Goal: Task Accomplishment & Management: Manage account settings

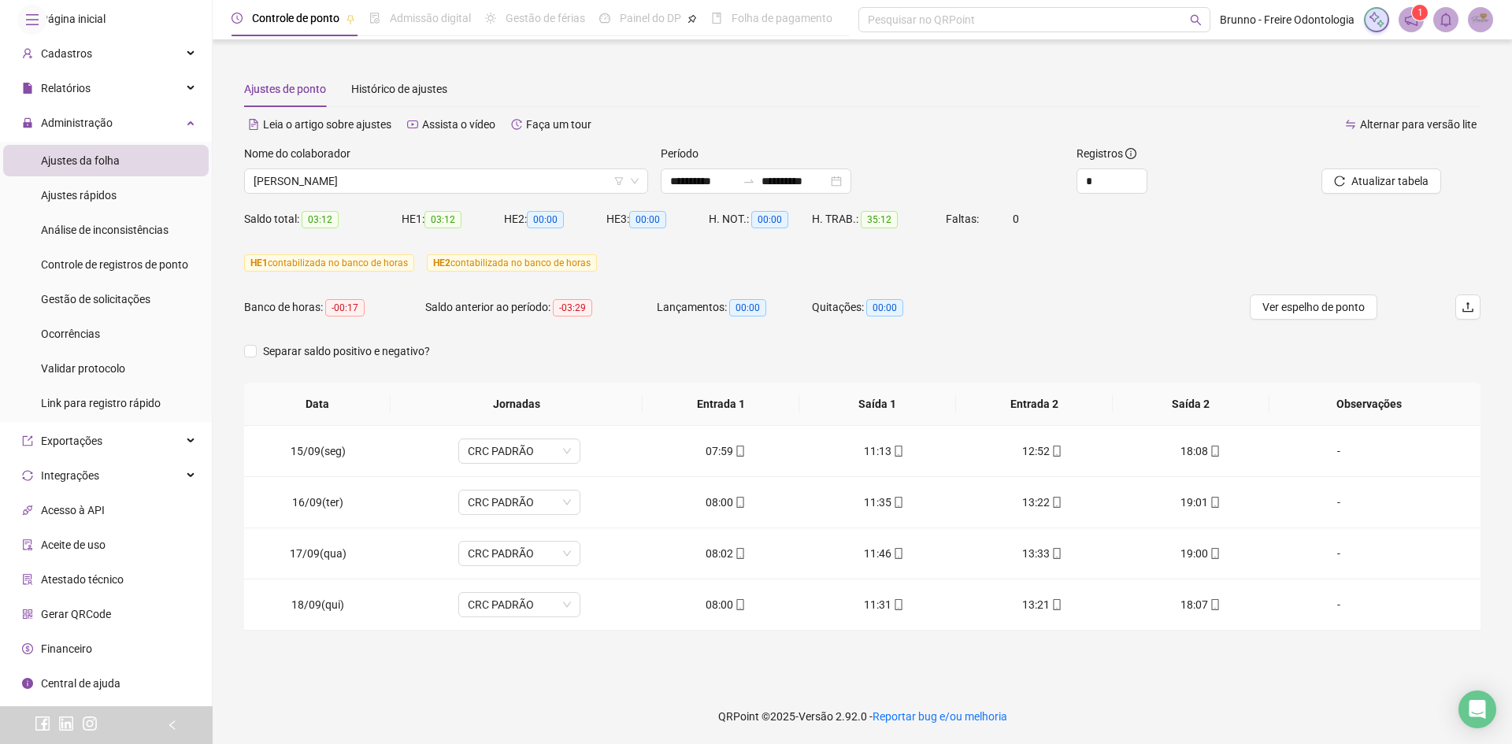
click at [143, 217] on ul "Ajustes da folha Ajustes rápidos Análise de inconsistências Controle de registr…" at bounding box center [106, 282] width 212 height 280
click at [158, 211] on li "Ajustes rápidos" at bounding box center [106, 196] width 206 height 32
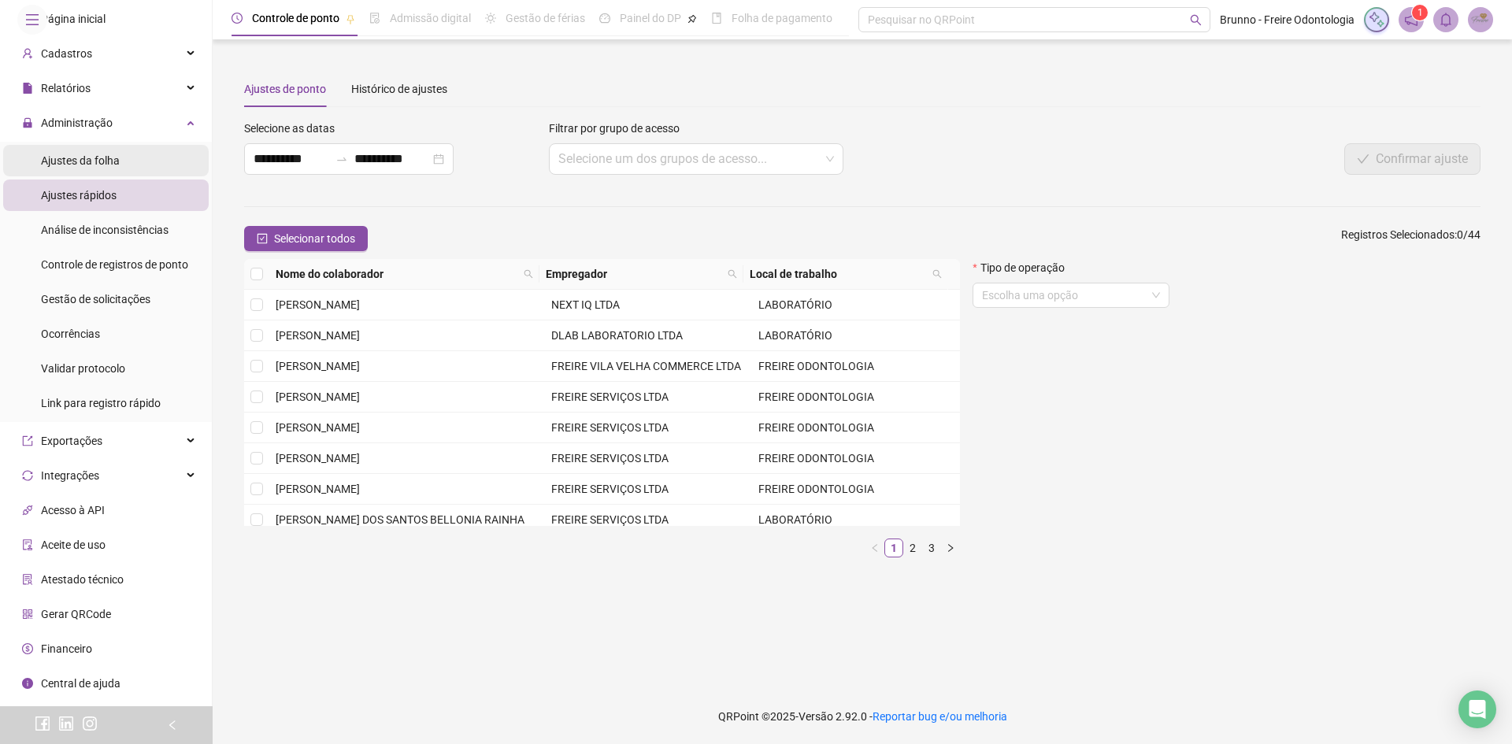
click at [137, 176] on li "Ajustes da folha" at bounding box center [106, 161] width 206 height 32
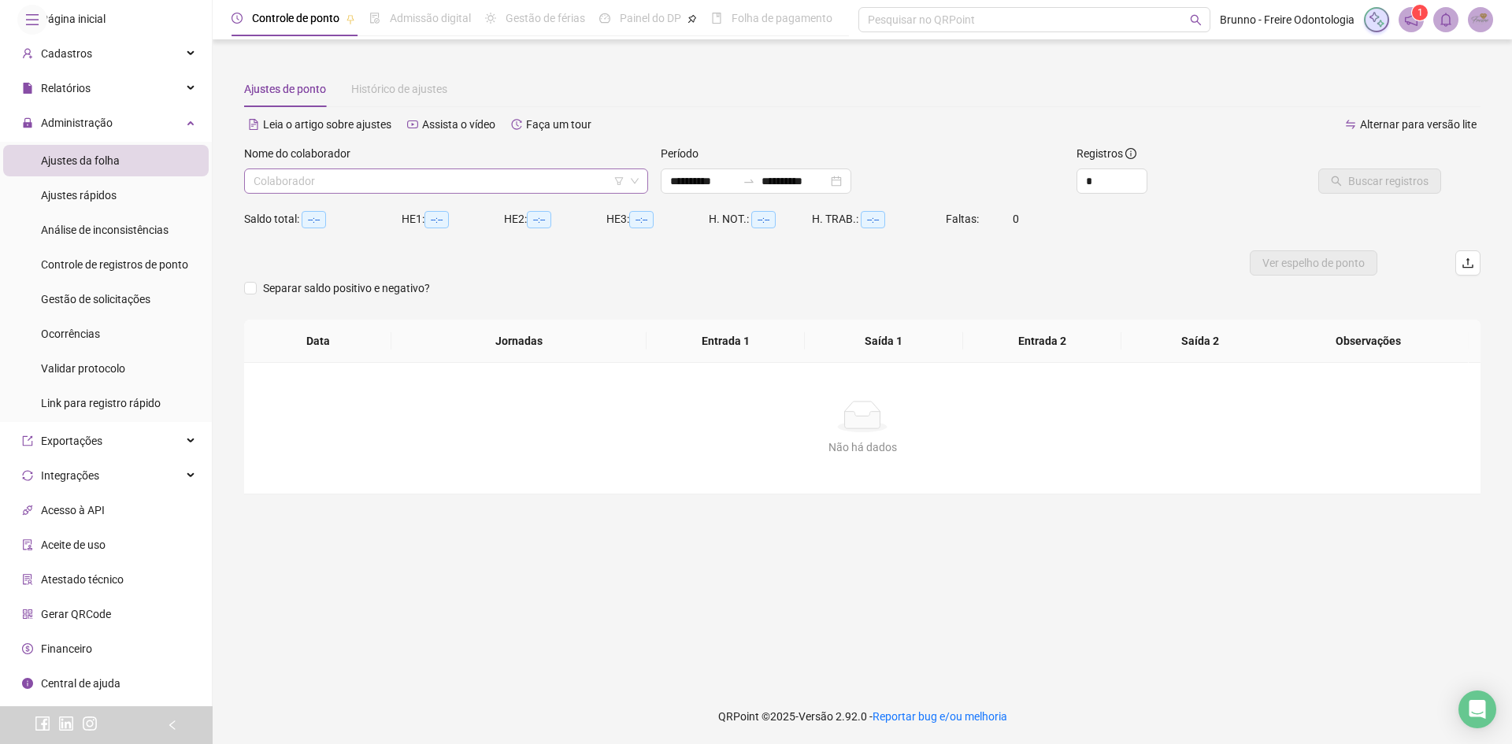
click at [310, 183] on input "search" at bounding box center [439, 181] width 371 height 24
type input "**********"
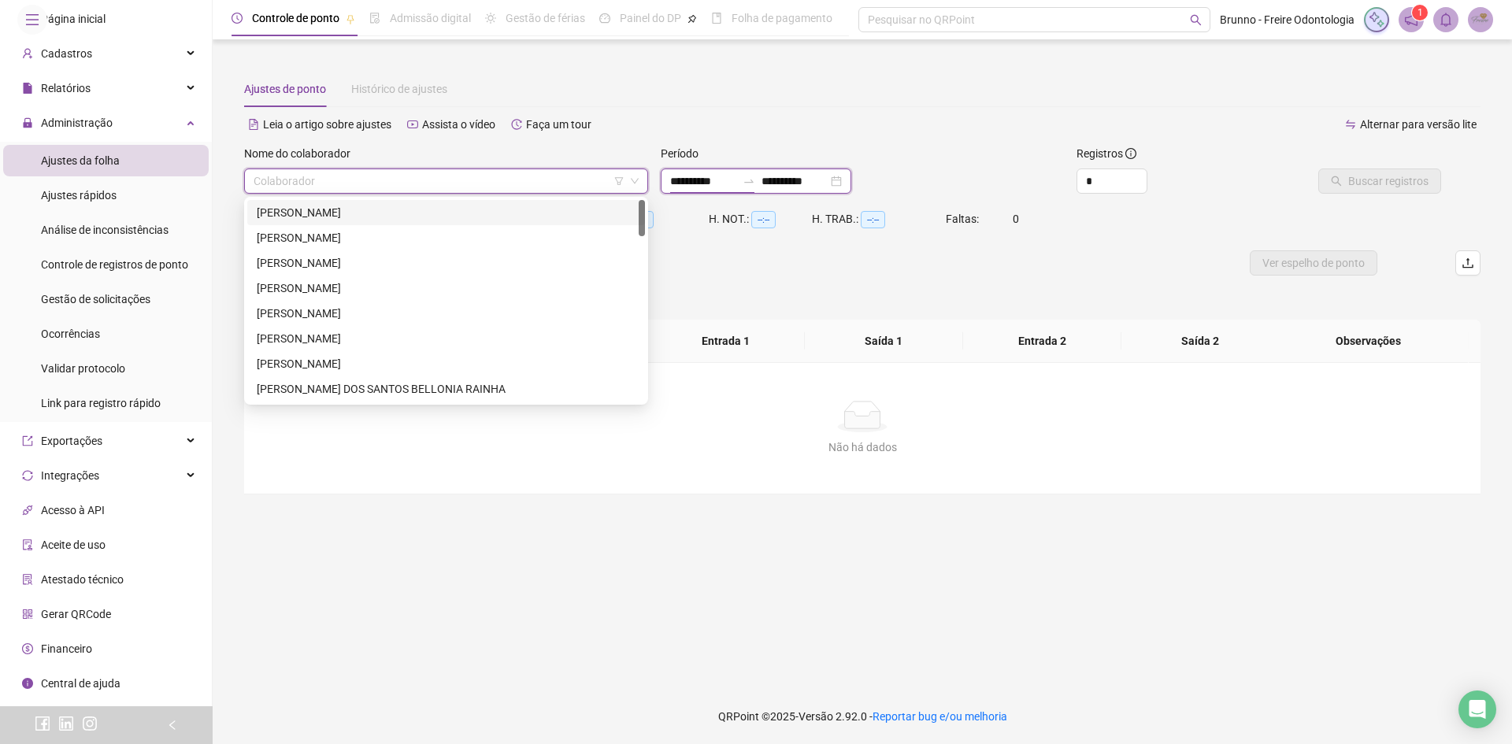
click at [737, 176] on input "**********" at bounding box center [703, 181] width 66 height 17
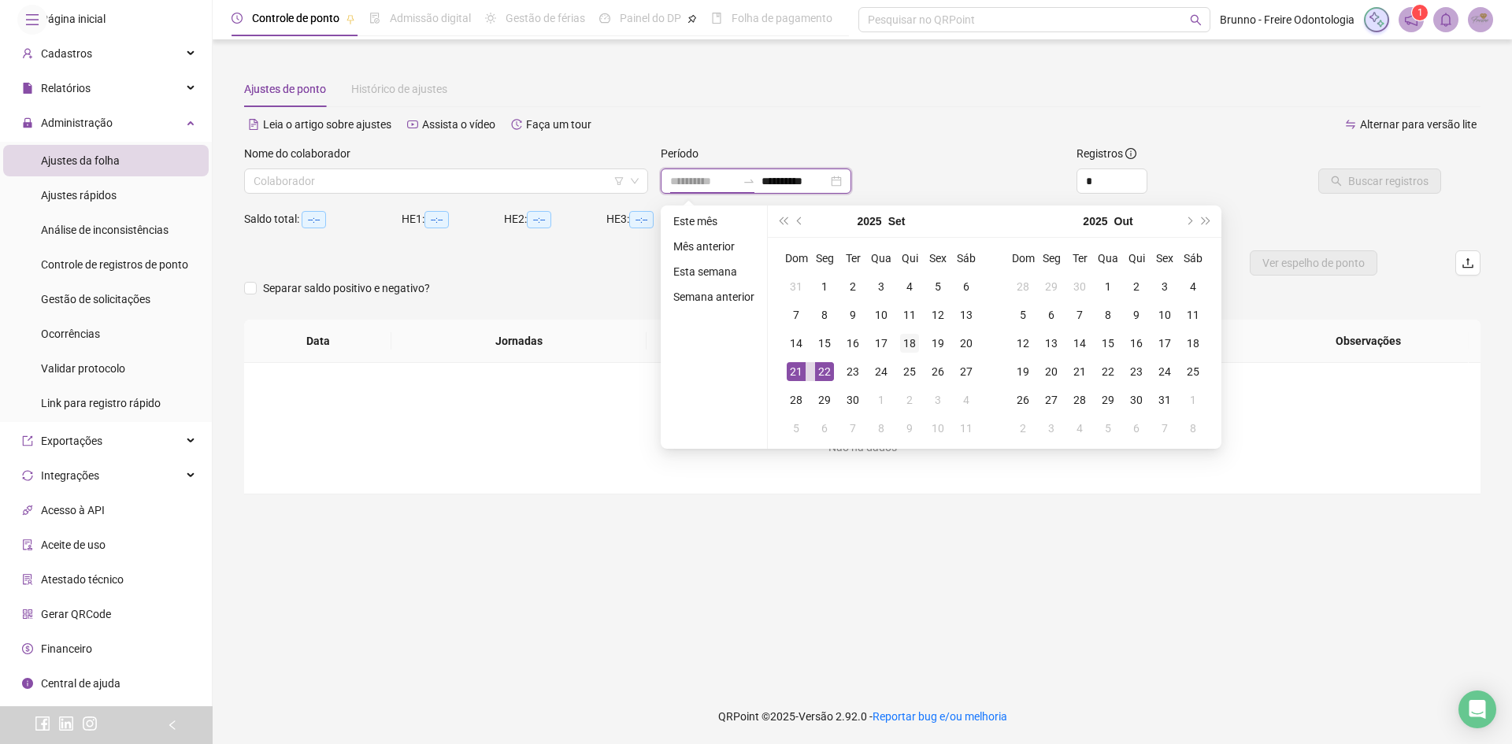
type input "**********"
click at [916, 343] on div "18" at bounding box center [909, 343] width 19 height 19
type input "**********"
click at [974, 346] on div "20" at bounding box center [966, 343] width 19 height 19
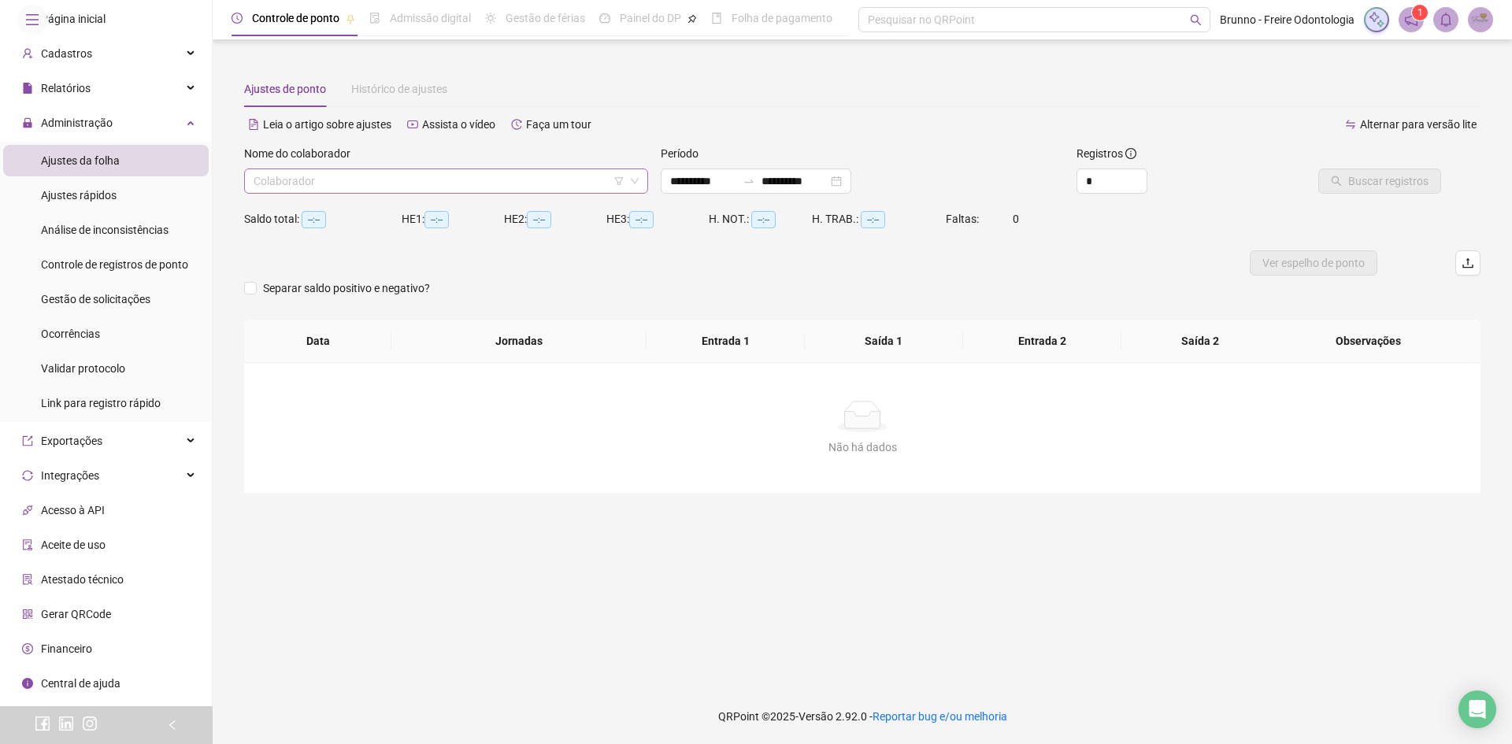
click at [396, 191] on input "search" at bounding box center [439, 181] width 371 height 24
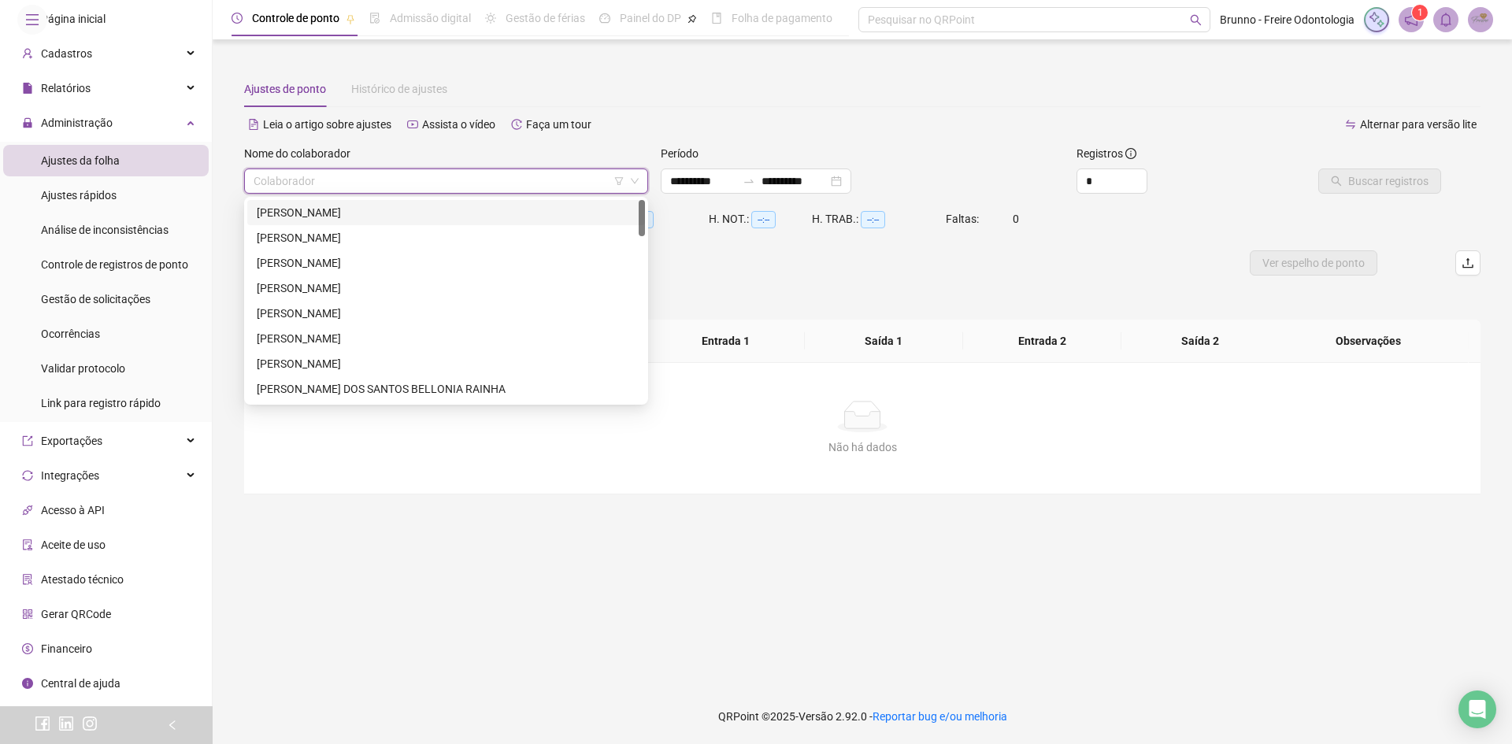
click at [355, 210] on div "[PERSON_NAME]" at bounding box center [446, 212] width 379 height 17
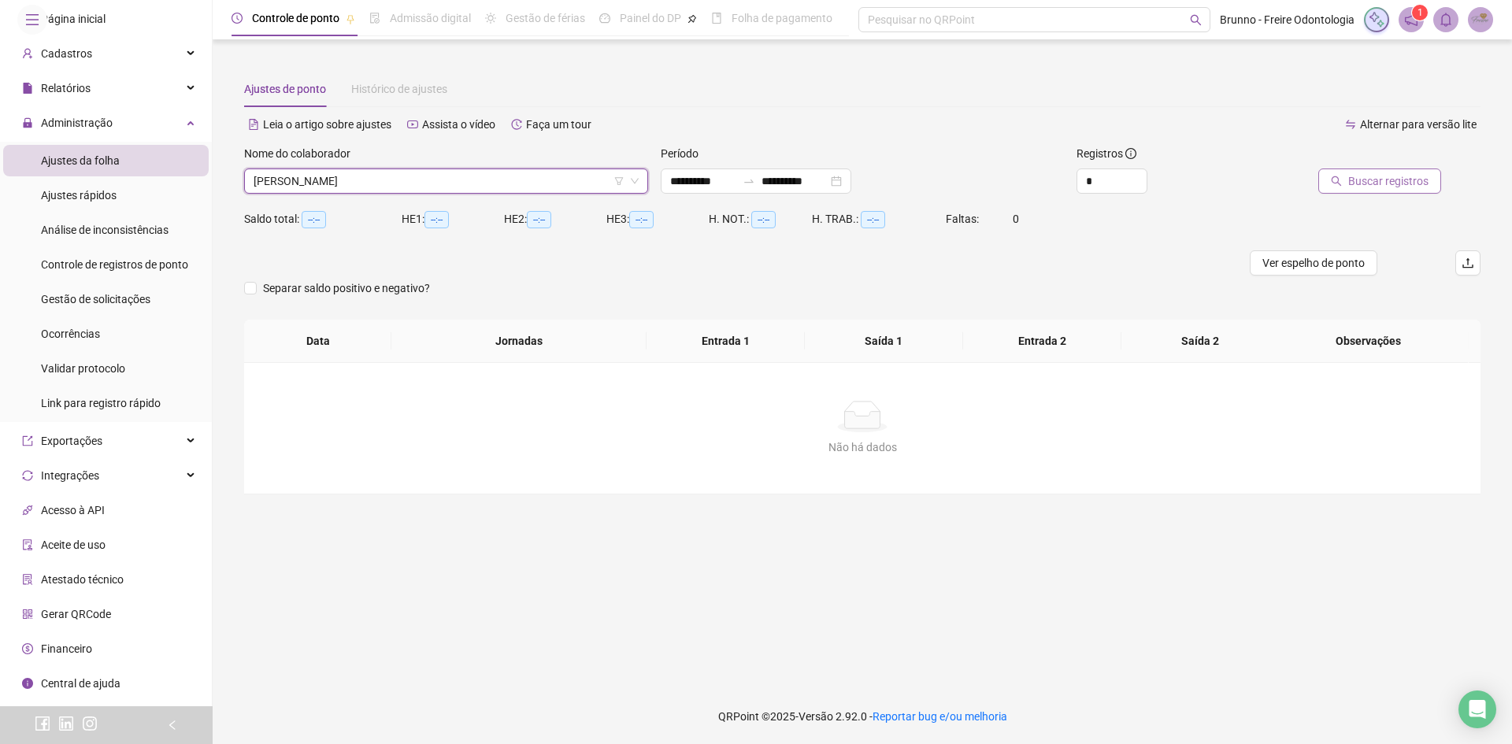
click at [1362, 183] on span "Buscar registros" at bounding box center [1389, 181] width 80 height 17
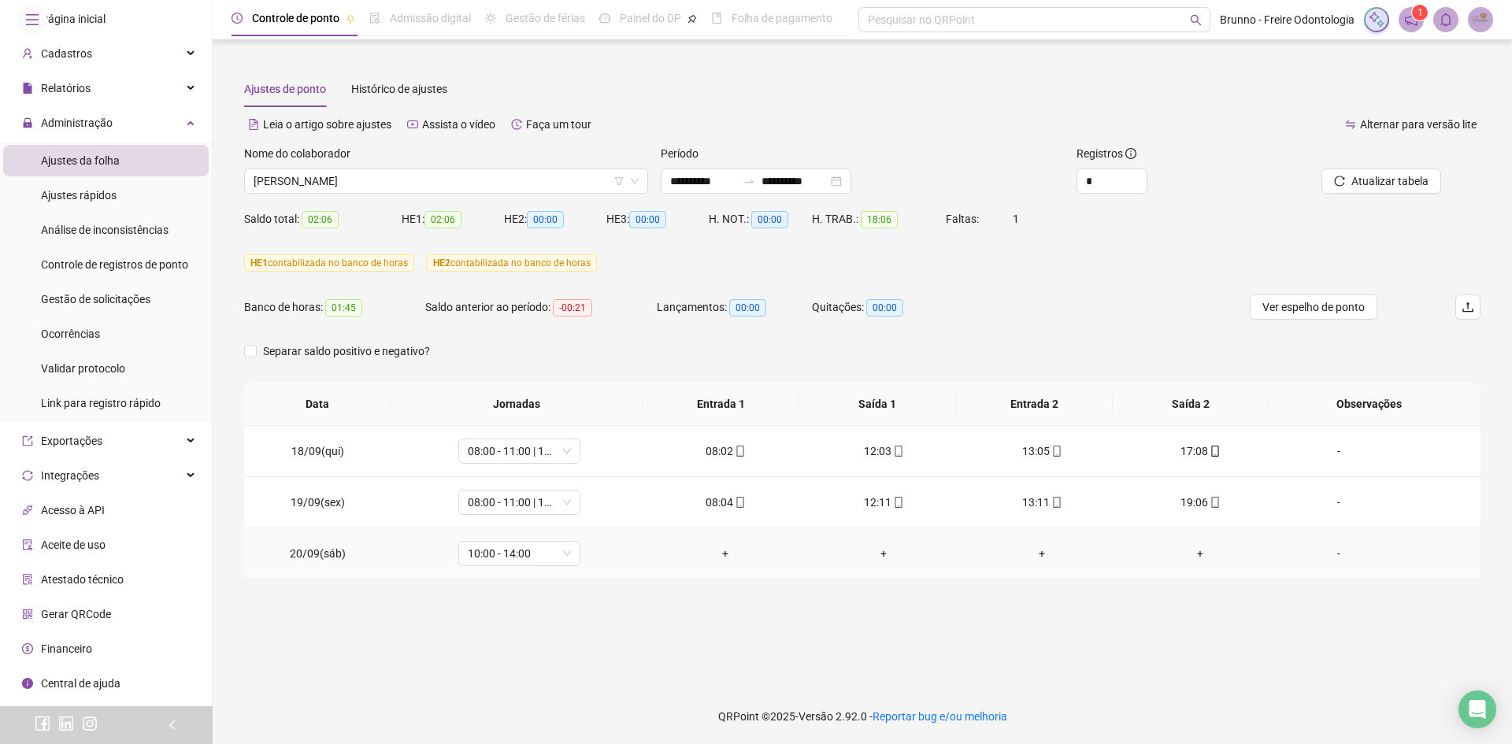
click at [1327, 554] on div "-" at bounding box center [1339, 553] width 93 height 17
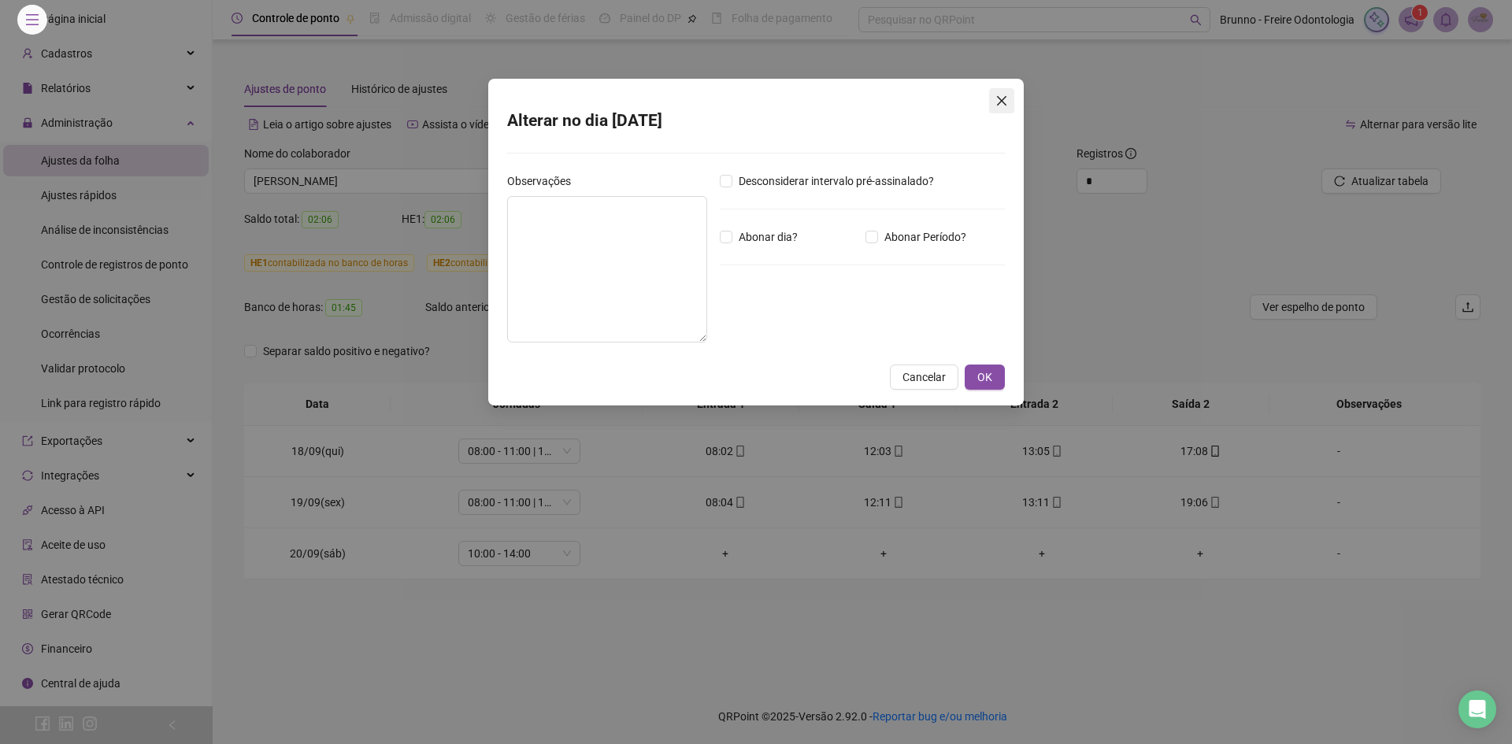
click at [1003, 105] on icon "close" at bounding box center [1002, 101] width 13 height 13
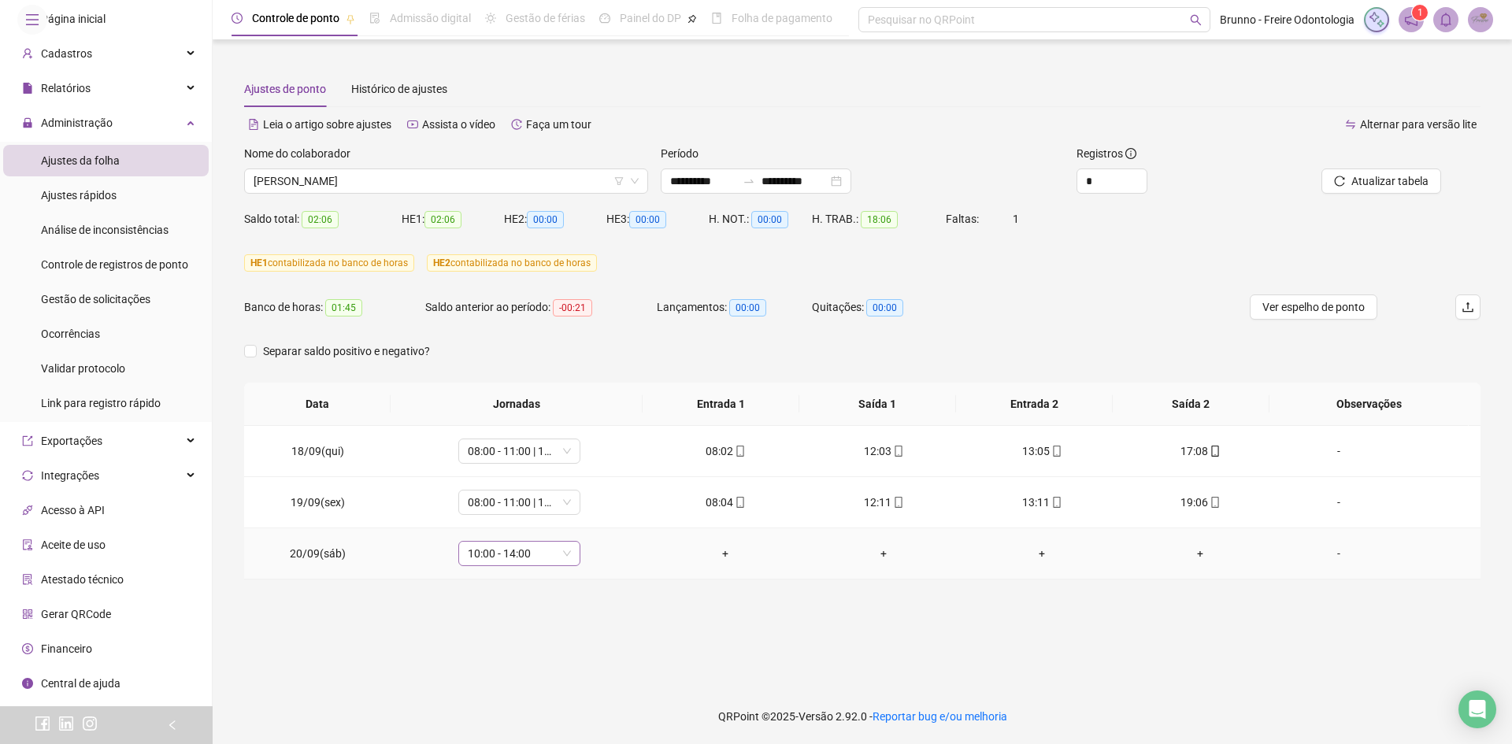
click at [542, 551] on span "10:00 - 14:00" at bounding box center [519, 554] width 103 height 24
type input "**"
click at [531, 522] on div "Folga compensatória" at bounding box center [529, 521] width 104 height 17
click at [590, 514] on span "Sim" at bounding box center [591, 512] width 18 height 17
click at [1406, 187] on span "Atualizar tabela" at bounding box center [1390, 181] width 77 height 17
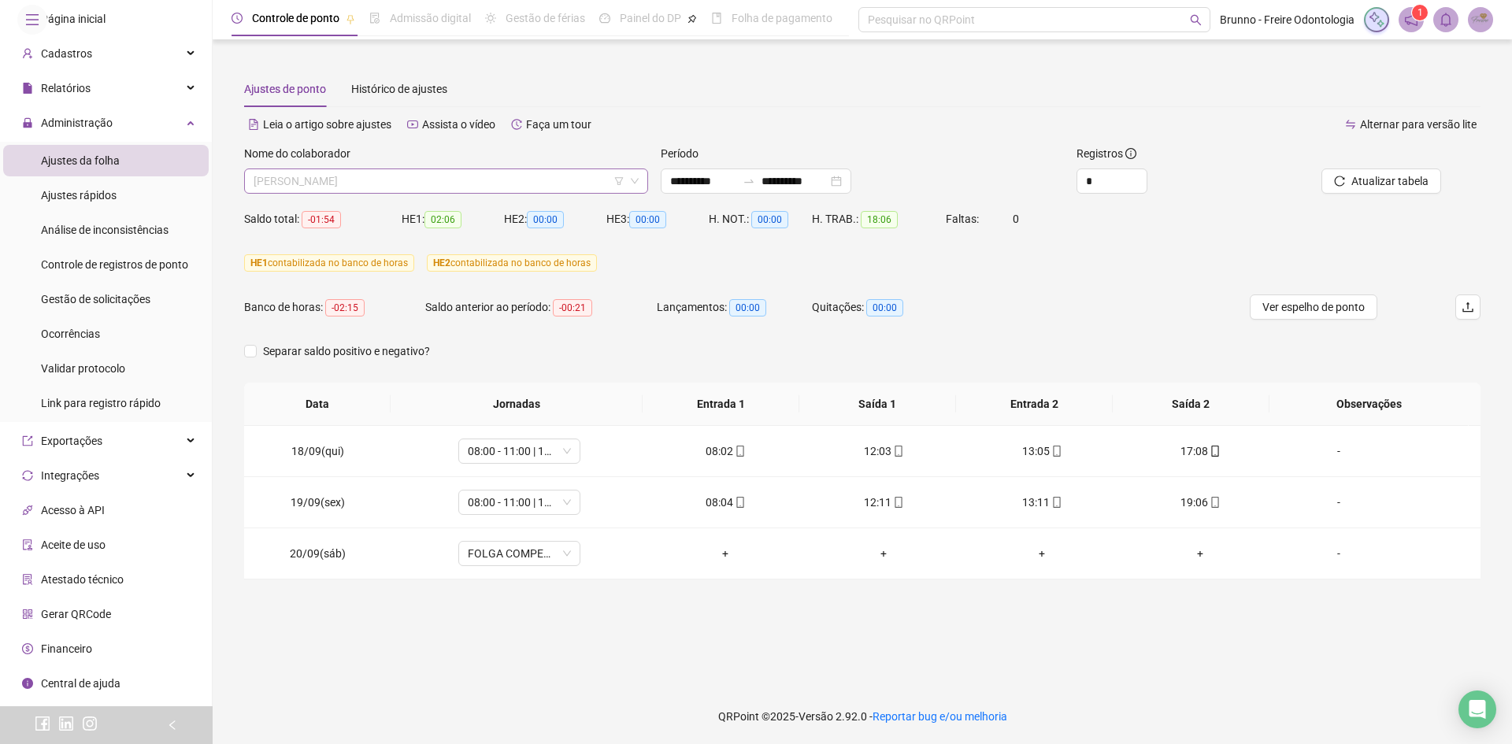
click at [410, 174] on span "[PERSON_NAME]" at bounding box center [446, 181] width 385 height 24
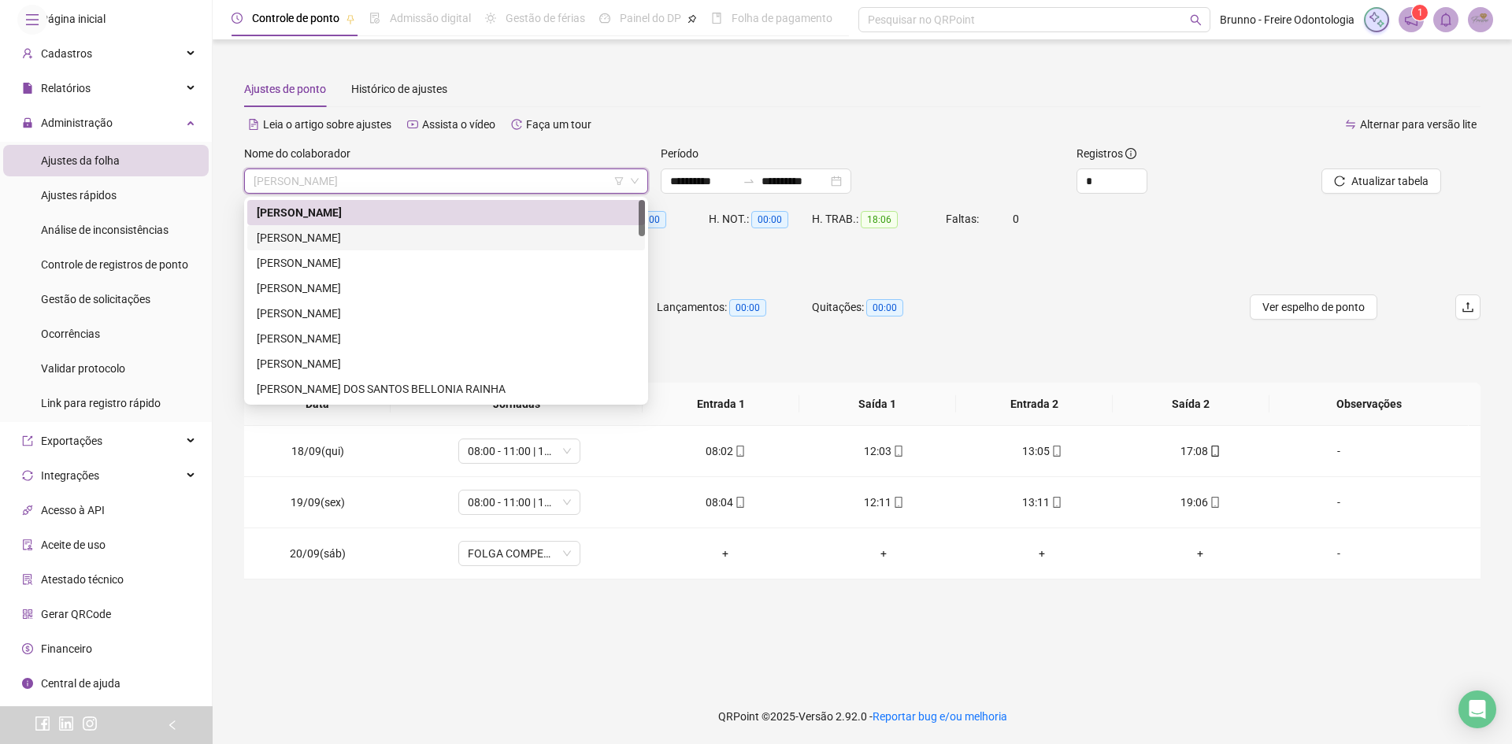
click at [409, 239] on div "[PERSON_NAME]" at bounding box center [446, 237] width 379 height 17
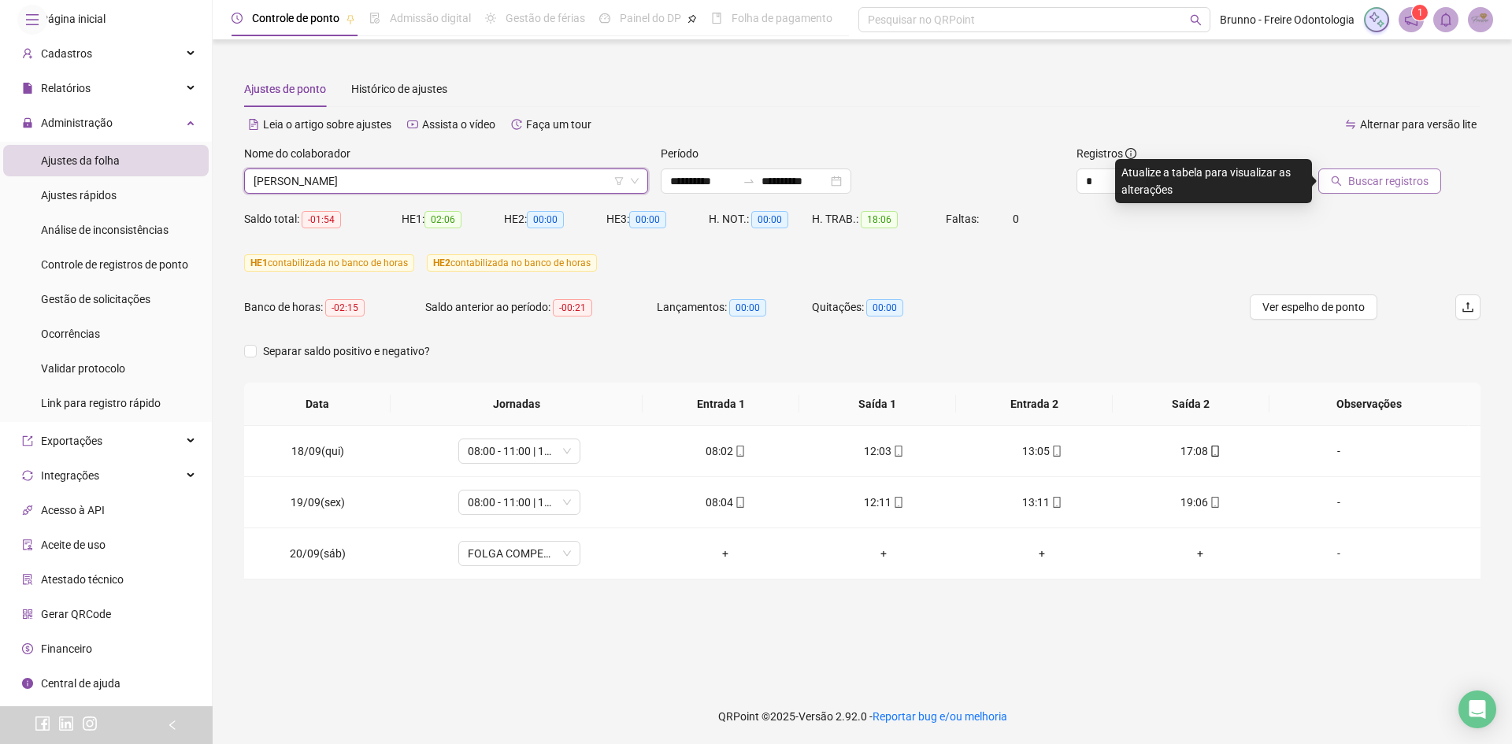
click at [1422, 175] on span "Buscar registros" at bounding box center [1389, 181] width 80 height 17
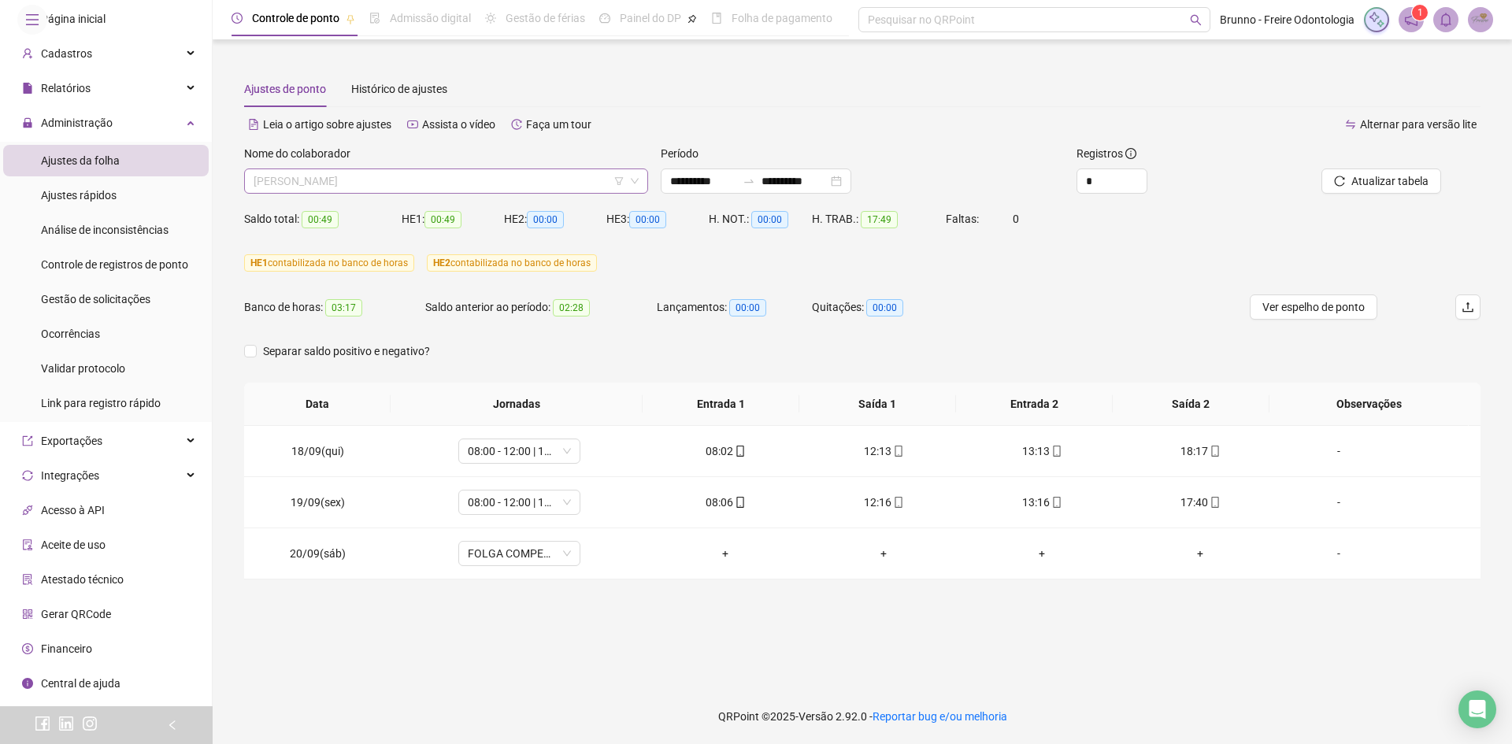
click at [503, 175] on span "[PERSON_NAME]" at bounding box center [446, 181] width 385 height 24
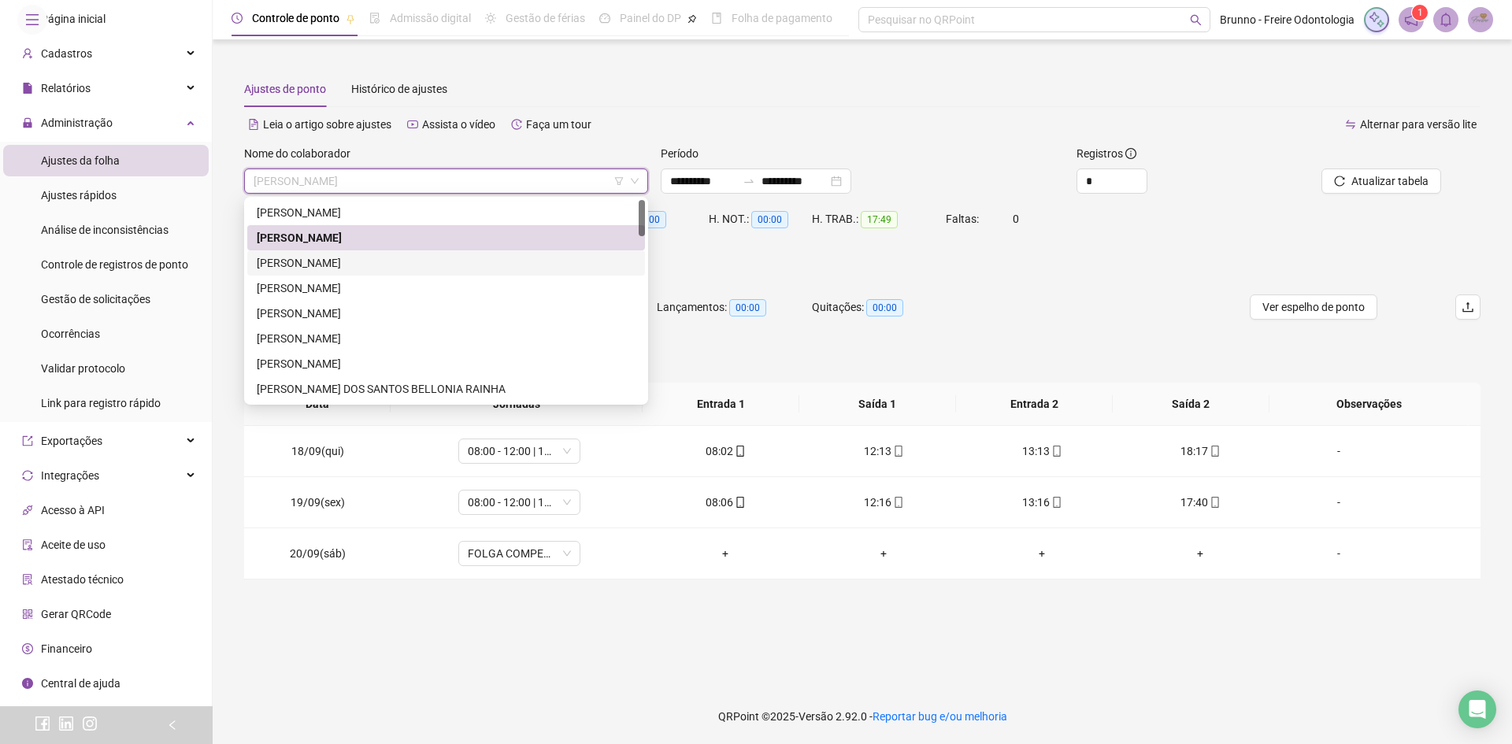
click at [463, 250] on div "[PERSON_NAME]" at bounding box center [446, 262] width 398 height 25
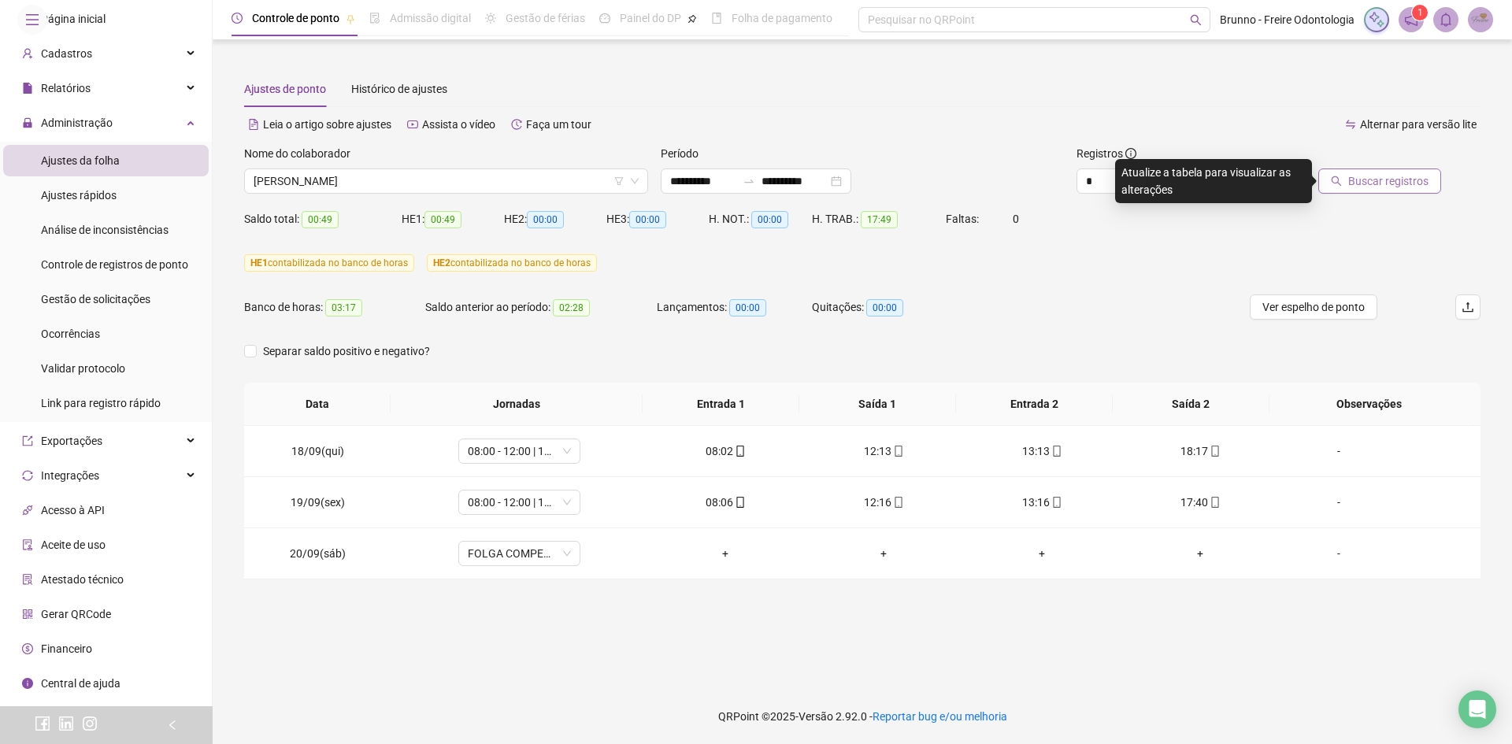
click at [1379, 182] on span "Buscar registros" at bounding box center [1389, 181] width 80 height 17
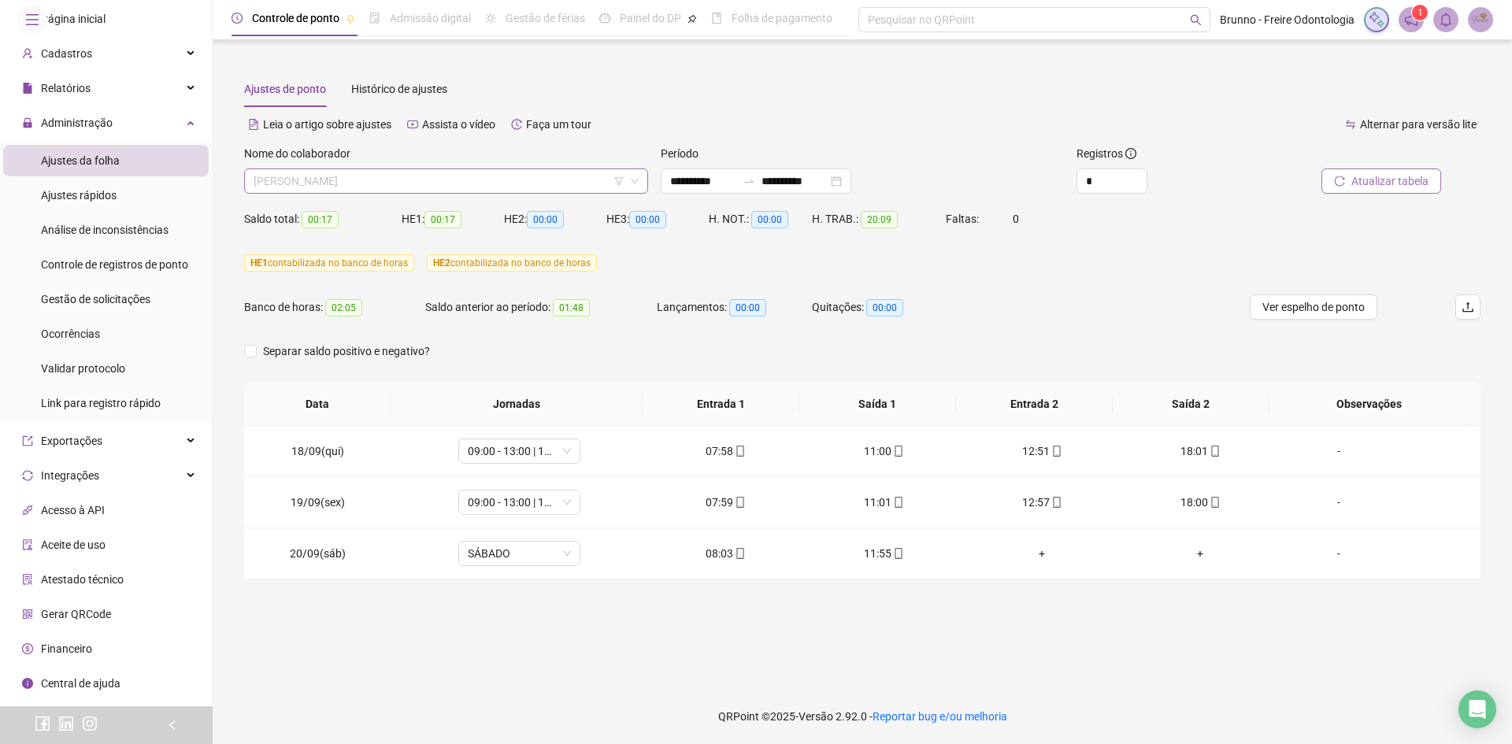
click at [439, 171] on span "[PERSON_NAME]" at bounding box center [446, 181] width 385 height 24
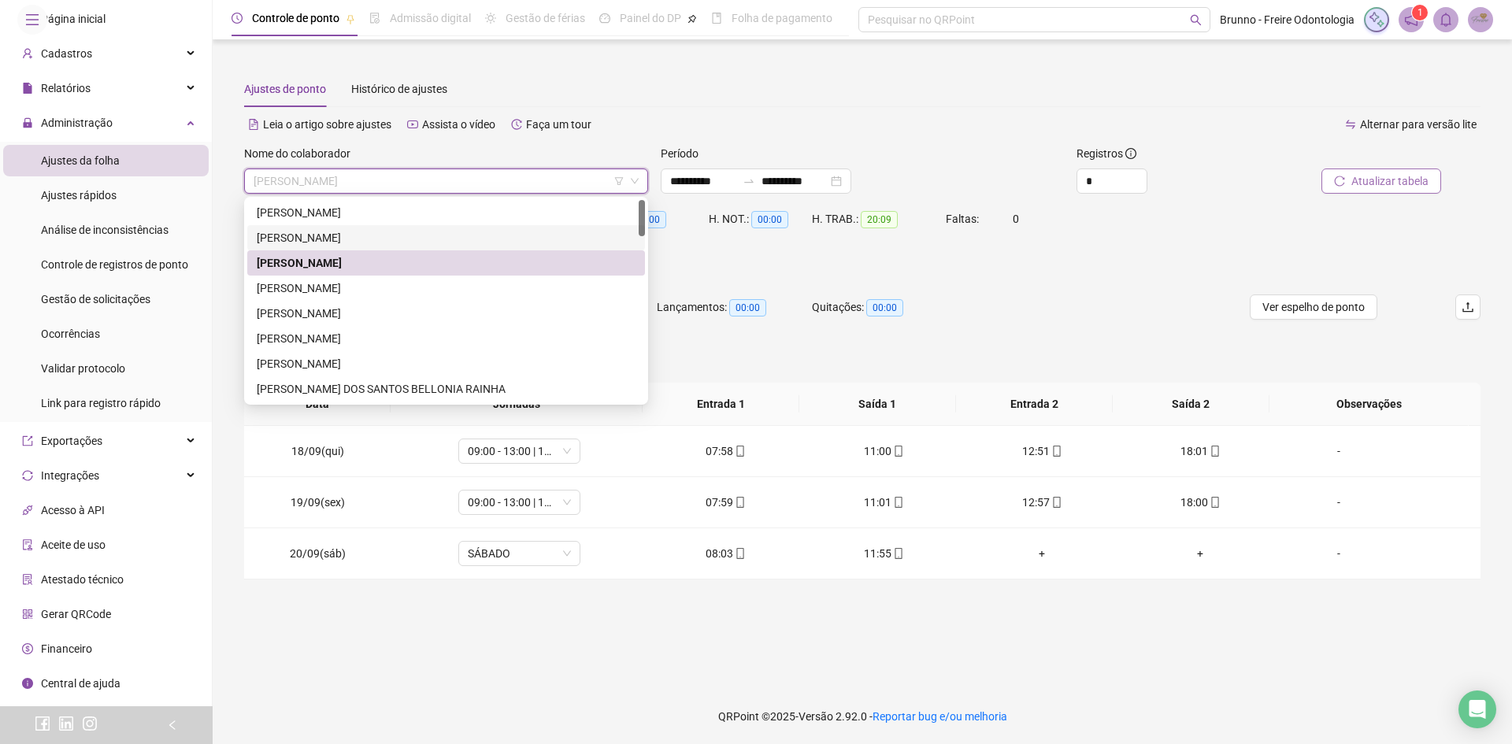
click at [405, 240] on div "[PERSON_NAME]" at bounding box center [446, 237] width 379 height 17
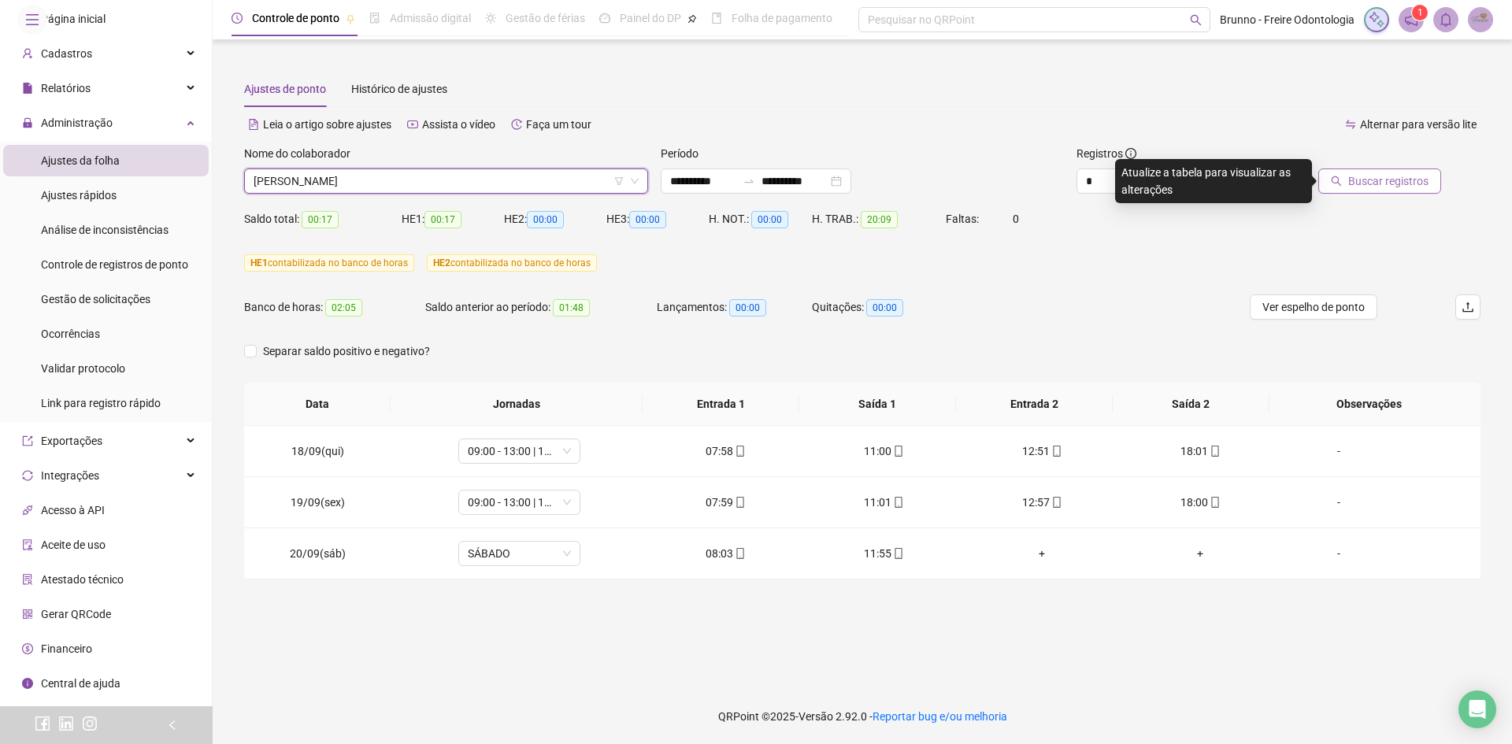
click at [1381, 177] on span "Buscar registros" at bounding box center [1389, 181] width 80 height 17
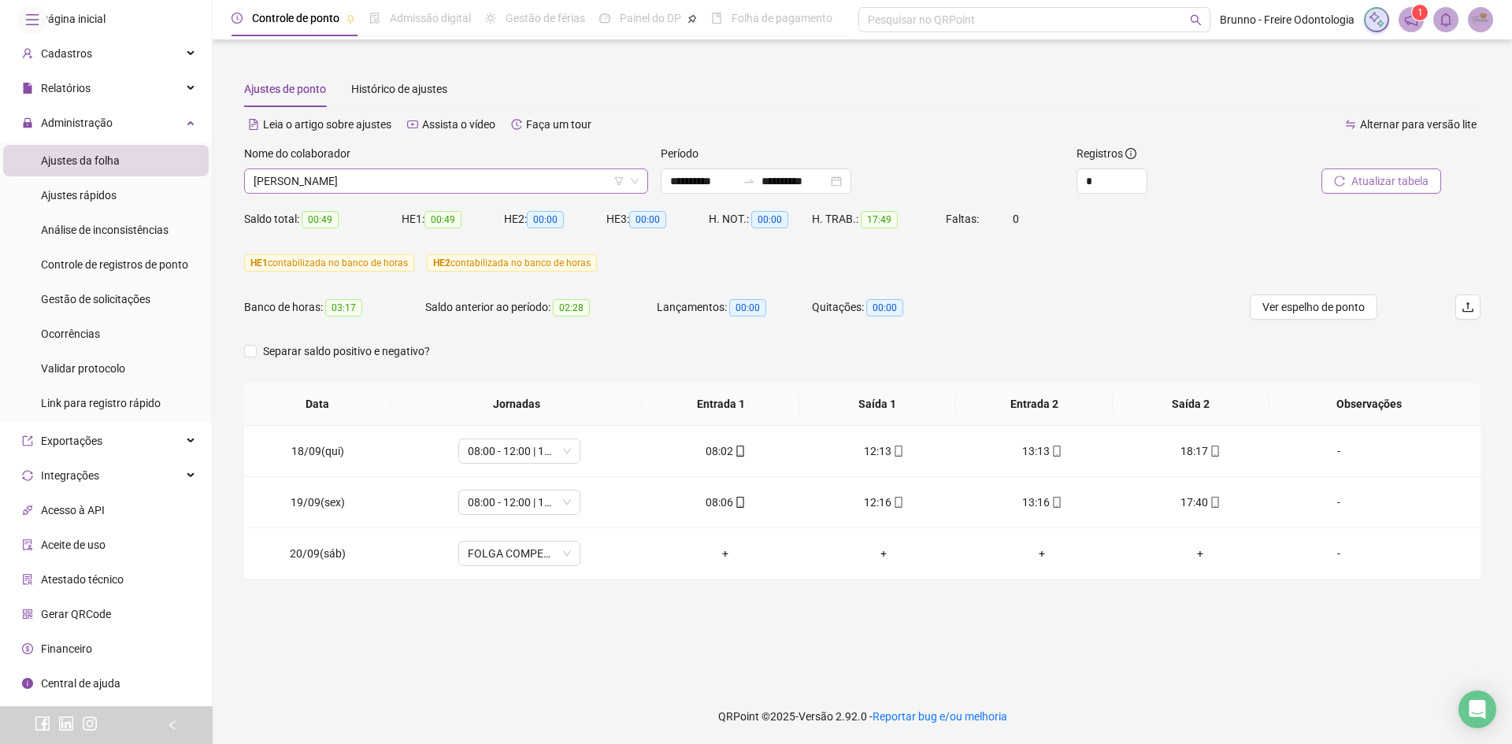
click at [417, 187] on span "[PERSON_NAME]" at bounding box center [446, 181] width 385 height 24
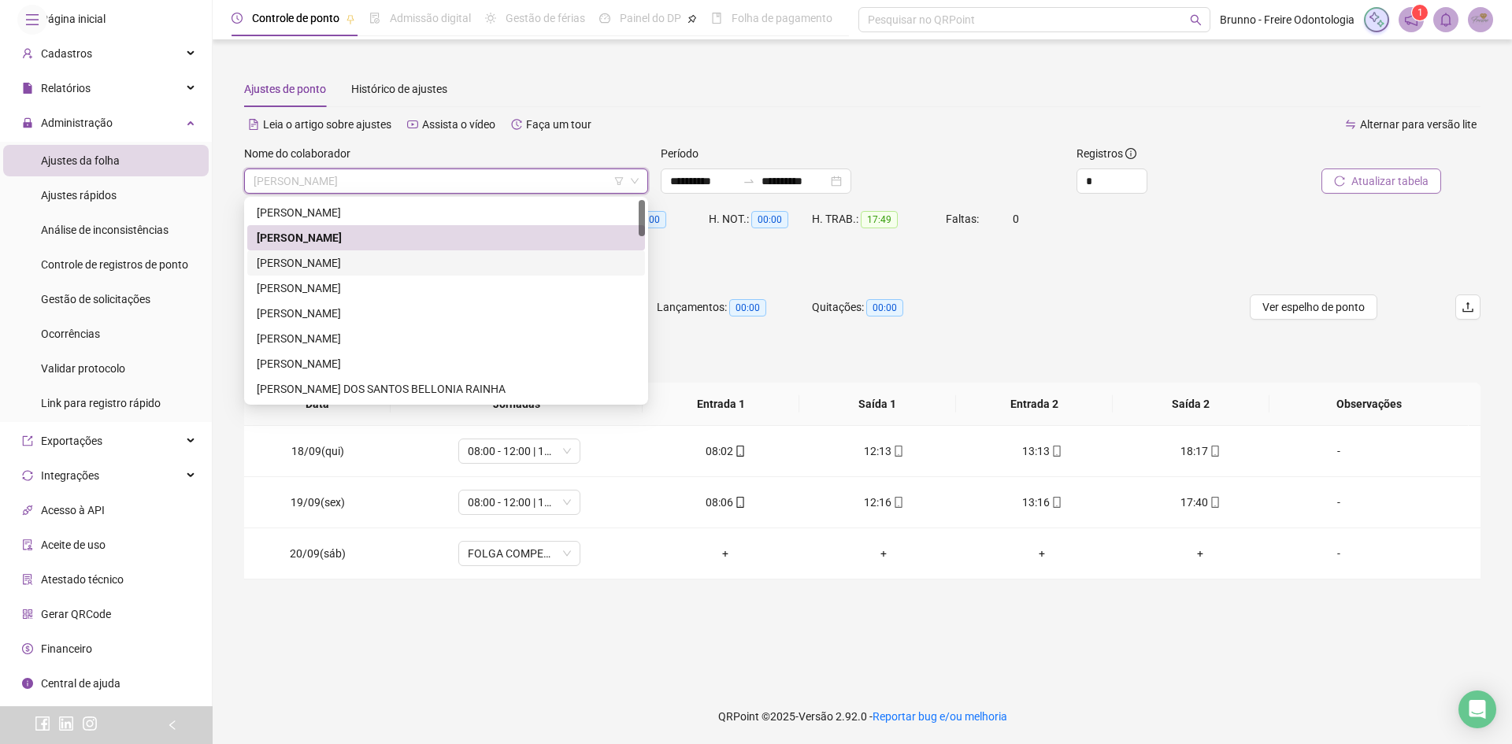
click at [421, 256] on div "[PERSON_NAME]" at bounding box center [446, 262] width 379 height 17
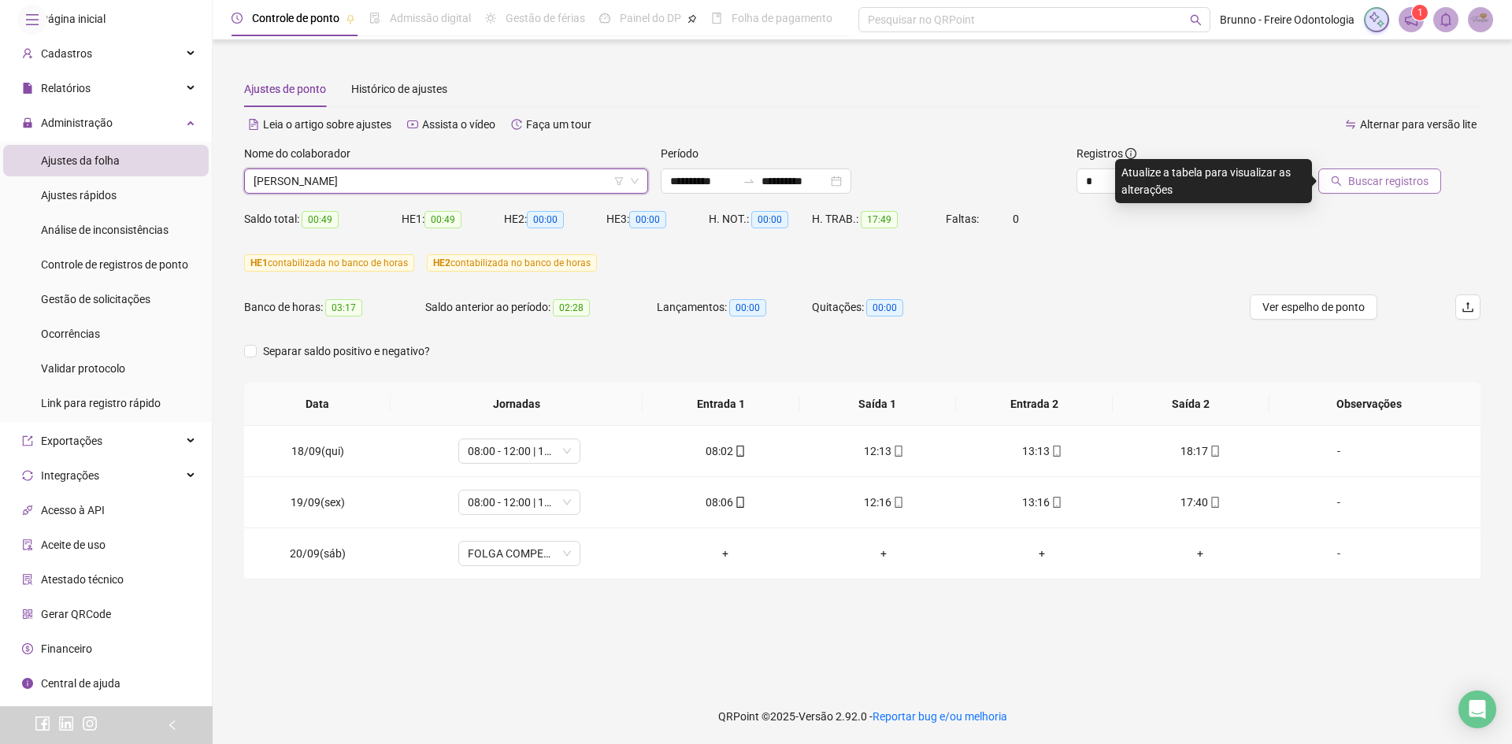
click at [1410, 169] on button "Buscar registros" at bounding box center [1380, 181] width 123 height 25
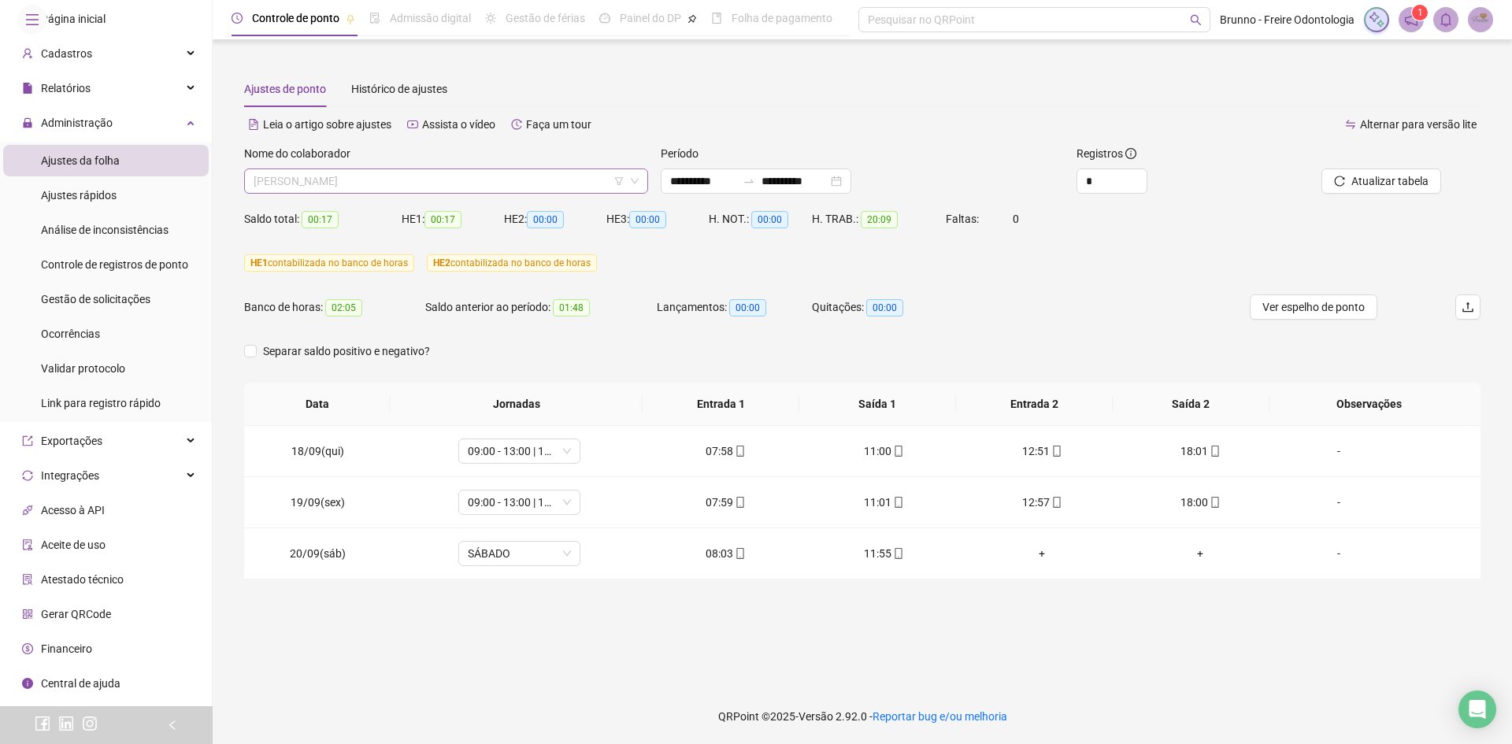
click at [511, 177] on span "[PERSON_NAME]" at bounding box center [446, 181] width 385 height 24
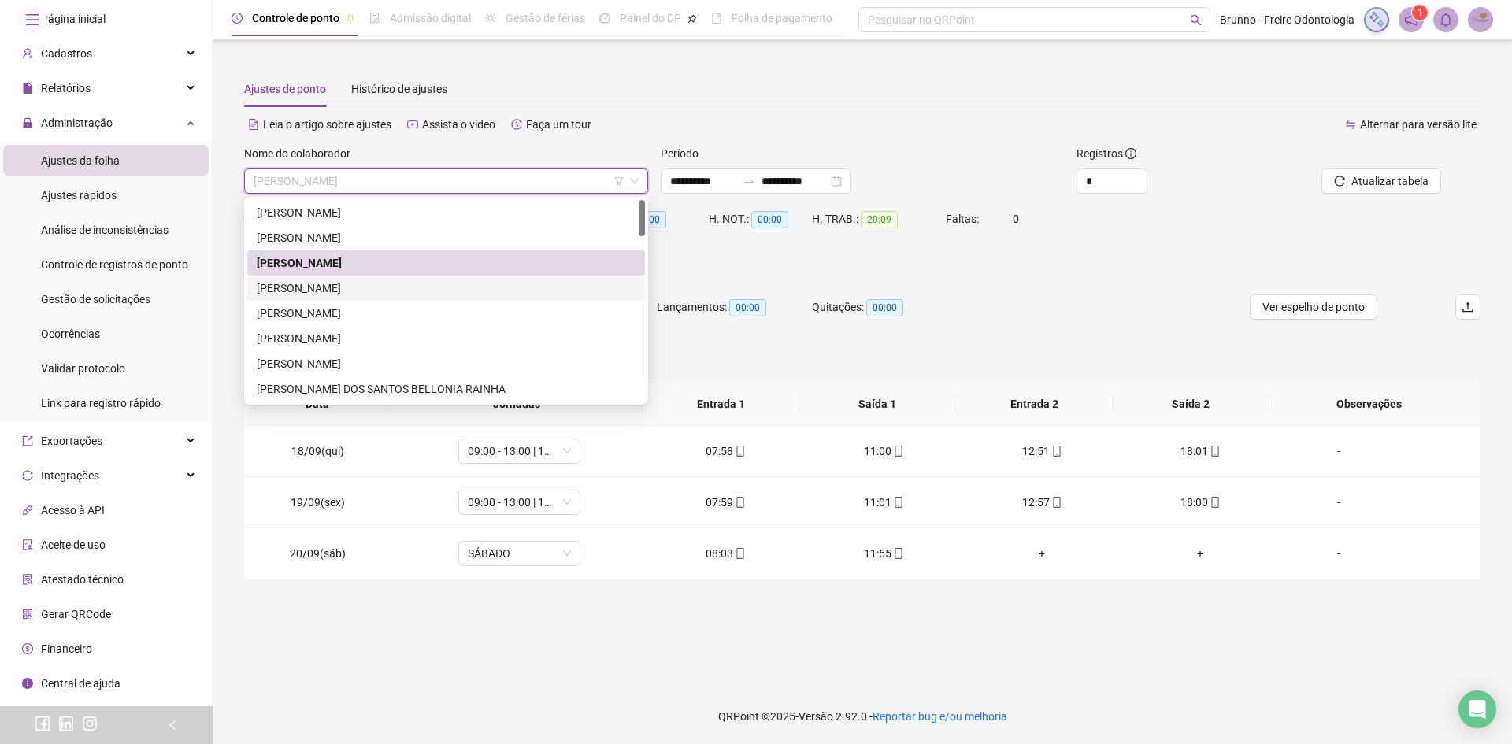
click at [380, 283] on div "[PERSON_NAME]" at bounding box center [446, 288] width 379 height 17
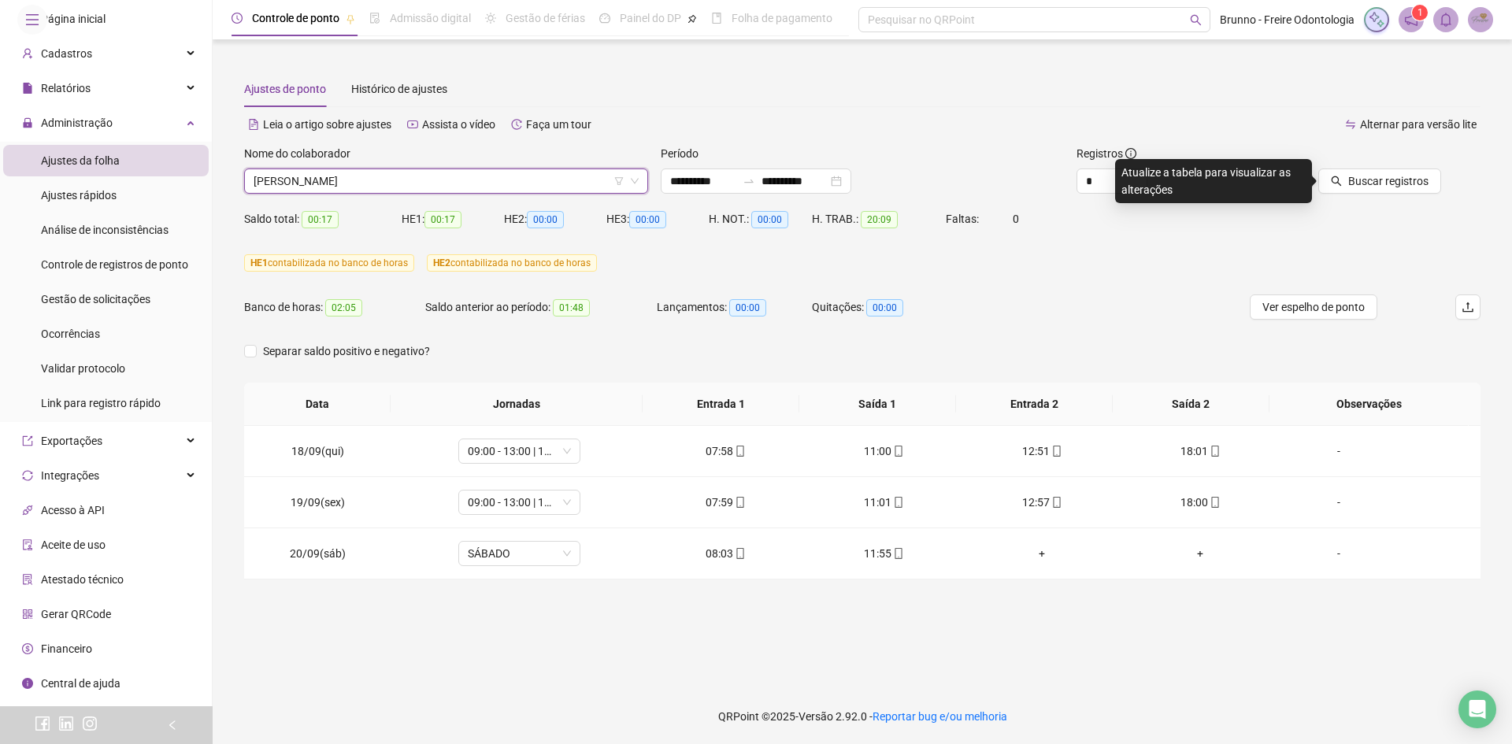
click at [1382, 200] on div "Buscar registros" at bounding box center [1383, 175] width 208 height 61
click at [1372, 191] on button "Buscar registros" at bounding box center [1380, 181] width 123 height 25
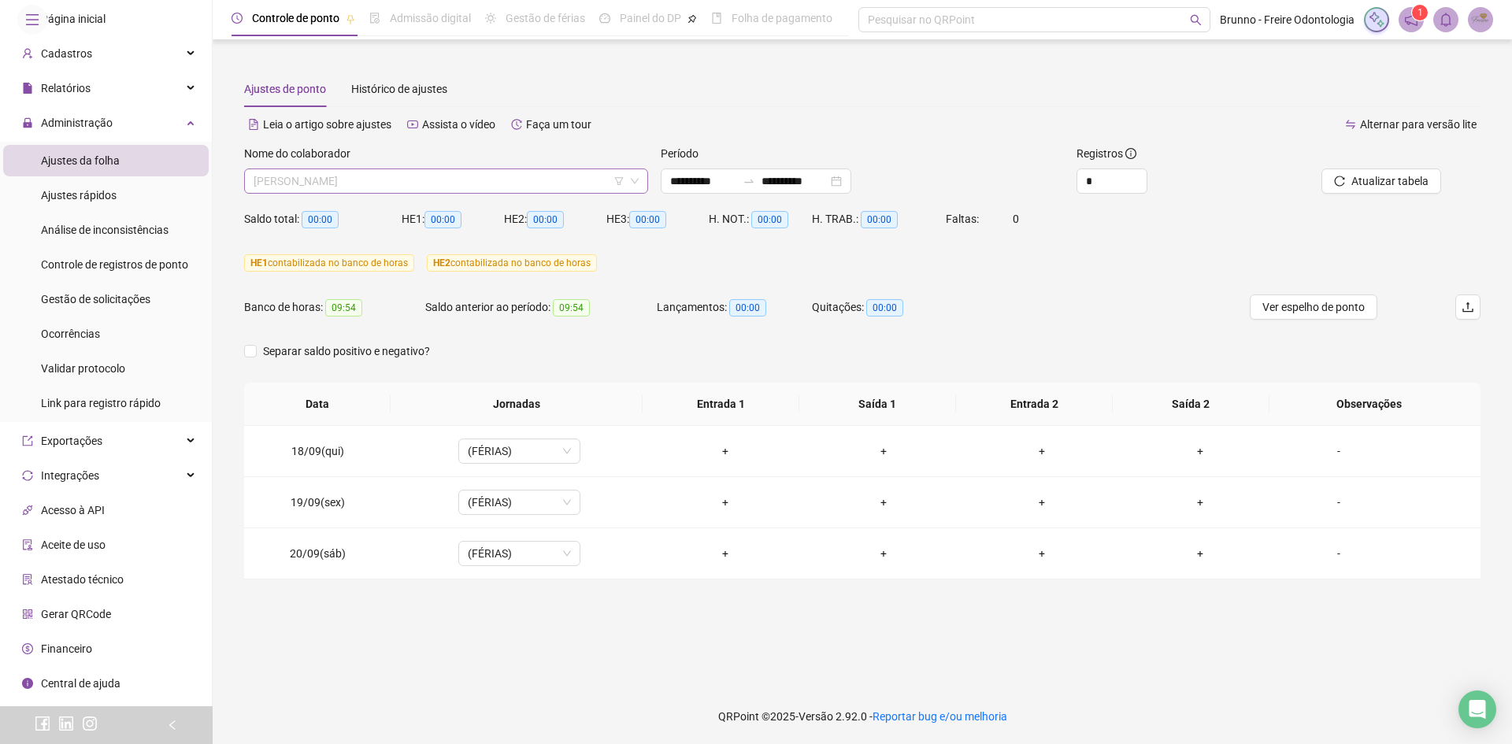
click at [434, 182] on span "[PERSON_NAME]" at bounding box center [446, 181] width 385 height 24
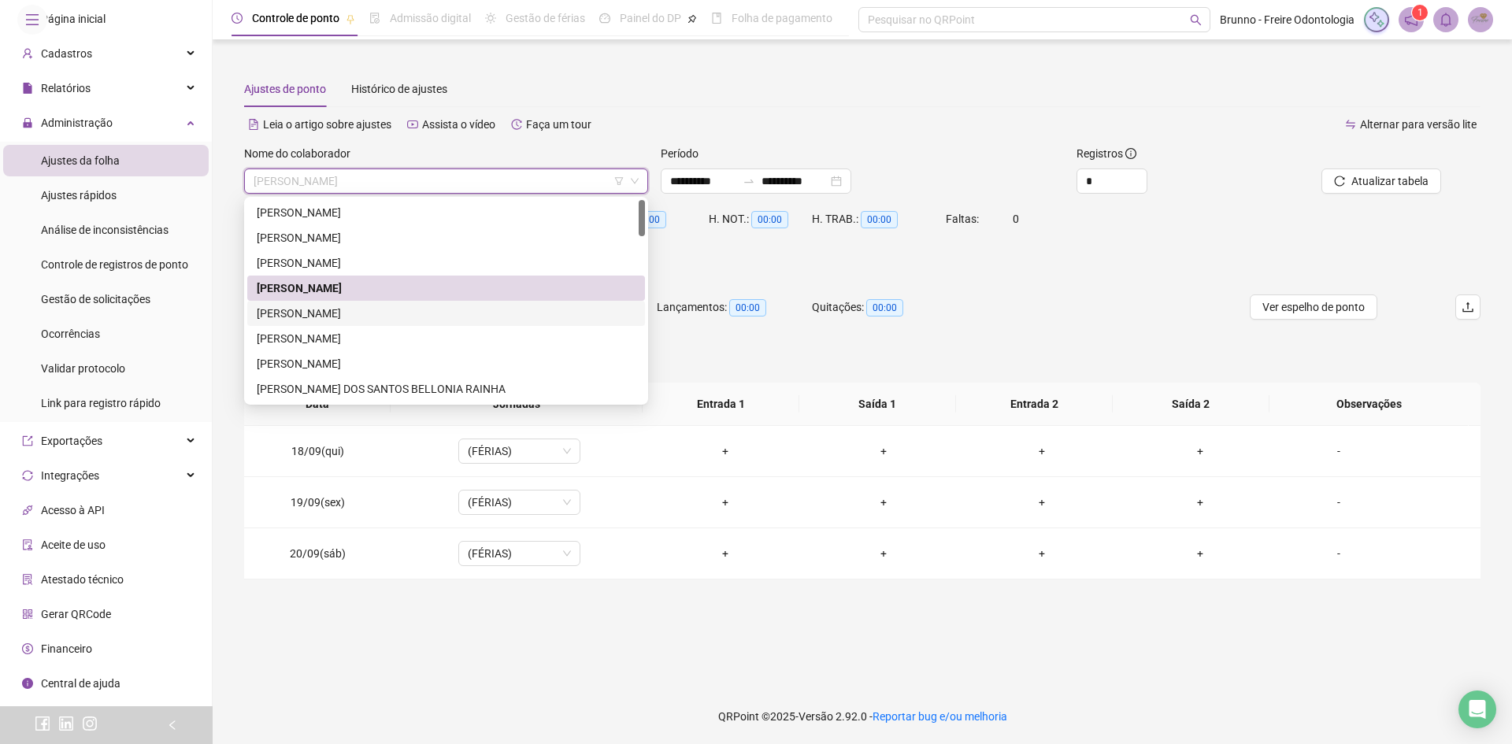
click at [469, 309] on div "[PERSON_NAME]" at bounding box center [446, 313] width 379 height 17
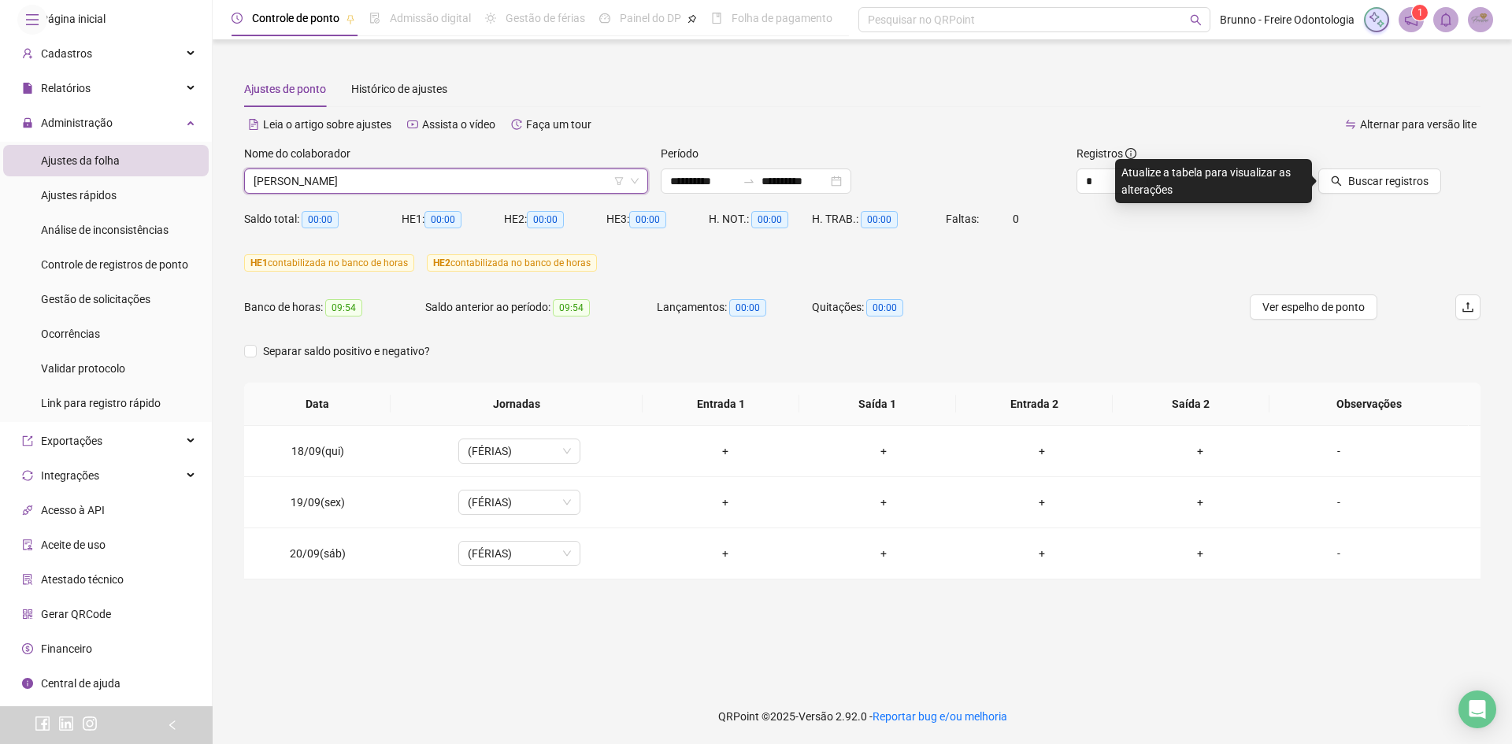
click at [1382, 153] on div at bounding box center [1364, 157] width 156 height 24
click at [1338, 176] on icon "search" at bounding box center [1336, 181] width 11 height 11
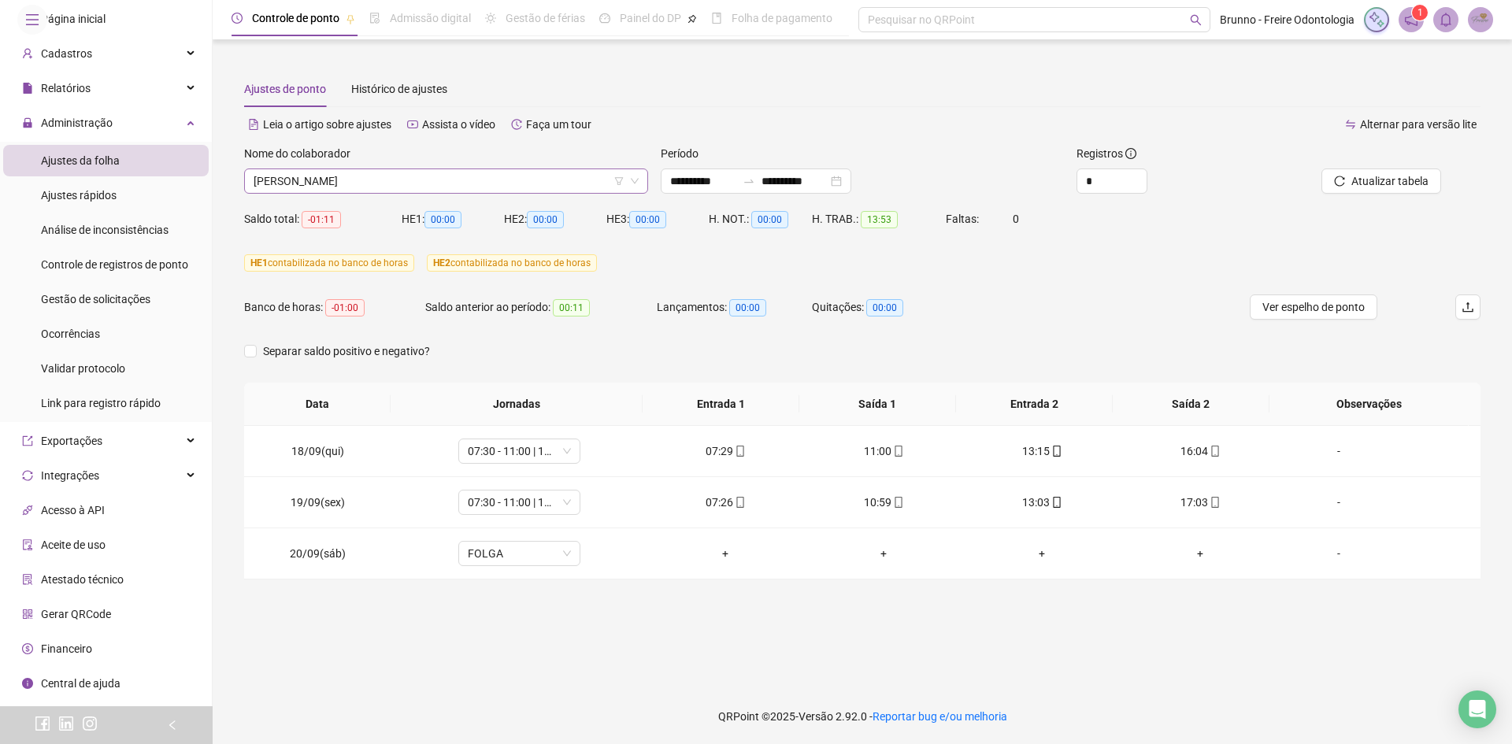
click at [487, 178] on span "[PERSON_NAME]" at bounding box center [446, 181] width 385 height 24
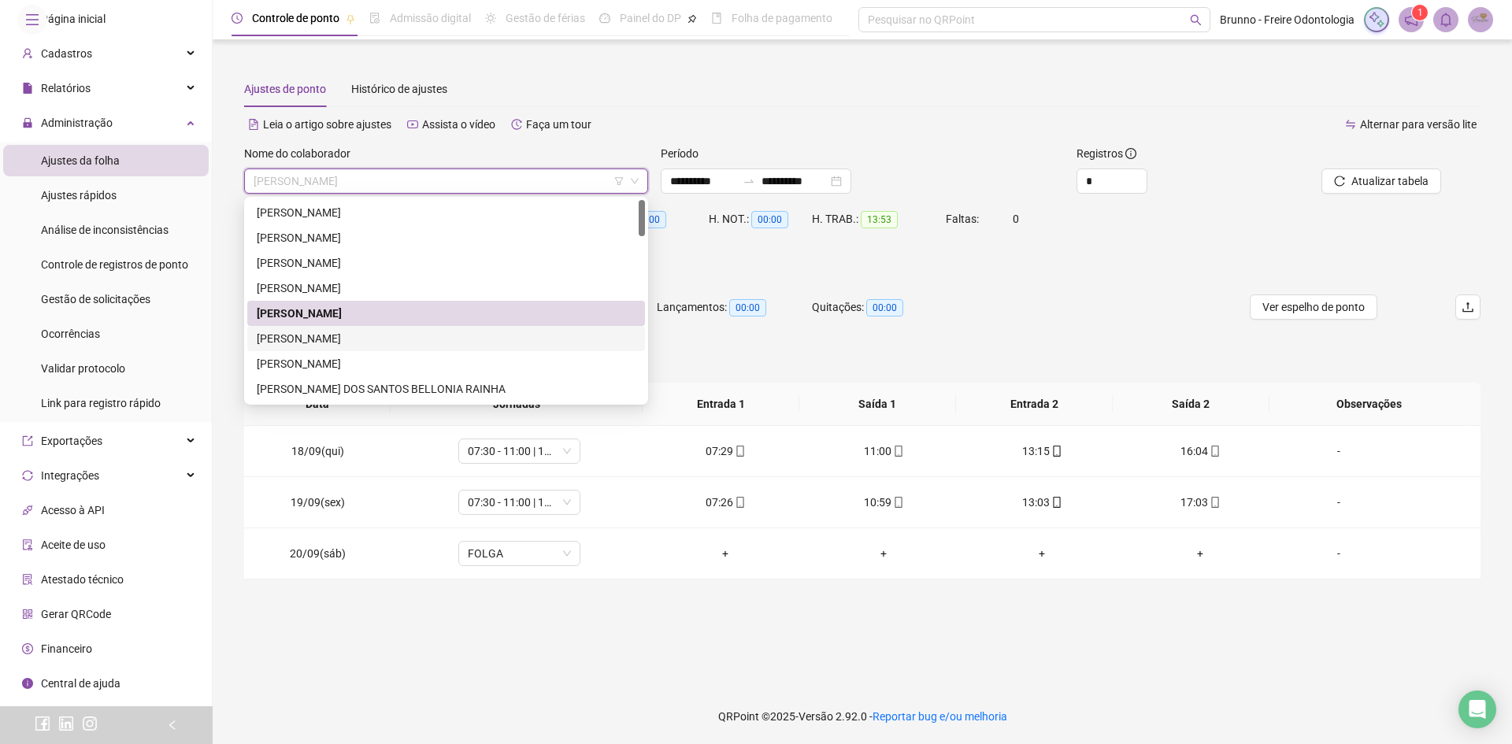
click at [304, 337] on div "[PERSON_NAME]" at bounding box center [446, 338] width 379 height 17
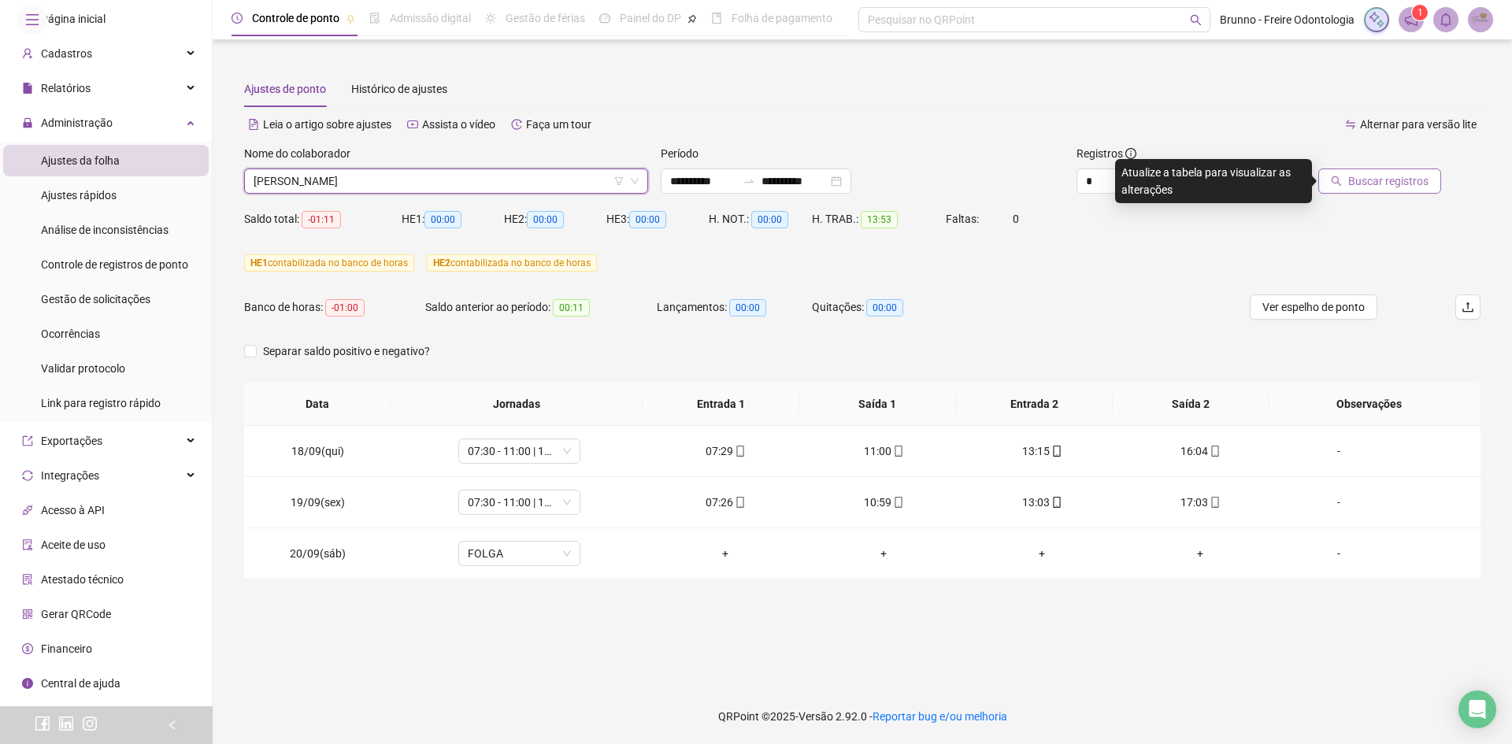
click at [1392, 187] on span "Buscar registros" at bounding box center [1389, 181] width 80 height 17
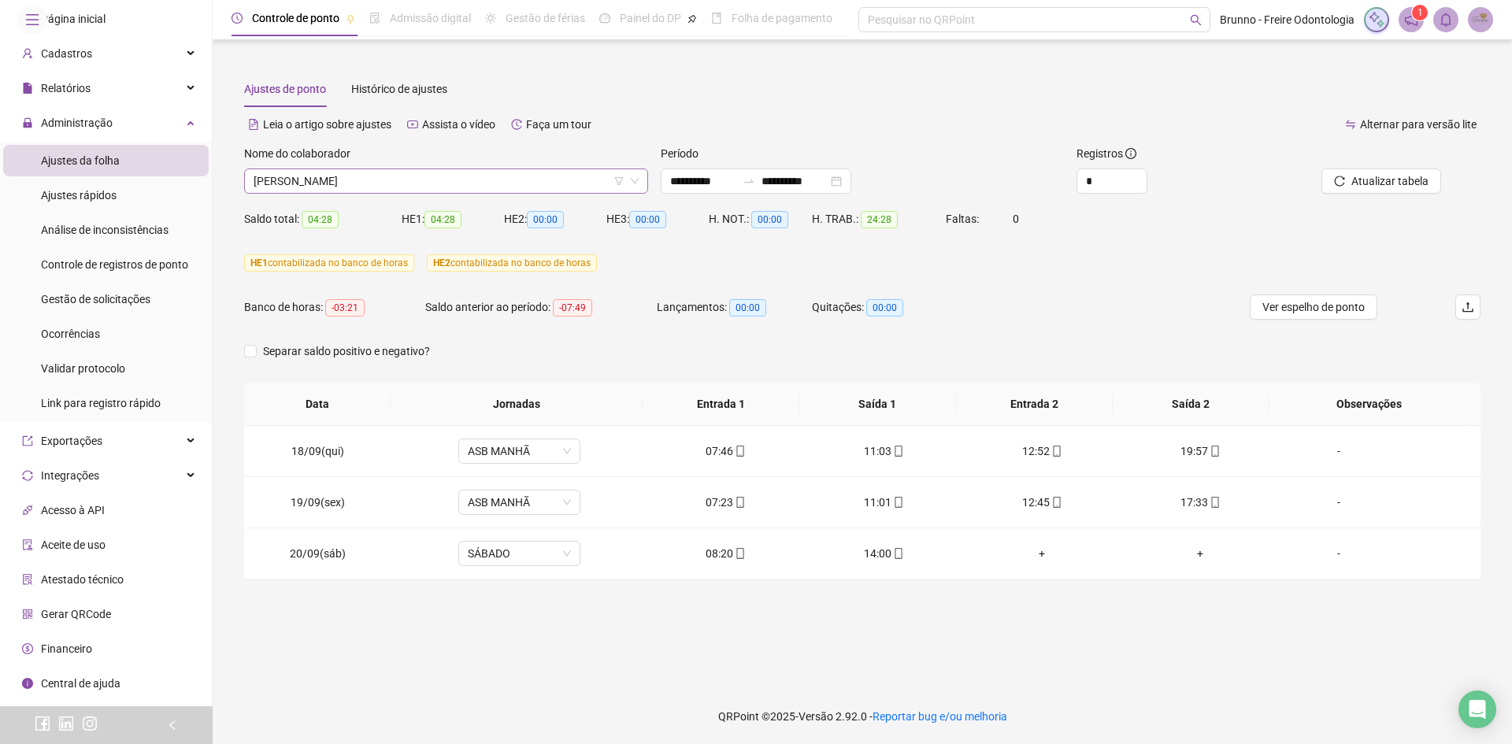
click at [458, 183] on span "[PERSON_NAME]" at bounding box center [446, 181] width 385 height 24
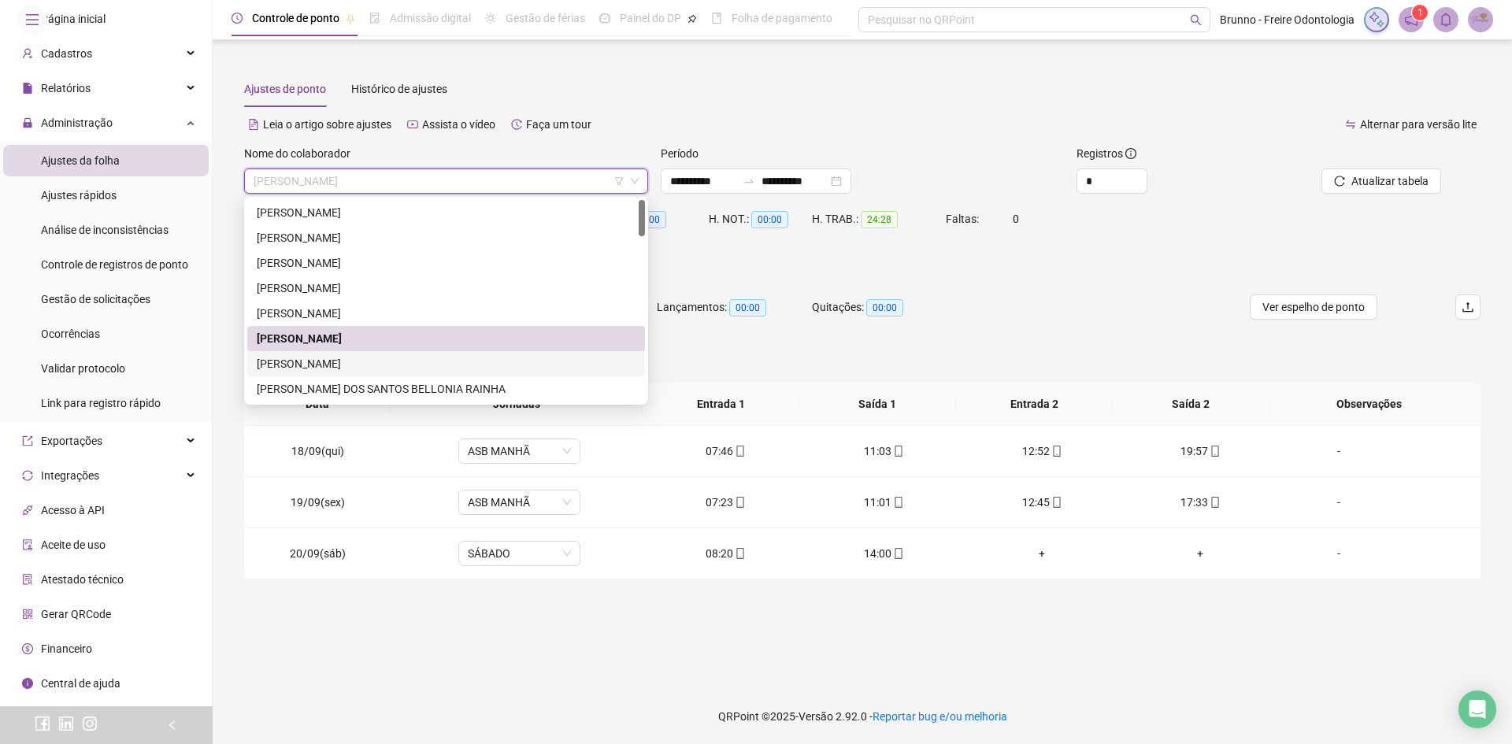
click at [403, 361] on div "[PERSON_NAME]" at bounding box center [446, 363] width 379 height 17
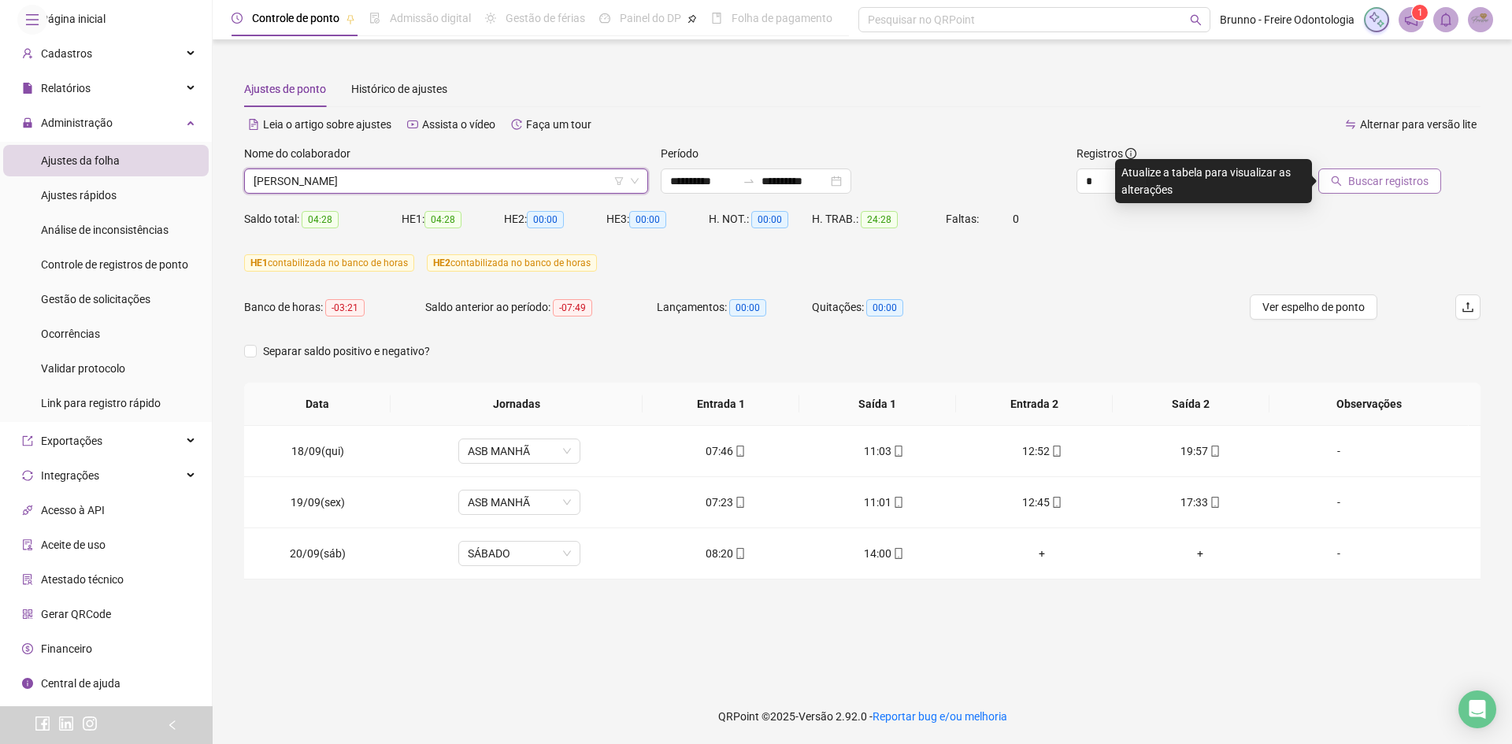
click at [1370, 180] on span "Buscar registros" at bounding box center [1389, 181] width 80 height 17
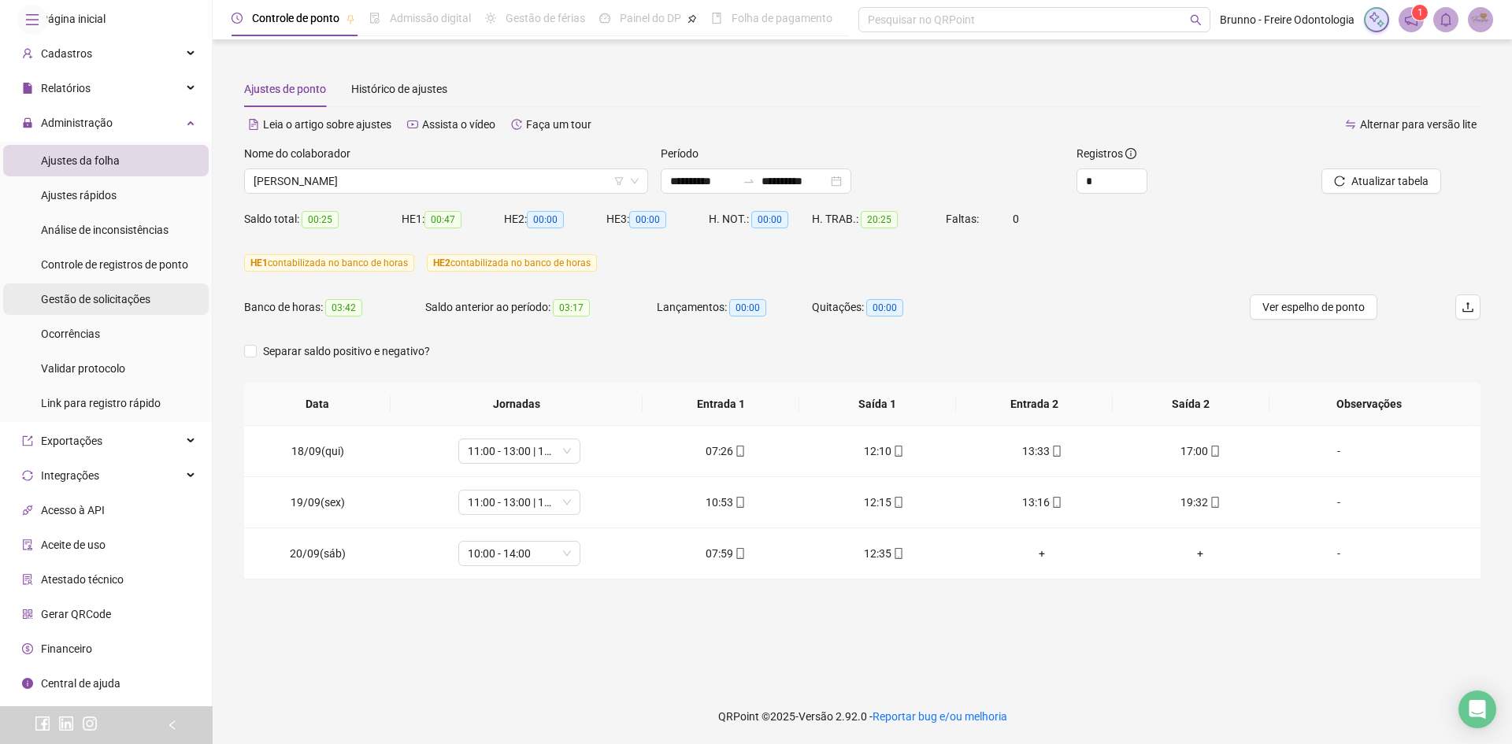
click at [137, 306] on span "Gestão de solicitações" at bounding box center [95, 299] width 109 height 13
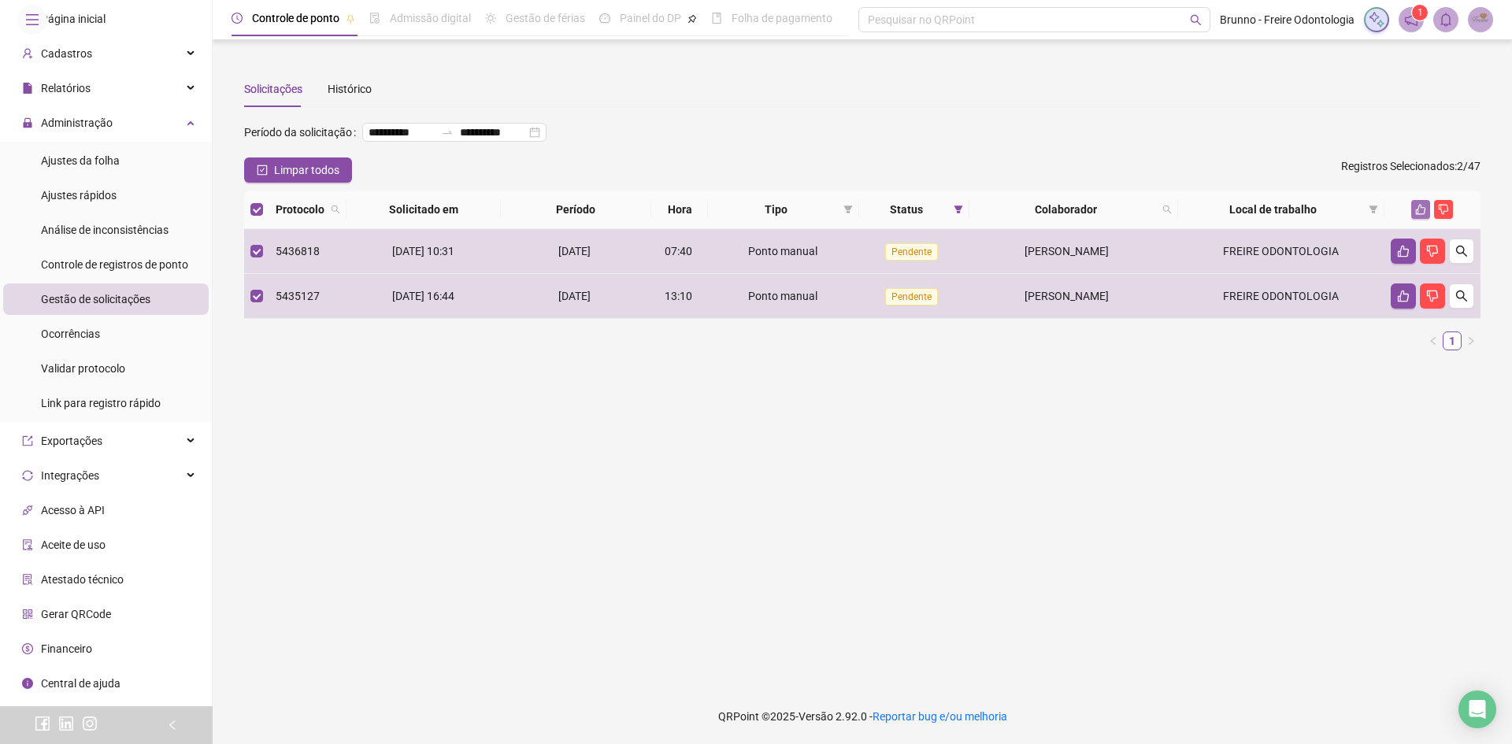
click at [1414, 219] on button "button" at bounding box center [1421, 209] width 19 height 19
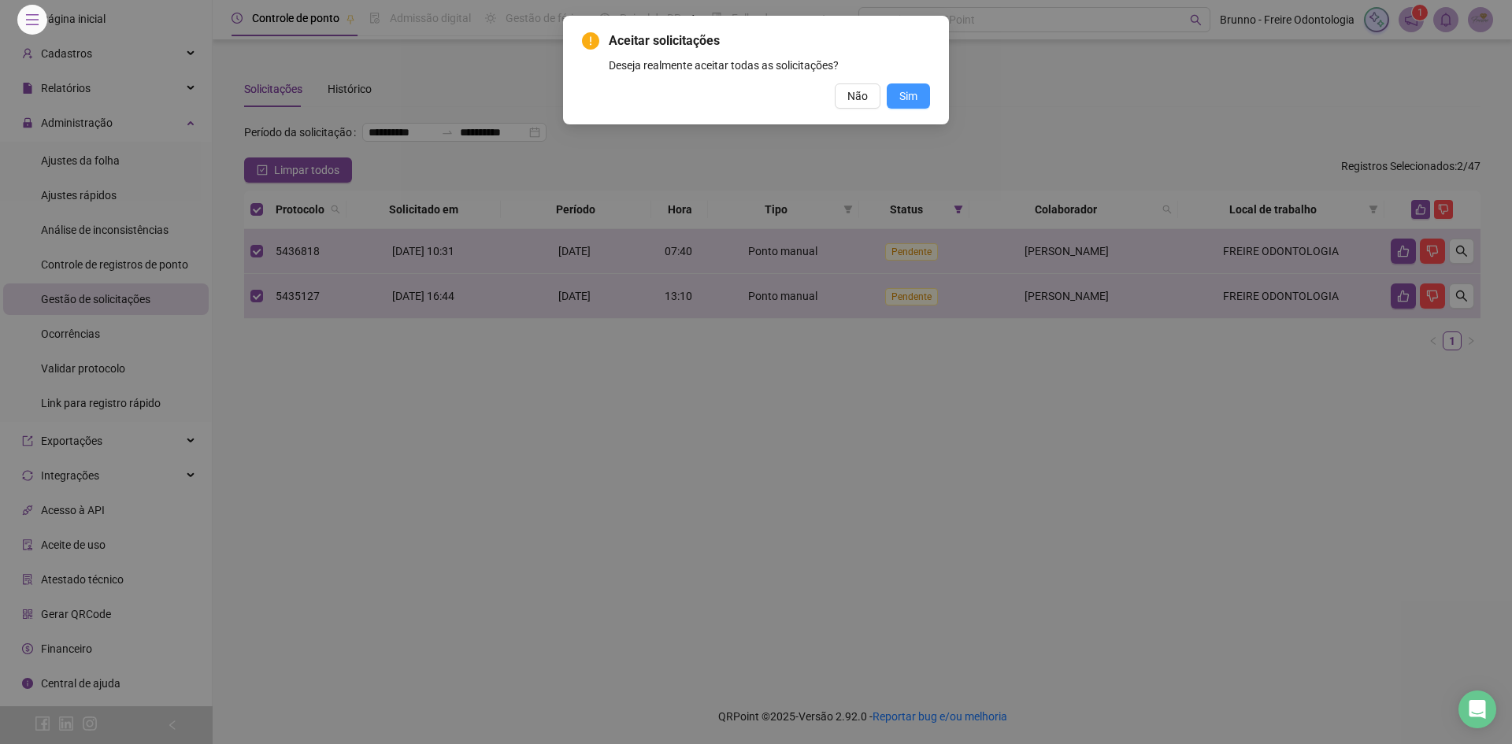
click at [918, 92] on button "Sim" at bounding box center [908, 95] width 43 height 25
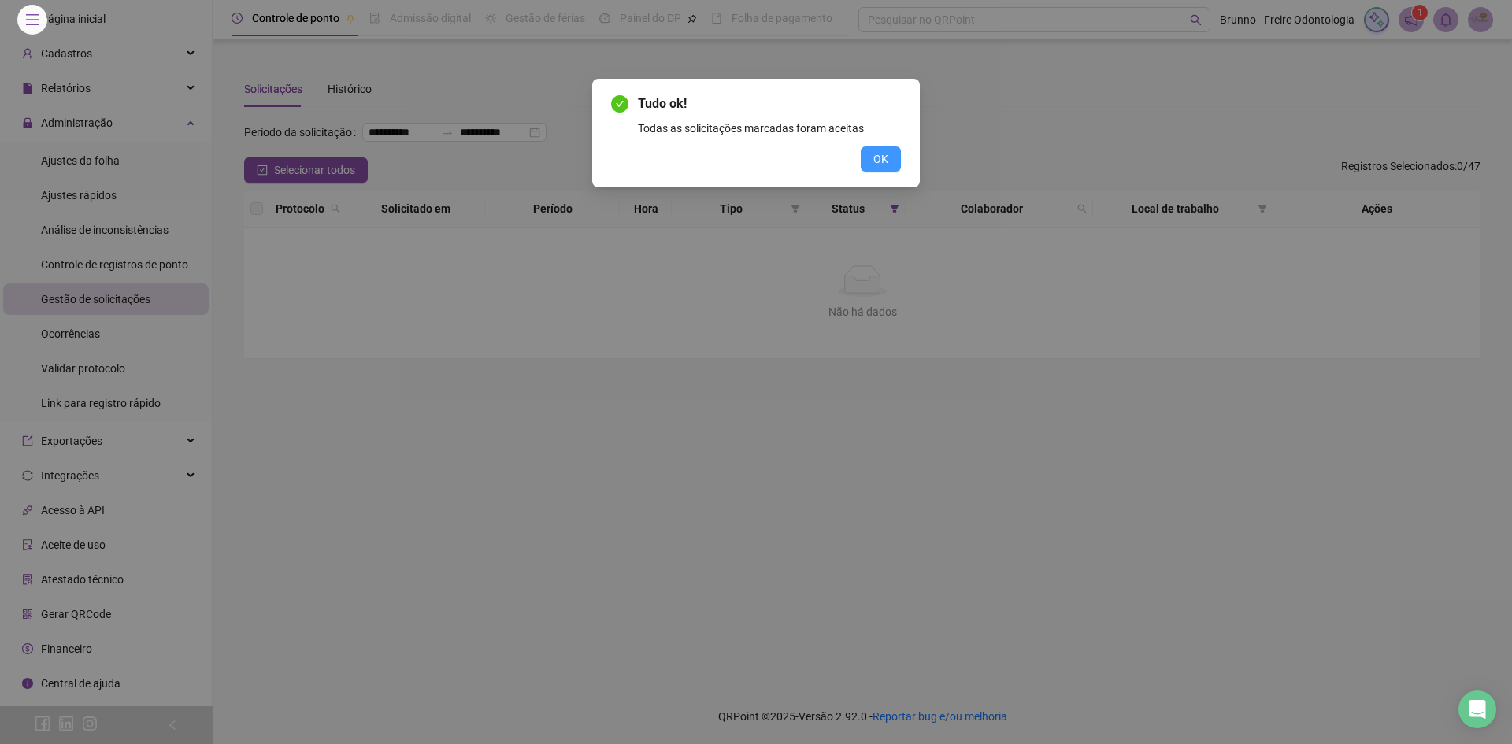
click at [881, 158] on span "OK" at bounding box center [881, 158] width 15 height 17
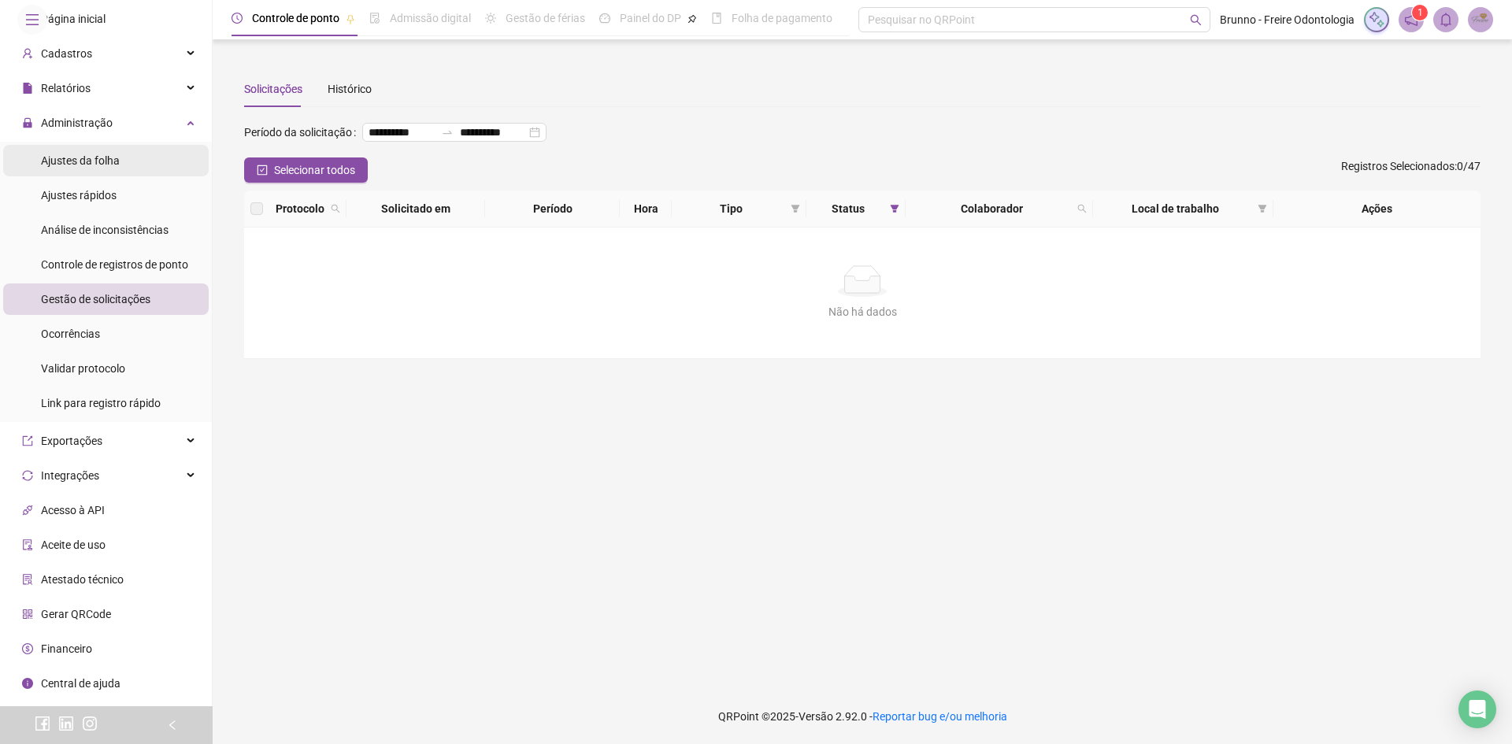
click at [129, 176] on li "Ajustes da folha" at bounding box center [106, 161] width 206 height 32
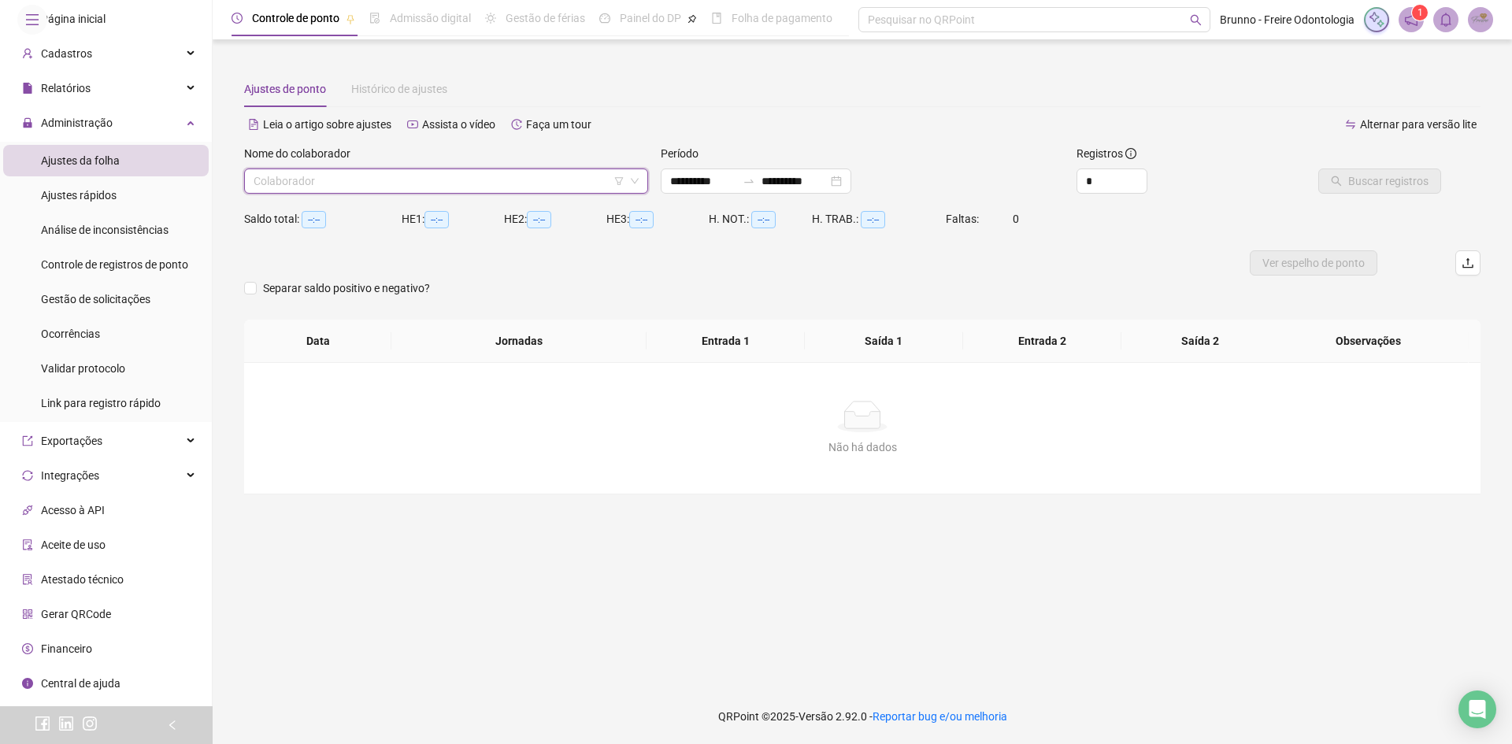
click at [509, 178] on input "search" at bounding box center [439, 181] width 371 height 24
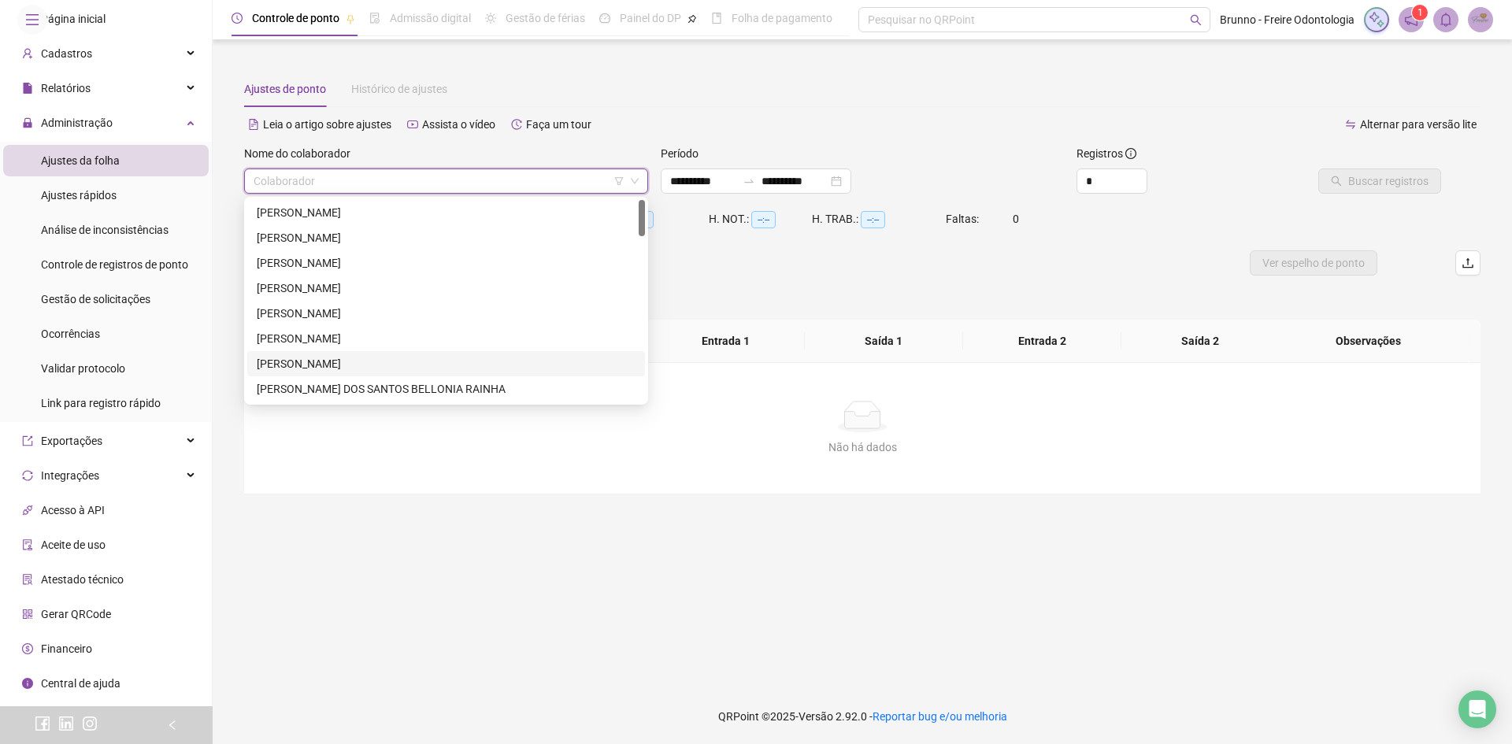
click at [353, 355] on div "[PERSON_NAME]" at bounding box center [446, 363] width 398 height 25
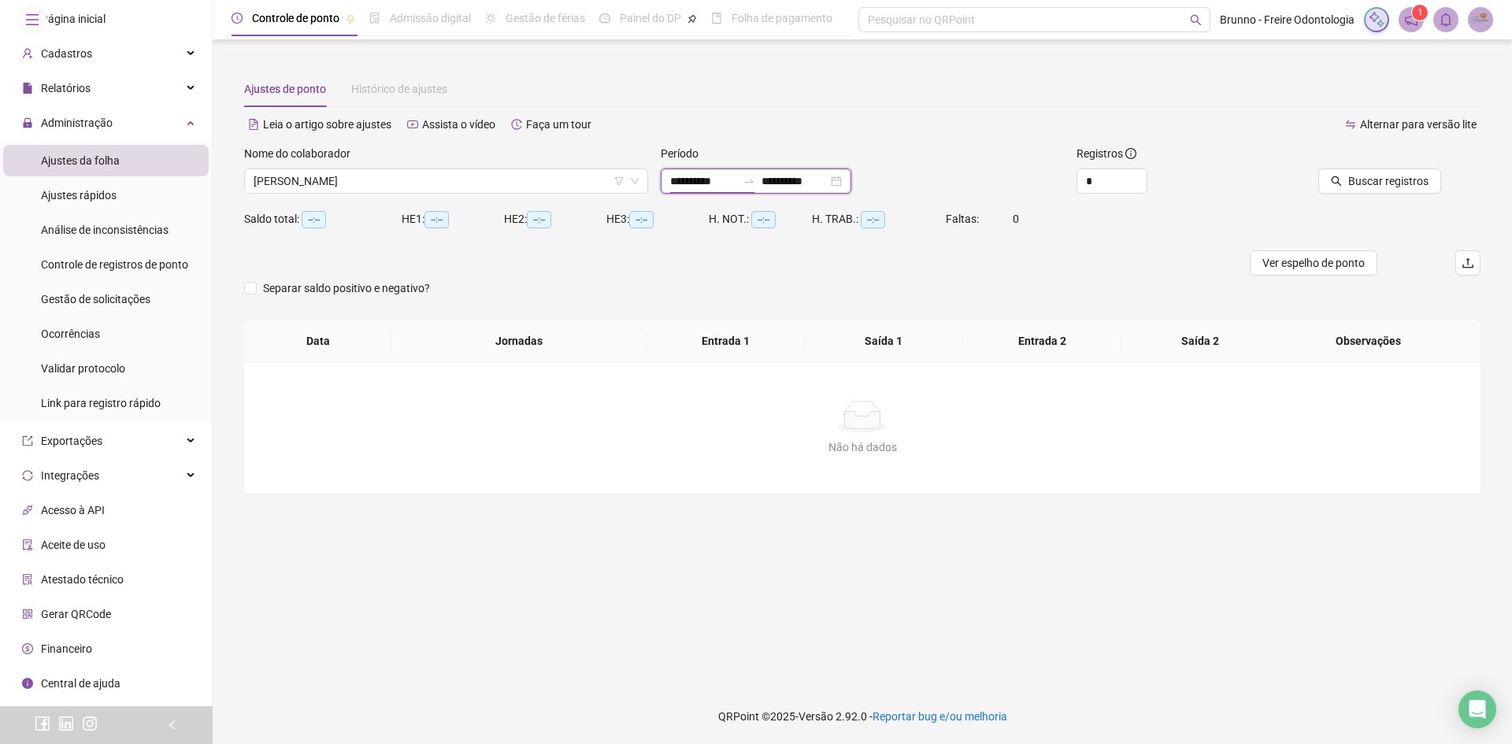
click at [729, 176] on input "**********" at bounding box center [703, 181] width 66 height 17
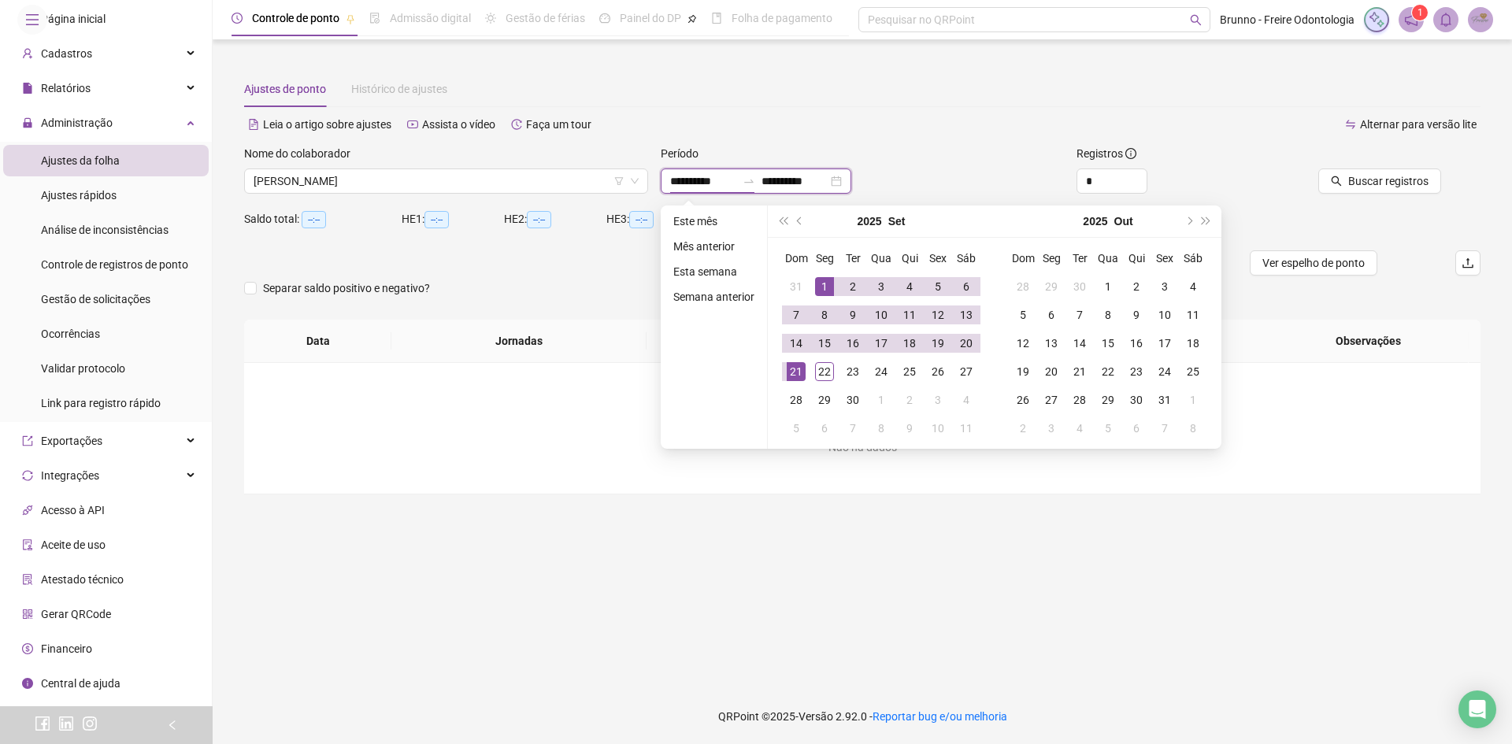
type input "**********"
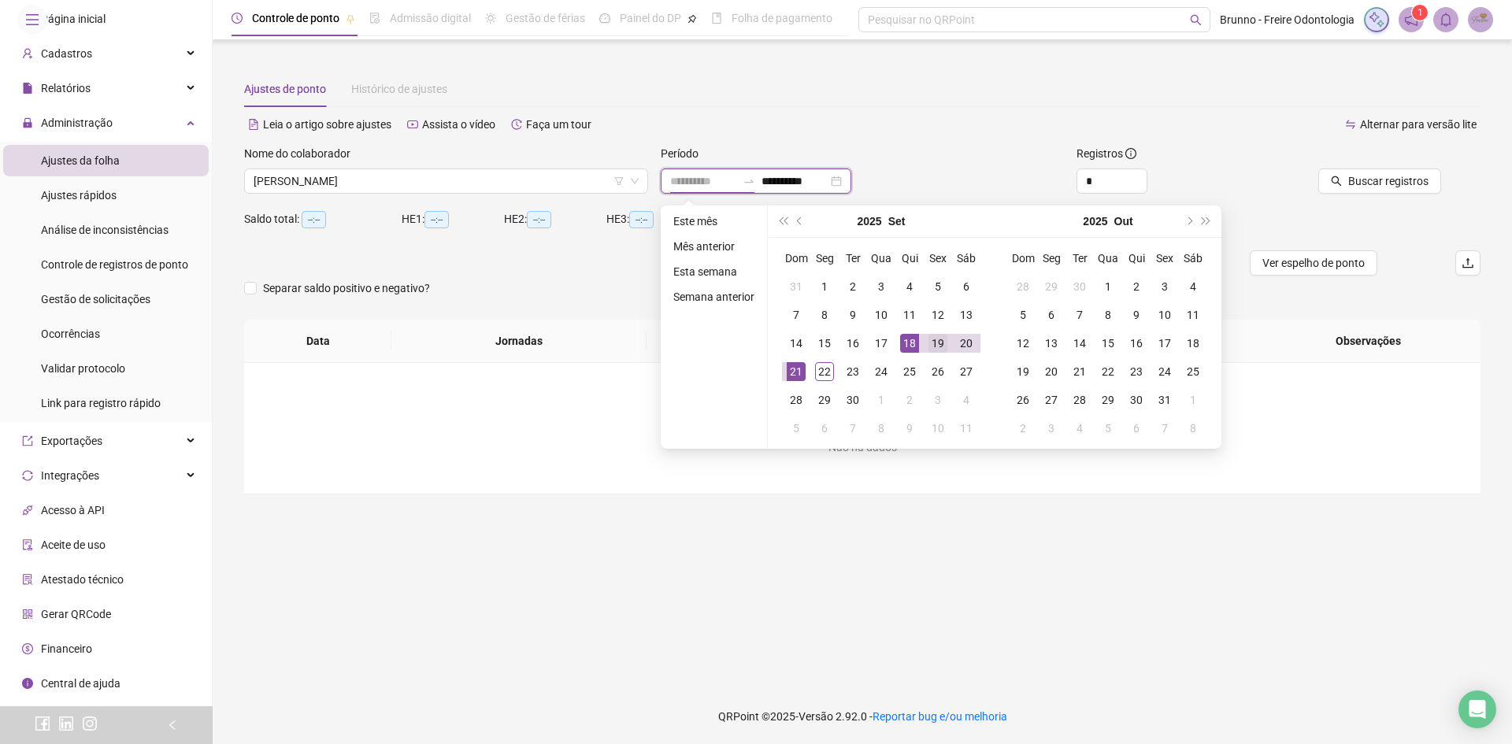
type input "**********"
click at [938, 336] on div "19" at bounding box center [938, 343] width 19 height 19
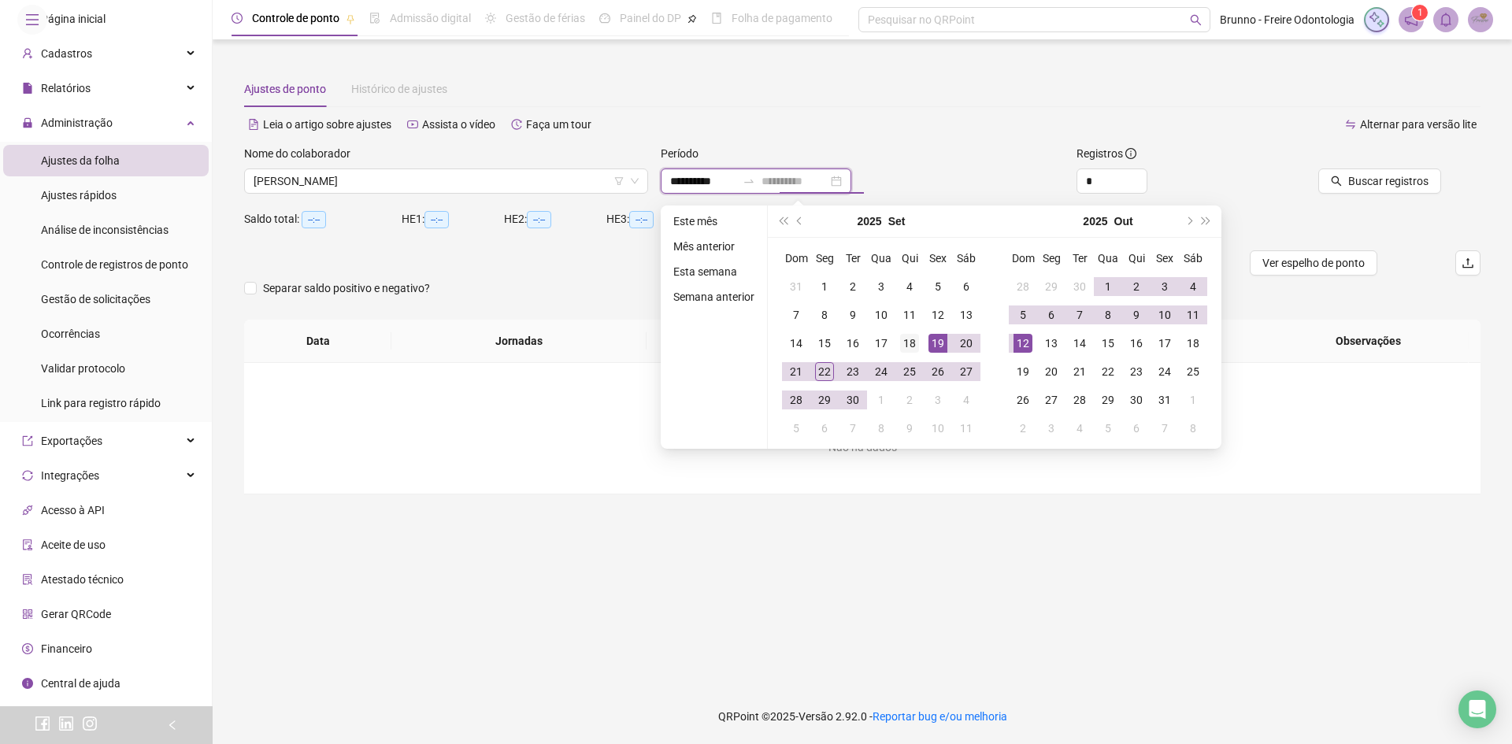
type input "**********"
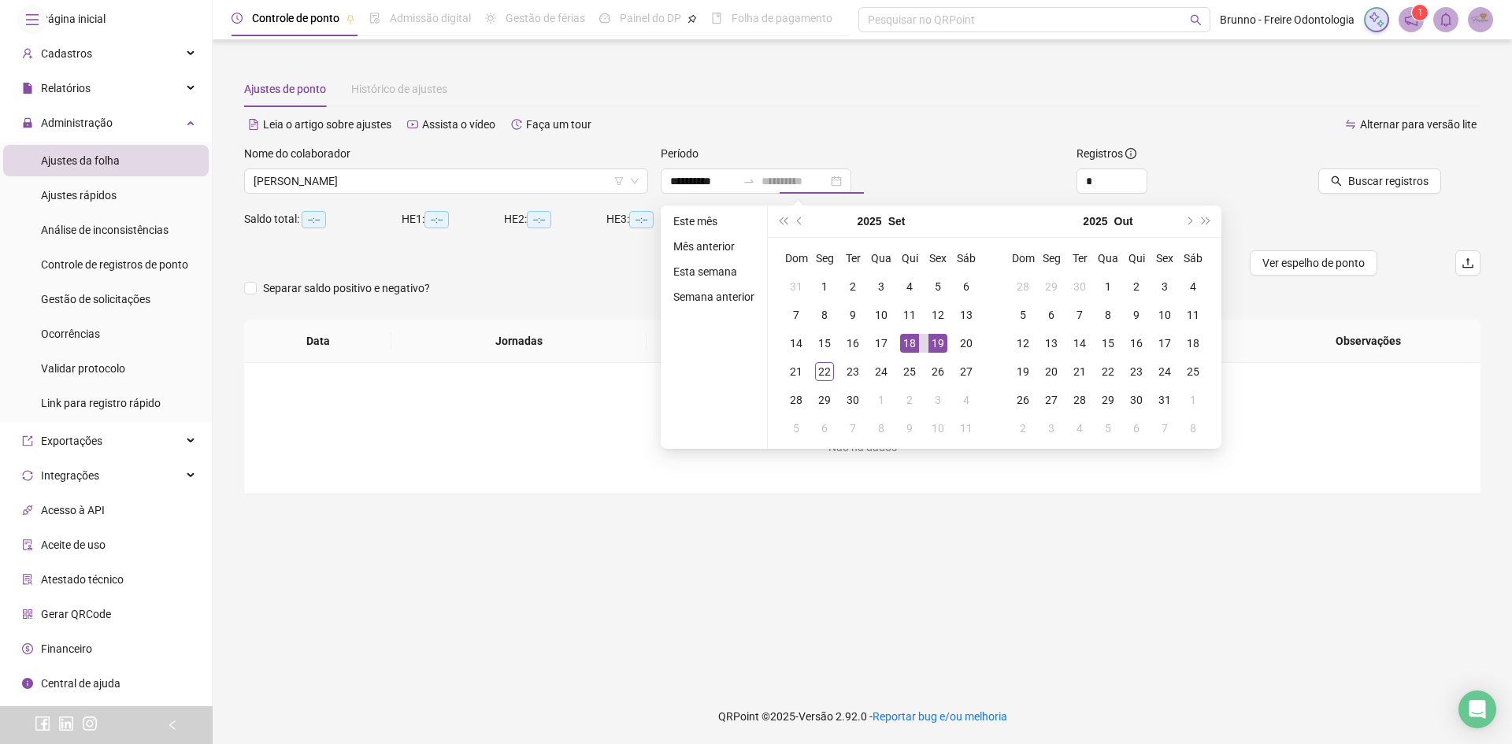
click at [902, 339] on div "18" at bounding box center [909, 343] width 19 height 19
type input "**********"
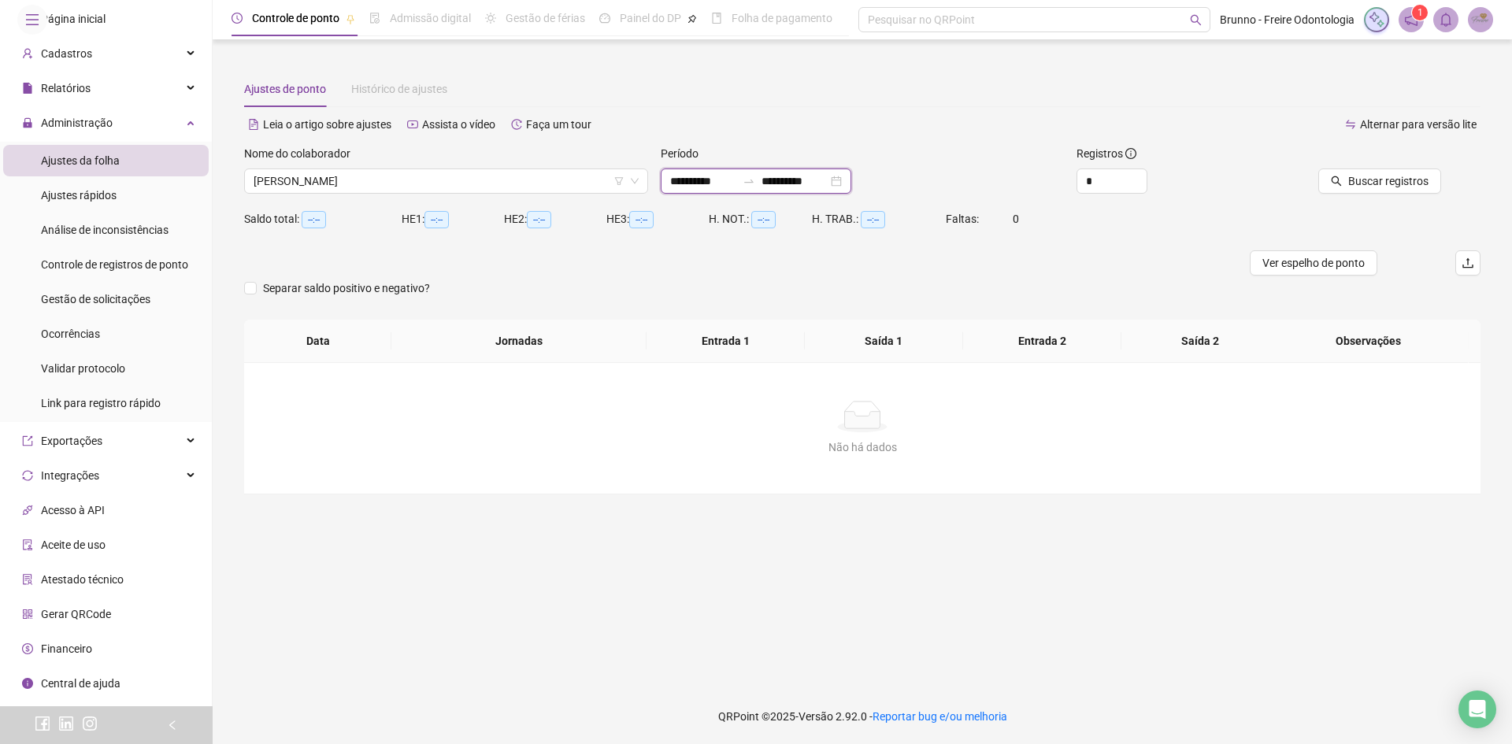
click at [804, 187] on input "**********" at bounding box center [795, 181] width 66 height 17
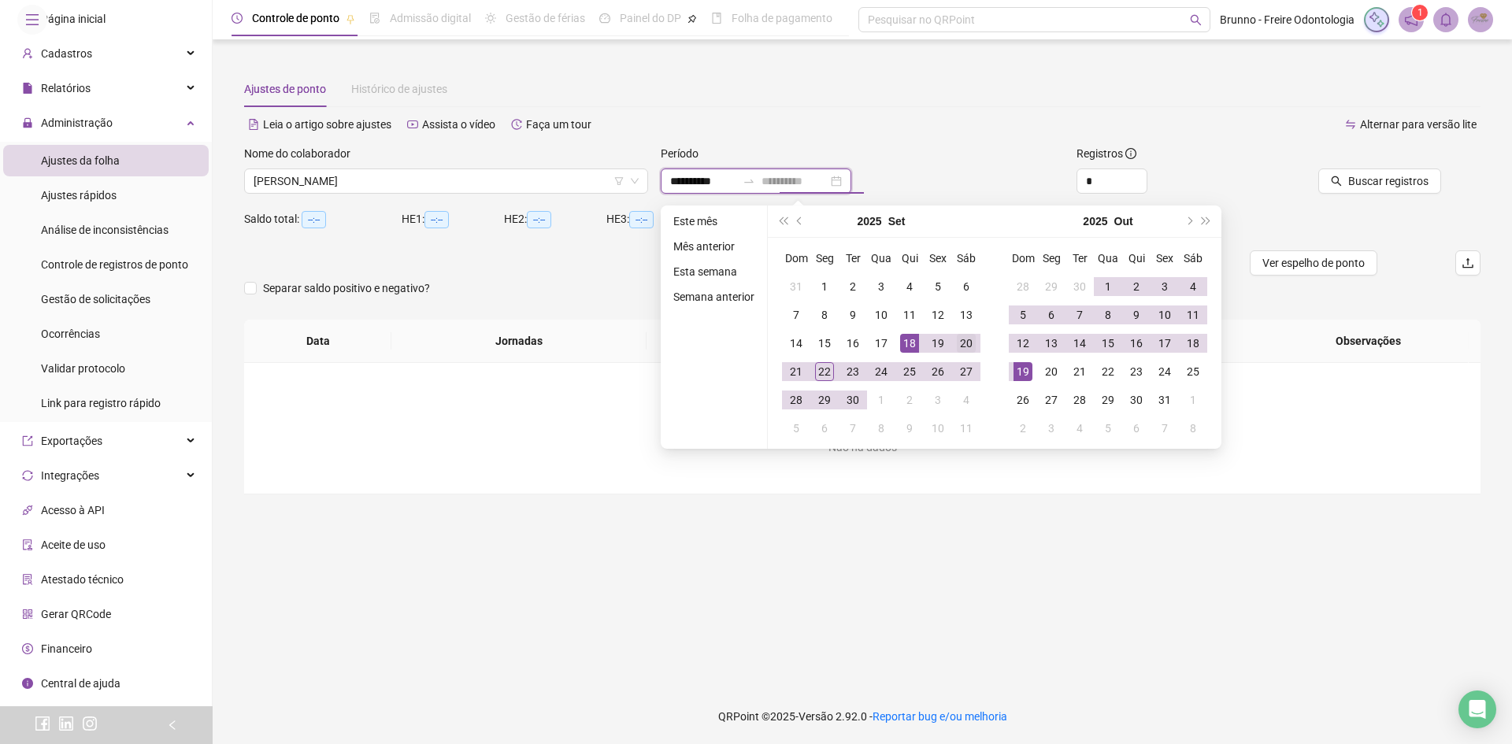
type input "**********"
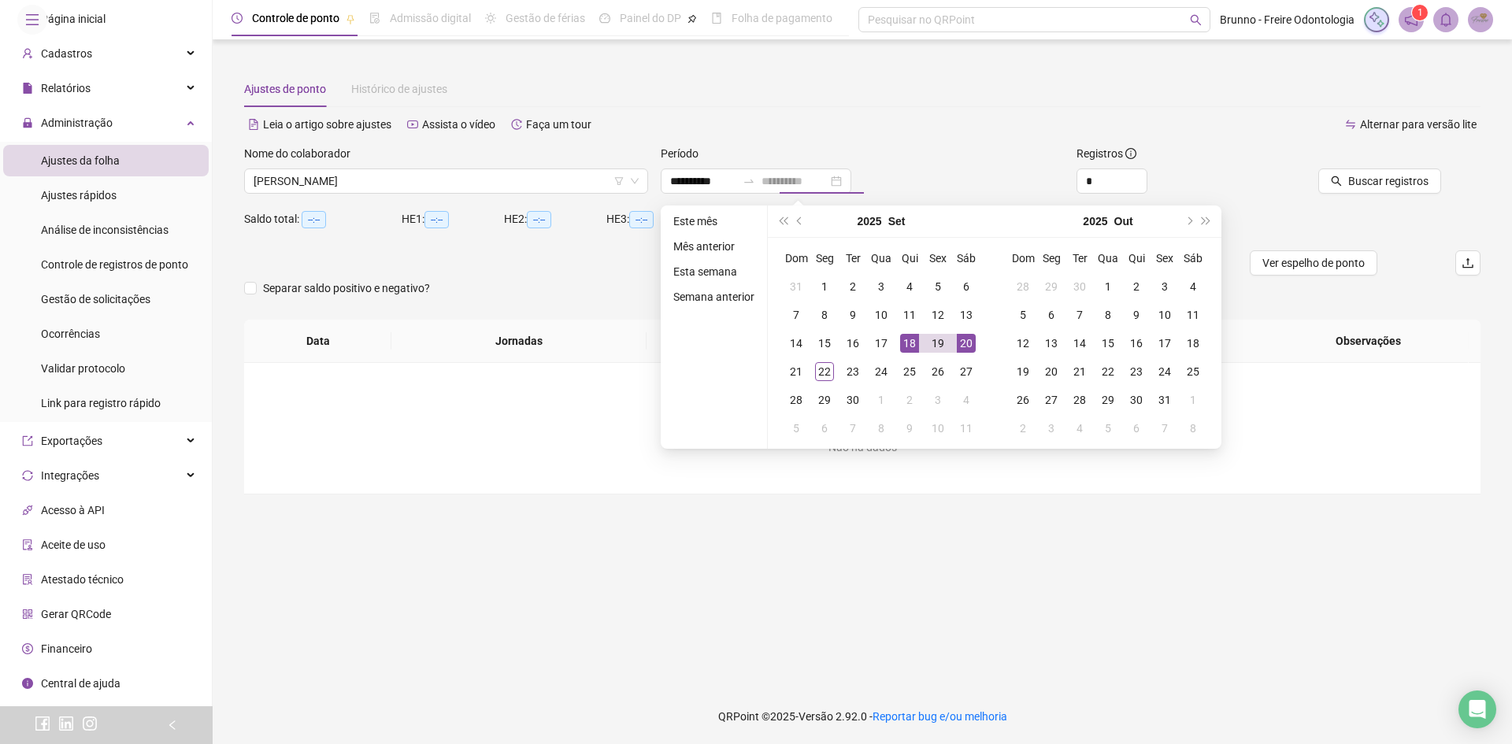
click at [968, 346] on div "20" at bounding box center [966, 343] width 19 height 19
type input "**********"
click at [1402, 188] on span "Buscar registros" at bounding box center [1389, 181] width 80 height 17
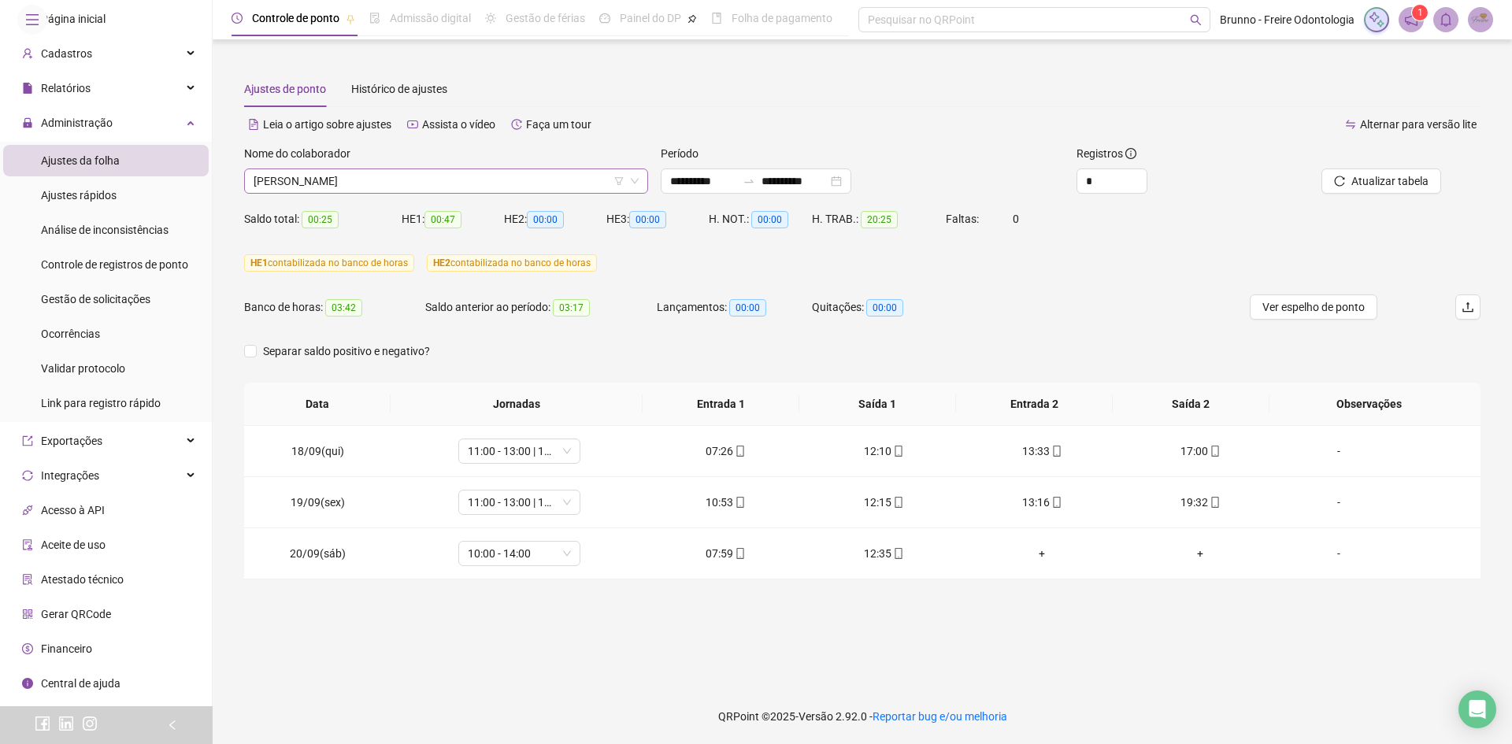
click at [375, 182] on span "[PERSON_NAME]" at bounding box center [446, 181] width 385 height 24
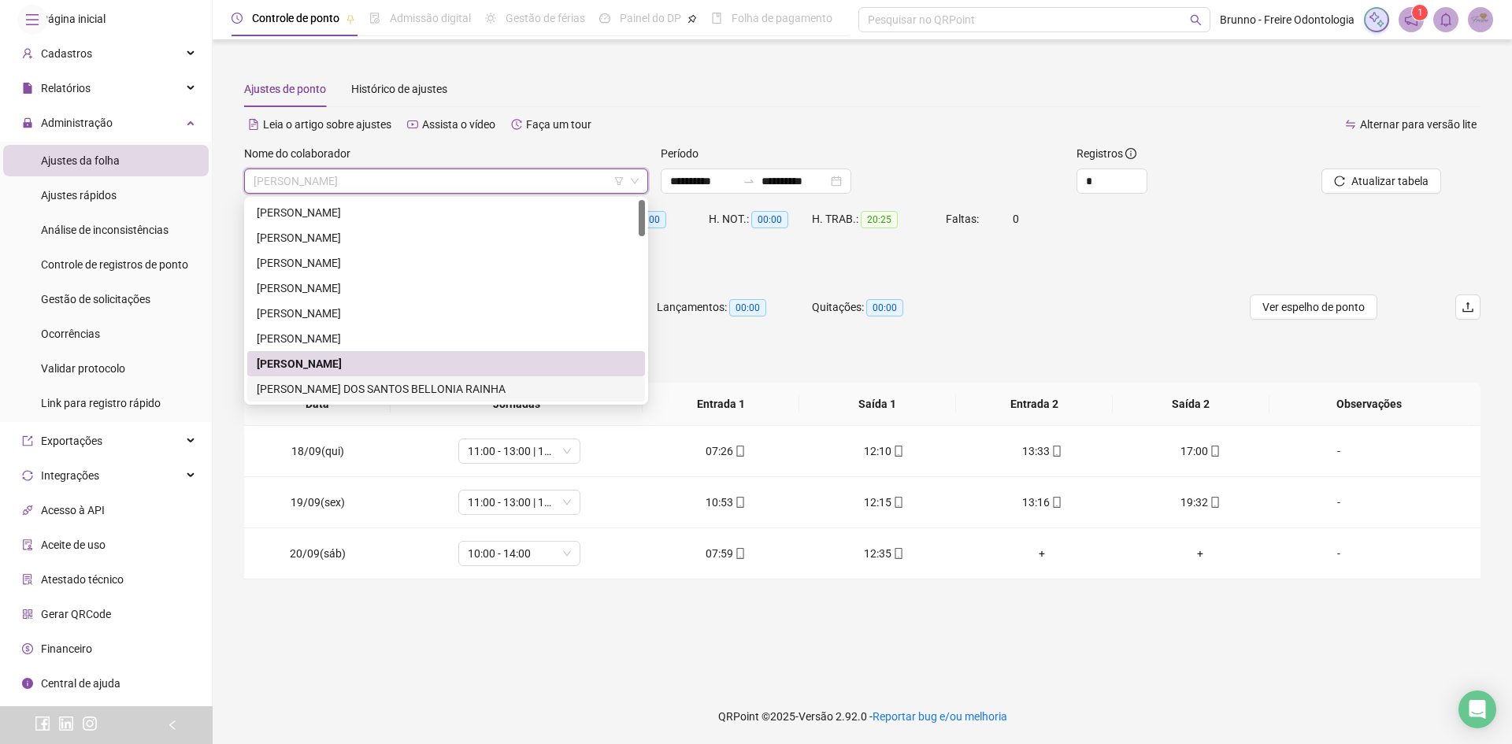
click at [331, 379] on div "[PERSON_NAME] DOS SANTOS BELLONIA RAINHA" at bounding box center [446, 389] width 398 height 25
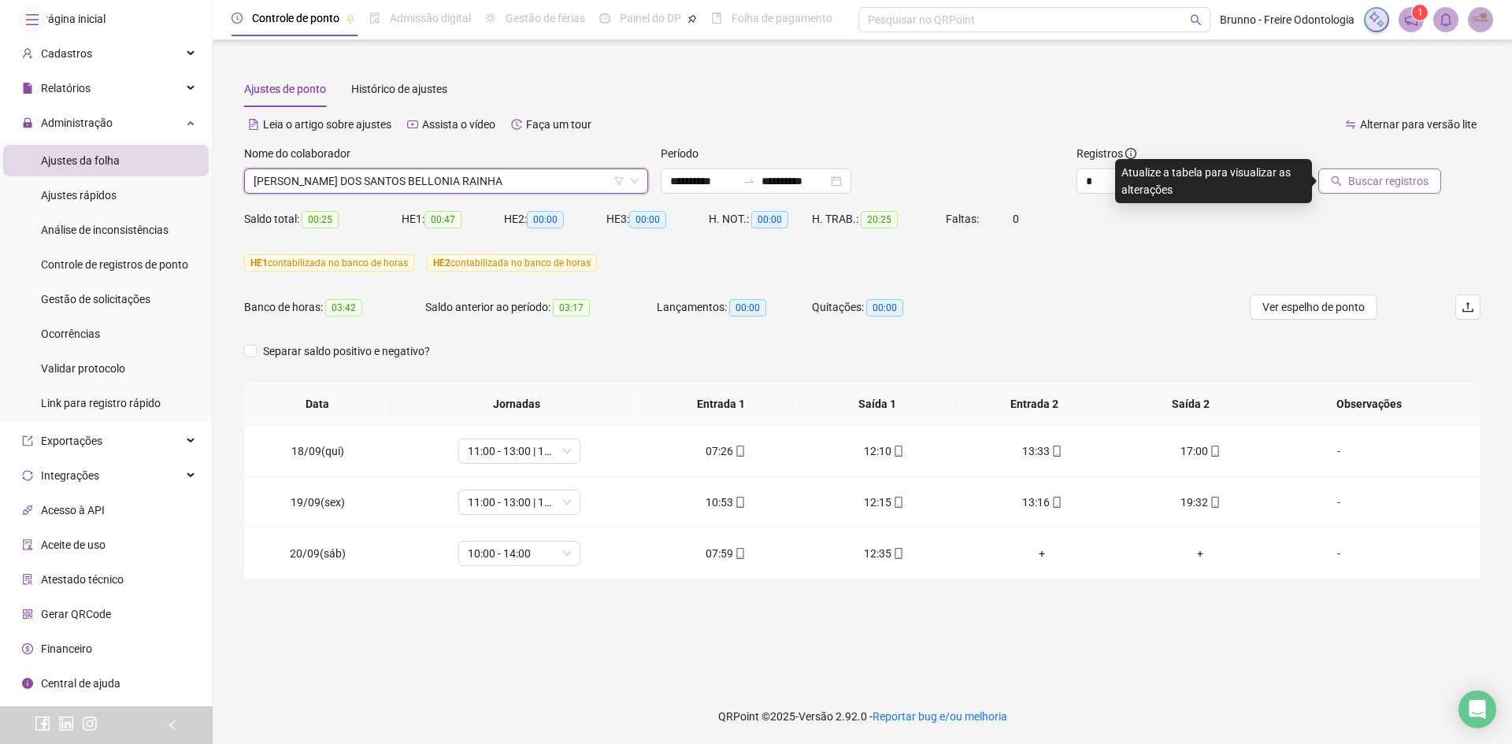
click at [1367, 180] on span "Buscar registros" at bounding box center [1389, 181] width 80 height 17
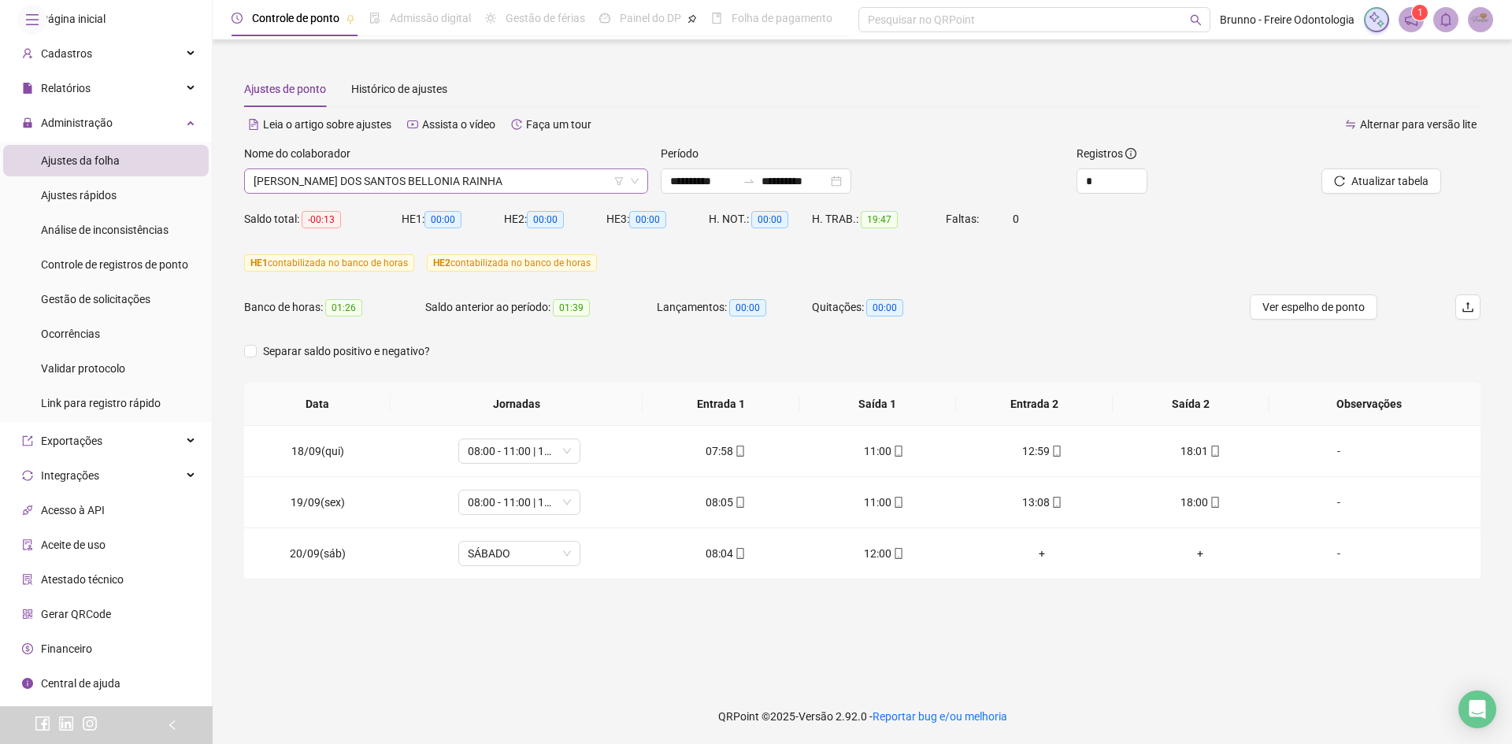
click at [377, 177] on span "[PERSON_NAME] DOS SANTOS BELLONIA RAINHA" at bounding box center [446, 181] width 385 height 24
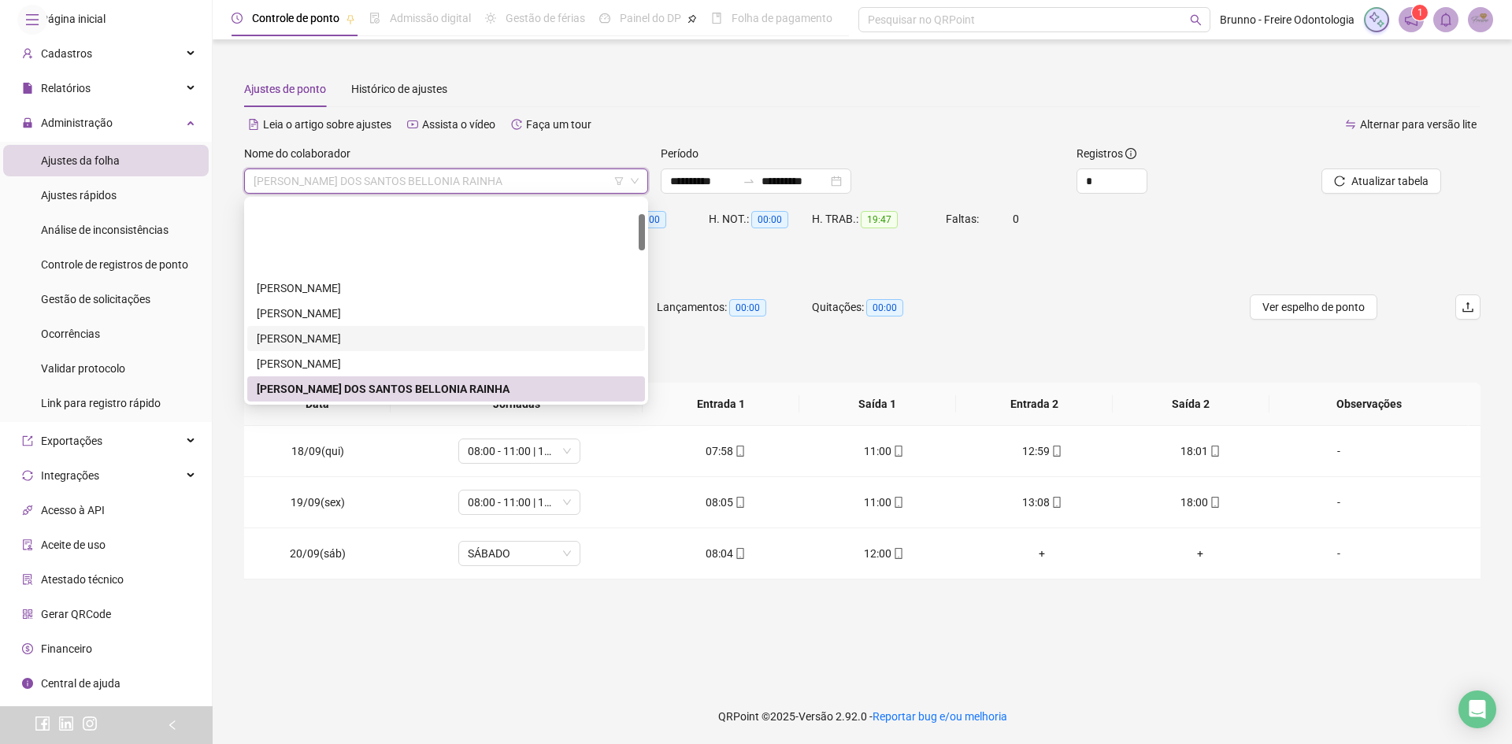
scroll to position [79, 0]
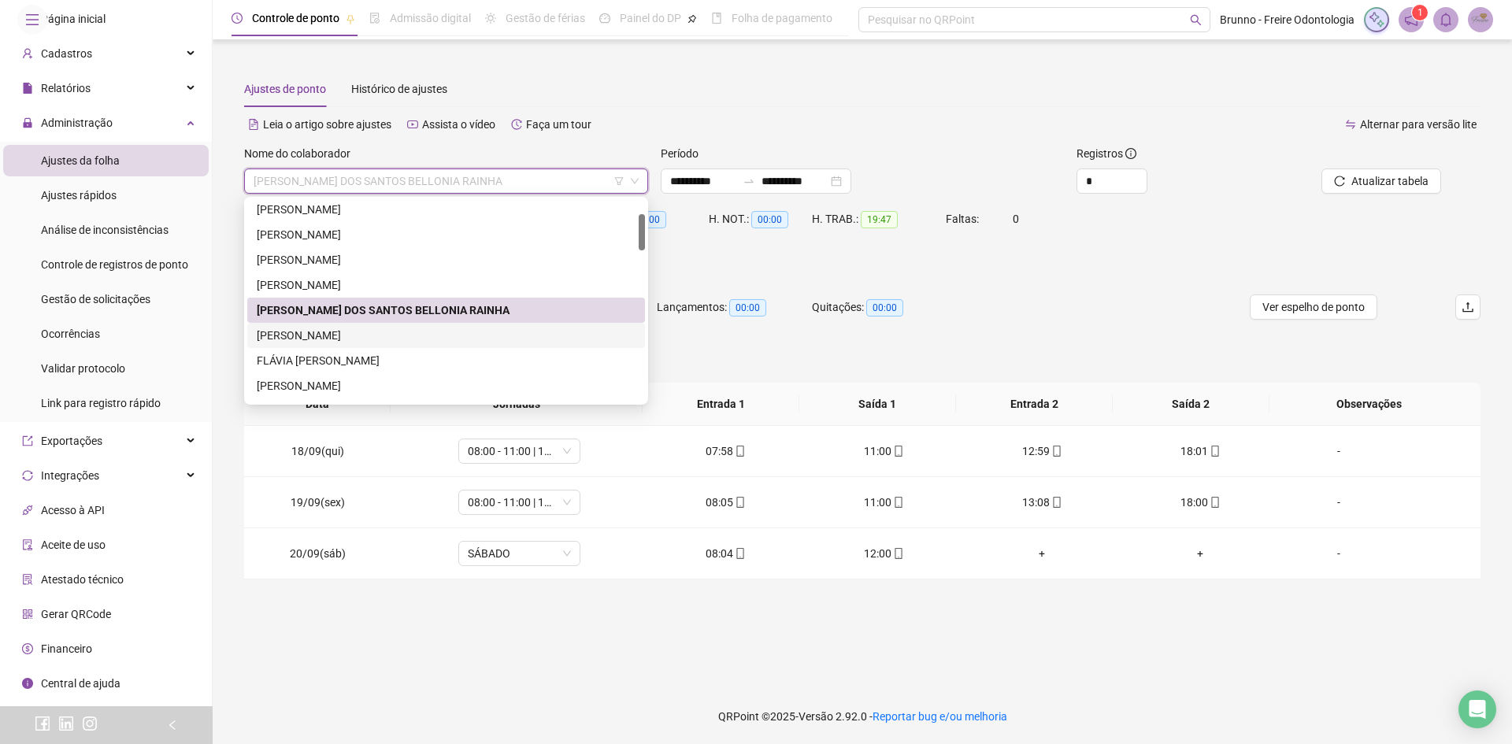
click at [327, 336] on div "[PERSON_NAME]" at bounding box center [446, 335] width 379 height 17
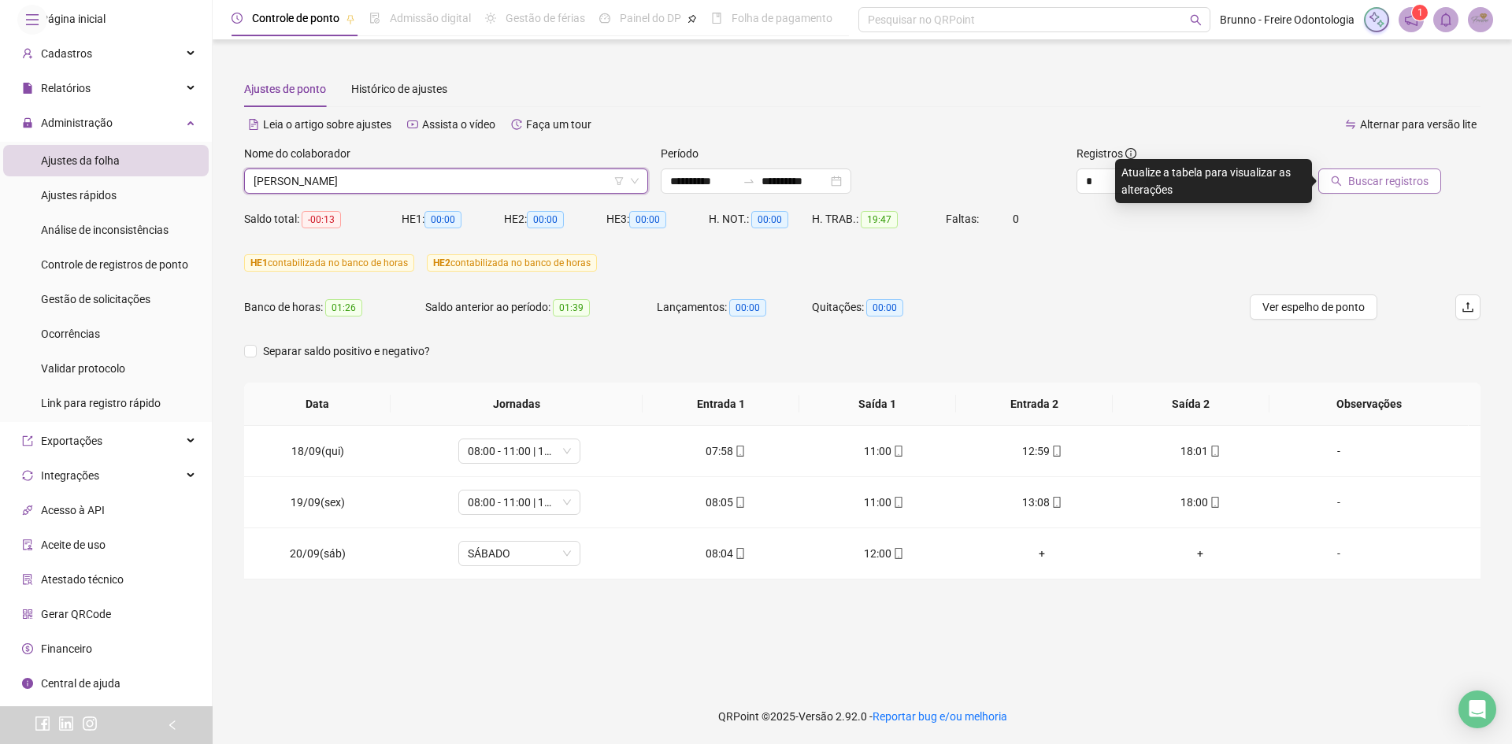
click at [1360, 184] on span "Buscar registros" at bounding box center [1389, 181] width 80 height 17
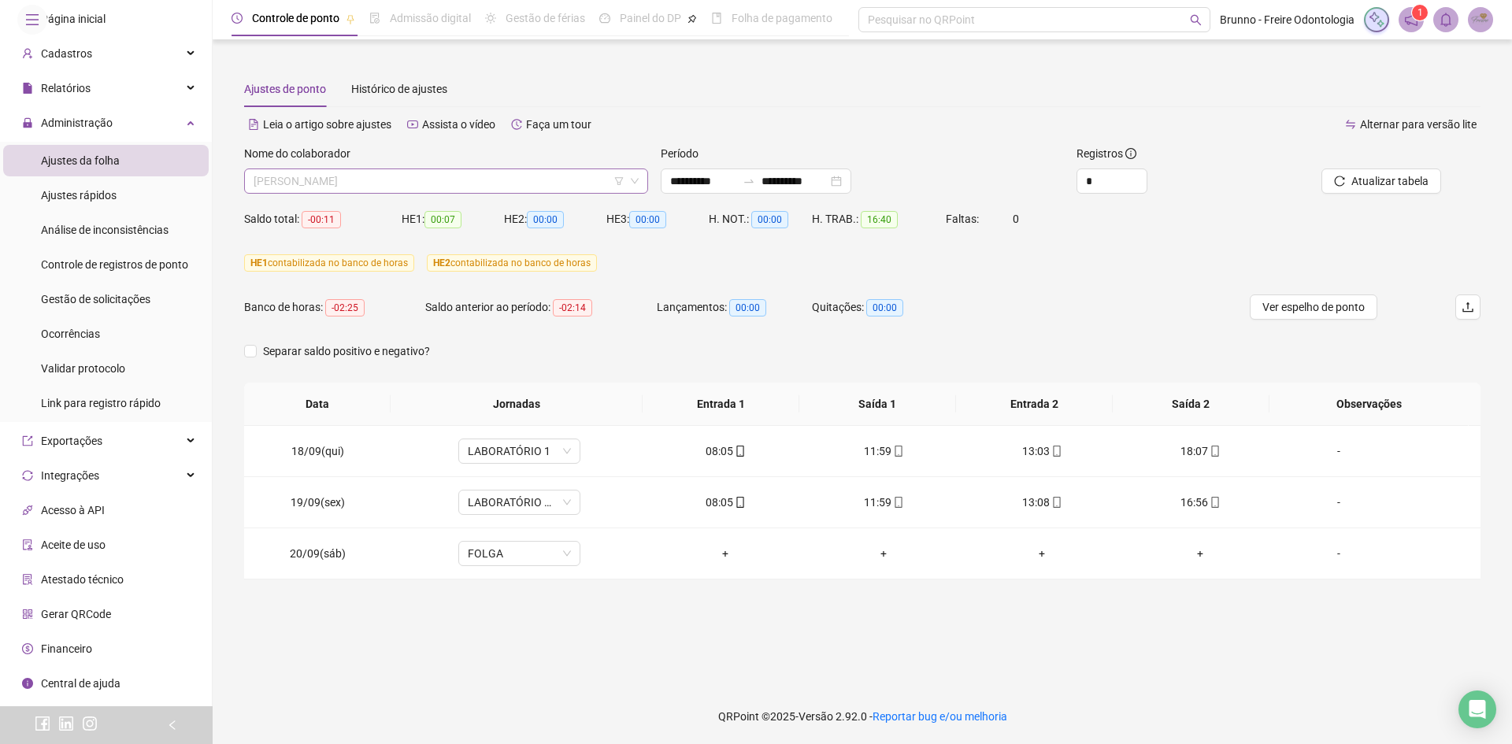
click at [505, 186] on span "[PERSON_NAME]" at bounding box center [446, 181] width 385 height 24
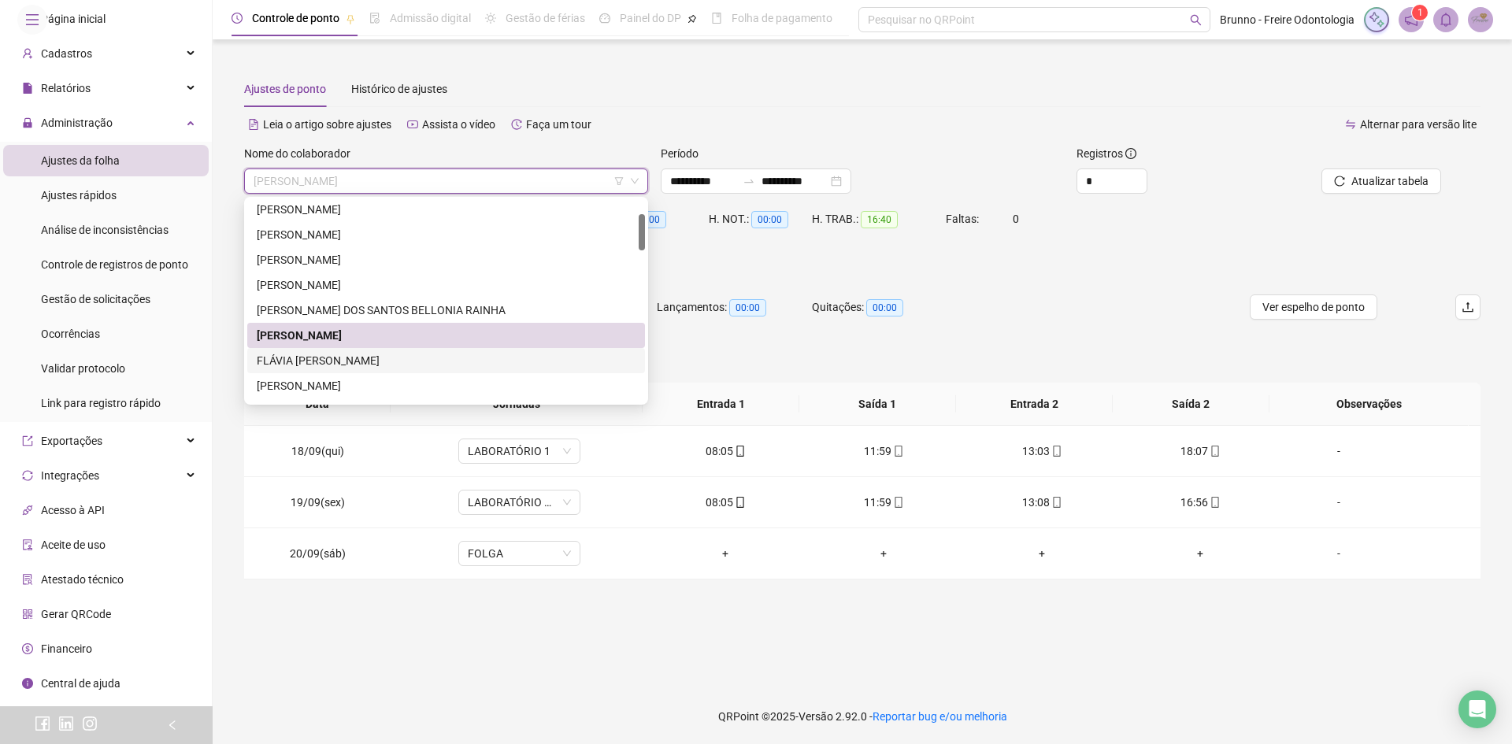
click at [358, 367] on div "FLÁVIA [PERSON_NAME]" at bounding box center [446, 360] width 379 height 17
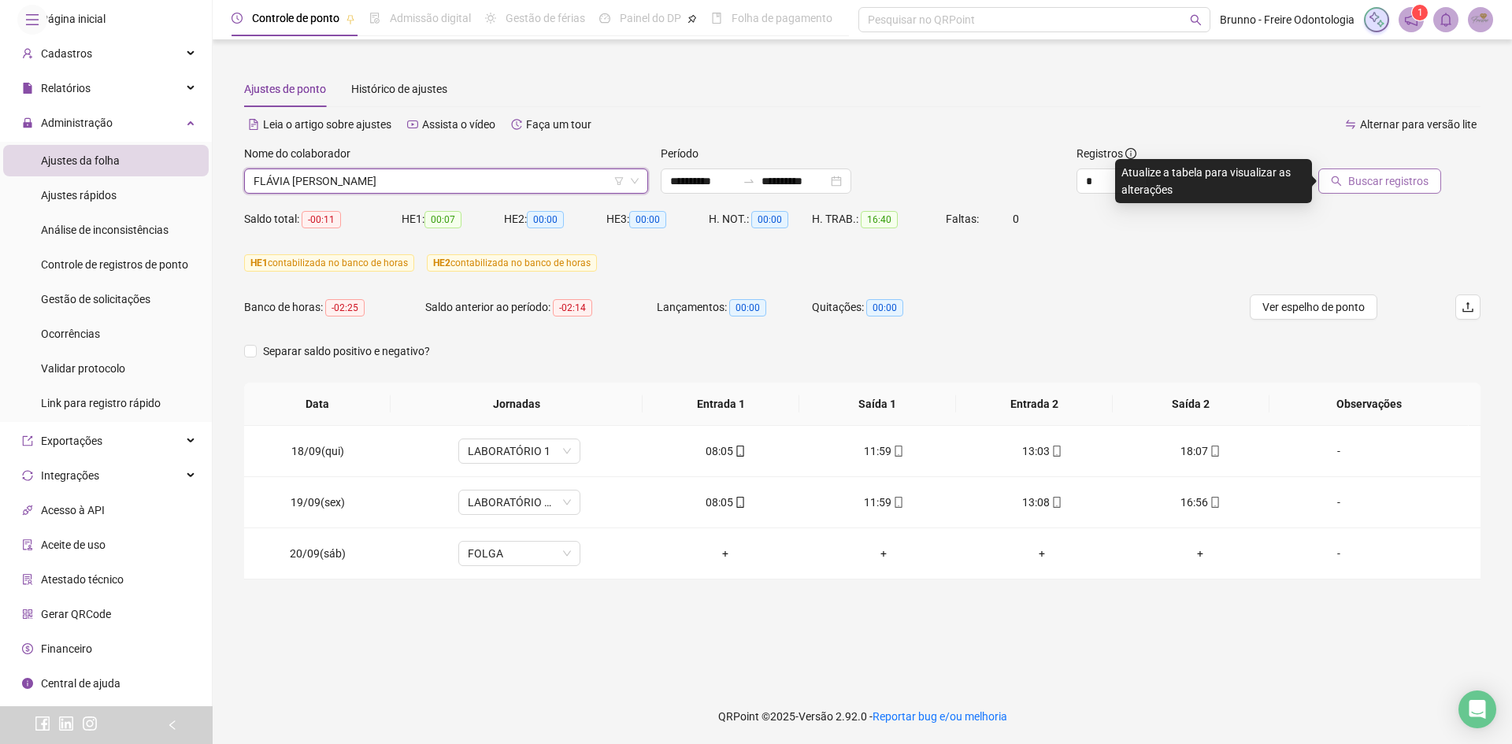
click at [1407, 174] on span "Buscar registros" at bounding box center [1389, 181] width 80 height 17
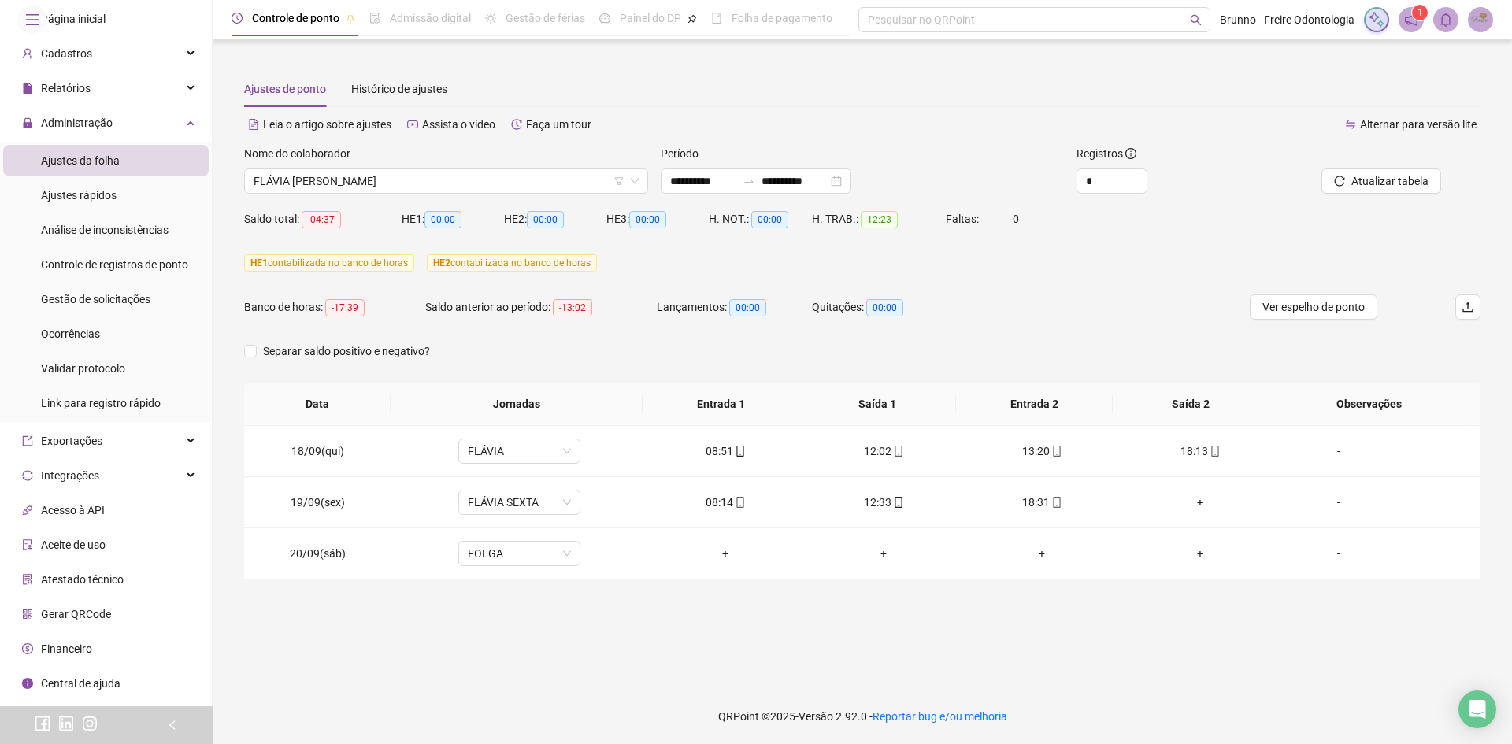
drag, startPoint x: 512, startPoint y: 245, endPoint x: 558, endPoint y: 253, distance: 47.1
drag, startPoint x: 558, startPoint y: 253, endPoint x: 1078, endPoint y: 297, distance: 521.0
click at [1078, 297] on div "Banco de horas: -17:39 Saldo anterior ao período: -13:02 Lançamentos: 00:00 Qui…" at bounding box center [708, 317] width 928 height 44
drag, startPoint x: 157, startPoint y: 695, endPoint x: 750, endPoint y: 618, distance: 598.1
click at [752, 602] on main "**********" at bounding box center [862, 364] width 1275 height 625
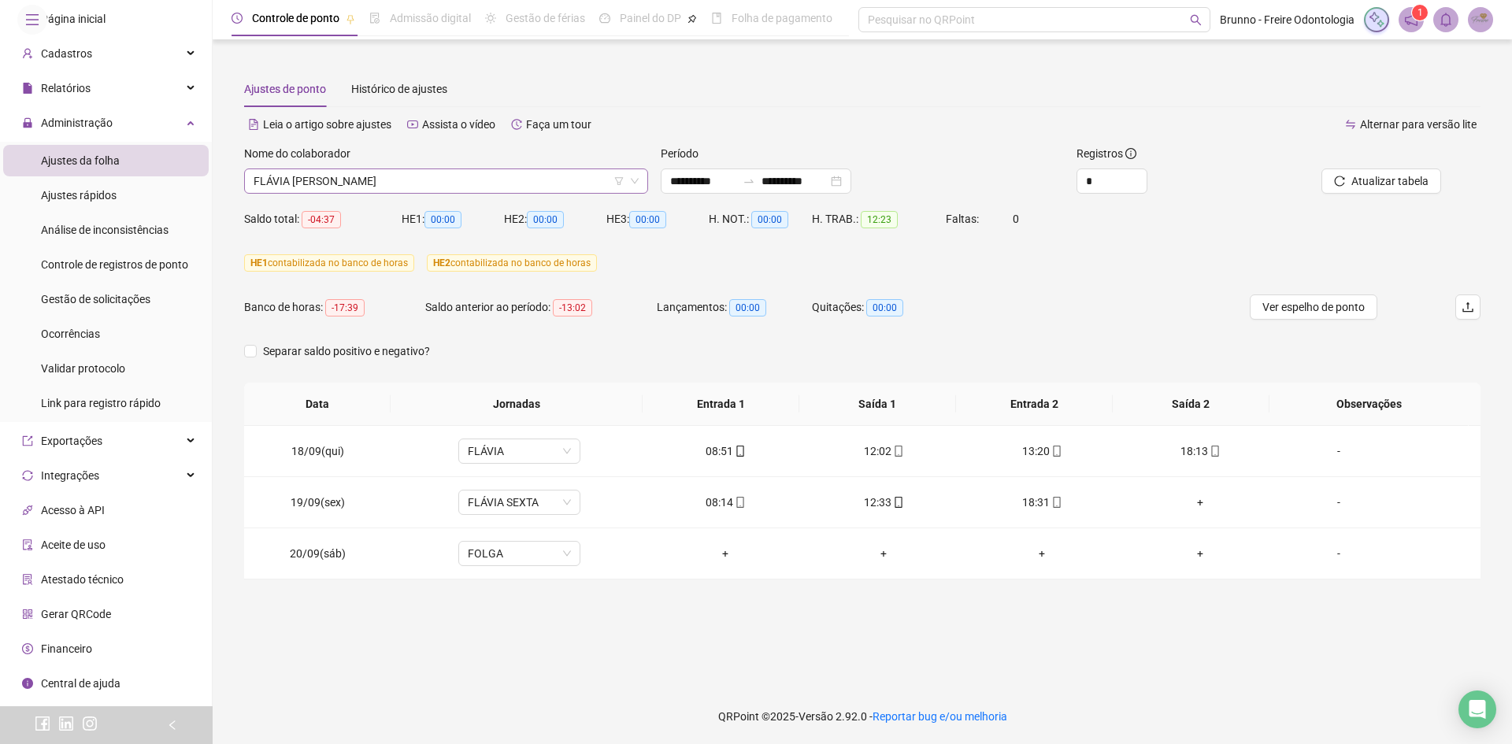
click at [365, 192] on span "FLÁVIA [PERSON_NAME]" at bounding box center [446, 181] width 385 height 24
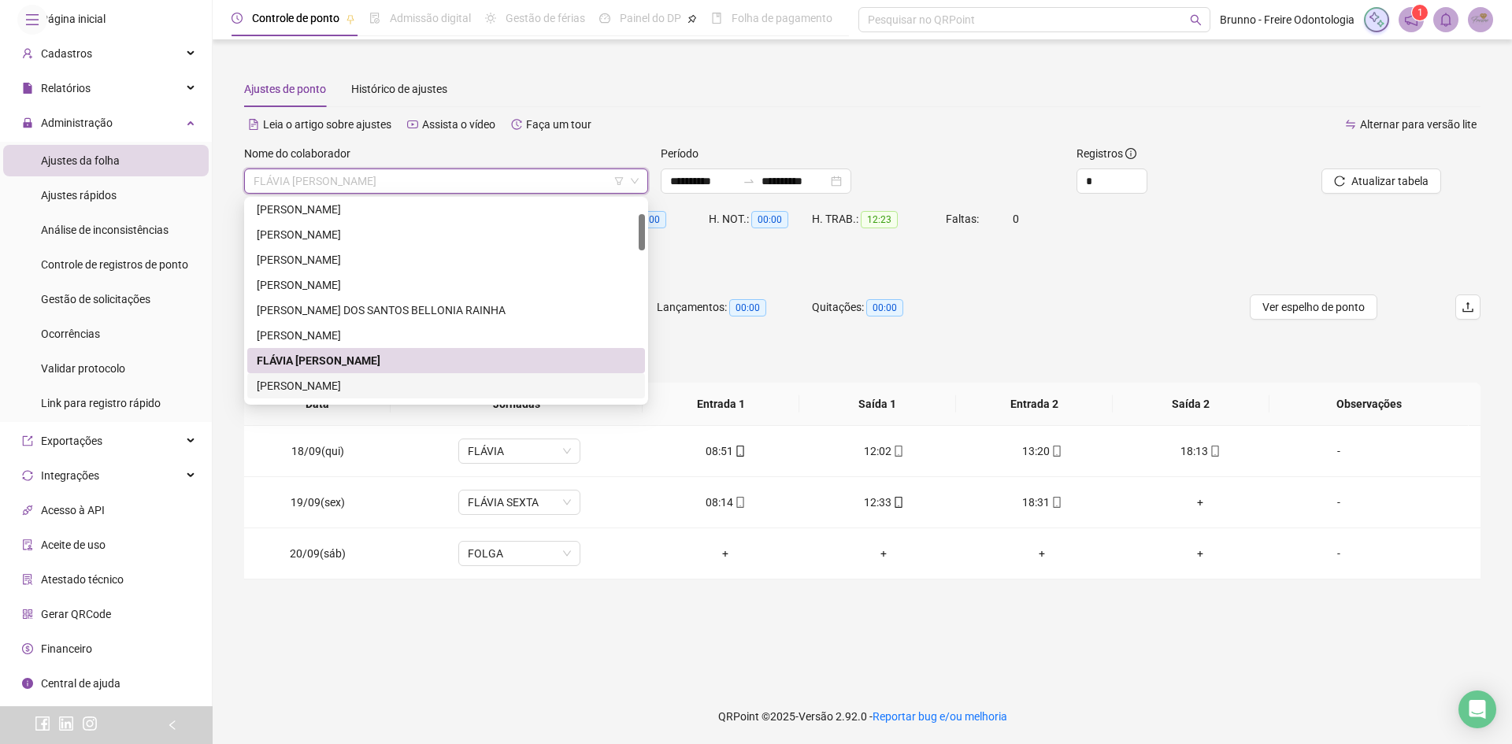
click at [395, 382] on div "[PERSON_NAME]" at bounding box center [446, 385] width 379 height 17
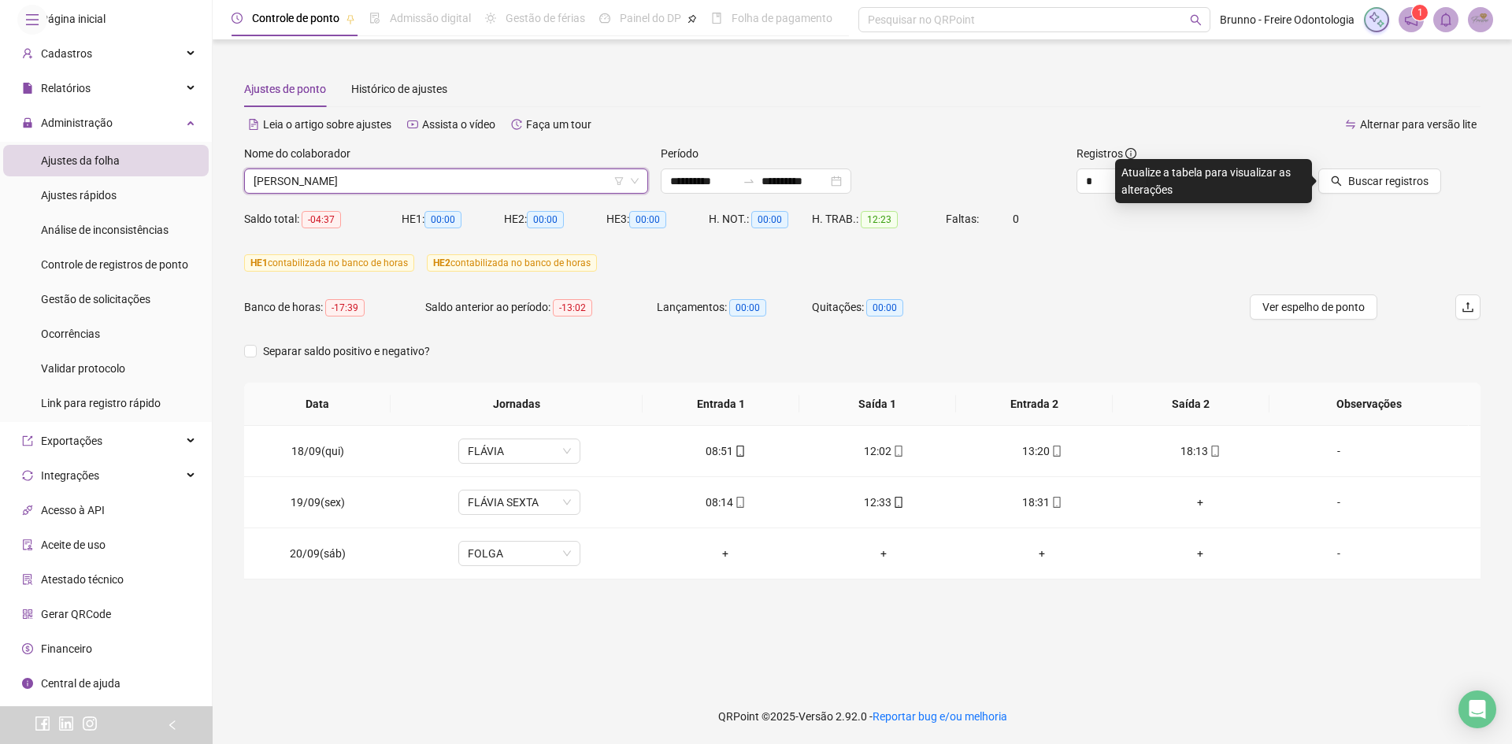
click at [375, 168] on div "Nome do colaborador" at bounding box center [446, 157] width 404 height 24
click at [358, 167] on div "Nome do colaborador" at bounding box center [446, 157] width 404 height 24
drag, startPoint x: 358, startPoint y: 173, endPoint x: 337, endPoint y: 184, distance: 22.9
click at [358, 173] on span "[PERSON_NAME]" at bounding box center [446, 181] width 385 height 24
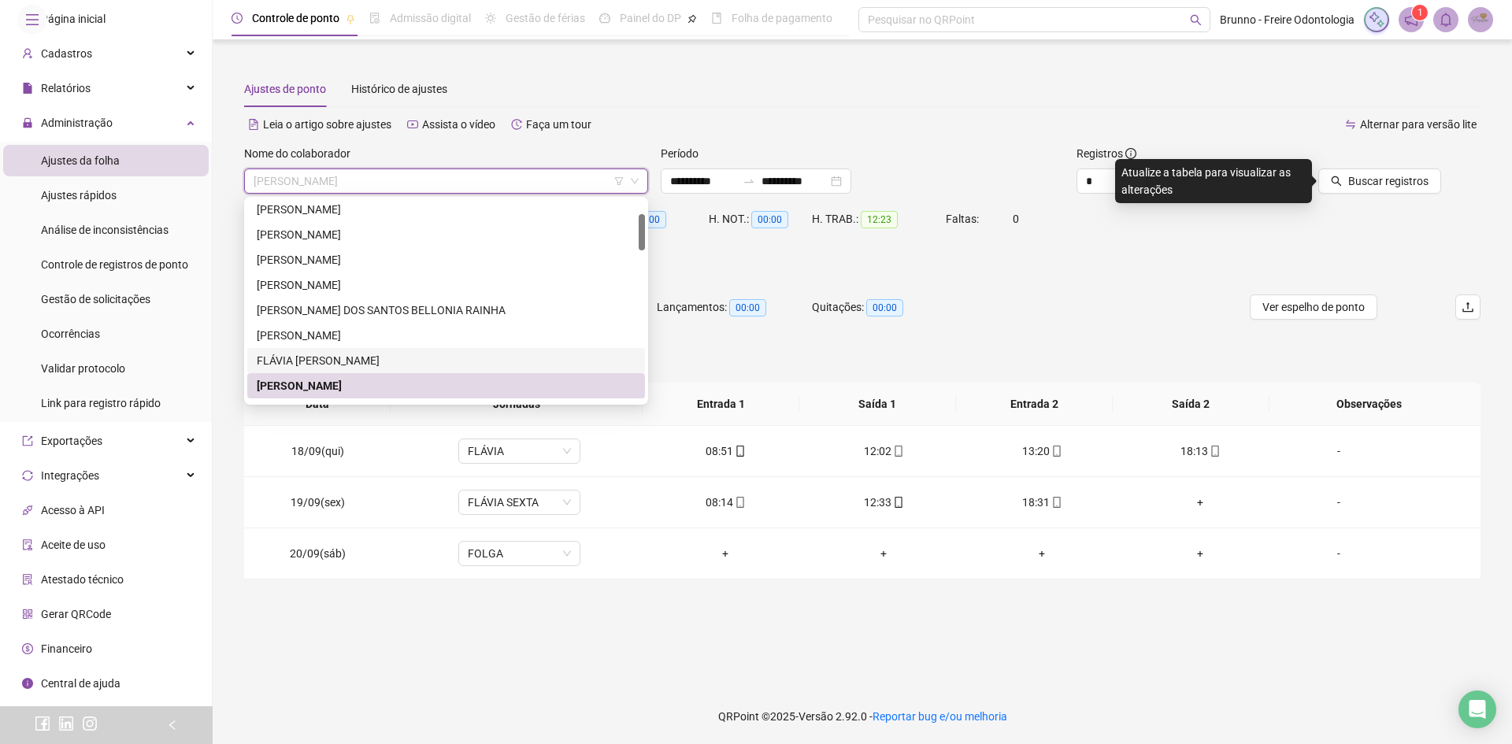
drag, startPoint x: 314, startPoint y: 354, endPoint x: 373, endPoint y: 314, distance: 71.4
click at [314, 354] on div "FLÁVIA [PERSON_NAME]" at bounding box center [446, 360] width 379 height 17
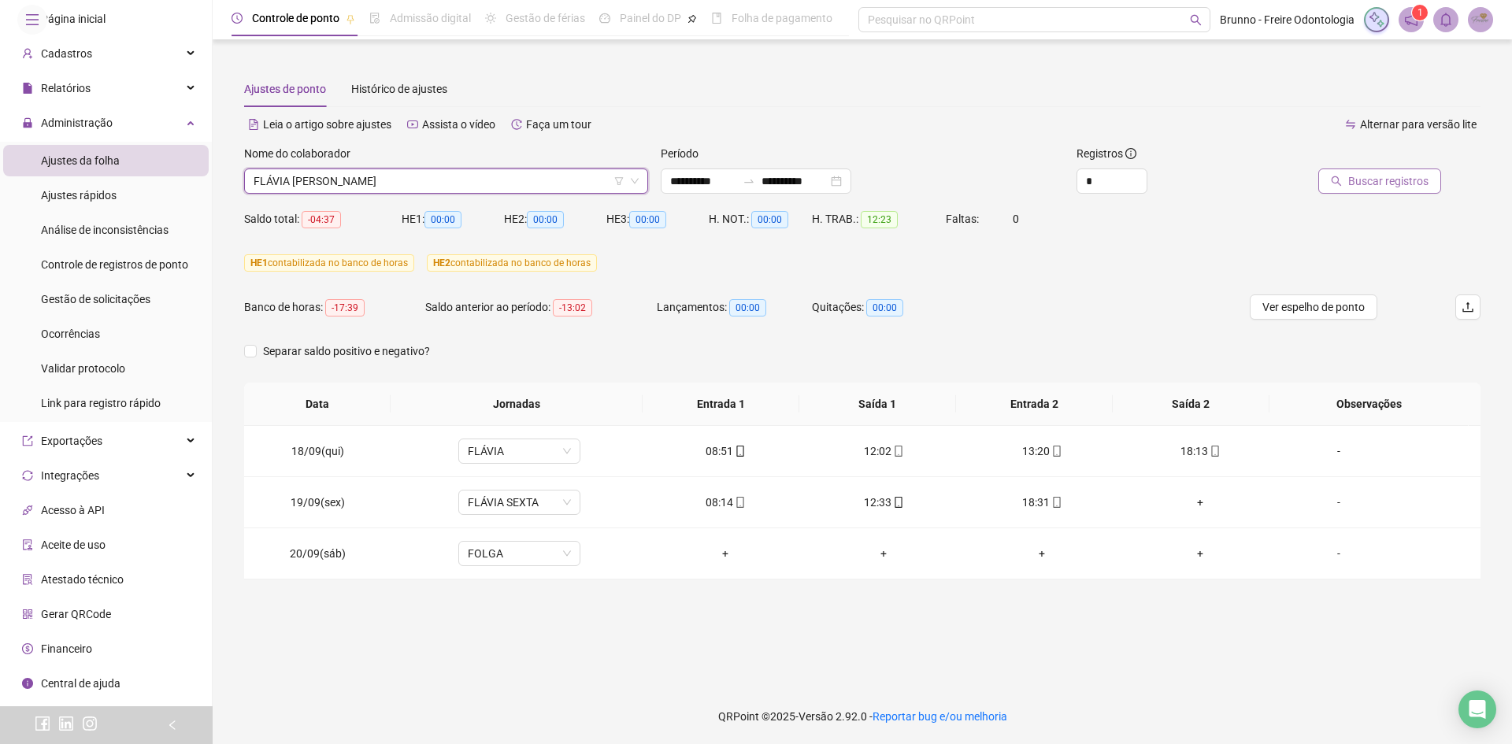
click at [1360, 189] on span "Buscar registros" at bounding box center [1389, 181] width 80 height 17
click at [471, 180] on span "FLÁVIA [PERSON_NAME]" at bounding box center [446, 181] width 385 height 24
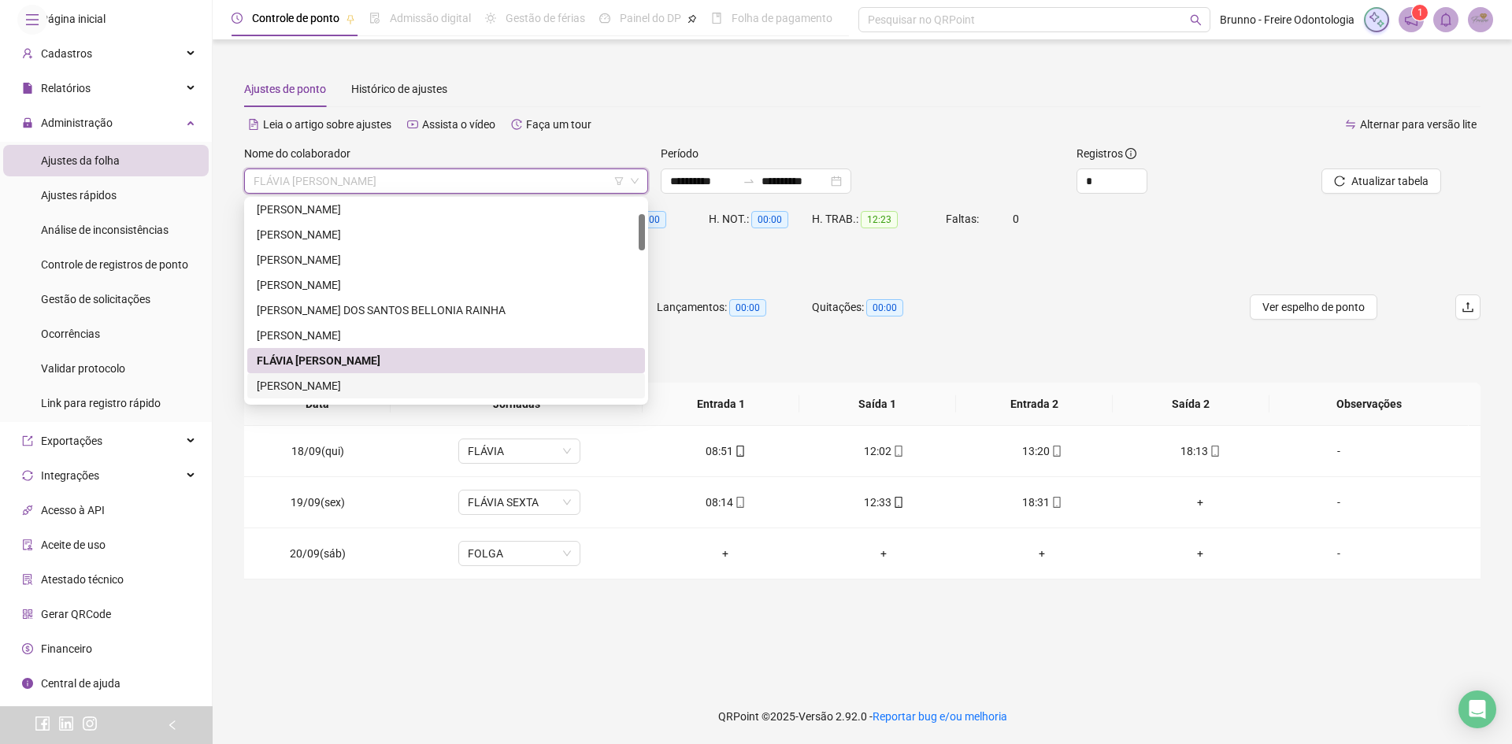
click at [425, 379] on div "[PERSON_NAME]" at bounding box center [446, 385] width 379 height 17
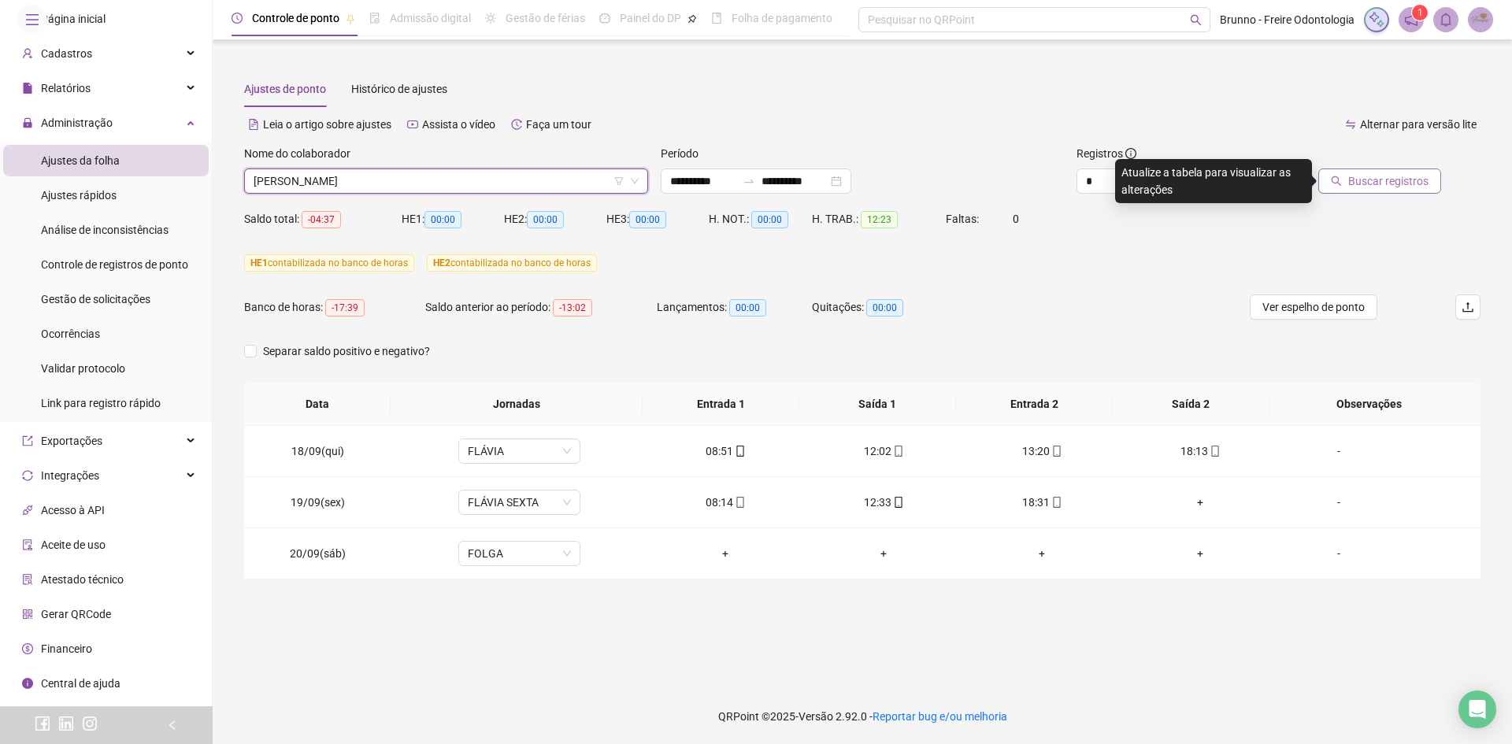
click at [1371, 186] on span "Buscar registros" at bounding box center [1389, 181] width 80 height 17
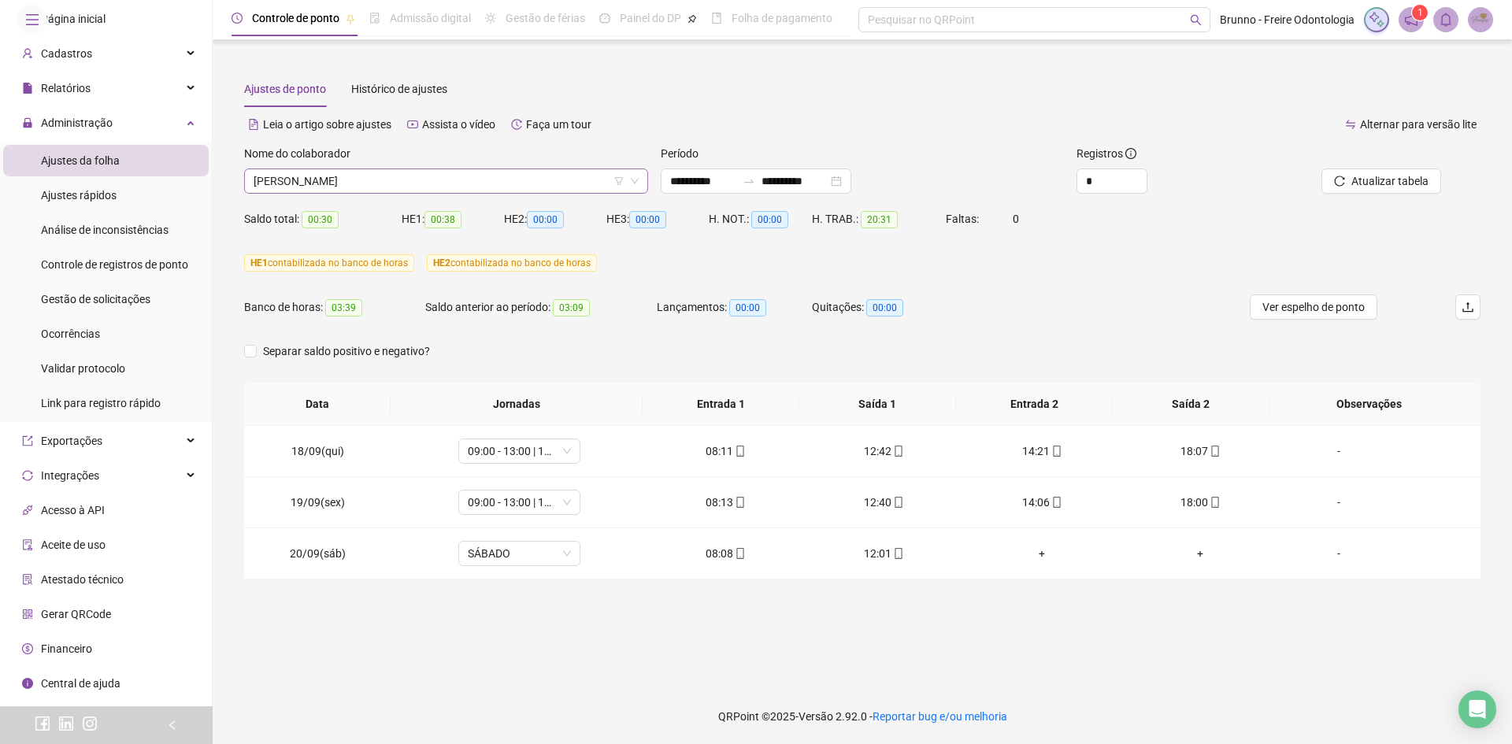
click at [419, 170] on span "[PERSON_NAME]" at bounding box center [446, 181] width 385 height 24
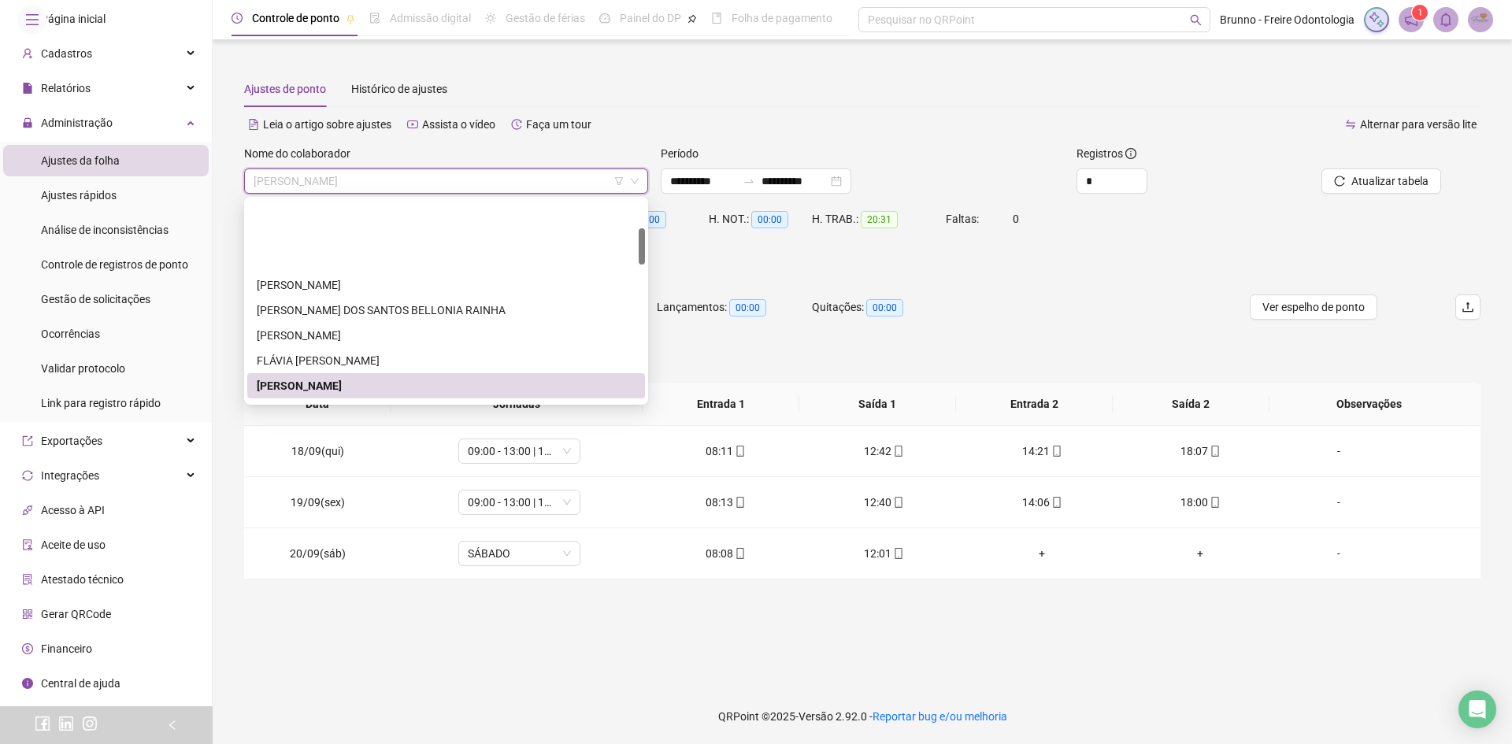
scroll to position [158, 0]
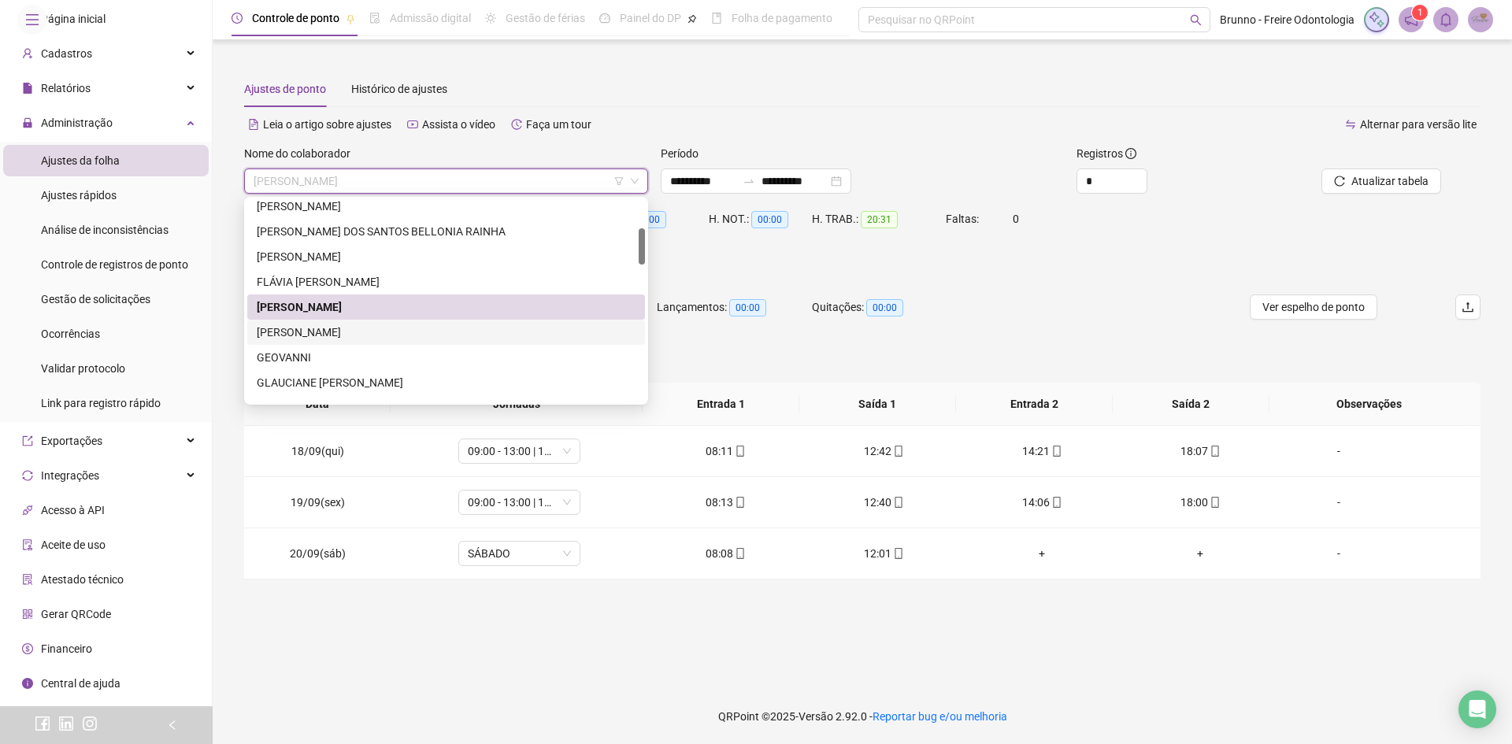
click at [336, 330] on div "[PERSON_NAME]" at bounding box center [446, 332] width 379 height 17
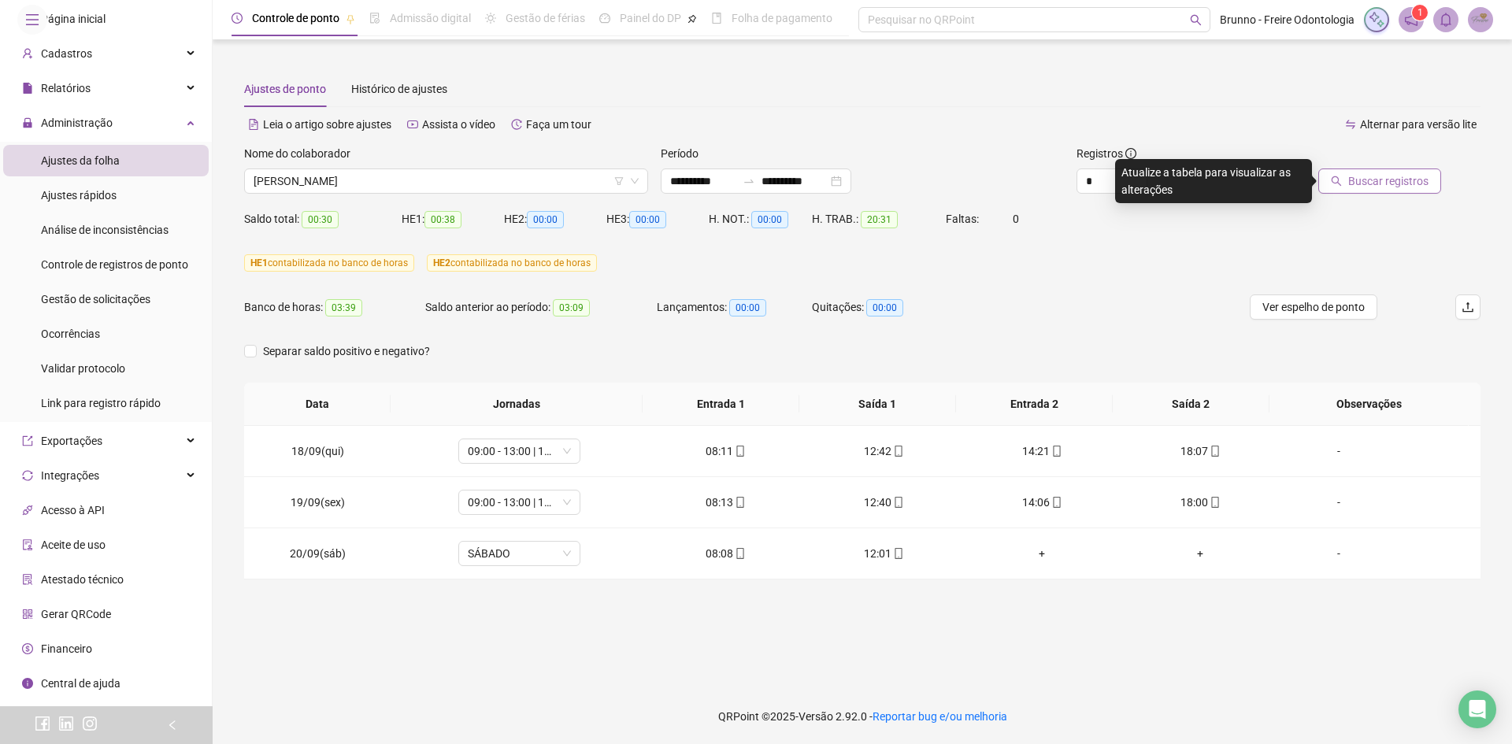
click at [1405, 178] on span "Buscar registros" at bounding box center [1389, 181] width 80 height 17
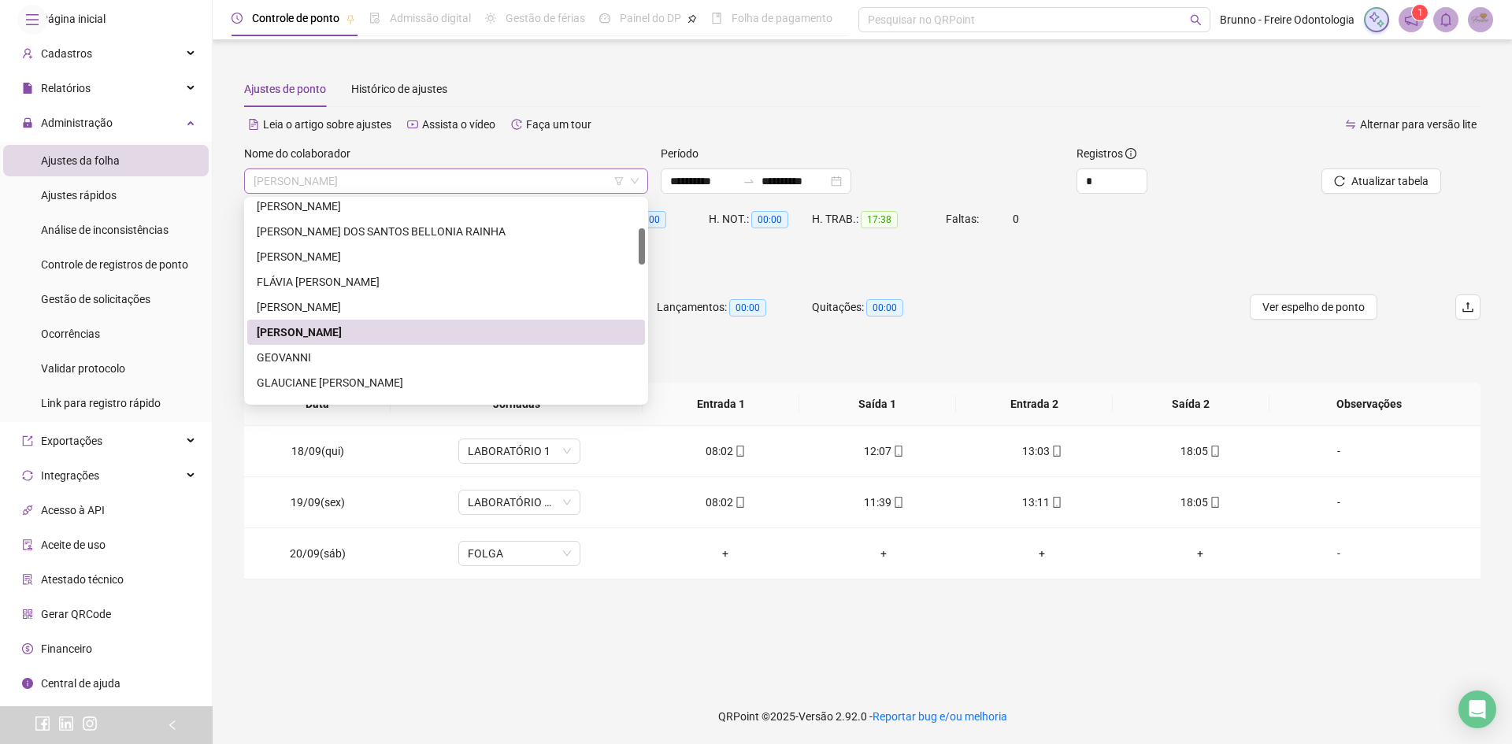
click at [506, 174] on span "[PERSON_NAME]" at bounding box center [446, 181] width 385 height 24
click at [314, 367] on div "GEOVANNI" at bounding box center [446, 357] width 398 height 25
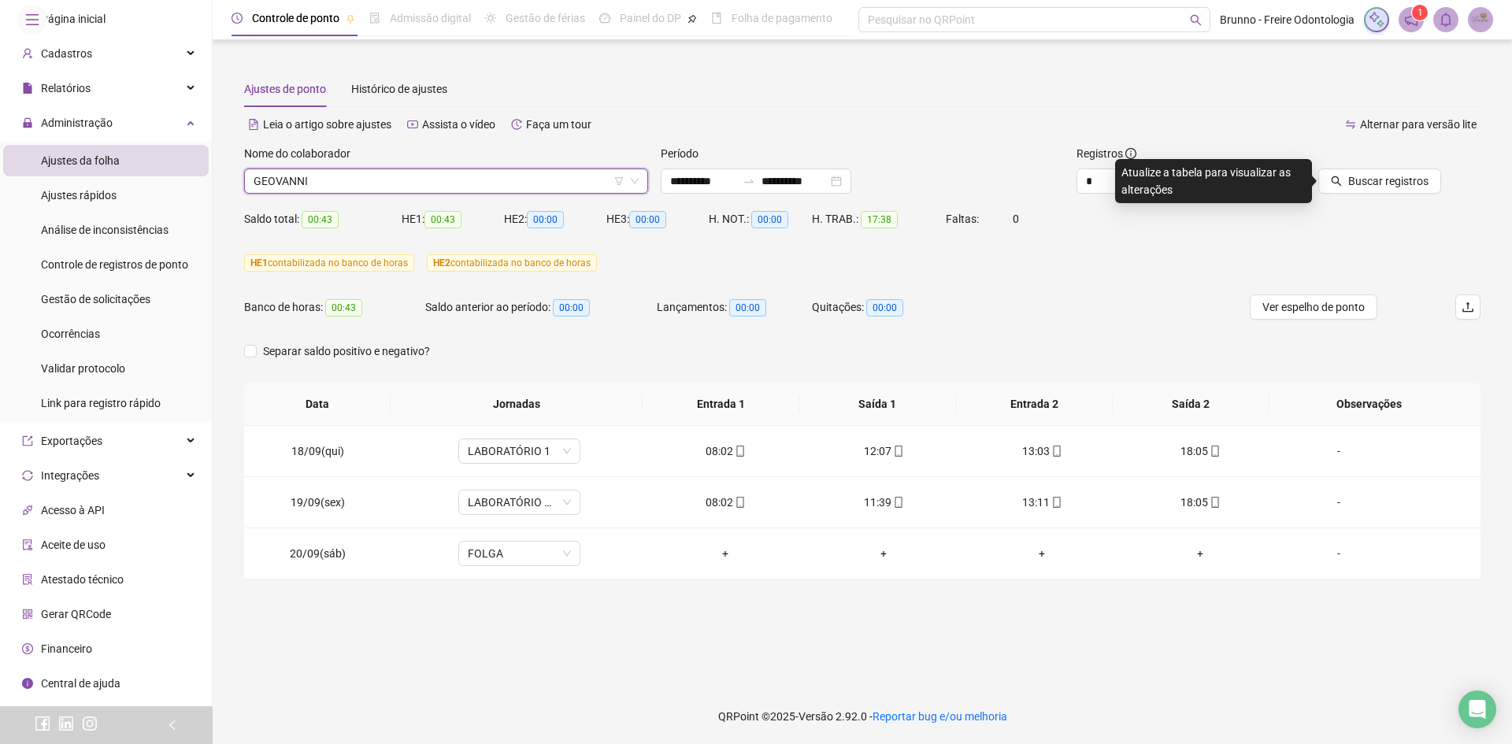
click at [553, 194] on div "Nome do colaborador [PERSON_NAME]" at bounding box center [446, 175] width 417 height 61
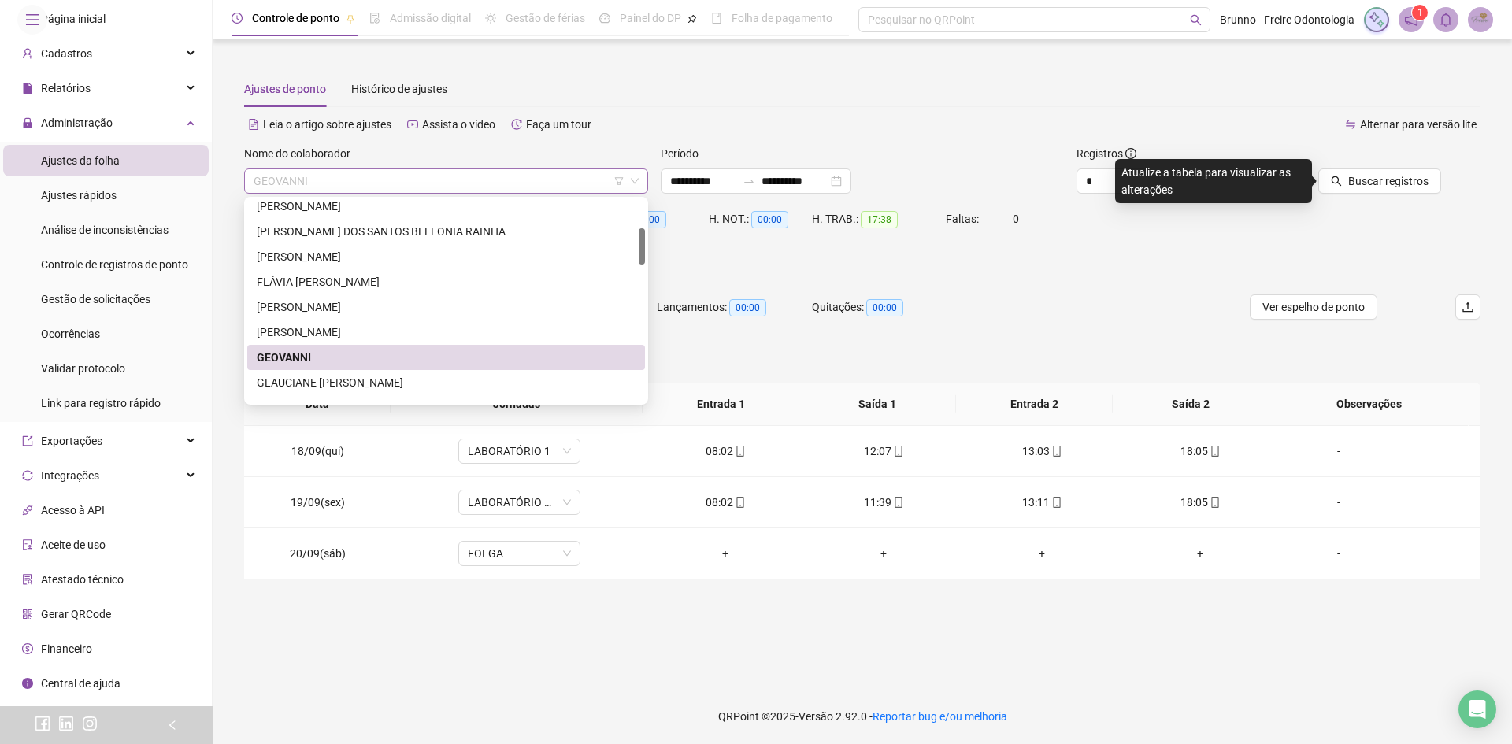
click at [452, 180] on span "GEOVANNI" at bounding box center [446, 181] width 385 height 24
click at [351, 375] on div "GLAUCIANE [PERSON_NAME]" at bounding box center [446, 382] width 379 height 17
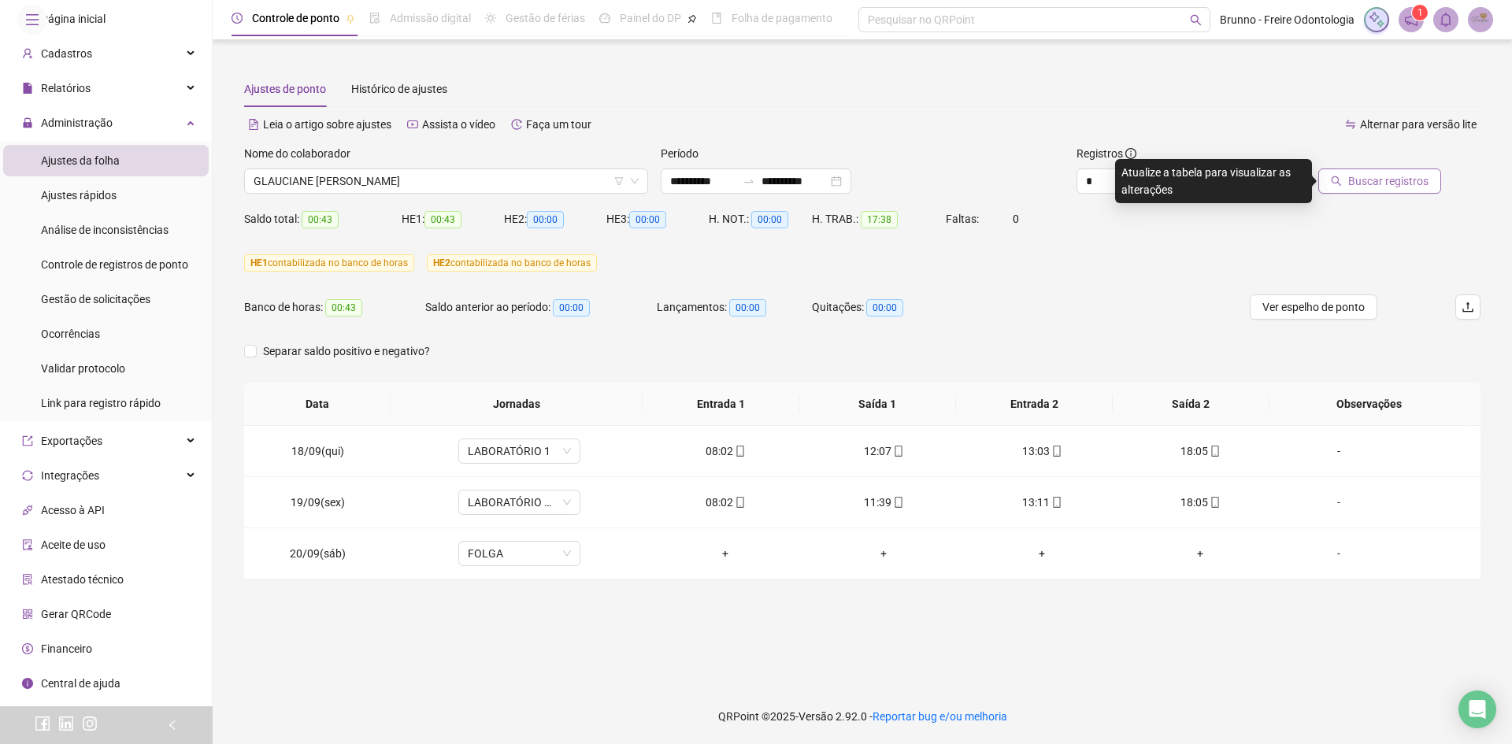
click at [1404, 183] on span "Buscar registros" at bounding box center [1389, 181] width 80 height 17
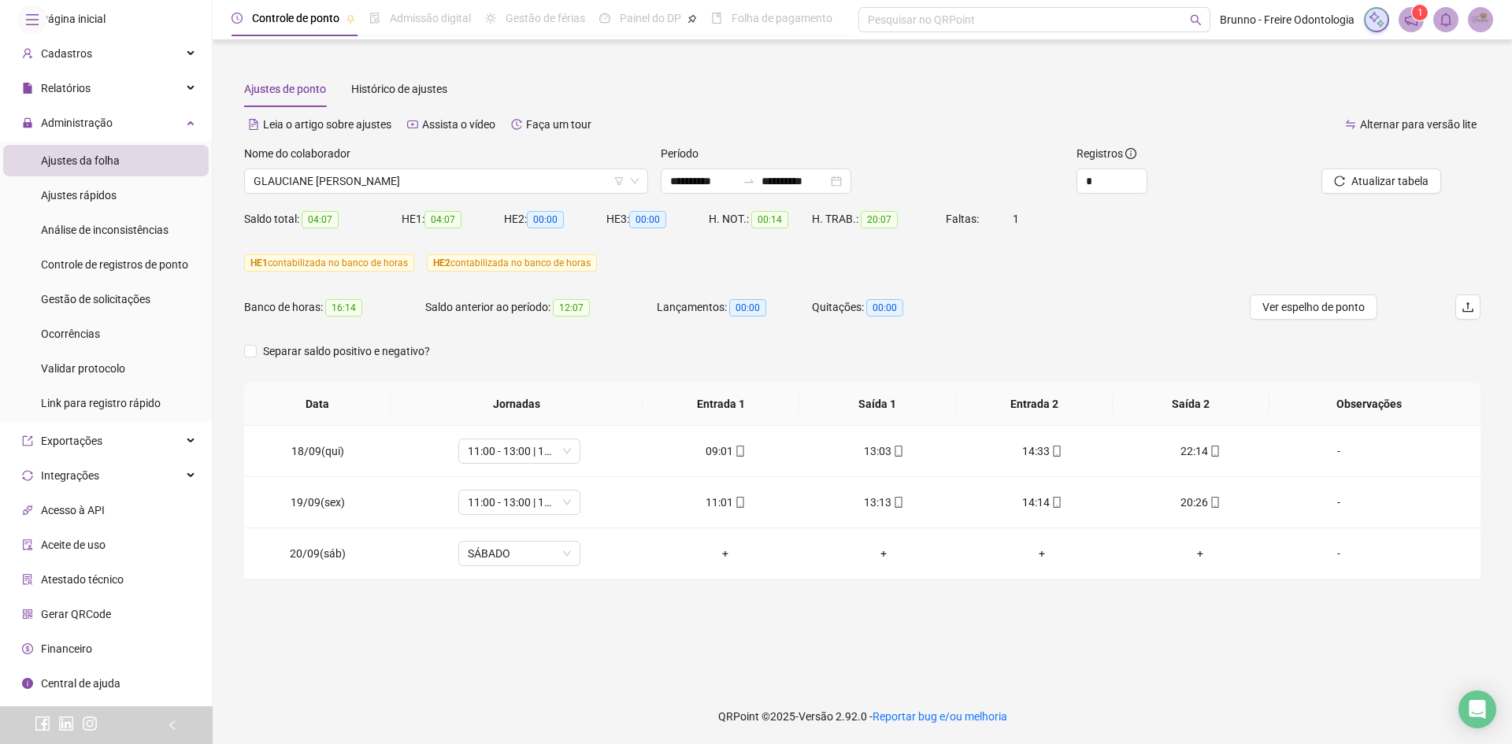
click at [1371, 204] on div "Atualizar tabela" at bounding box center [1383, 175] width 208 height 61
click at [1367, 192] on button "Atualizar tabela" at bounding box center [1382, 181] width 120 height 25
click at [511, 560] on span "SÁBADO" at bounding box center [519, 554] width 103 height 24
type input "*****"
click at [532, 521] on div "Folga compensatória" at bounding box center [529, 521] width 104 height 17
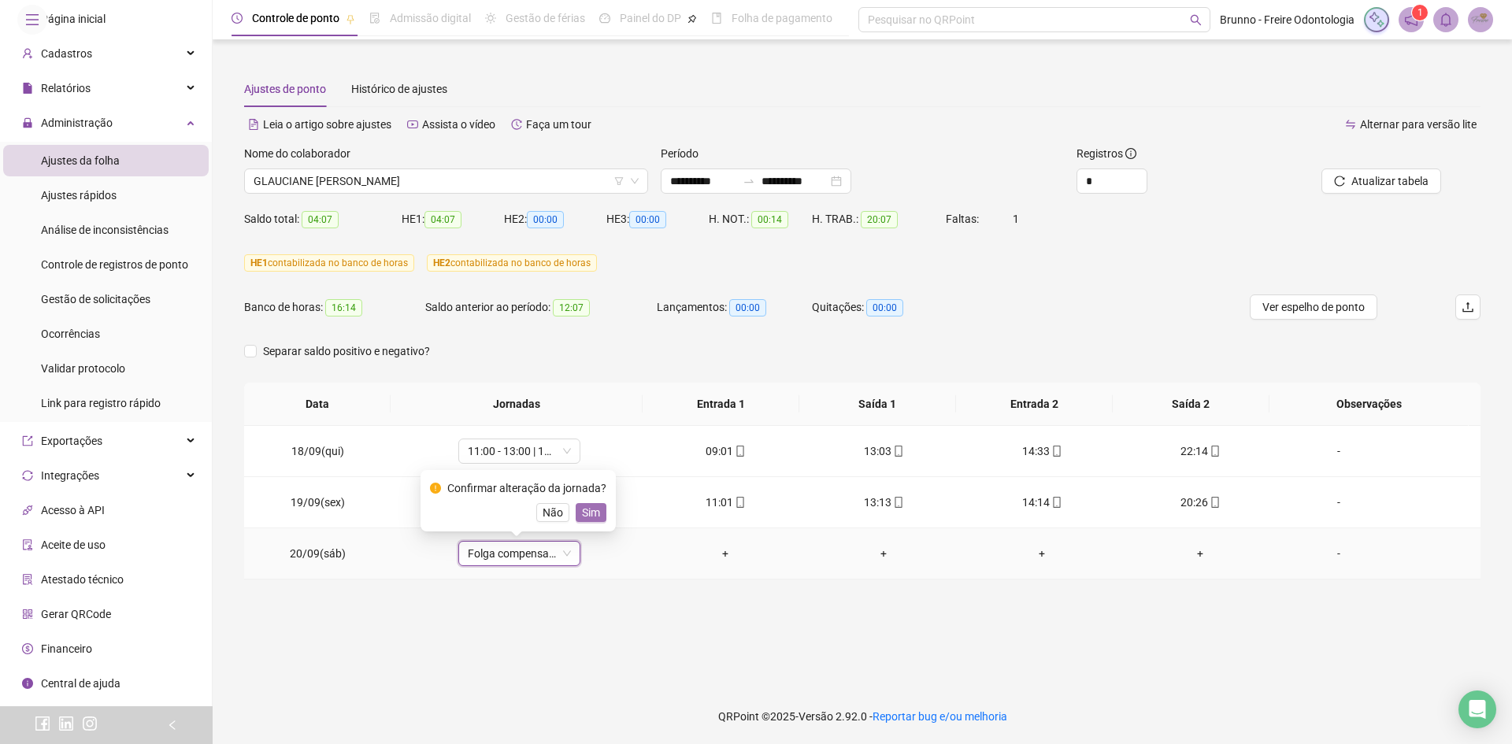
click at [589, 514] on span "Sim" at bounding box center [591, 512] width 18 height 17
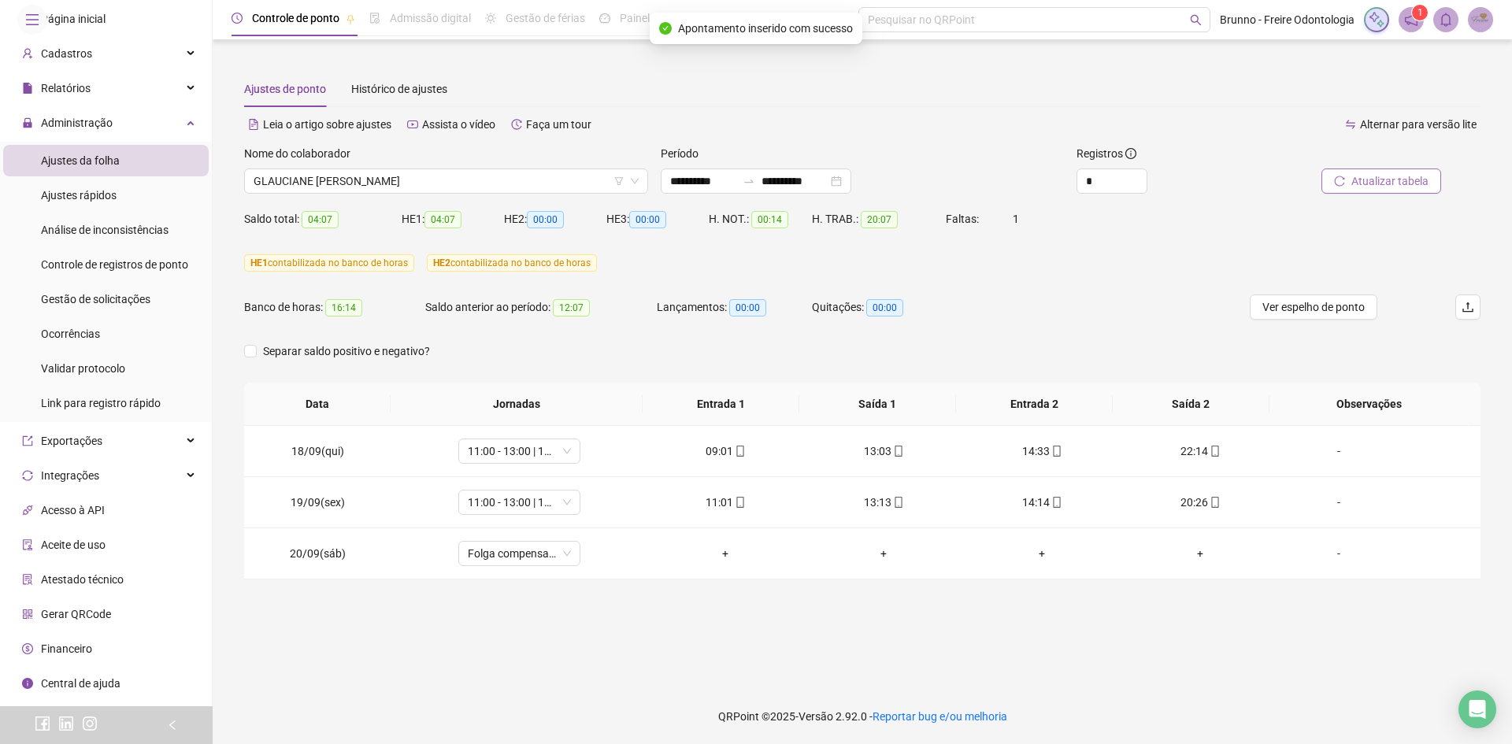
click at [1375, 174] on span "Atualizar tabela" at bounding box center [1390, 181] width 77 height 17
click at [453, 176] on span "GLAUCIANE [PERSON_NAME]" at bounding box center [446, 181] width 385 height 24
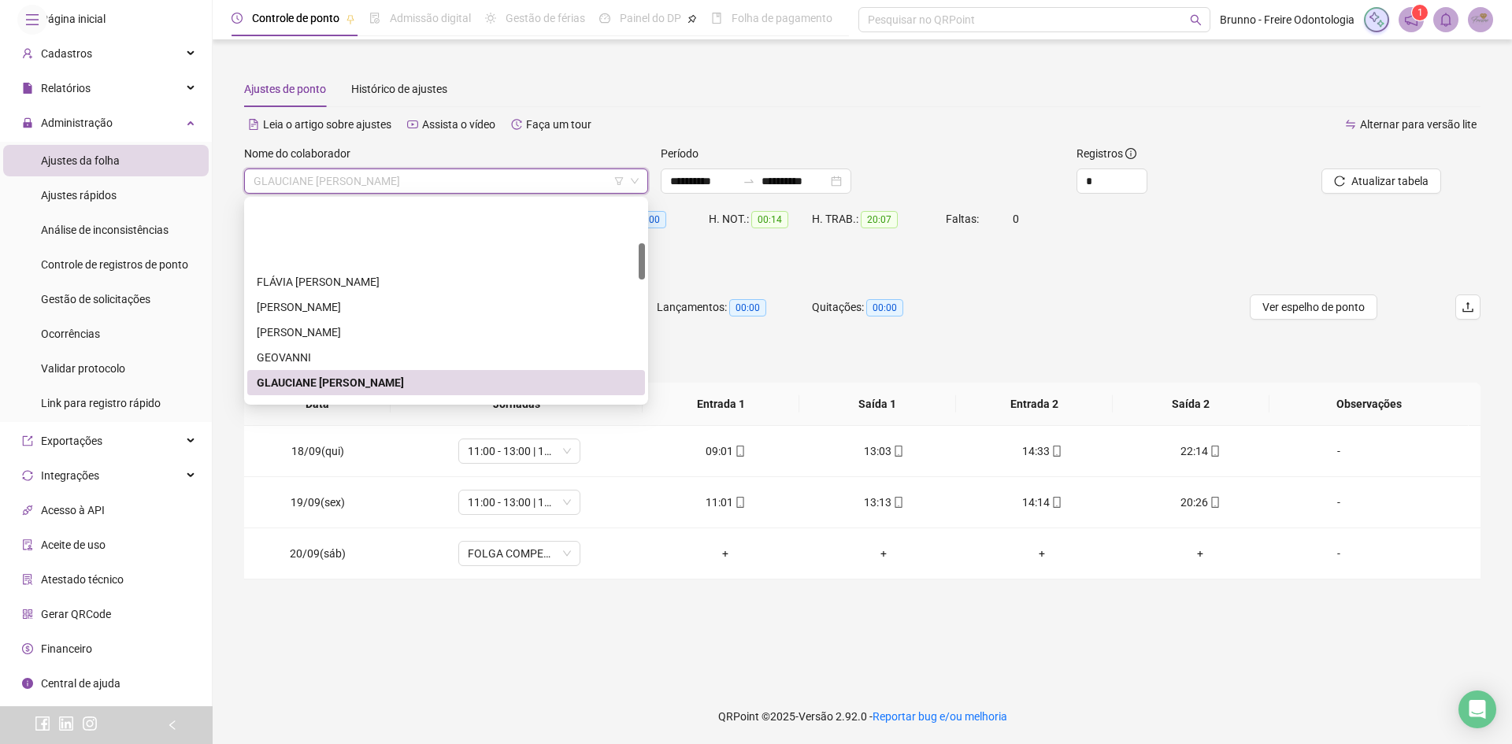
scroll to position [236, 0]
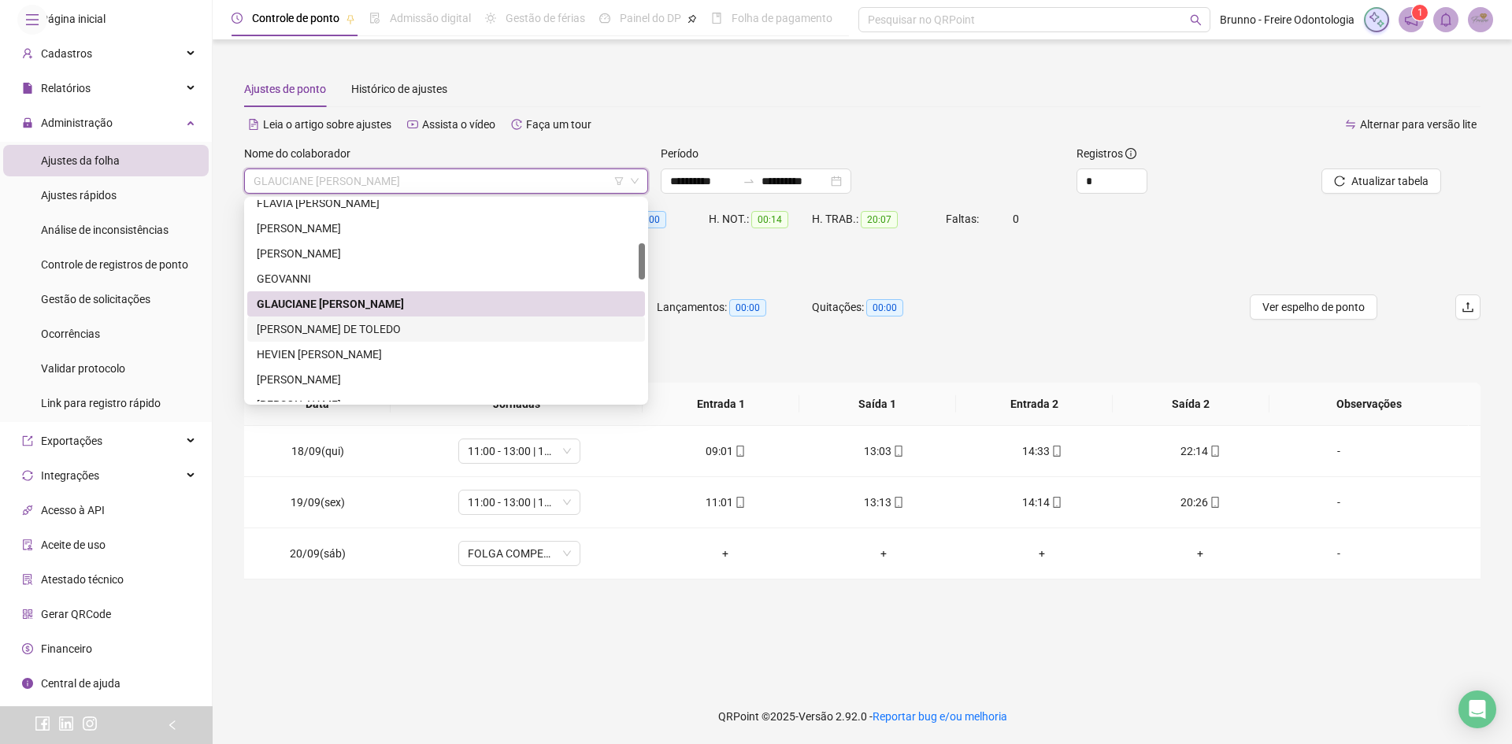
click at [326, 333] on div "[PERSON_NAME] DE TOLEDO" at bounding box center [446, 329] width 379 height 17
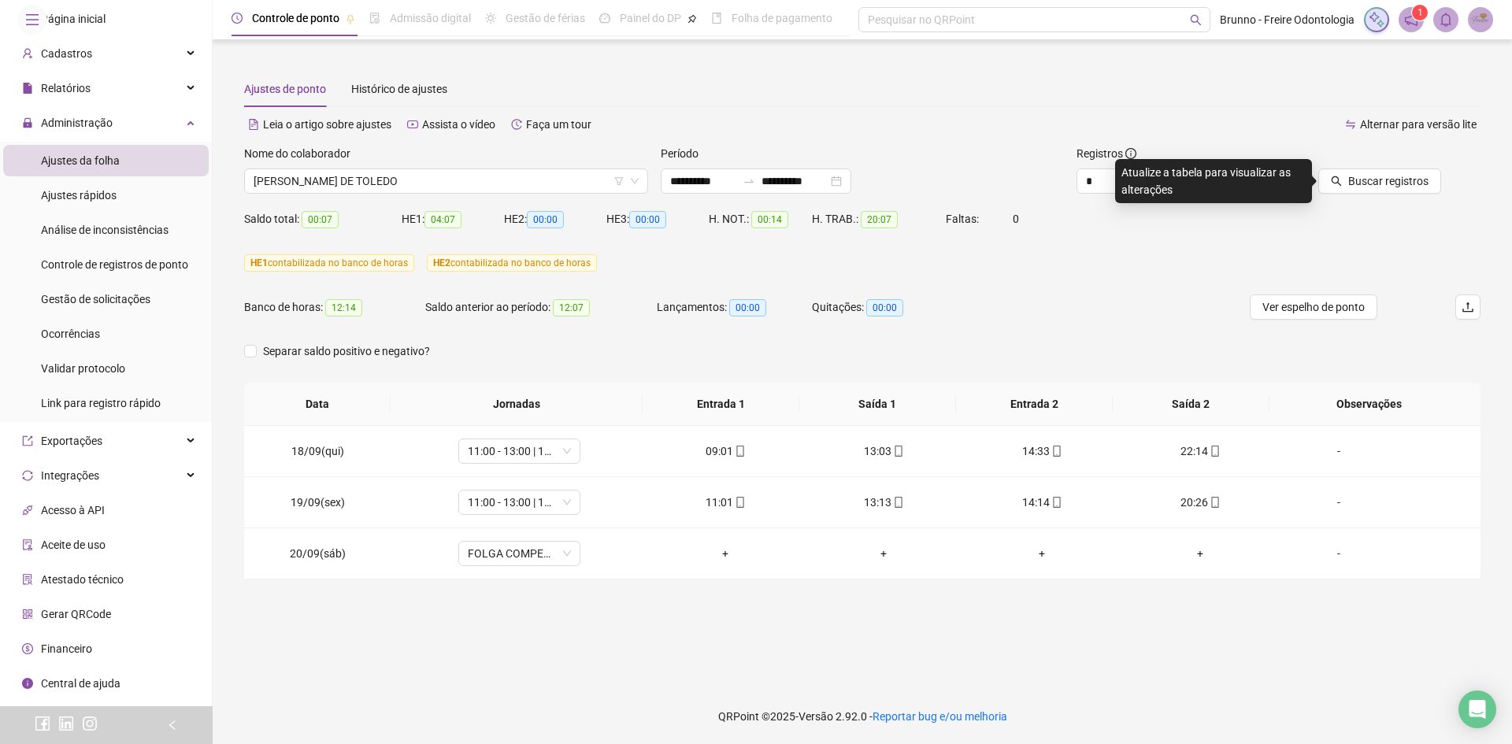
click at [1375, 167] on div at bounding box center [1364, 157] width 156 height 24
click at [1378, 177] on span "Buscar registros" at bounding box center [1389, 181] width 80 height 17
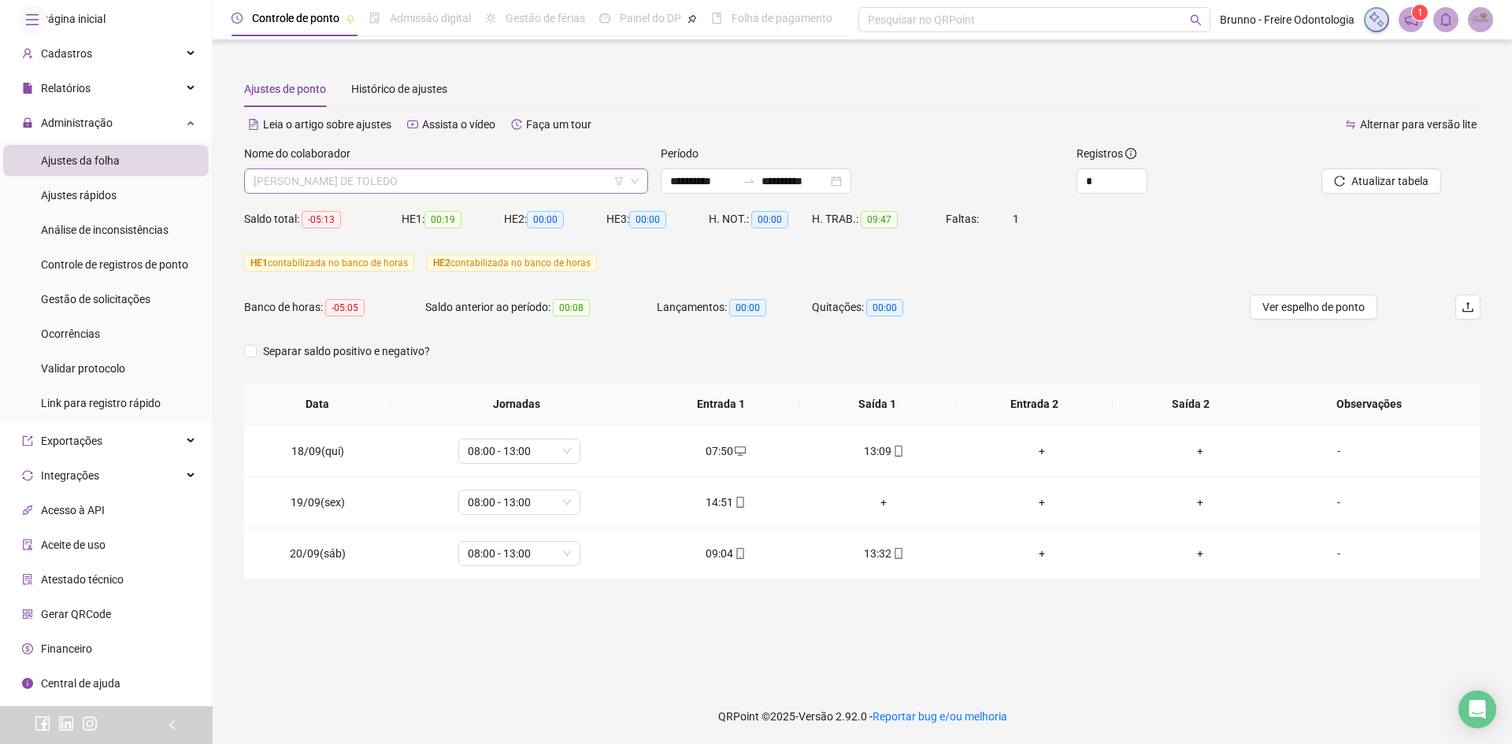
click at [431, 174] on span "[PERSON_NAME] DE TOLEDO" at bounding box center [446, 181] width 385 height 24
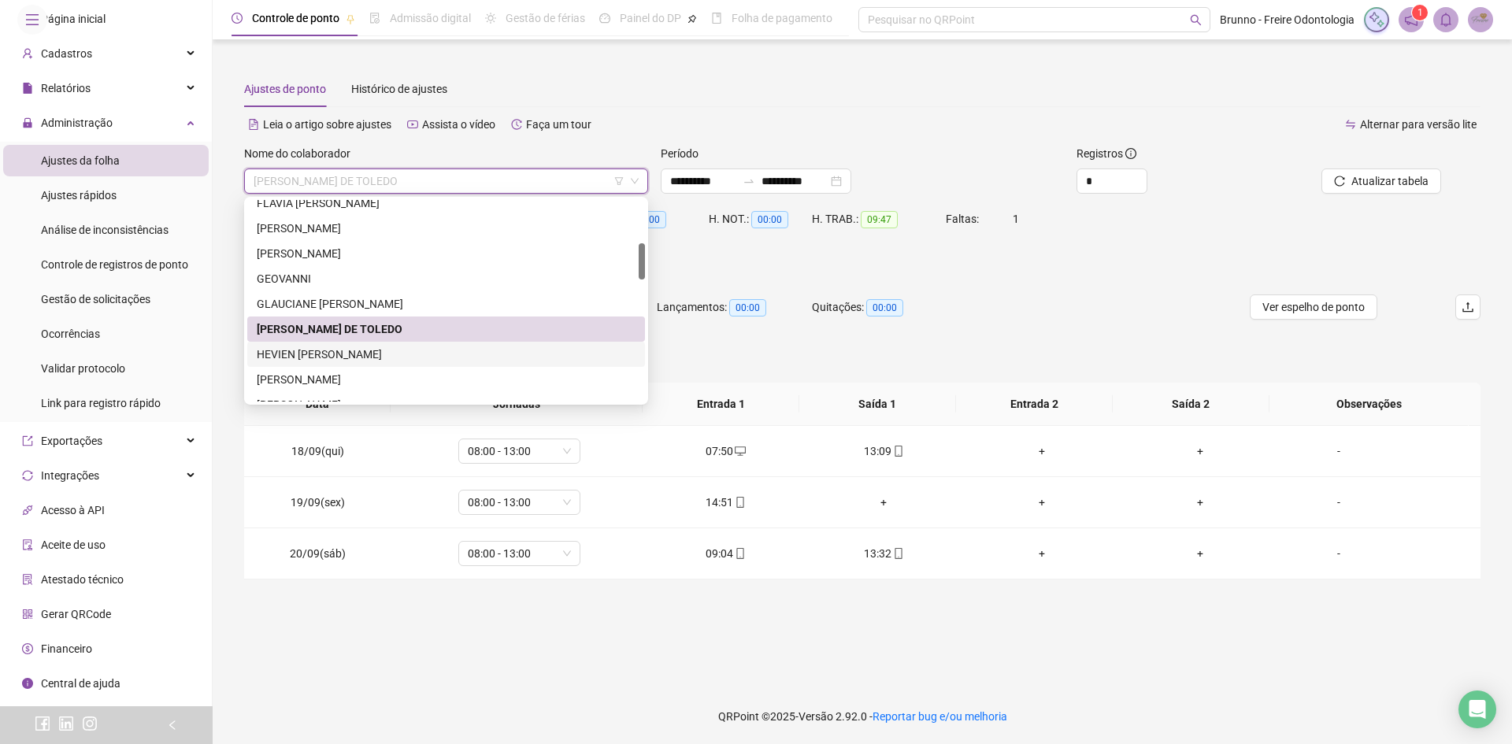
click at [296, 354] on div "HEVIEN [PERSON_NAME]" at bounding box center [446, 354] width 379 height 17
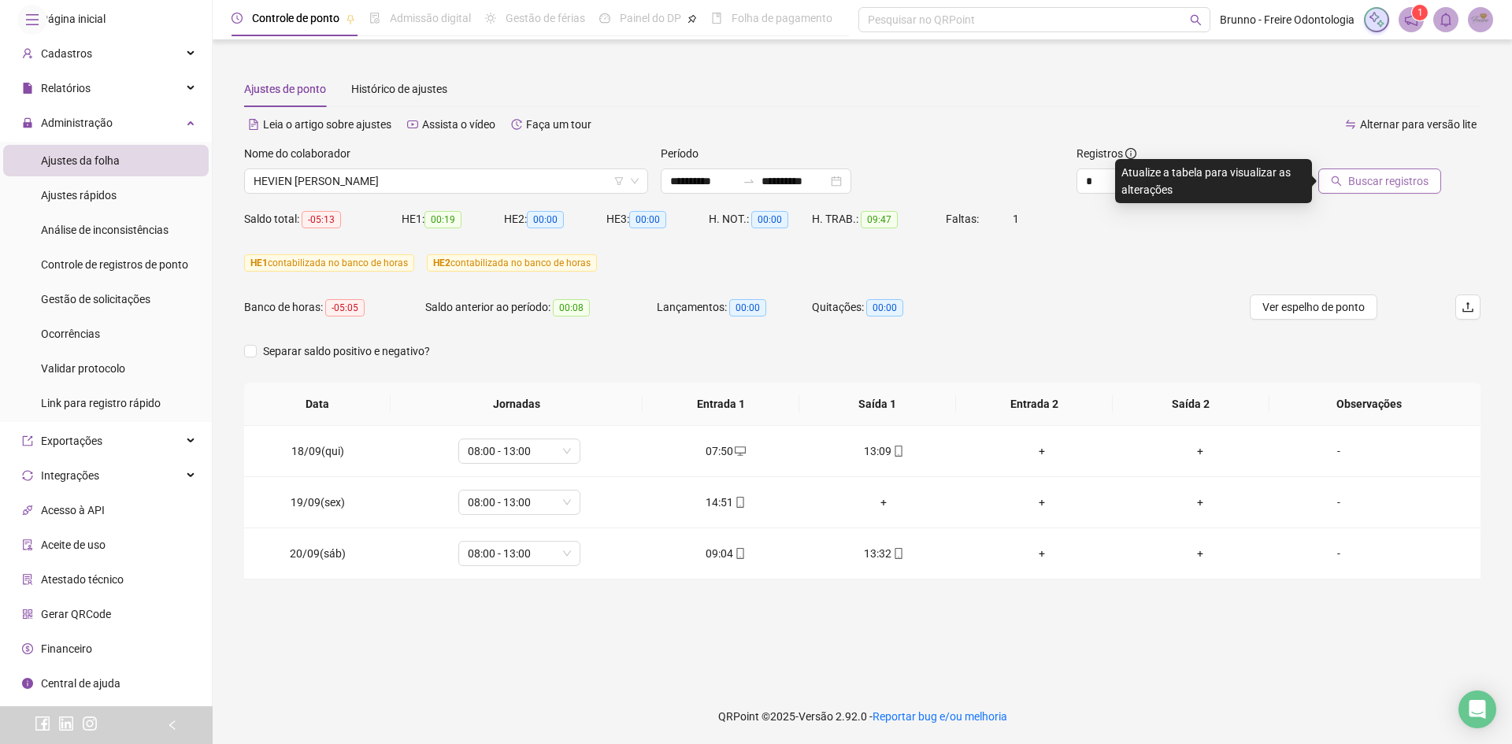
click at [1341, 177] on icon "search" at bounding box center [1336, 181] width 11 height 11
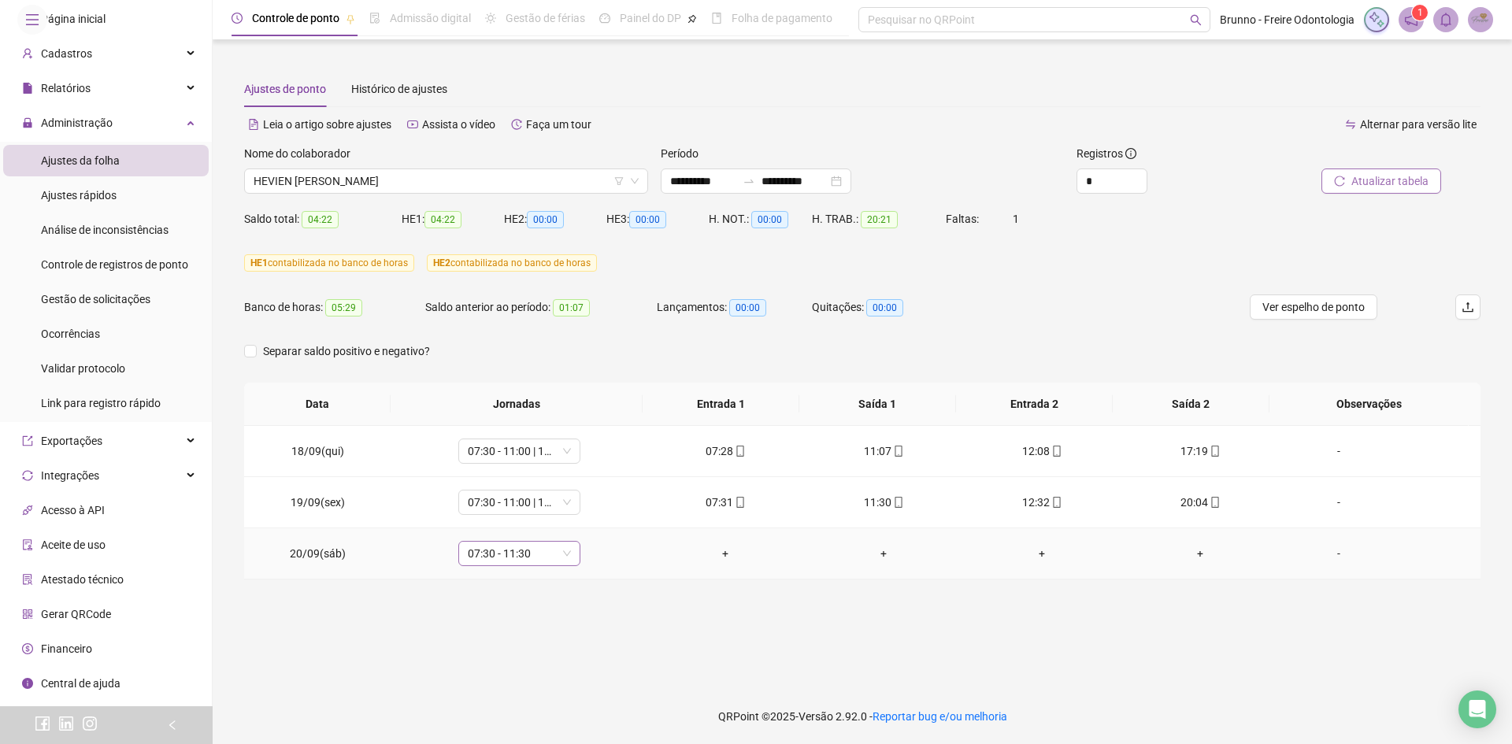
click at [544, 563] on span "07:30 - 11:30" at bounding box center [519, 554] width 103 height 24
type input "*****"
click at [566, 525] on div "Folga compensatória" at bounding box center [529, 521] width 104 height 17
click at [583, 510] on span "Sim" at bounding box center [591, 512] width 18 height 17
click at [1362, 184] on span "Atualizar tabela" at bounding box center [1390, 181] width 77 height 17
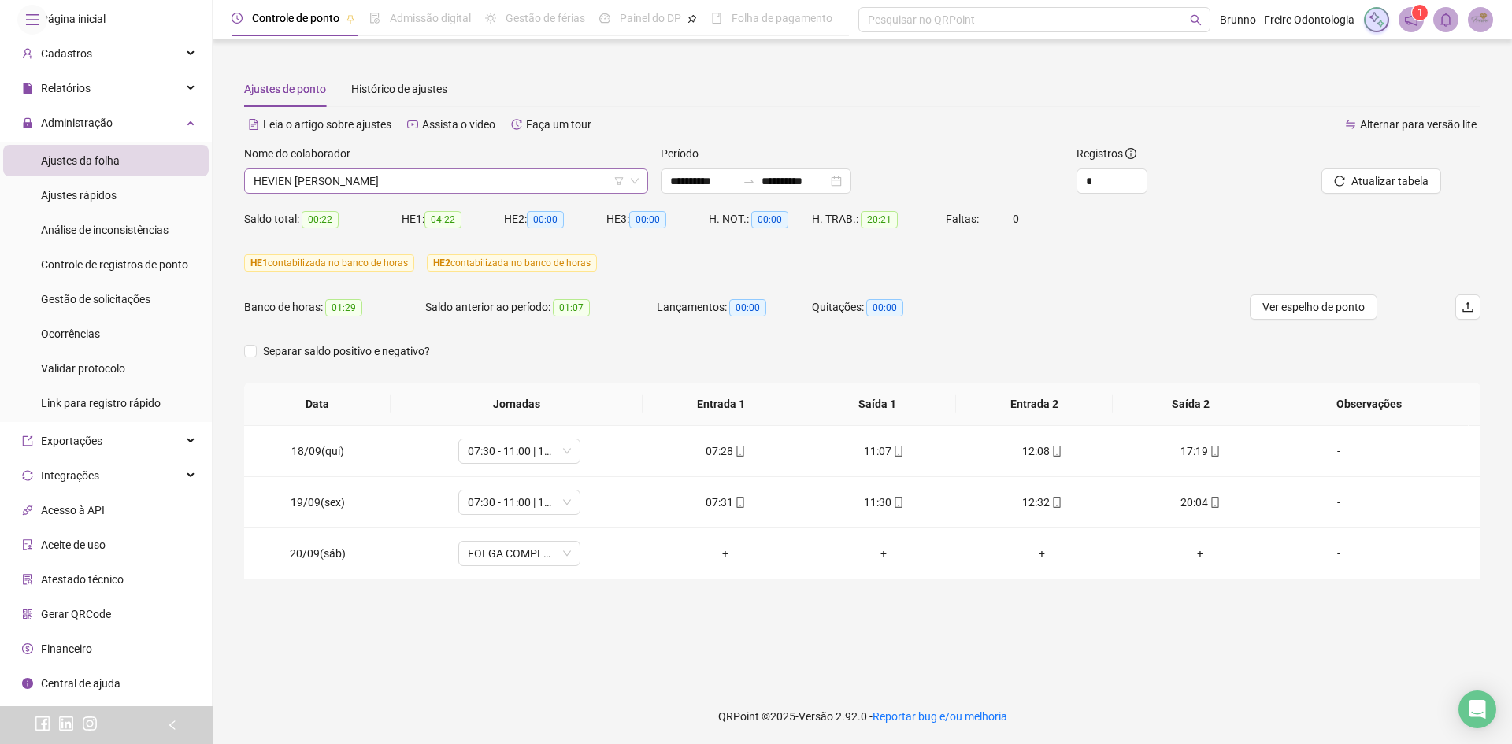
click at [420, 181] on span "HEVIEN [PERSON_NAME]" at bounding box center [446, 181] width 385 height 24
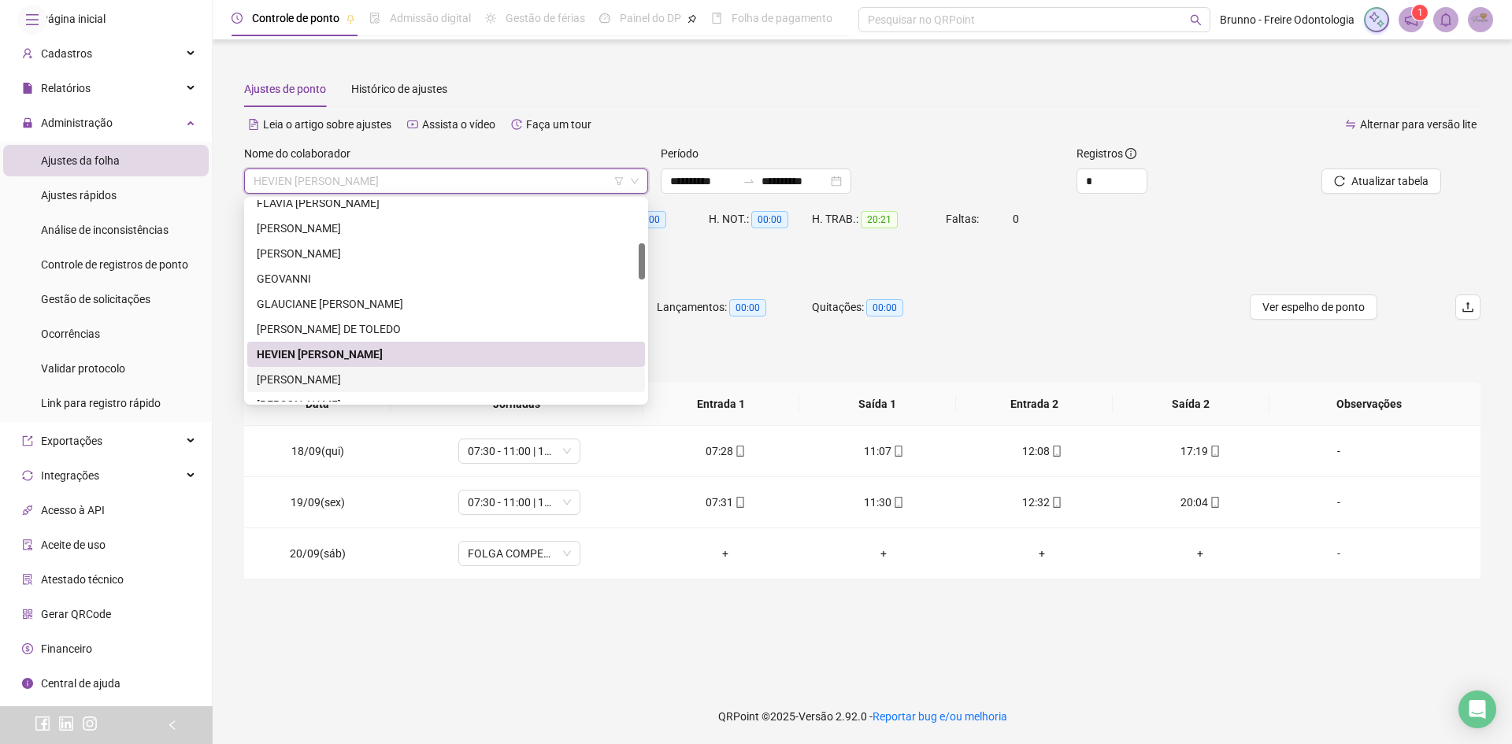
click at [363, 373] on div "[PERSON_NAME]" at bounding box center [446, 379] width 379 height 17
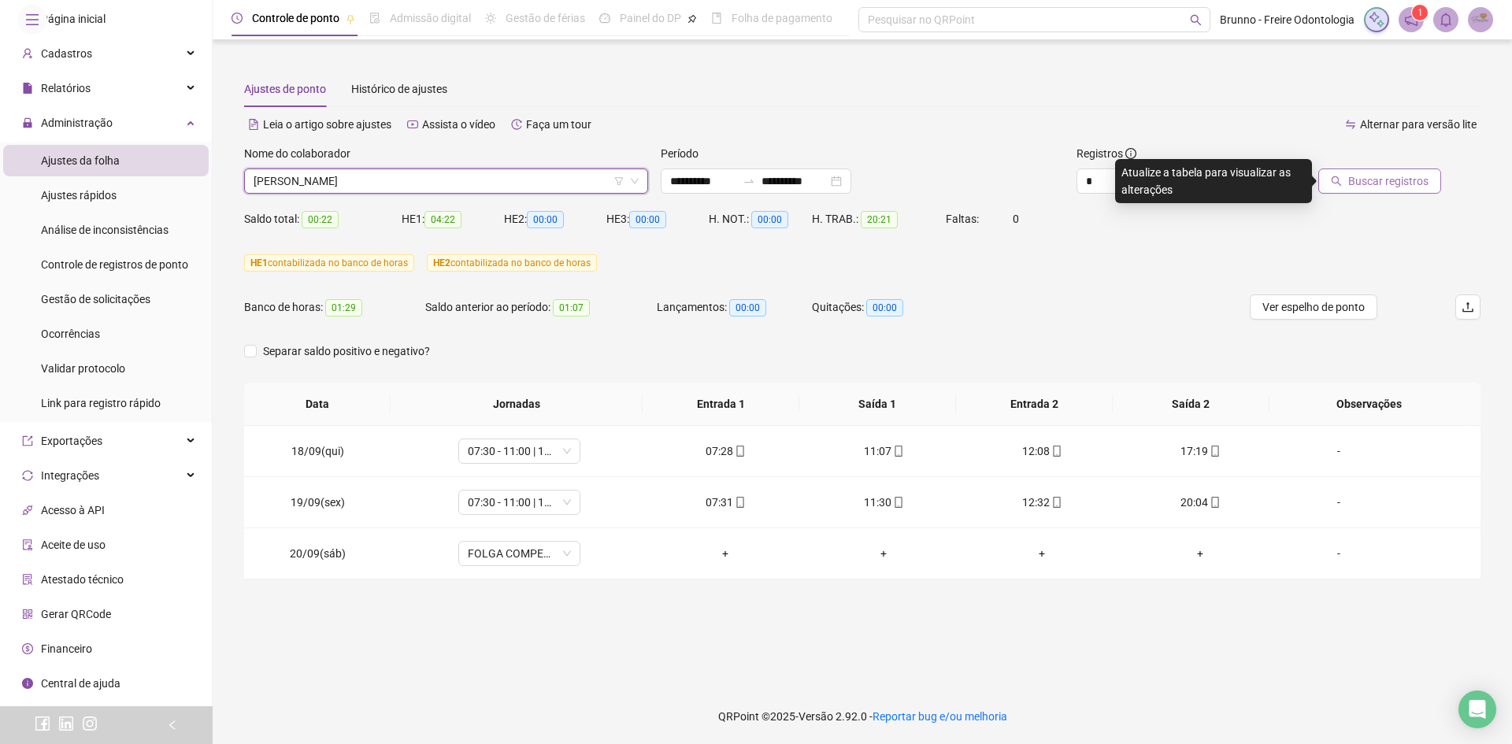
click at [1404, 180] on span "Buscar registros" at bounding box center [1389, 181] width 80 height 17
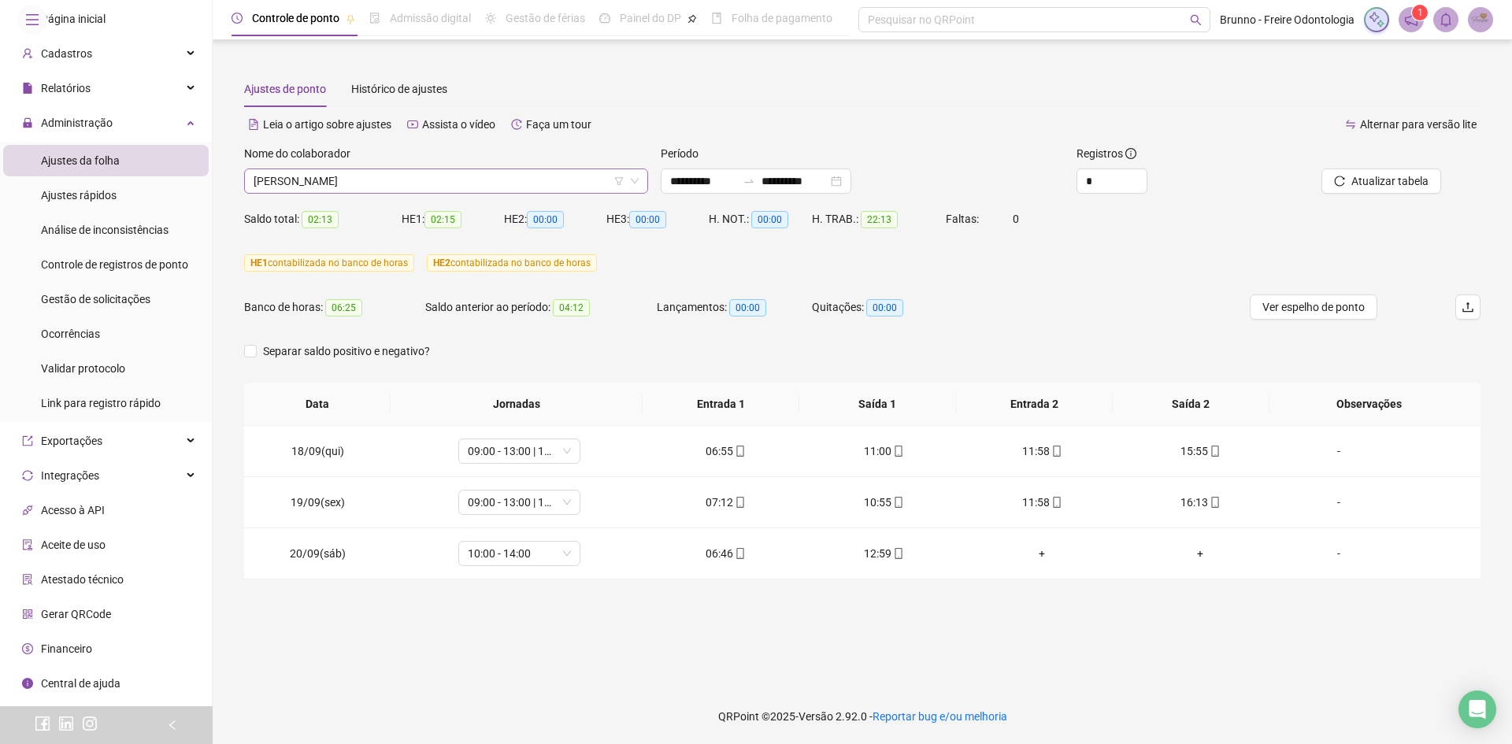
click at [330, 189] on span "[PERSON_NAME]" at bounding box center [446, 181] width 385 height 24
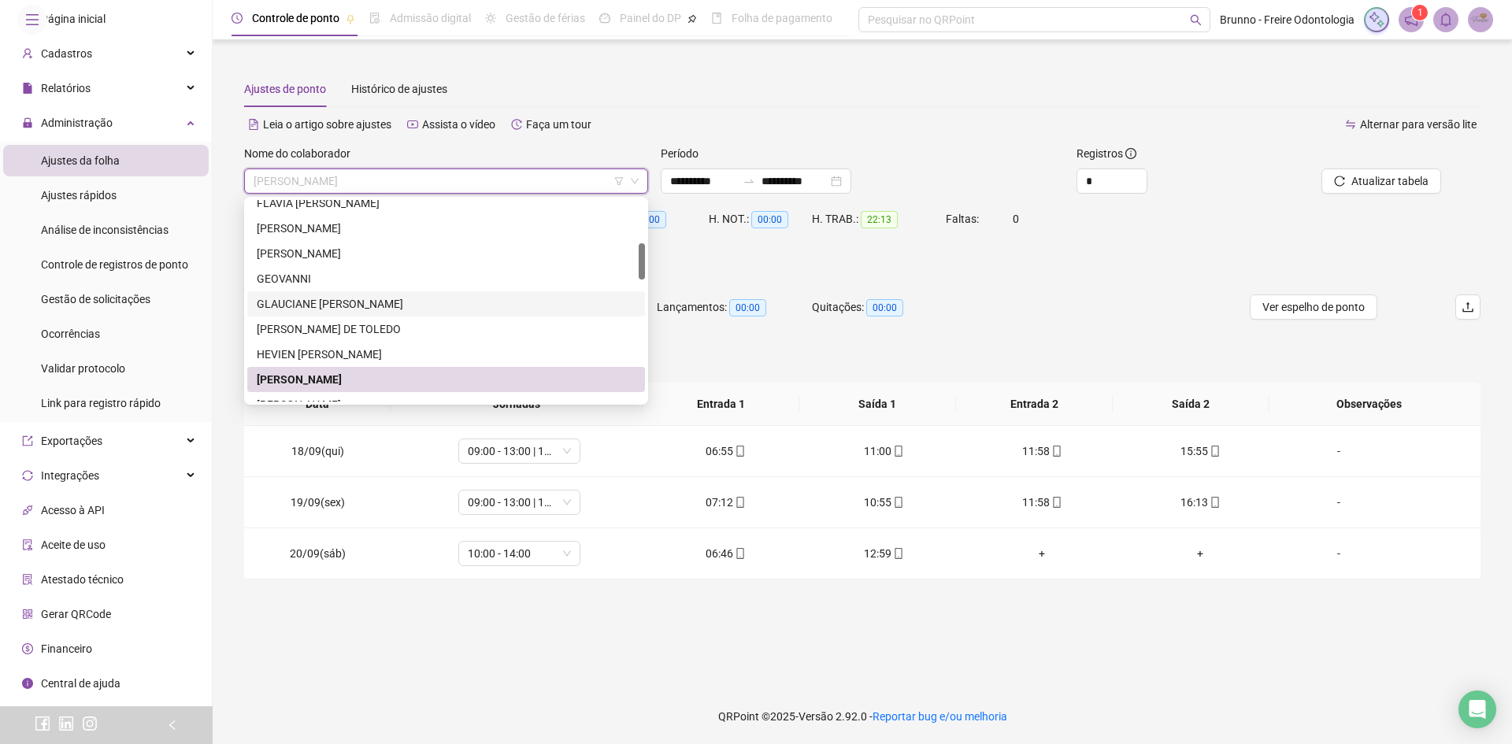
scroll to position [315, 0]
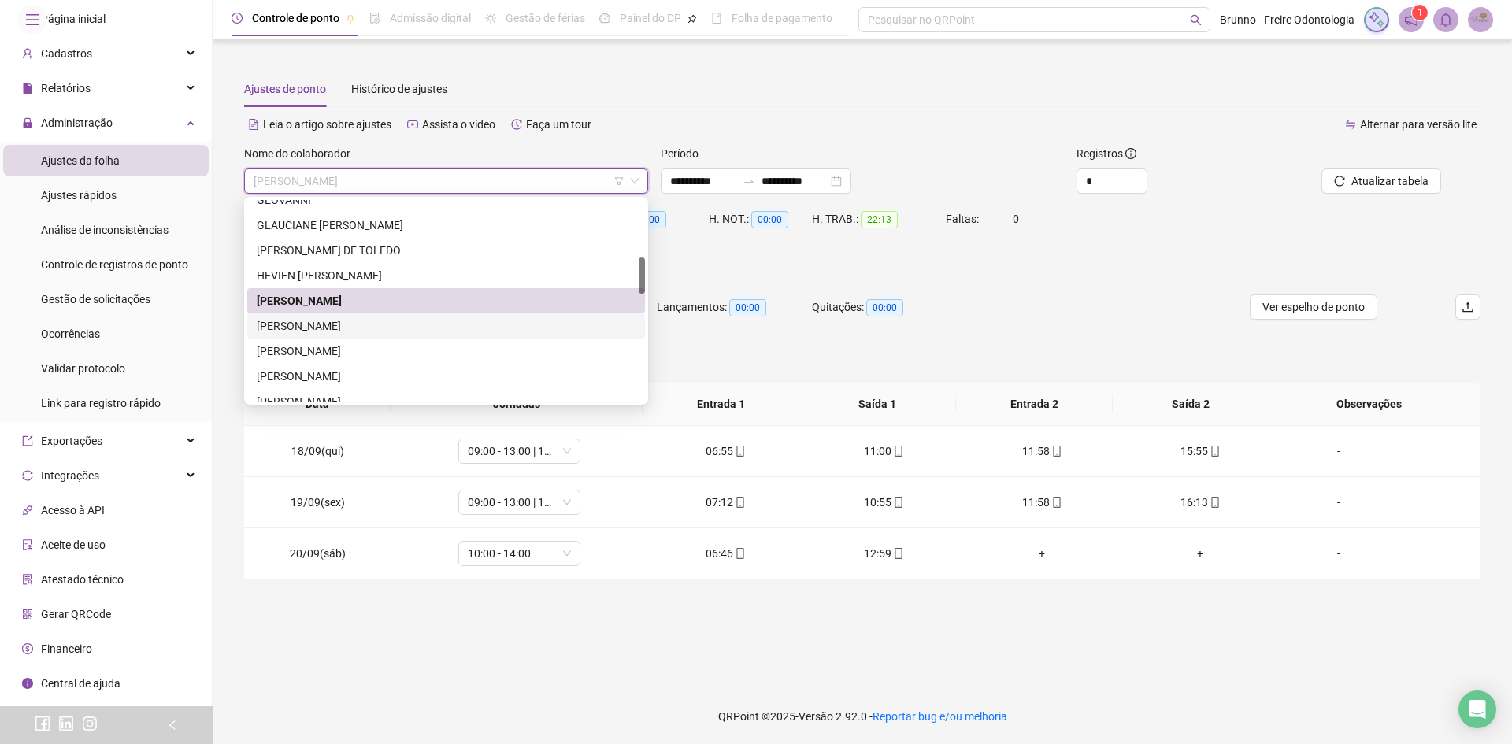
click at [371, 314] on div "[PERSON_NAME]" at bounding box center [446, 326] width 398 height 25
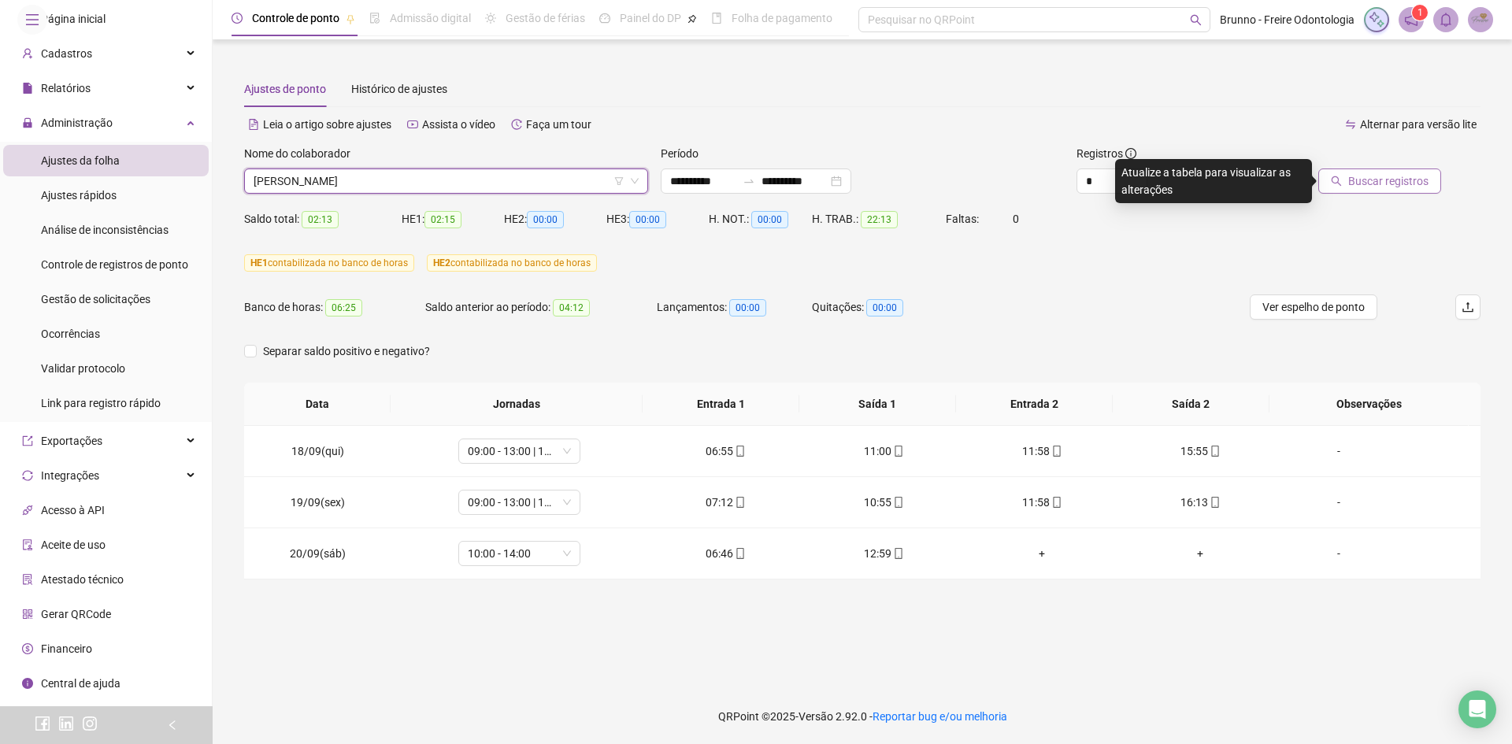
click at [1394, 173] on span "Buscar registros" at bounding box center [1389, 181] width 80 height 17
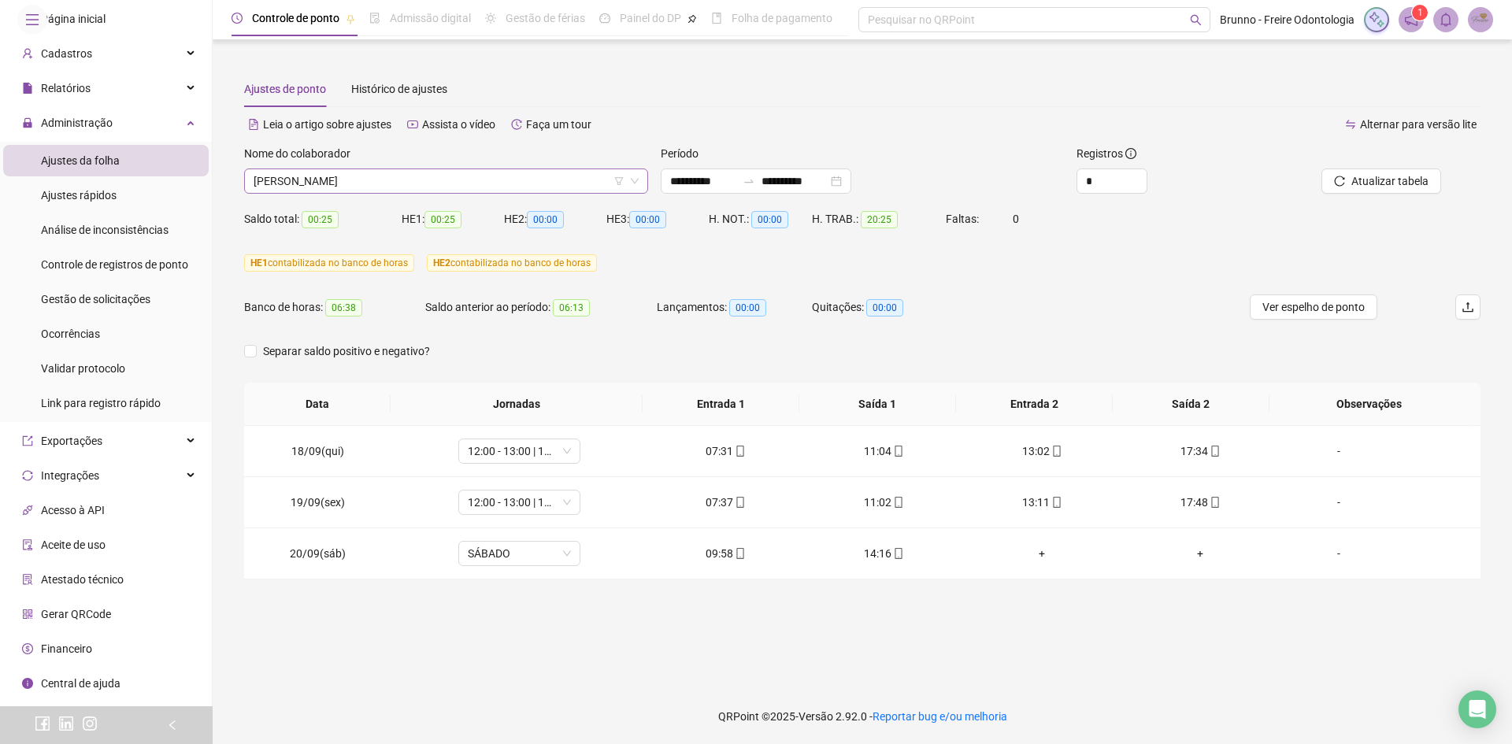
click at [398, 184] on span "[PERSON_NAME]" at bounding box center [446, 181] width 385 height 24
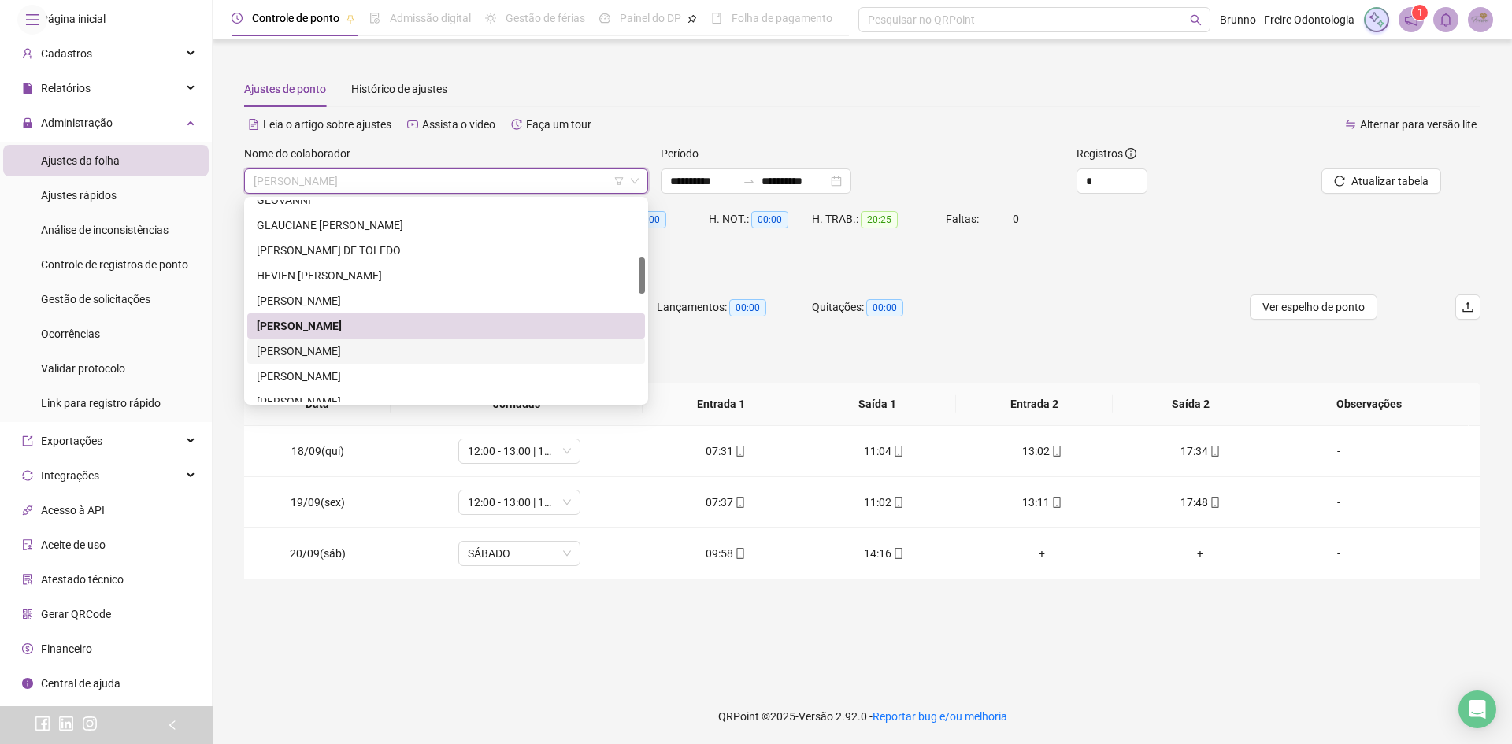
click at [414, 342] on div "[PERSON_NAME]" at bounding box center [446, 351] width 398 height 25
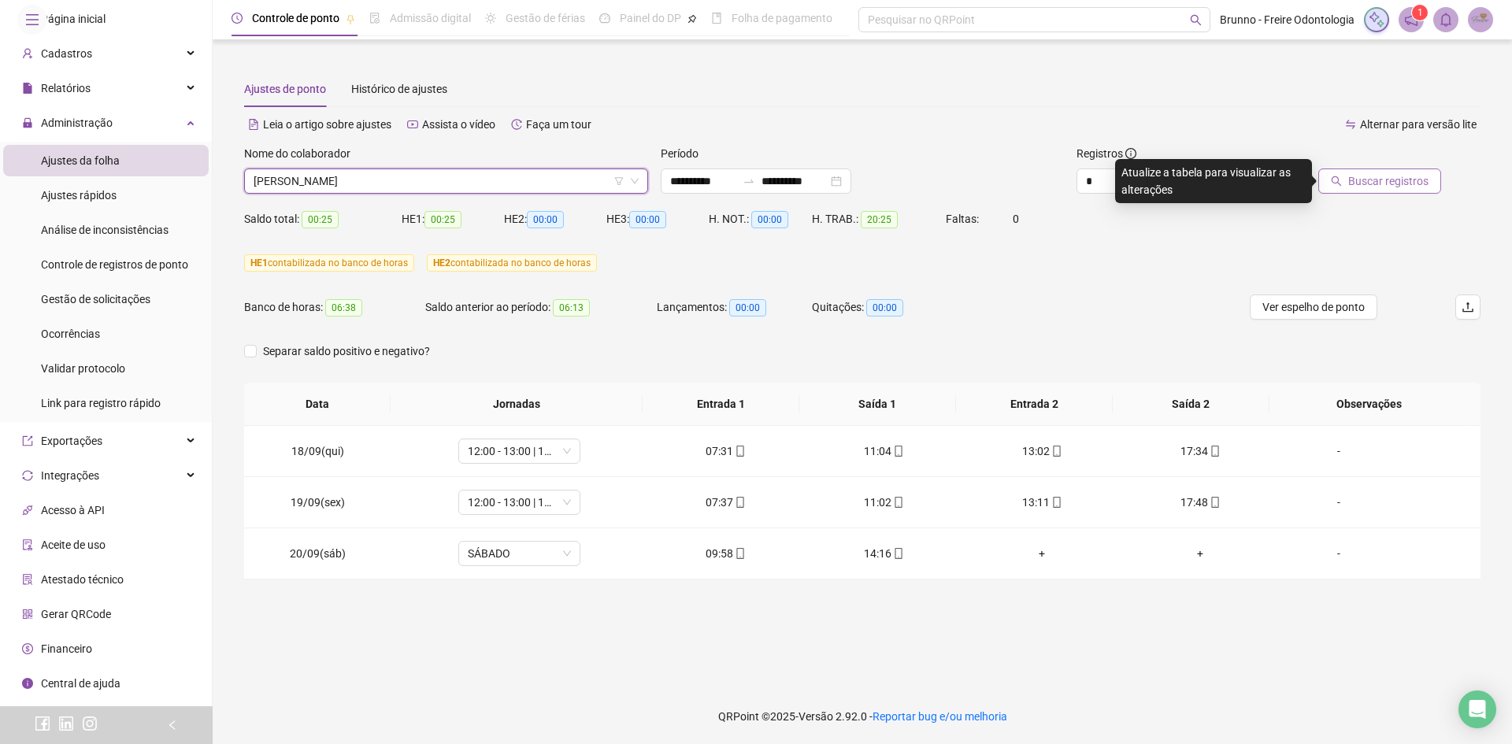
click at [1364, 184] on span "Buscar registros" at bounding box center [1389, 181] width 80 height 17
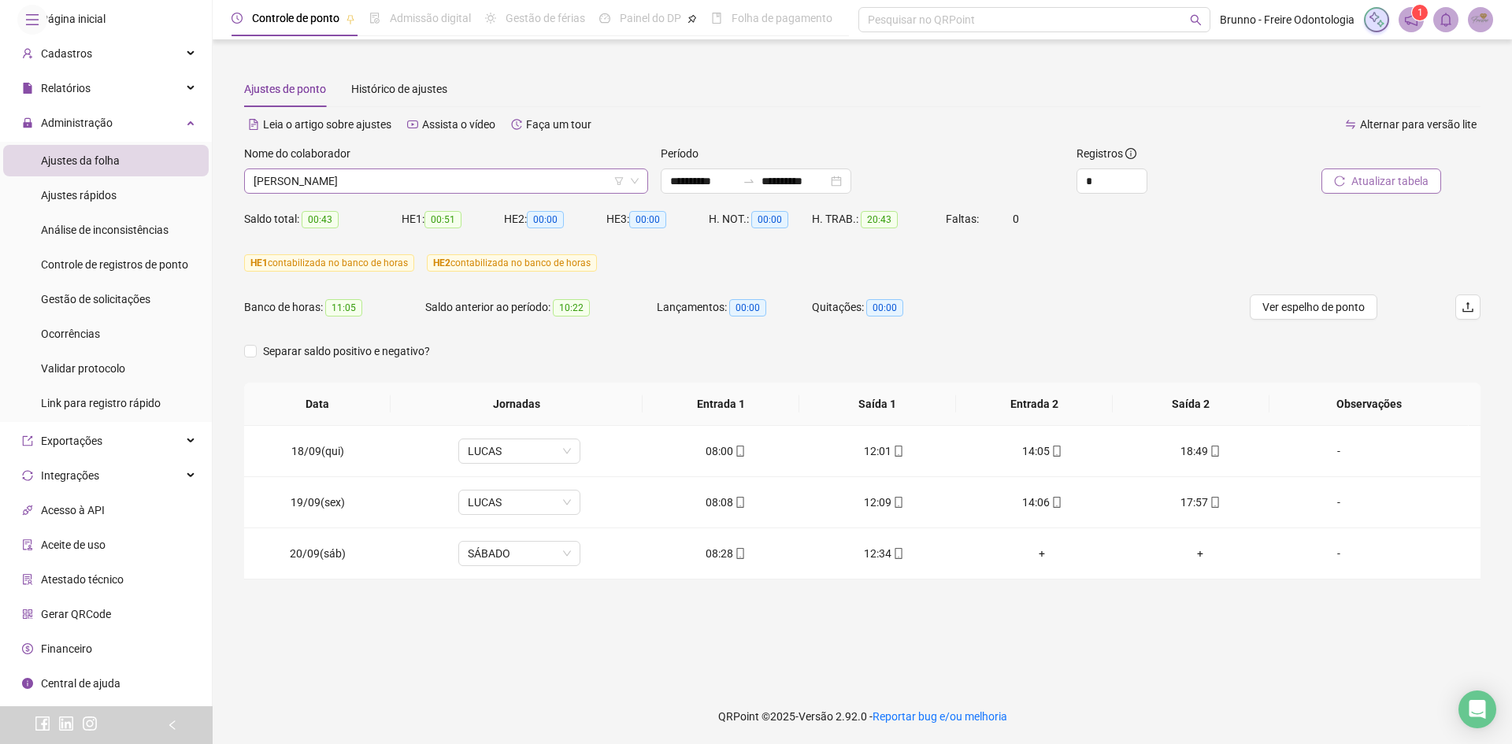
click at [355, 180] on span "[PERSON_NAME]" at bounding box center [446, 181] width 385 height 24
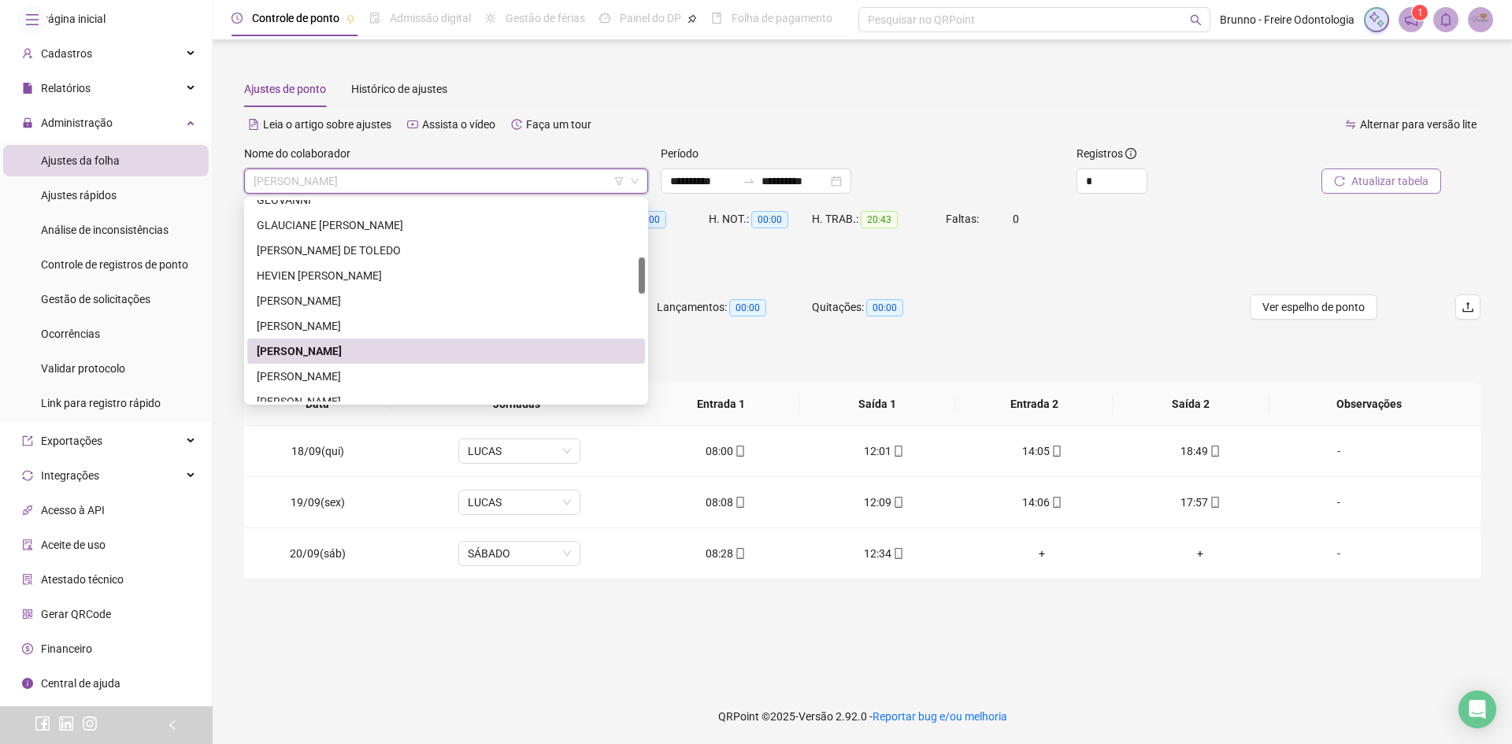
click at [344, 356] on div "[PERSON_NAME]" at bounding box center [446, 351] width 379 height 17
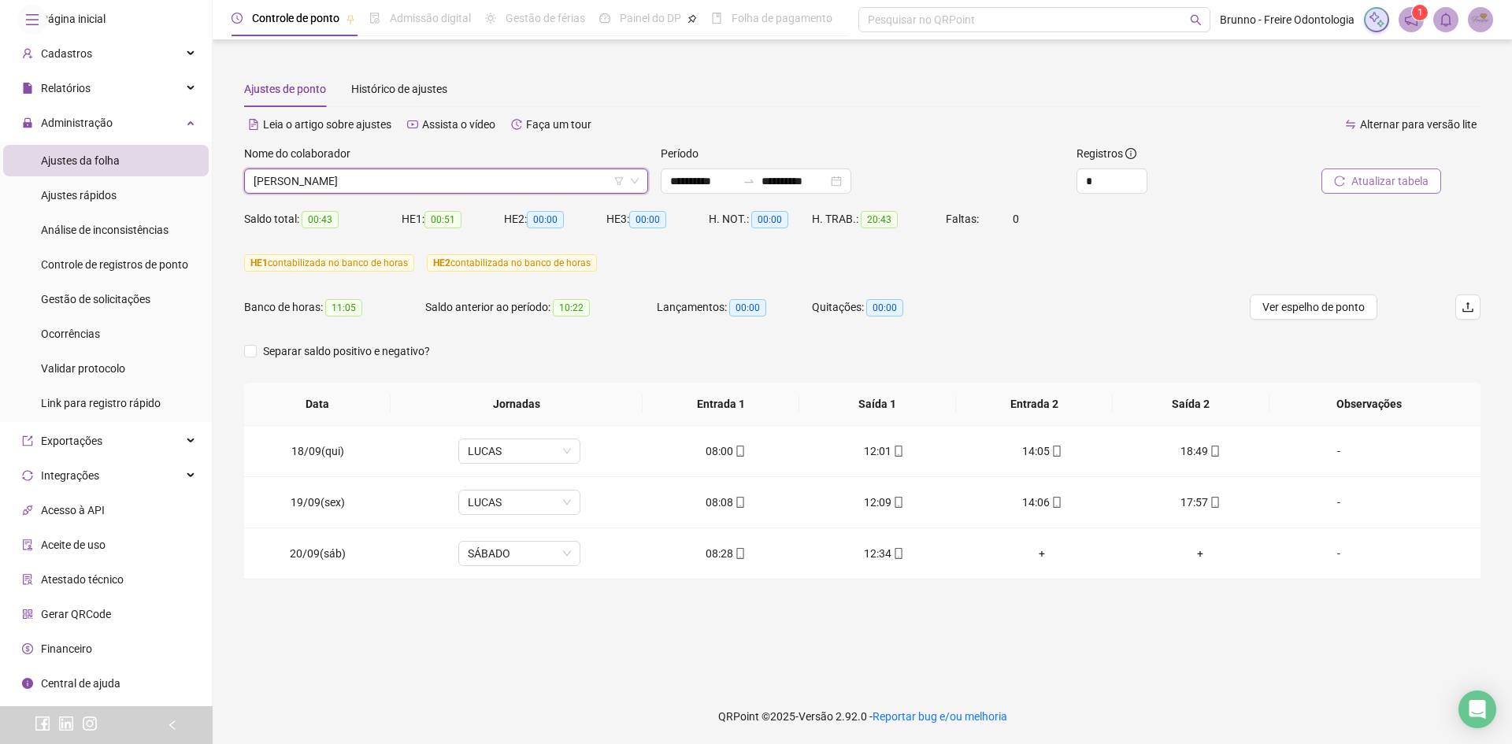
click at [377, 184] on span "[PERSON_NAME]" at bounding box center [446, 181] width 385 height 24
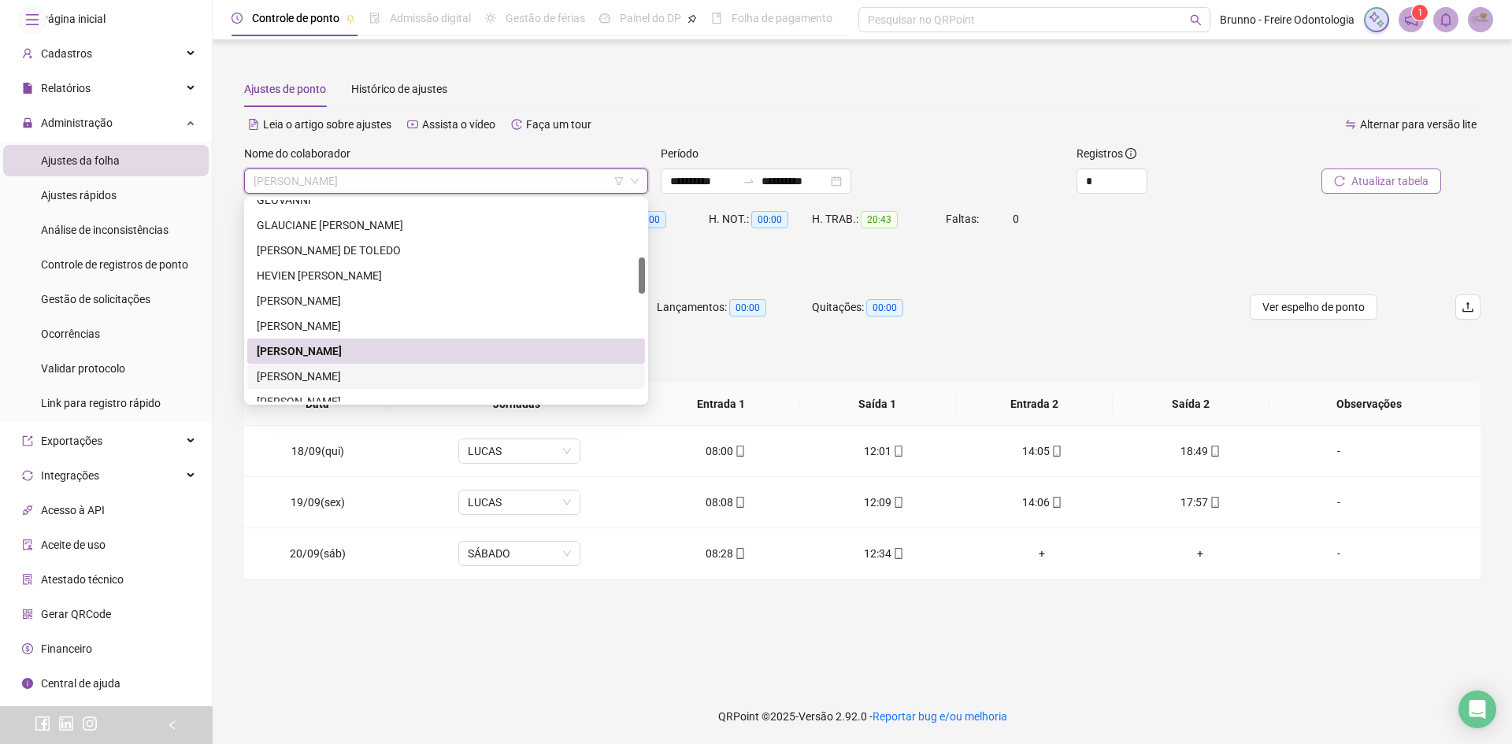
click at [374, 366] on div "[PERSON_NAME]" at bounding box center [446, 376] width 398 height 25
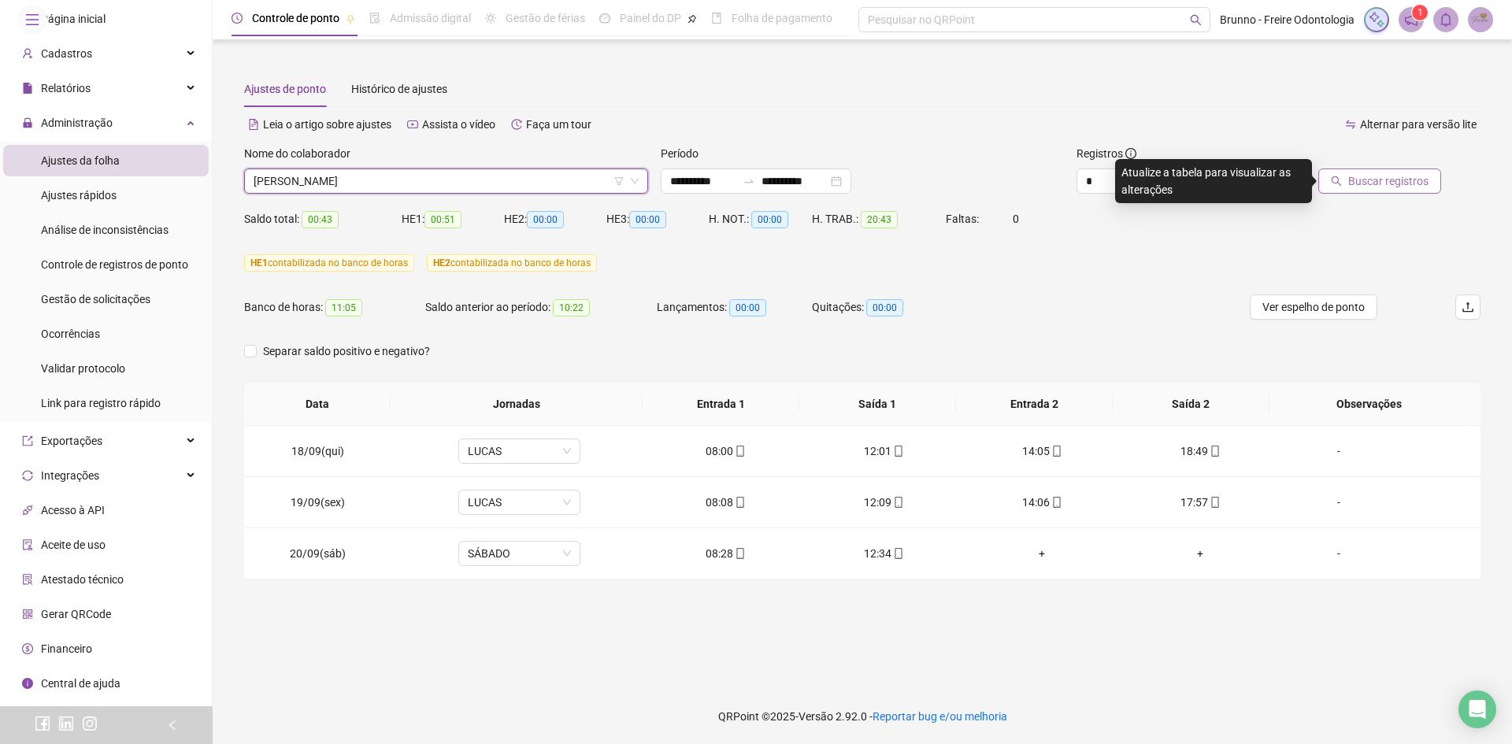
click at [1386, 176] on span "Buscar registros" at bounding box center [1389, 181] width 80 height 17
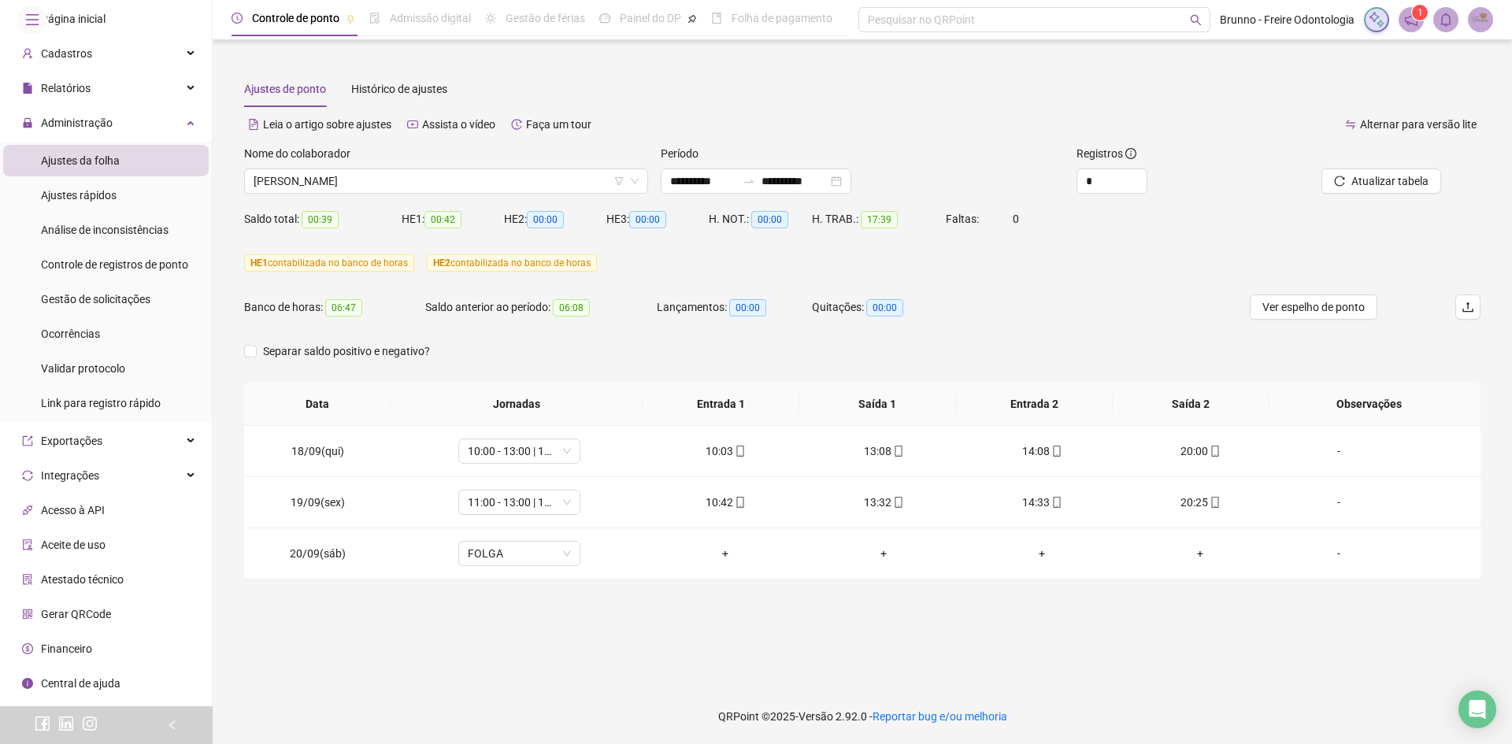
drag, startPoint x: 1362, startPoint y: 192, endPoint x: 1049, endPoint y: 124, distance: 320.1
click at [1049, 124] on div "Alternar para versão lite" at bounding box center [1172, 124] width 618 height 25
click at [409, 182] on span "[PERSON_NAME]" at bounding box center [446, 181] width 385 height 24
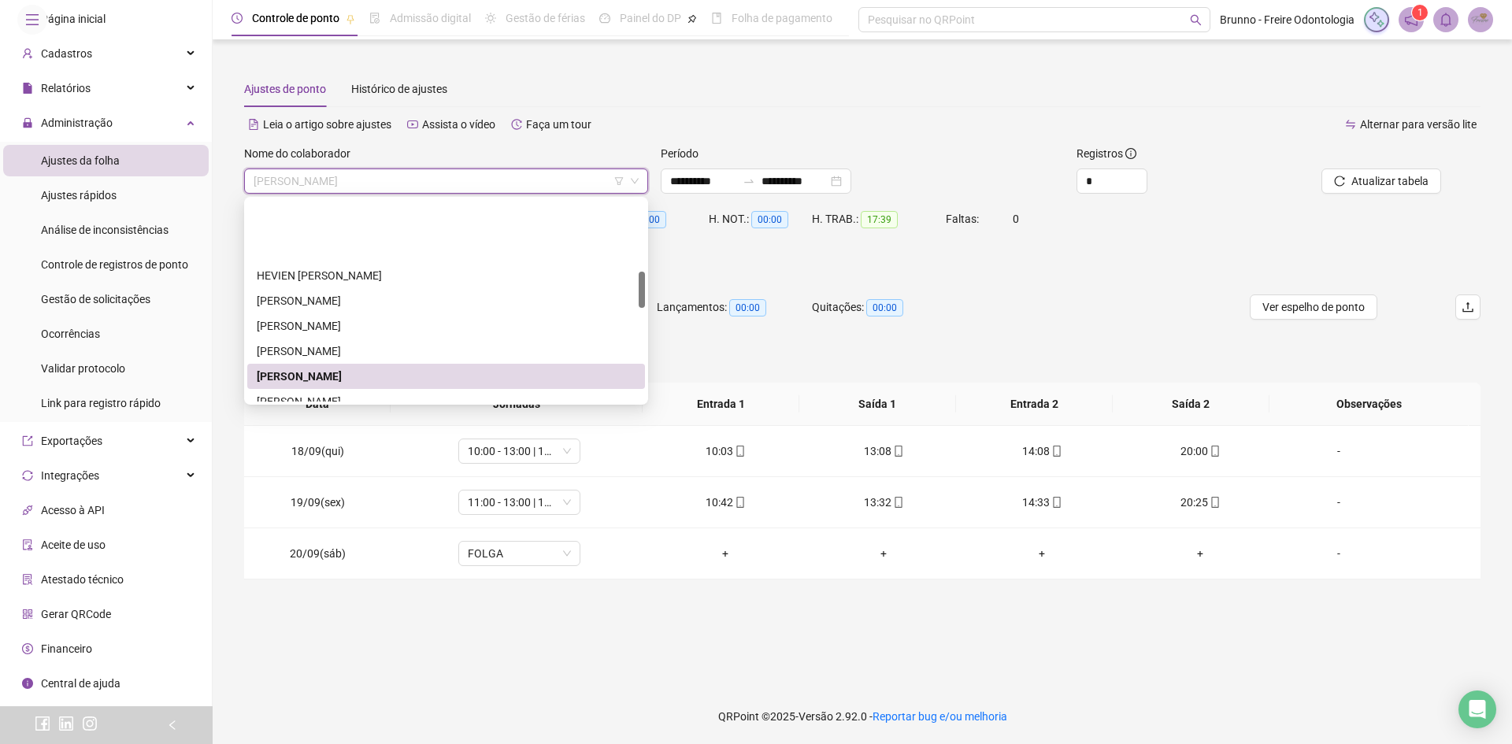
scroll to position [473, 0]
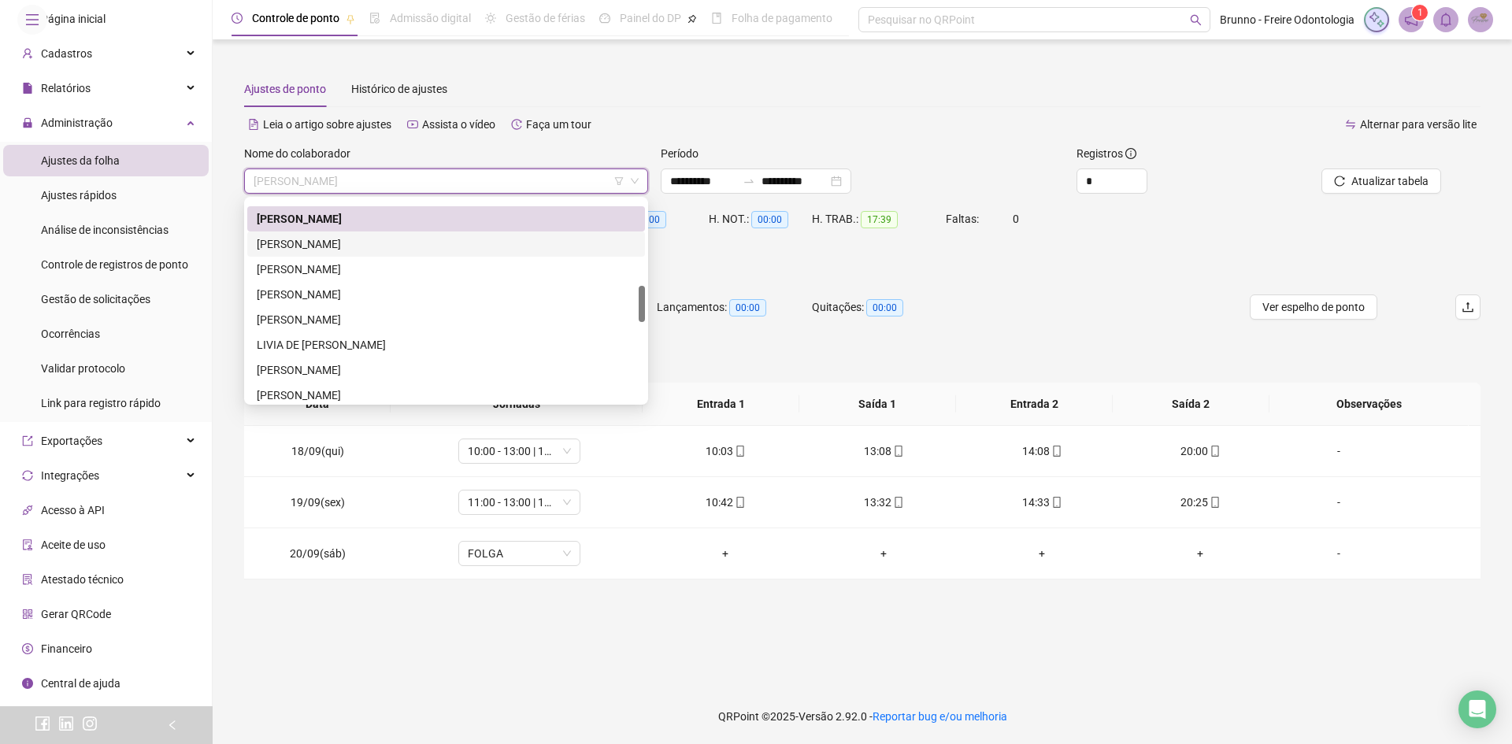
click at [370, 241] on div "[PERSON_NAME]" at bounding box center [446, 244] width 379 height 17
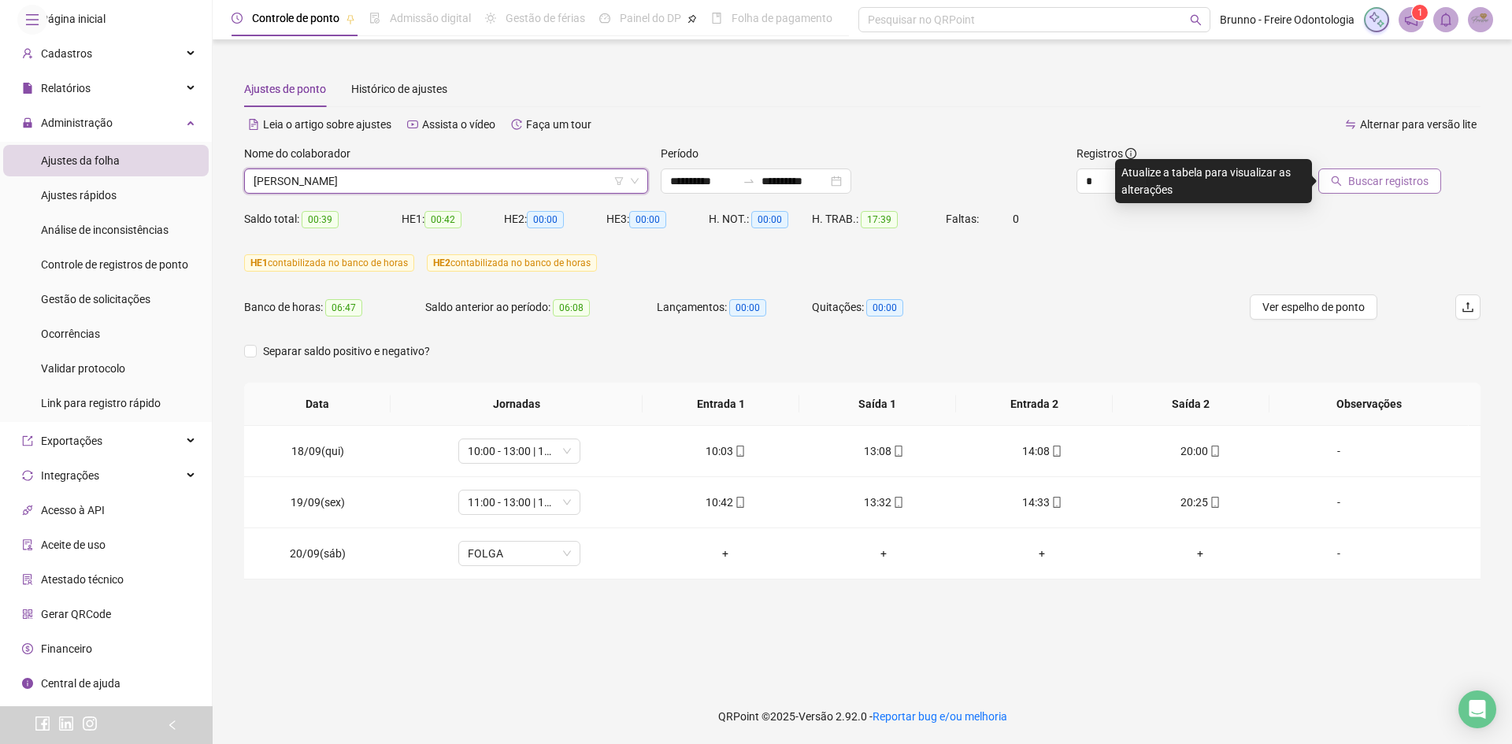
click at [1364, 174] on span "Buscar registros" at bounding box center [1389, 181] width 80 height 17
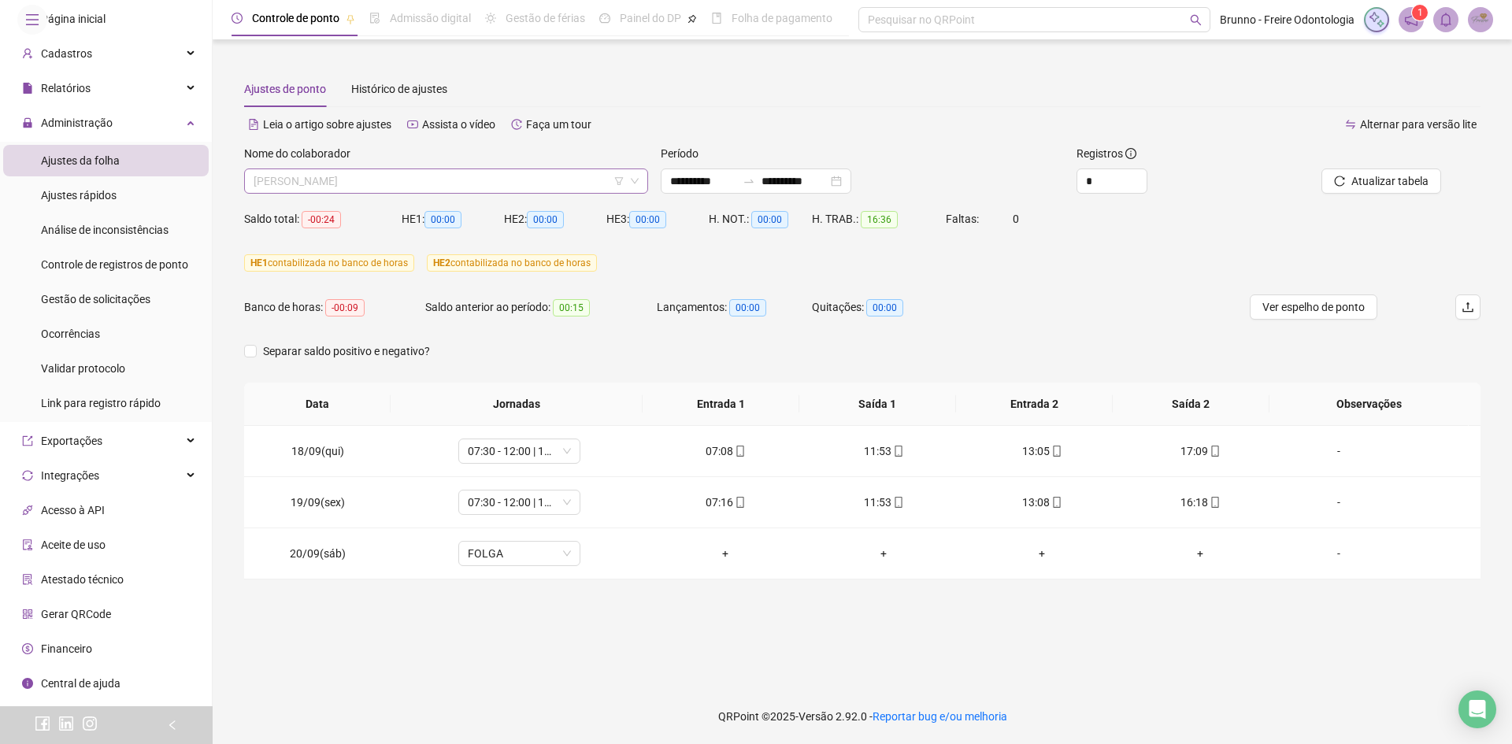
click at [424, 186] on span "[PERSON_NAME]" at bounding box center [446, 181] width 385 height 24
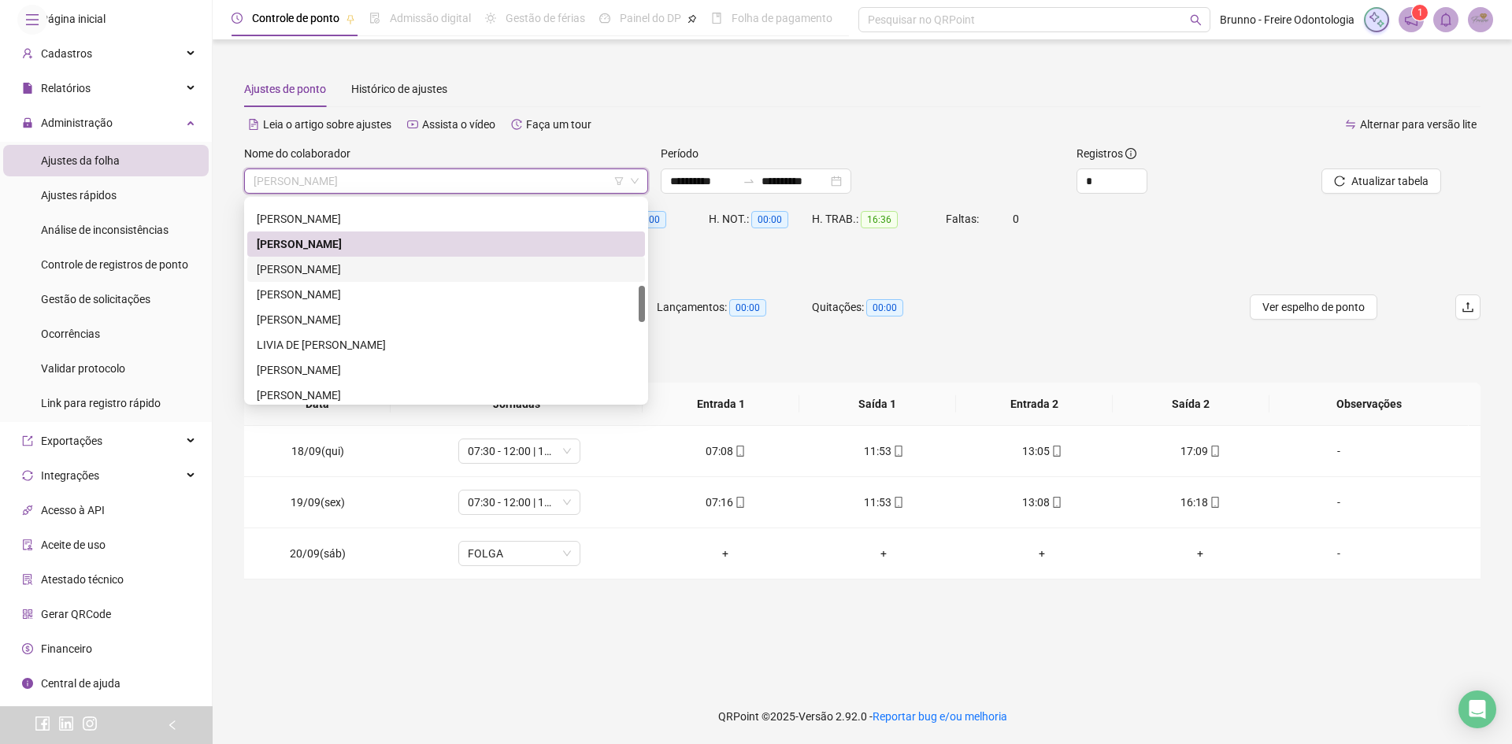
click at [415, 258] on div "[PERSON_NAME]" at bounding box center [446, 269] width 398 height 25
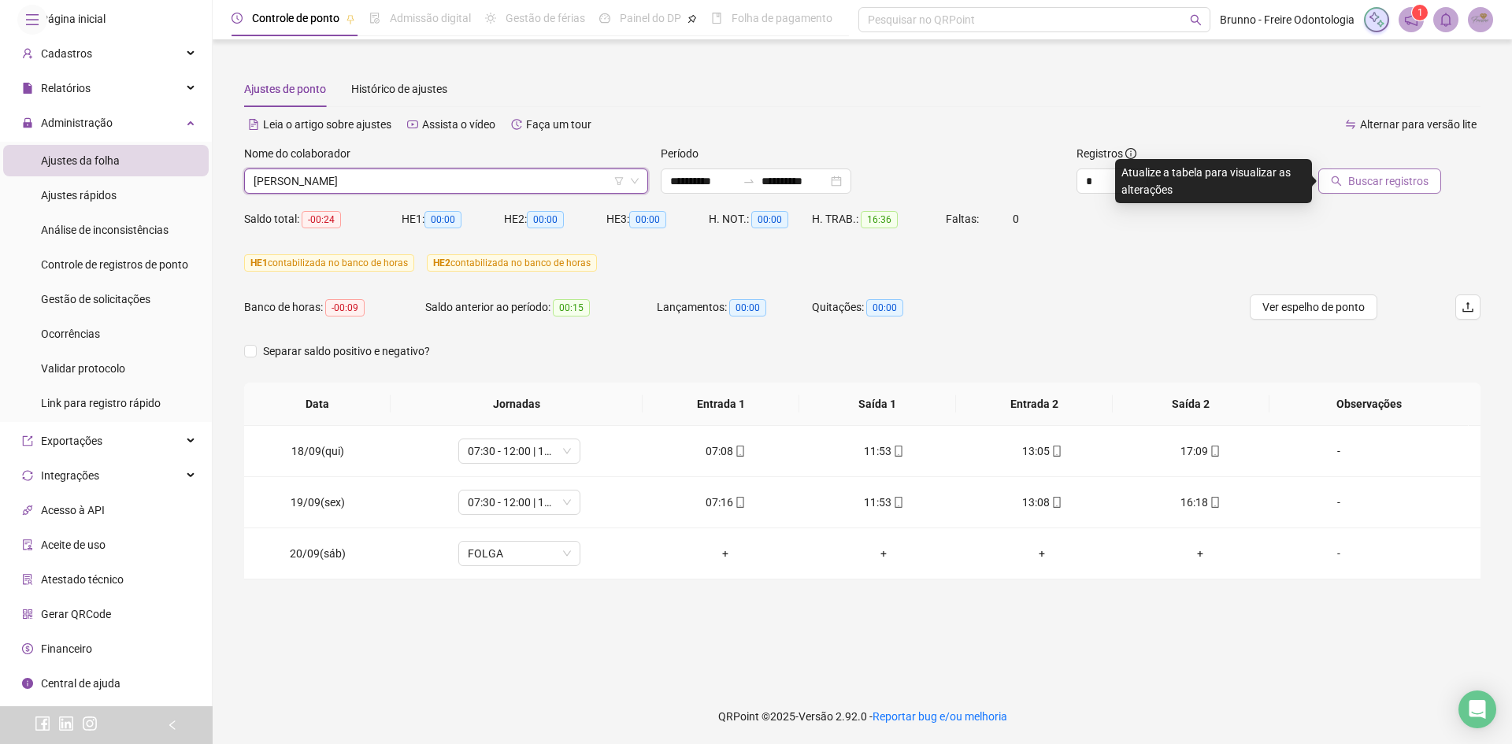
click at [1386, 174] on span "Buscar registros" at bounding box center [1389, 181] width 80 height 17
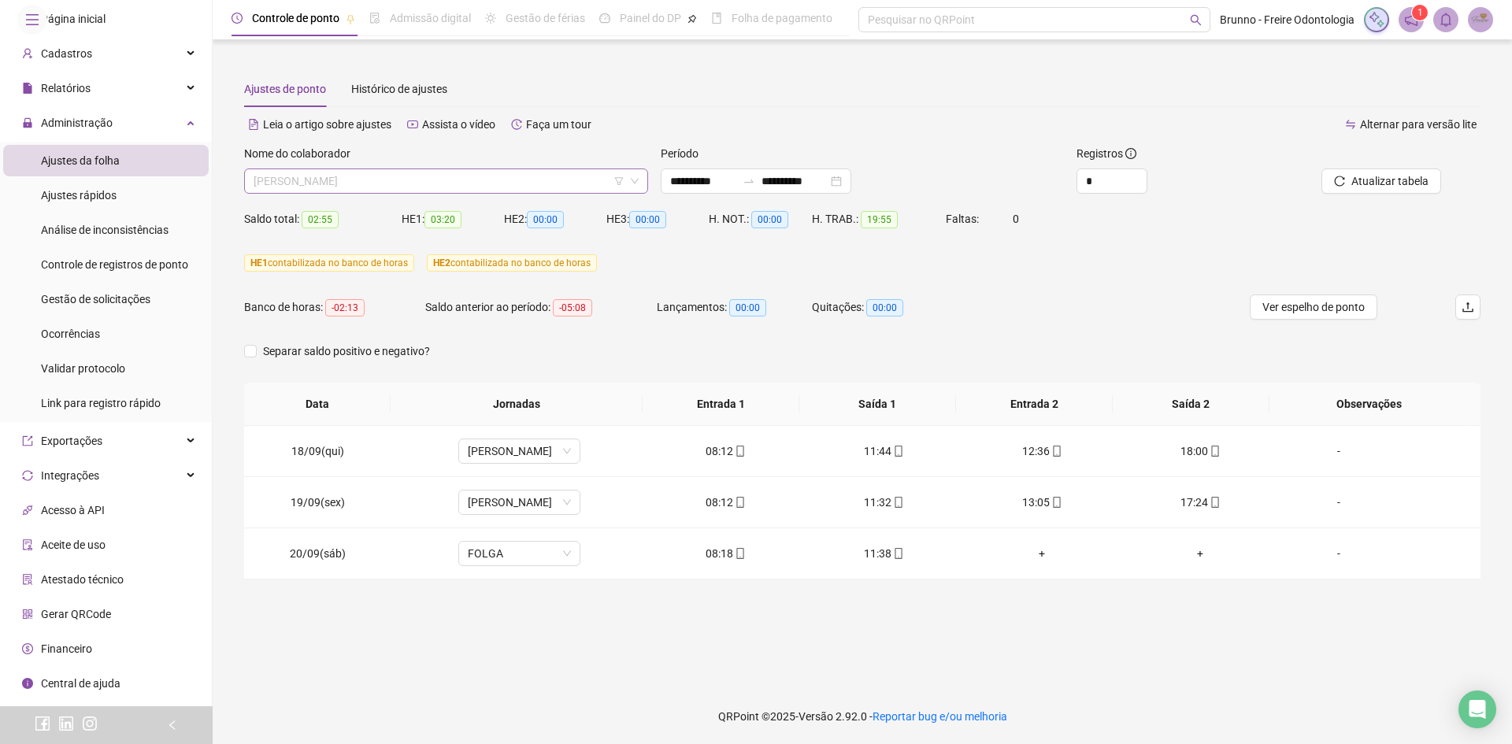
click at [283, 178] on span "[PERSON_NAME]" at bounding box center [446, 181] width 385 height 24
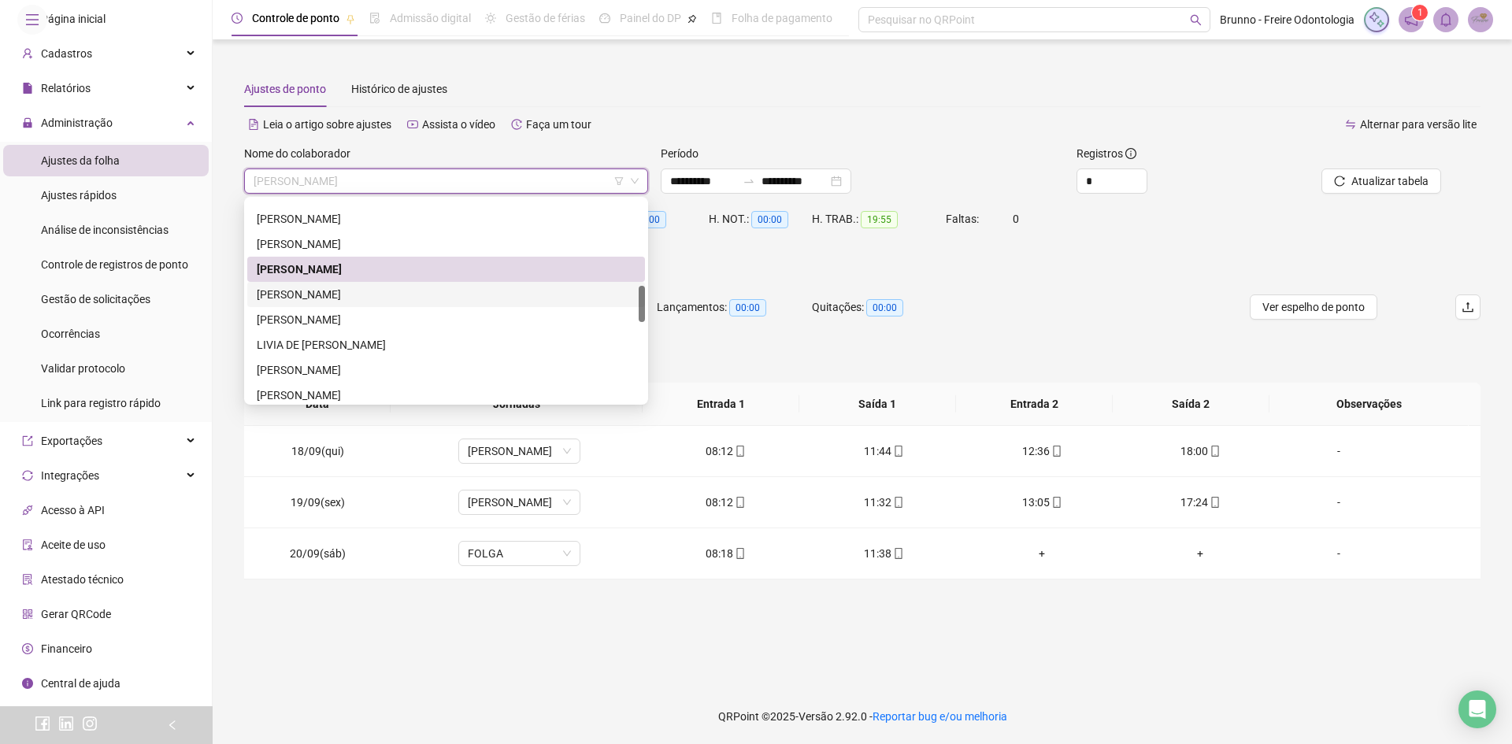
click at [442, 291] on div "[PERSON_NAME]" at bounding box center [446, 294] width 379 height 17
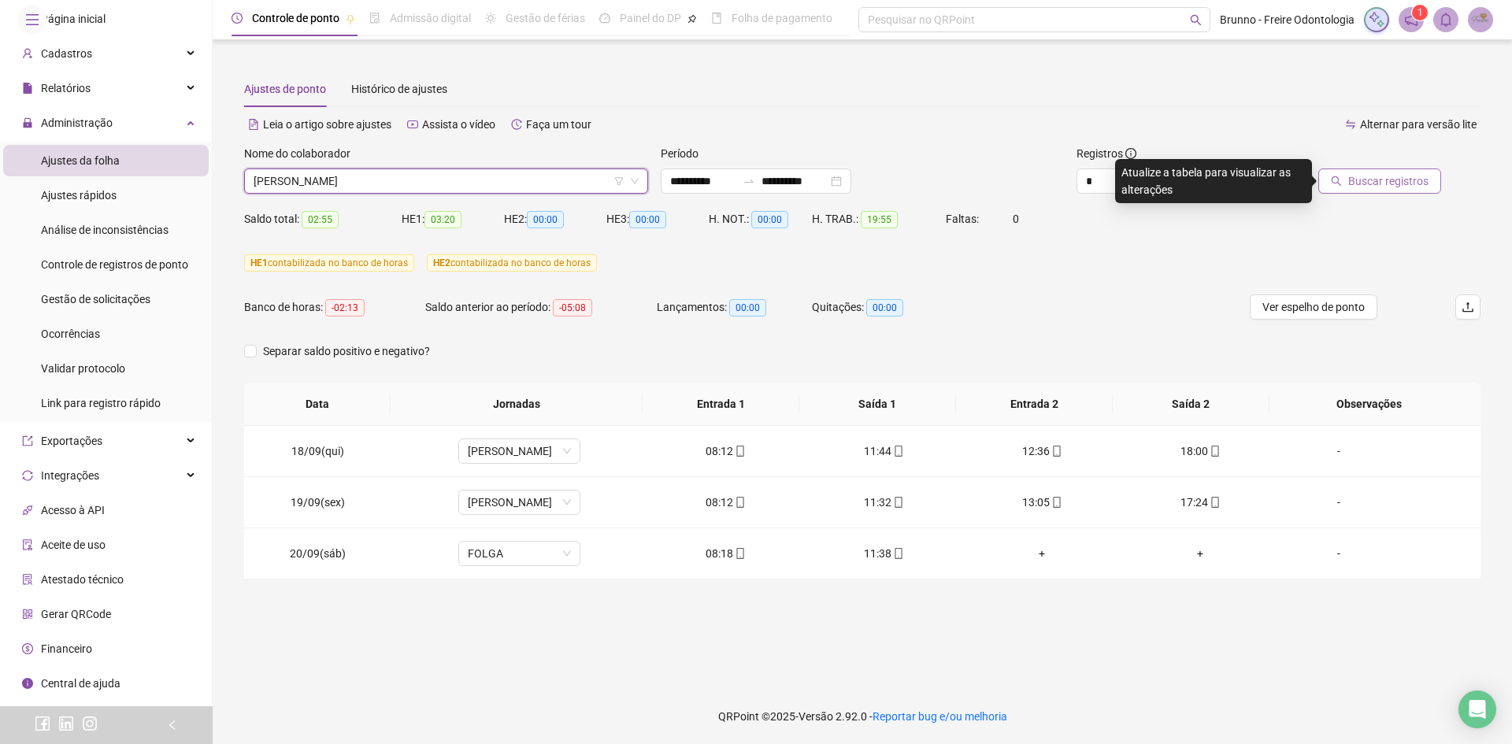
click at [1378, 179] on span "Buscar registros" at bounding box center [1389, 181] width 80 height 17
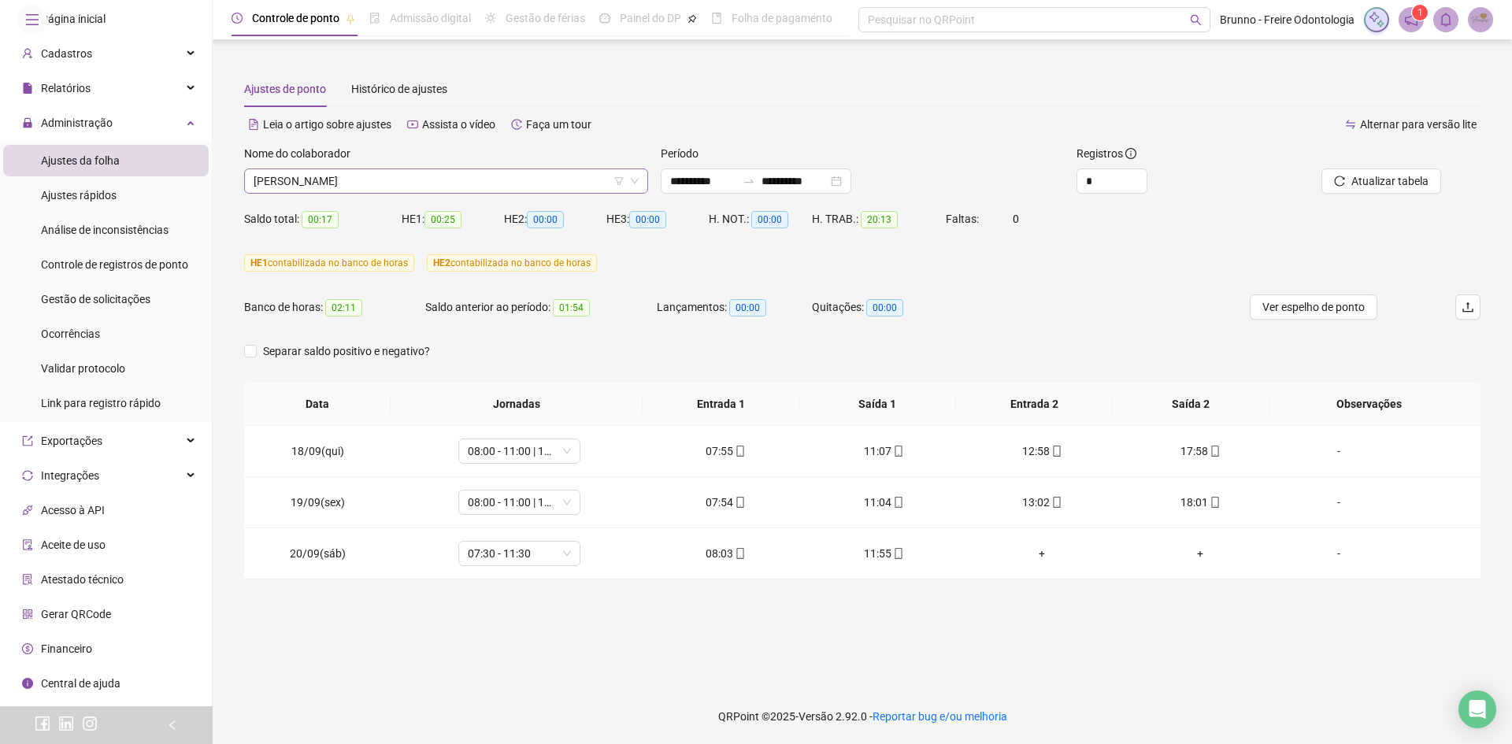
click at [462, 174] on span "[PERSON_NAME]" at bounding box center [446, 181] width 385 height 24
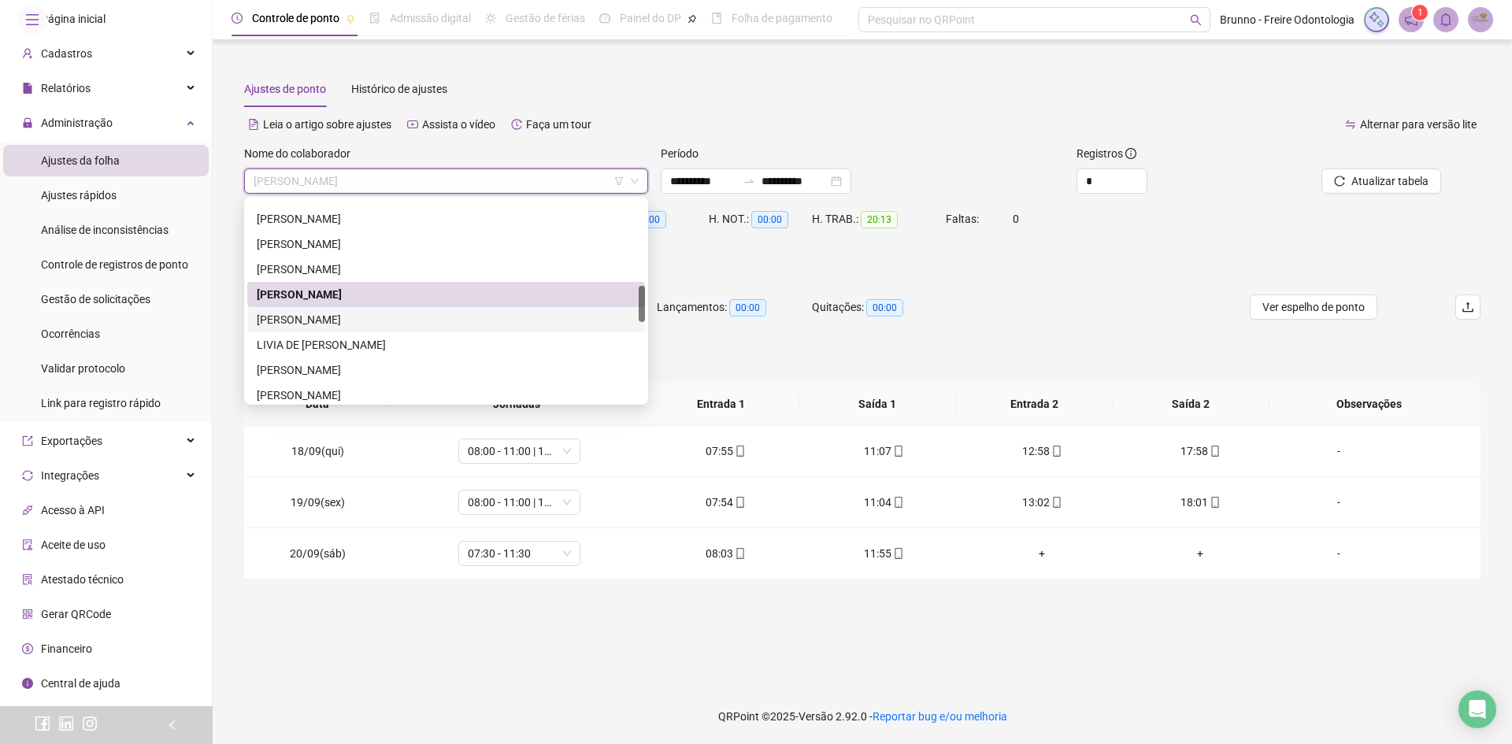
drag, startPoint x: 373, startPoint y: 314, endPoint x: 398, endPoint y: 314, distance: 25.2
click at [373, 314] on div "[PERSON_NAME]" at bounding box center [446, 319] width 379 height 17
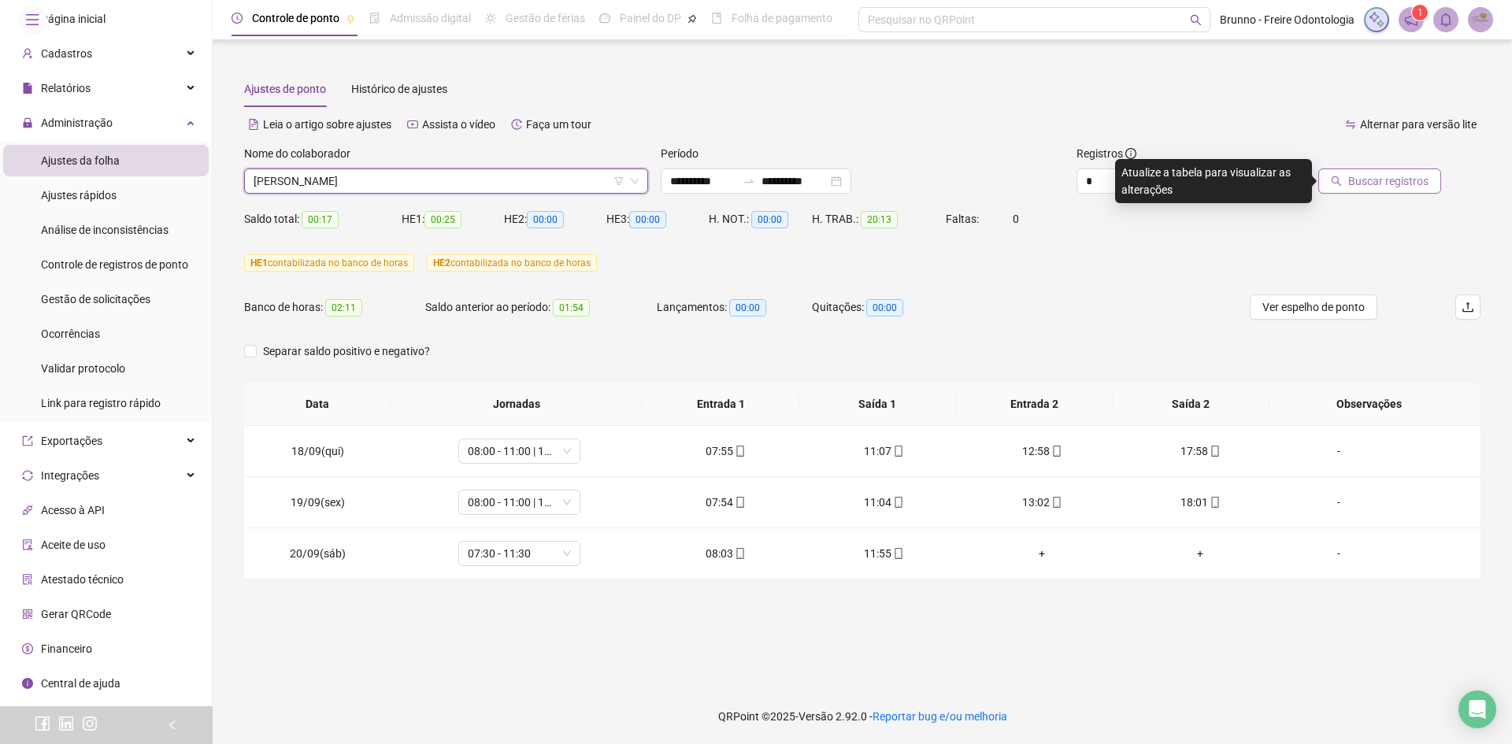
click at [1416, 169] on button "Buscar registros" at bounding box center [1380, 181] width 123 height 25
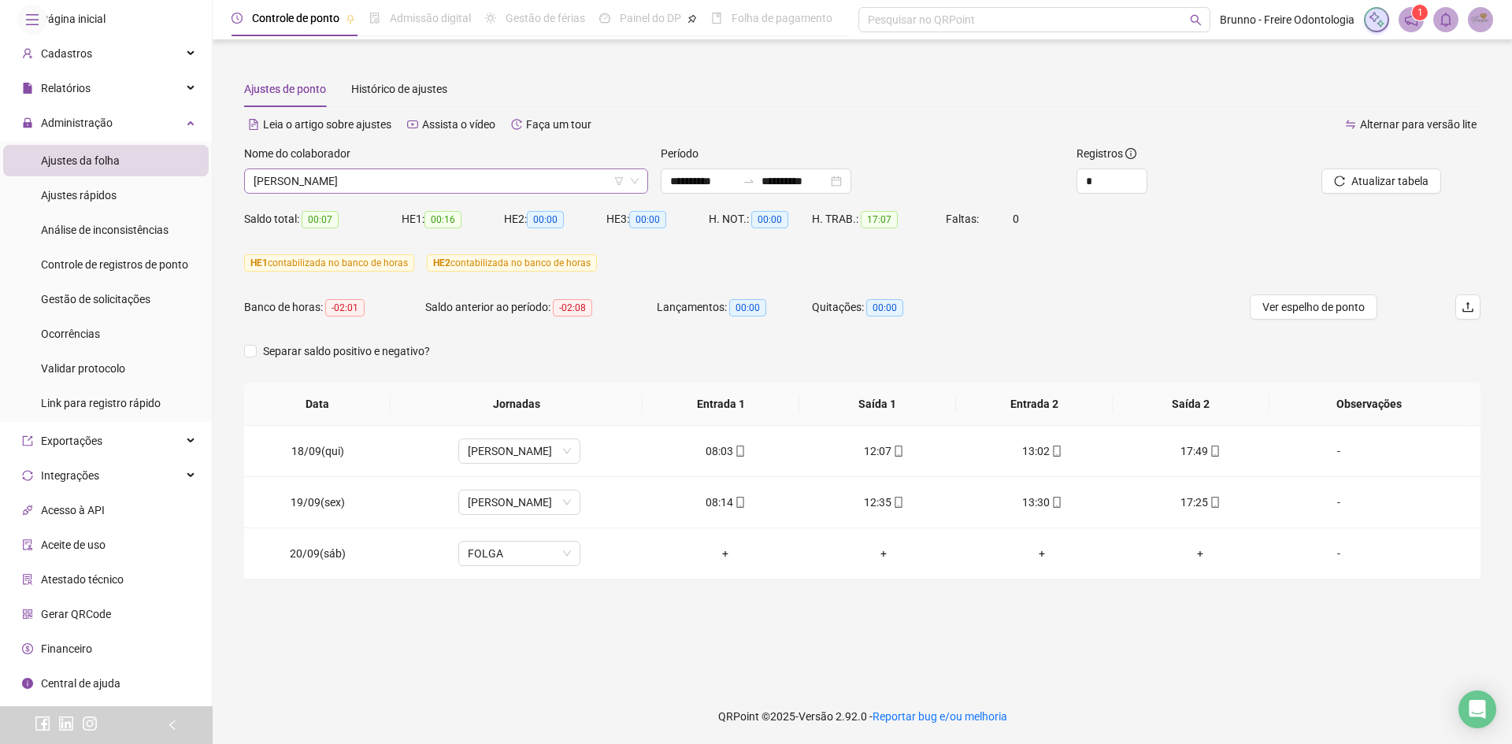
click at [417, 182] on span "[PERSON_NAME]" at bounding box center [446, 181] width 385 height 24
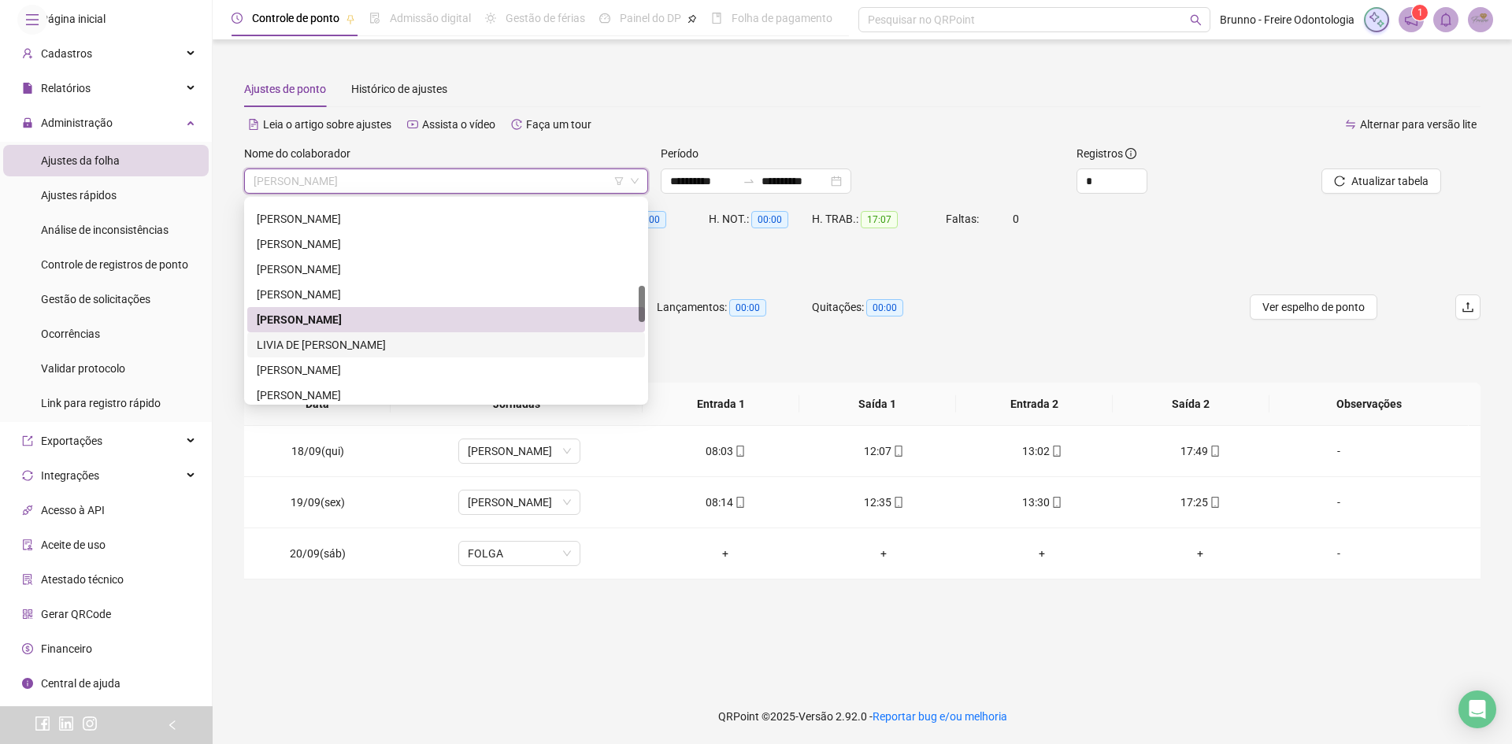
click at [323, 334] on div "LIVIA DE [PERSON_NAME]" at bounding box center [446, 344] width 398 height 25
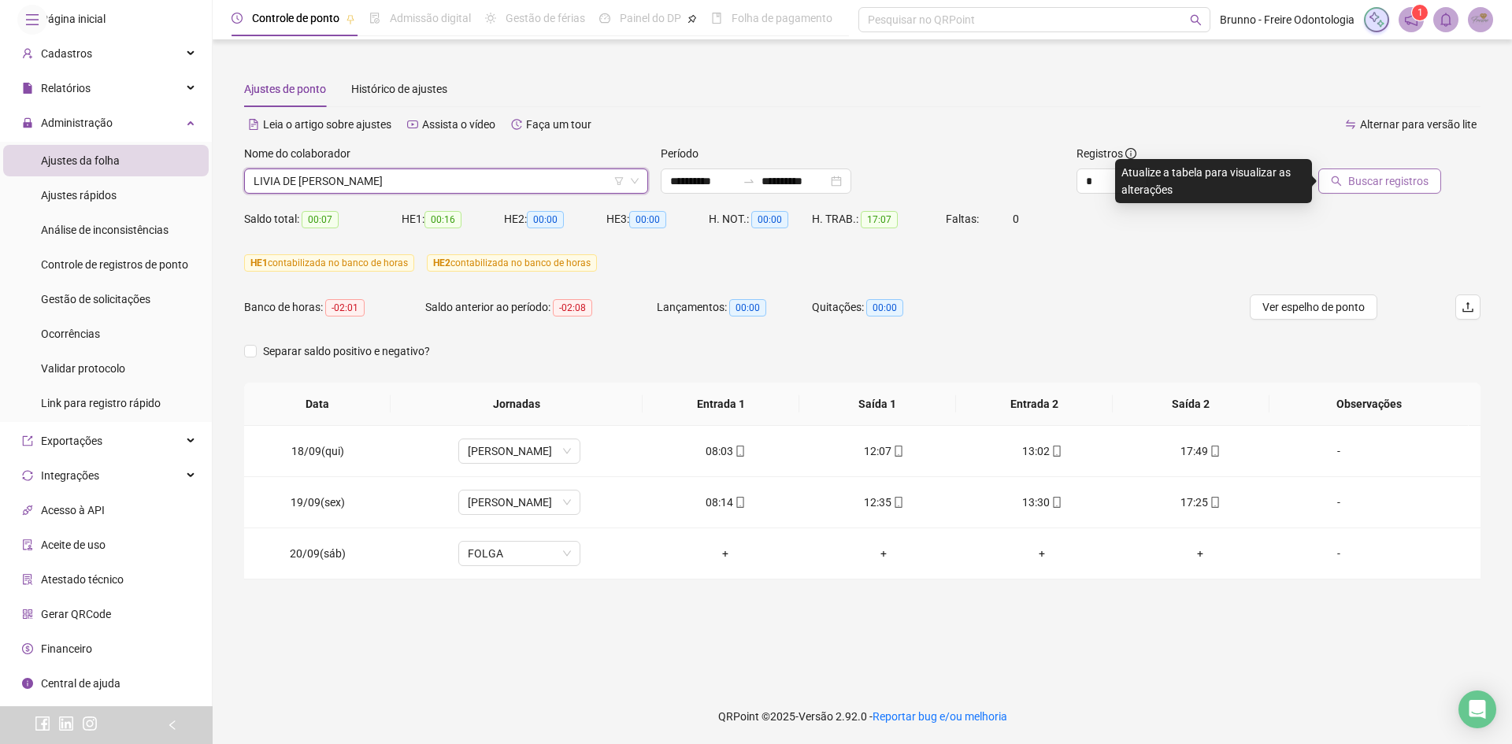
click at [1413, 191] on button "Buscar registros" at bounding box center [1380, 181] width 123 height 25
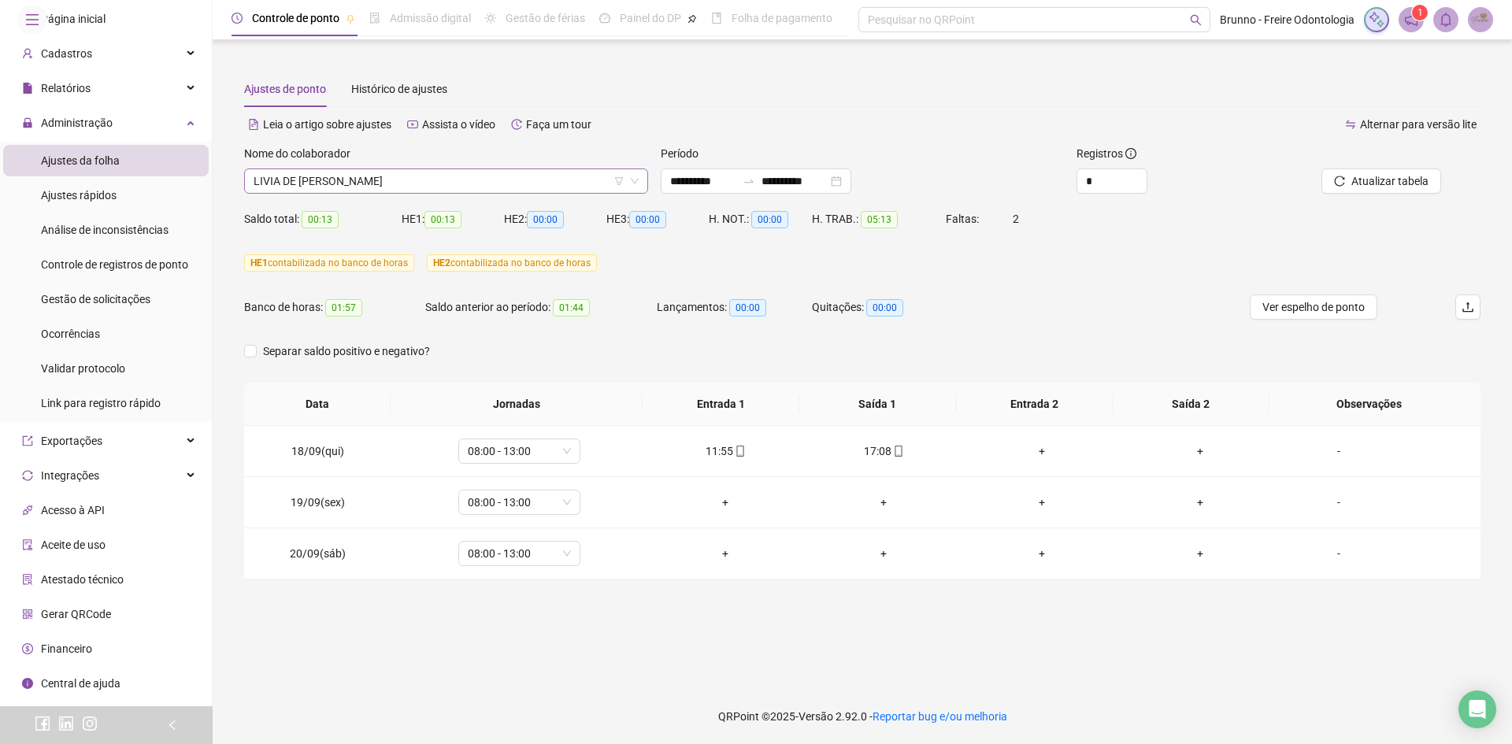
click at [350, 180] on span "LIVIA DE [PERSON_NAME]" at bounding box center [446, 181] width 385 height 24
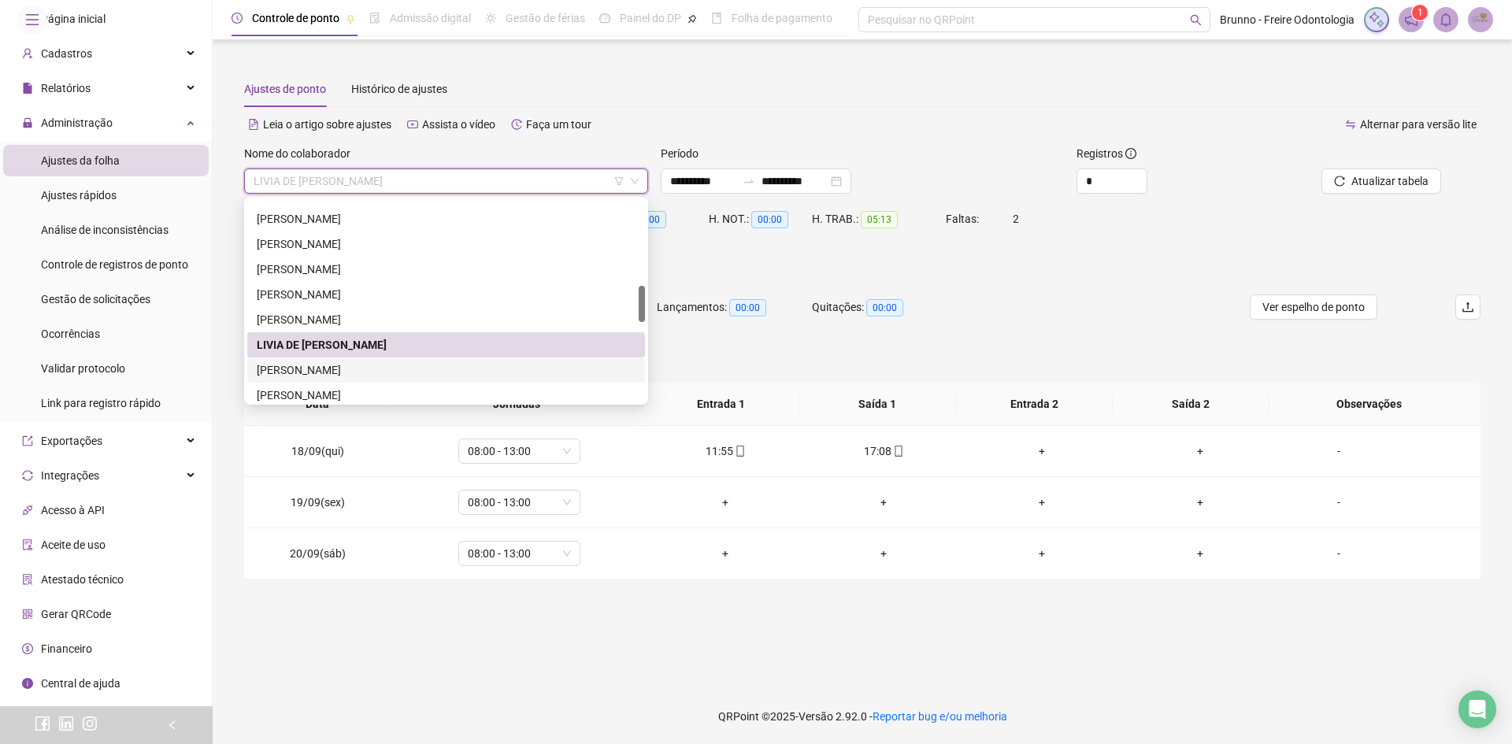
click at [362, 371] on div "[PERSON_NAME]" at bounding box center [446, 370] width 379 height 17
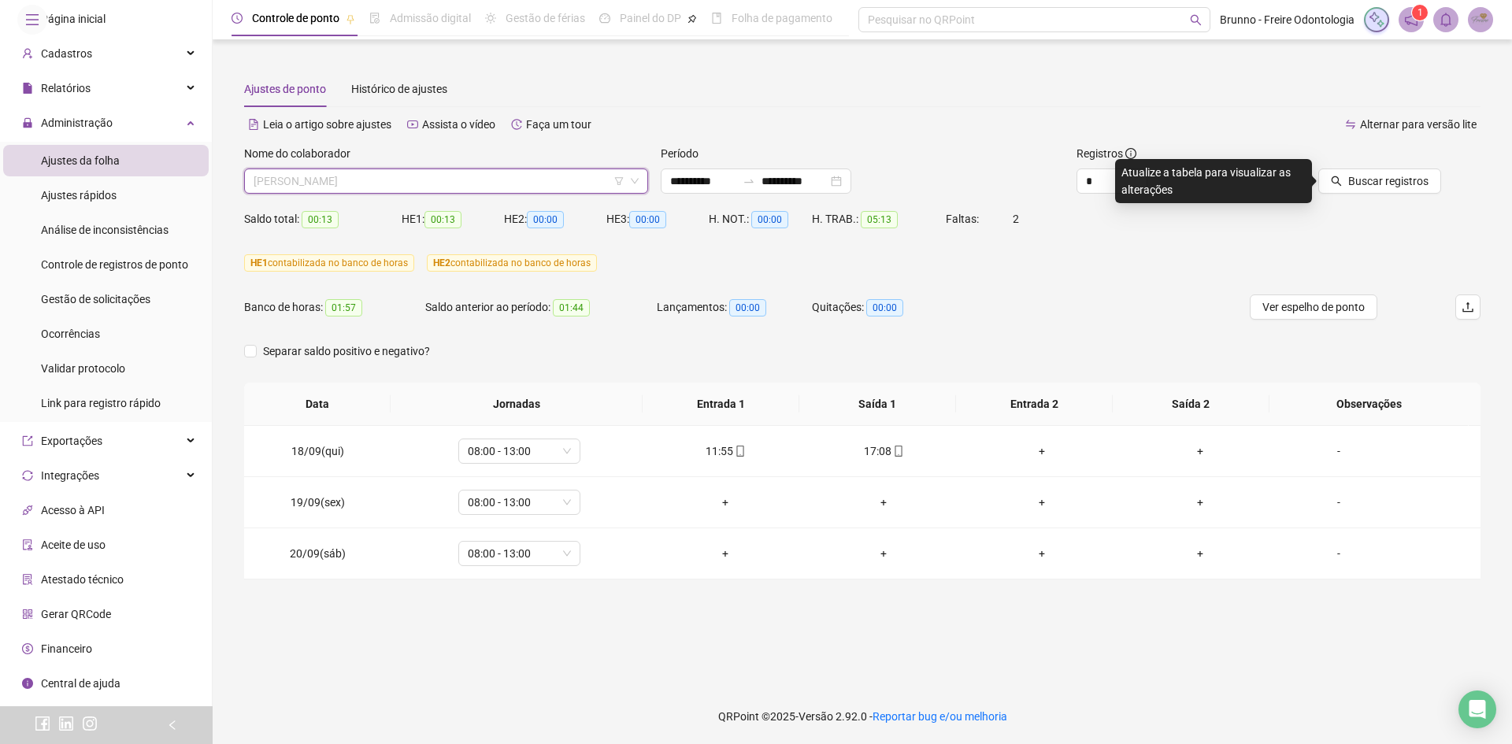
click at [395, 183] on span "[PERSON_NAME]" at bounding box center [446, 181] width 385 height 24
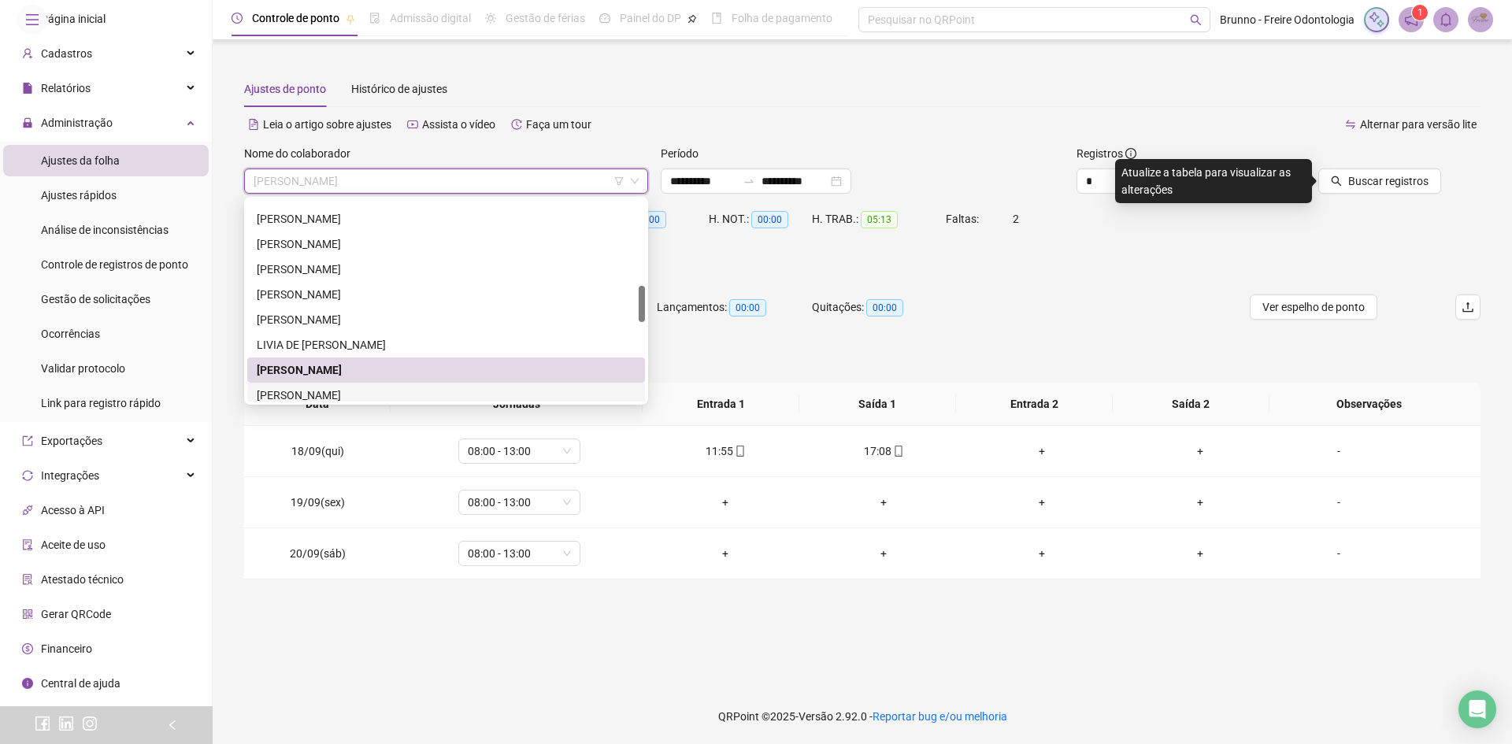
click at [371, 384] on div "[PERSON_NAME]" at bounding box center [446, 395] width 398 height 25
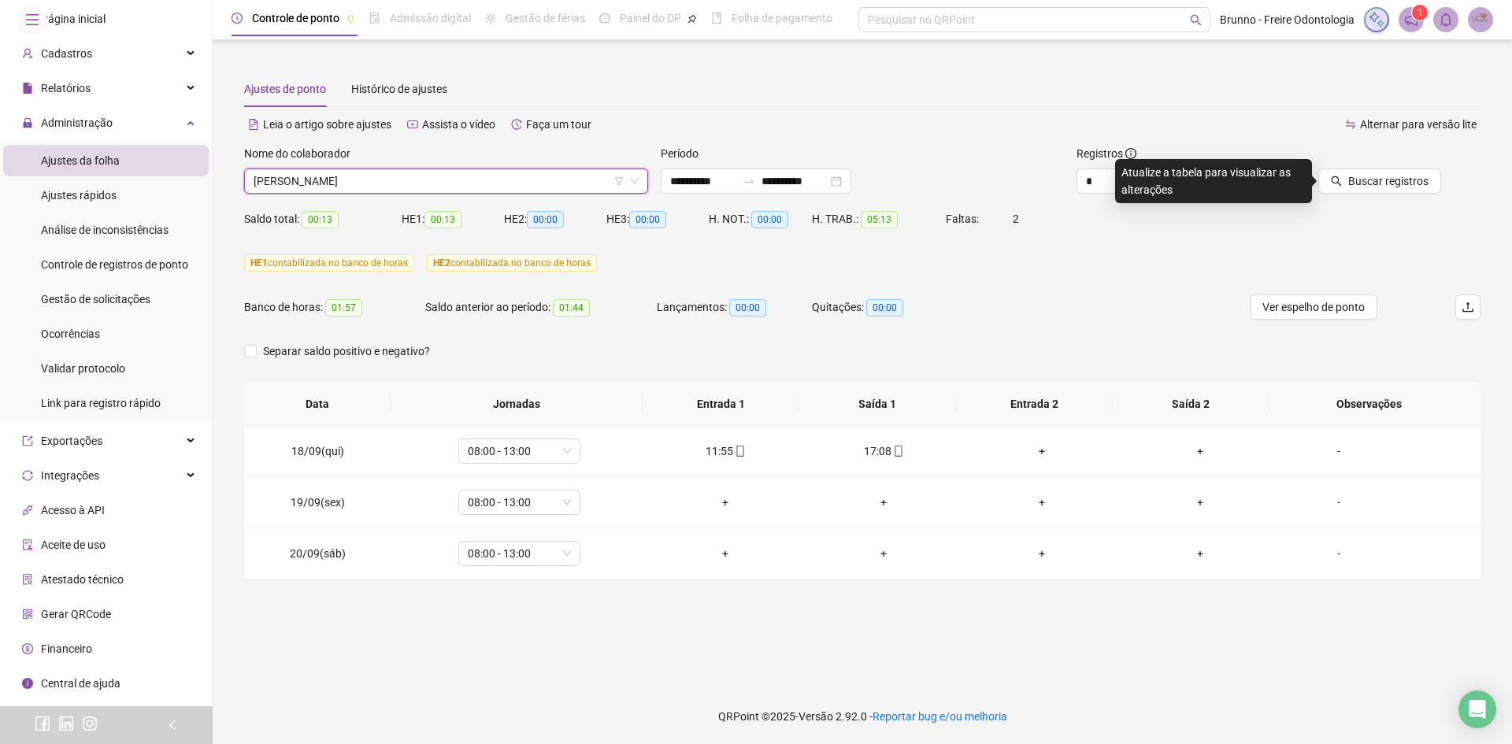
click at [1342, 180] on icon "search" at bounding box center [1336, 181] width 11 height 11
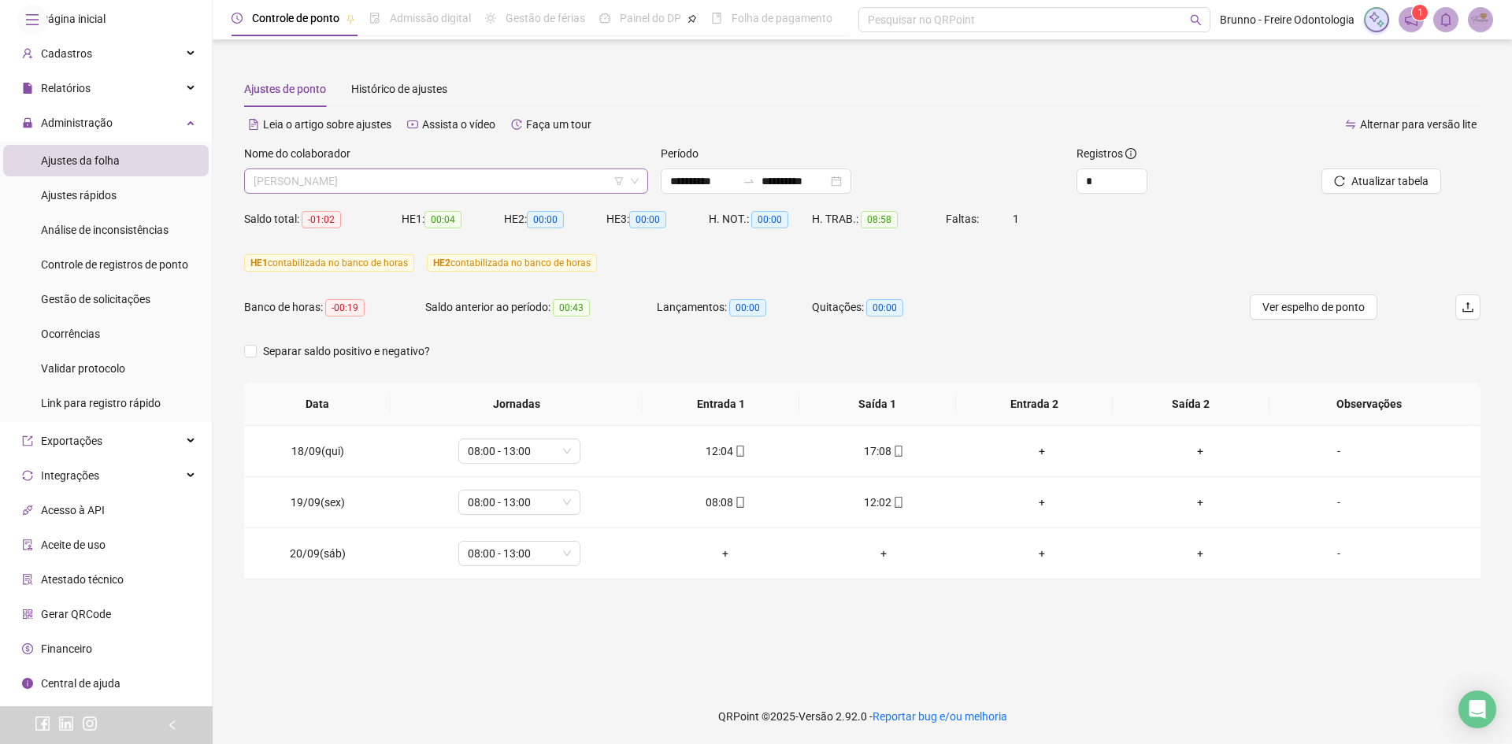
click at [458, 181] on span "[PERSON_NAME]" at bounding box center [446, 181] width 385 height 24
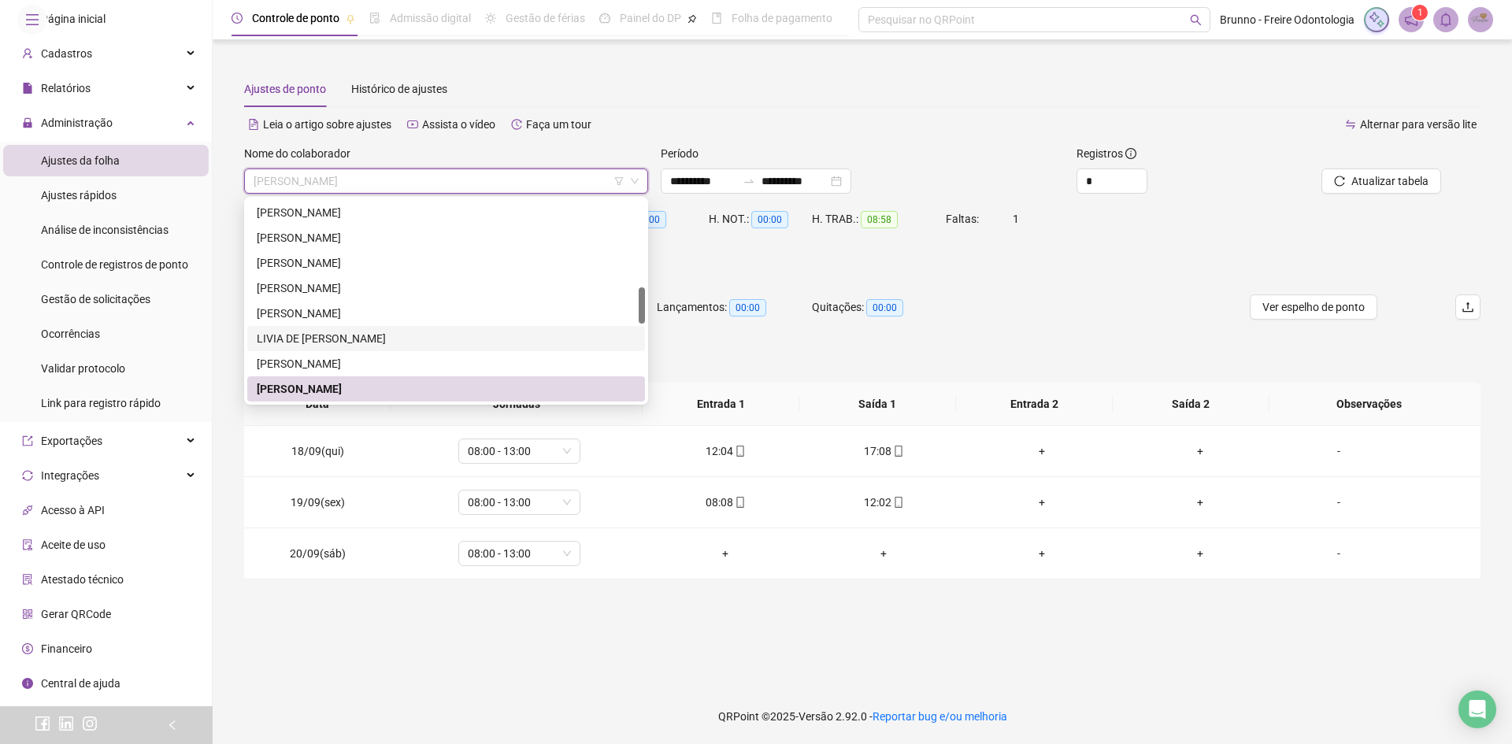
click at [334, 335] on div "LIVIA DE [PERSON_NAME]" at bounding box center [446, 338] width 379 height 17
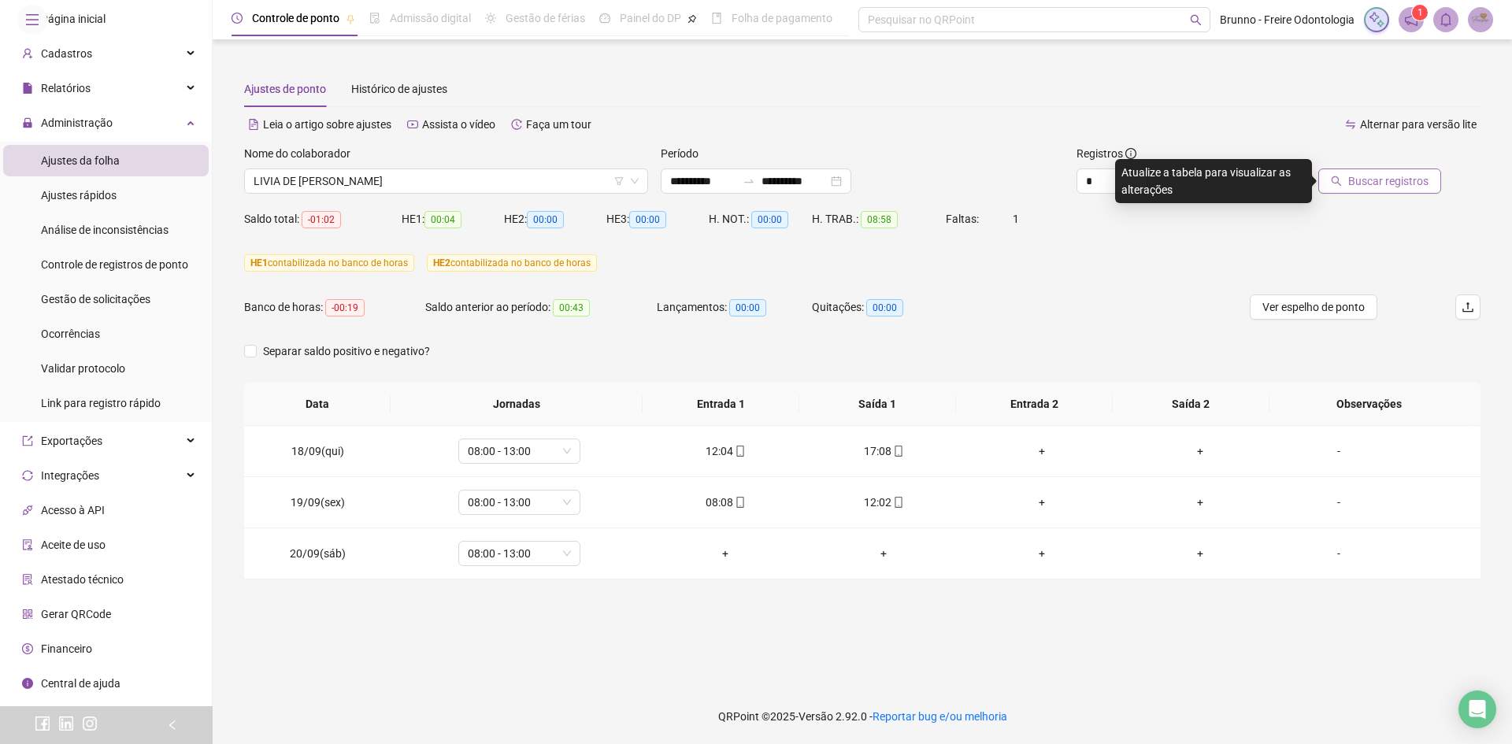
click at [1363, 176] on span "Buscar registros" at bounding box center [1389, 181] width 80 height 17
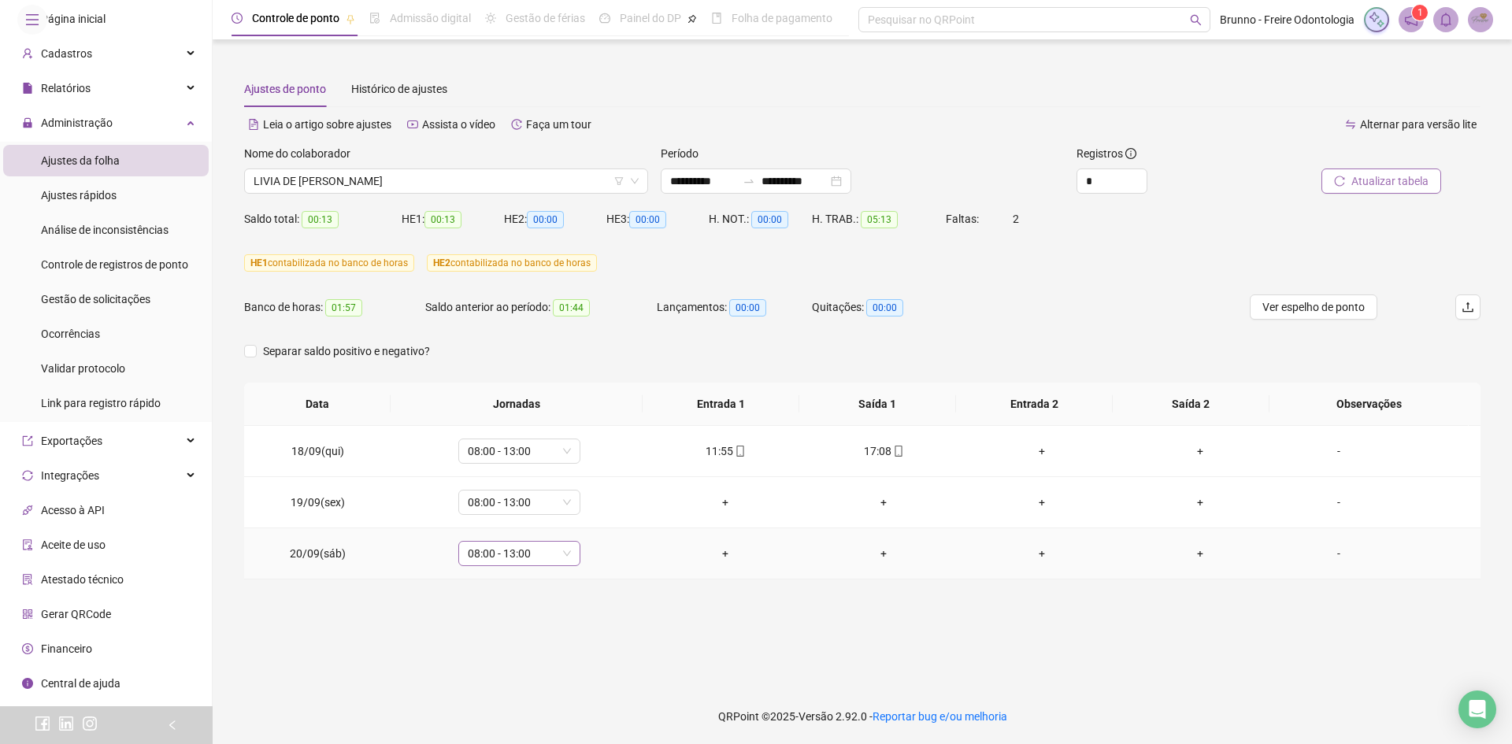
click at [551, 550] on span "08:00 - 13:00" at bounding box center [519, 554] width 103 height 24
type input "*****"
click at [532, 523] on div "Folga compensatória" at bounding box center [529, 521] width 104 height 17
click at [587, 506] on span "Sim" at bounding box center [591, 512] width 18 height 17
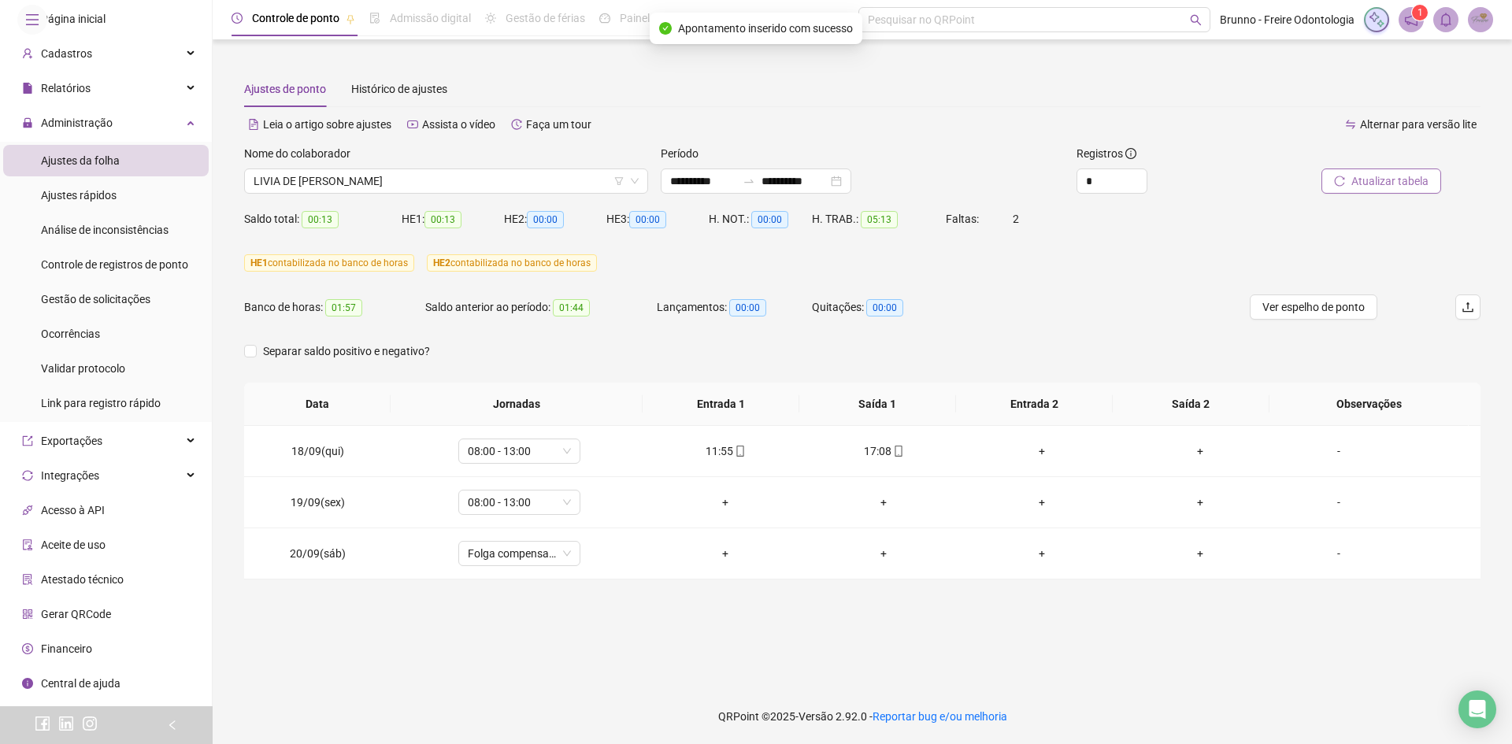
click at [1399, 167] on div at bounding box center [1364, 157] width 156 height 24
click at [1399, 182] on span "Atualizar tabela" at bounding box center [1390, 181] width 77 height 17
click at [454, 168] on div "Nome do colaborador" at bounding box center [446, 157] width 404 height 24
click at [455, 167] on div "Nome do colaborador" at bounding box center [446, 157] width 404 height 24
drag, startPoint x: 421, startPoint y: 179, endPoint x: 421, endPoint y: 196, distance: 17.3
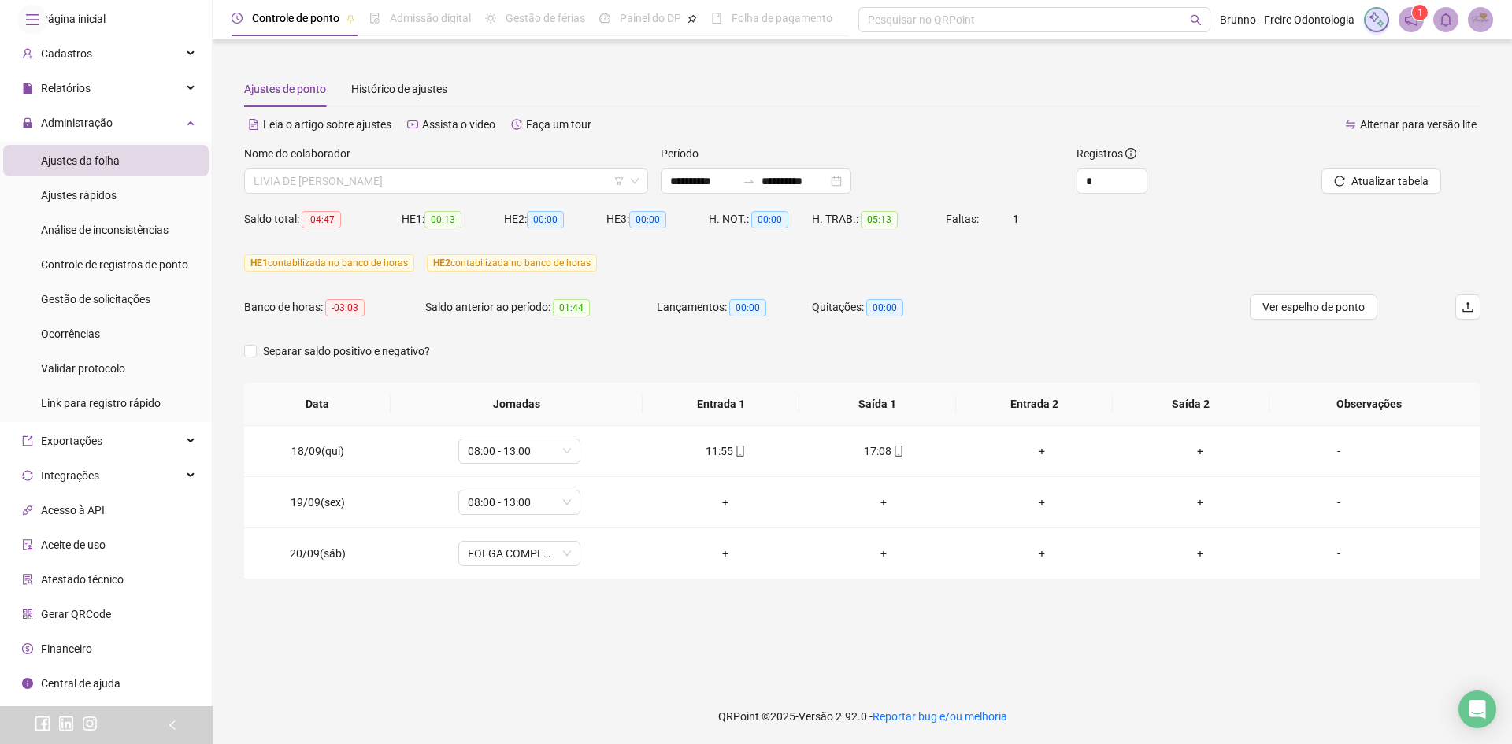
click at [421, 177] on span "LIVIA DE [PERSON_NAME]" at bounding box center [446, 181] width 385 height 24
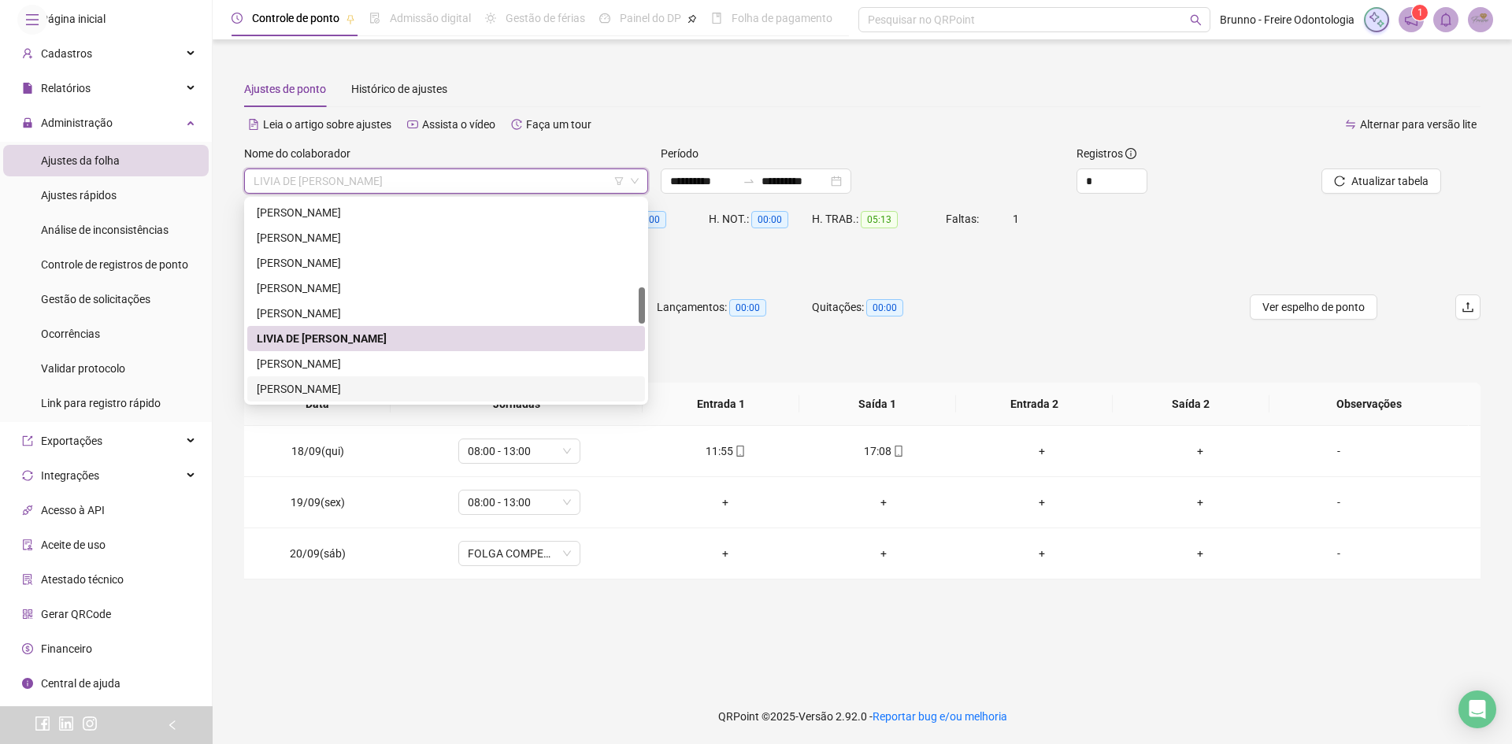
click at [367, 400] on div "[PERSON_NAME]" at bounding box center [446, 389] width 398 height 25
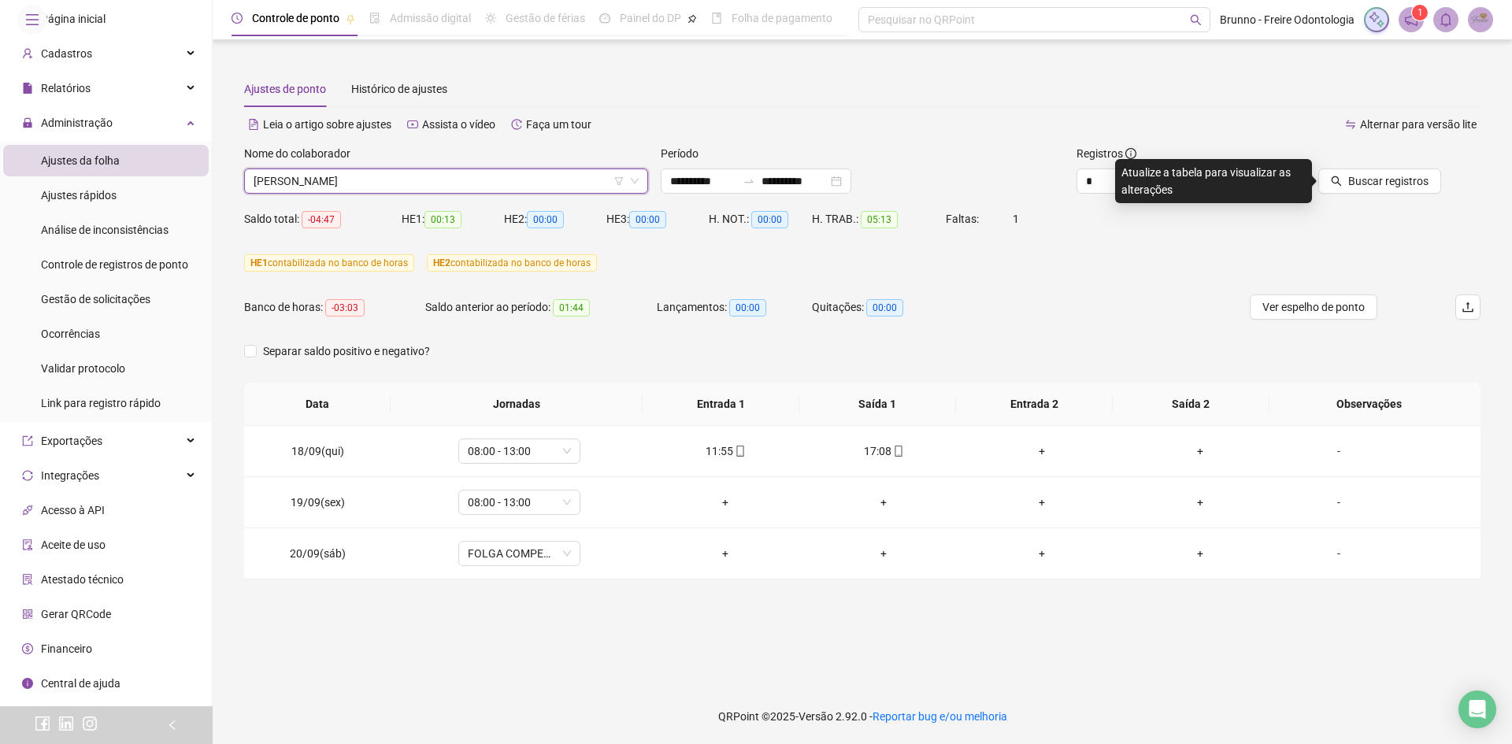
click at [1409, 197] on div "Buscar registros" at bounding box center [1383, 175] width 208 height 61
click at [1405, 185] on span "Buscar registros" at bounding box center [1389, 181] width 80 height 17
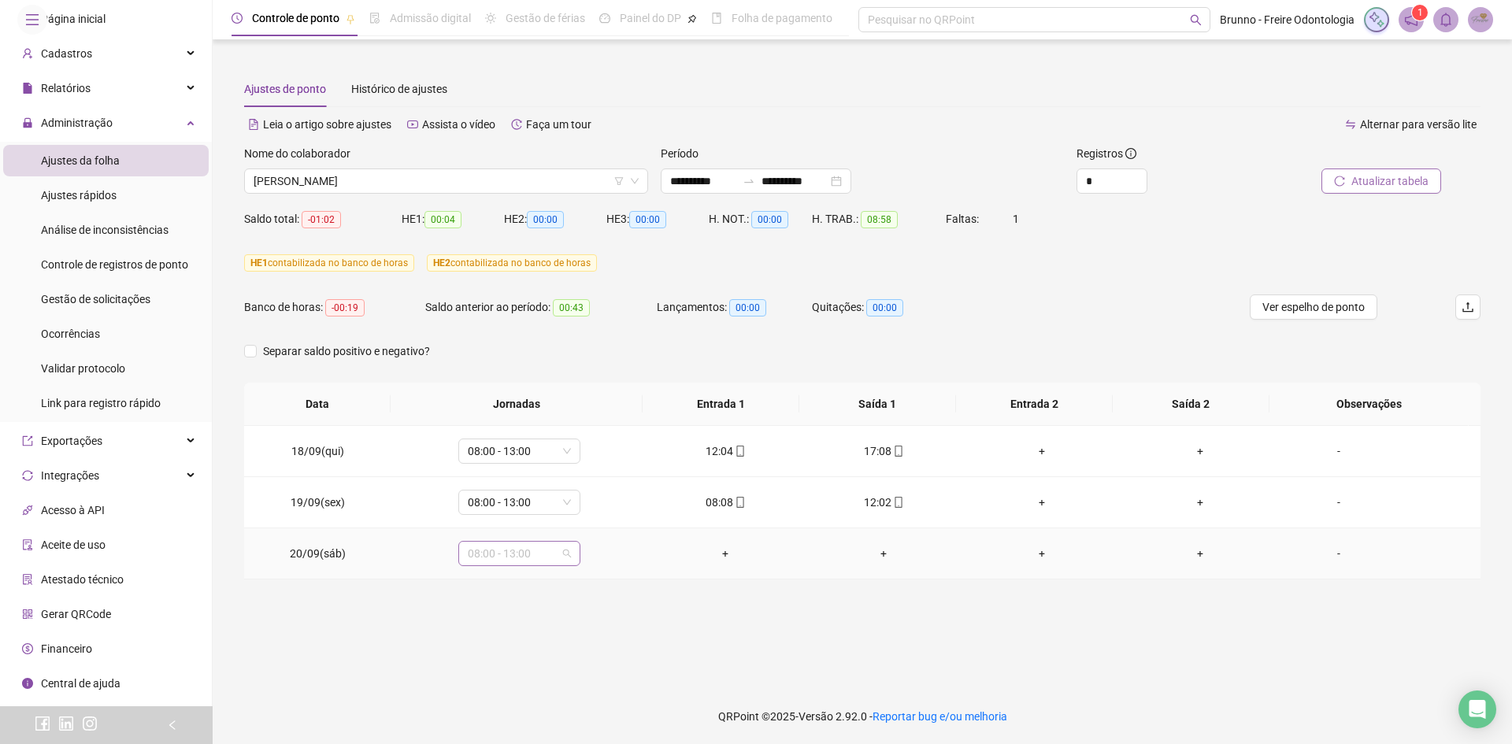
click at [536, 547] on span "08:00 - 13:00" at bounding box center [519, 554] width 103 height 24
type input "***"
click at [545, 512] on div "Folga compensatória" at bounding box center [524, 522] width 132 height 26
click at [601, 508] on button "Sim" at bounding box center [591, 512] width 31 height 19
click at [1361, 176] on span "Atualizar tabela" at bounding box center [1390, 181] width 77 height 17
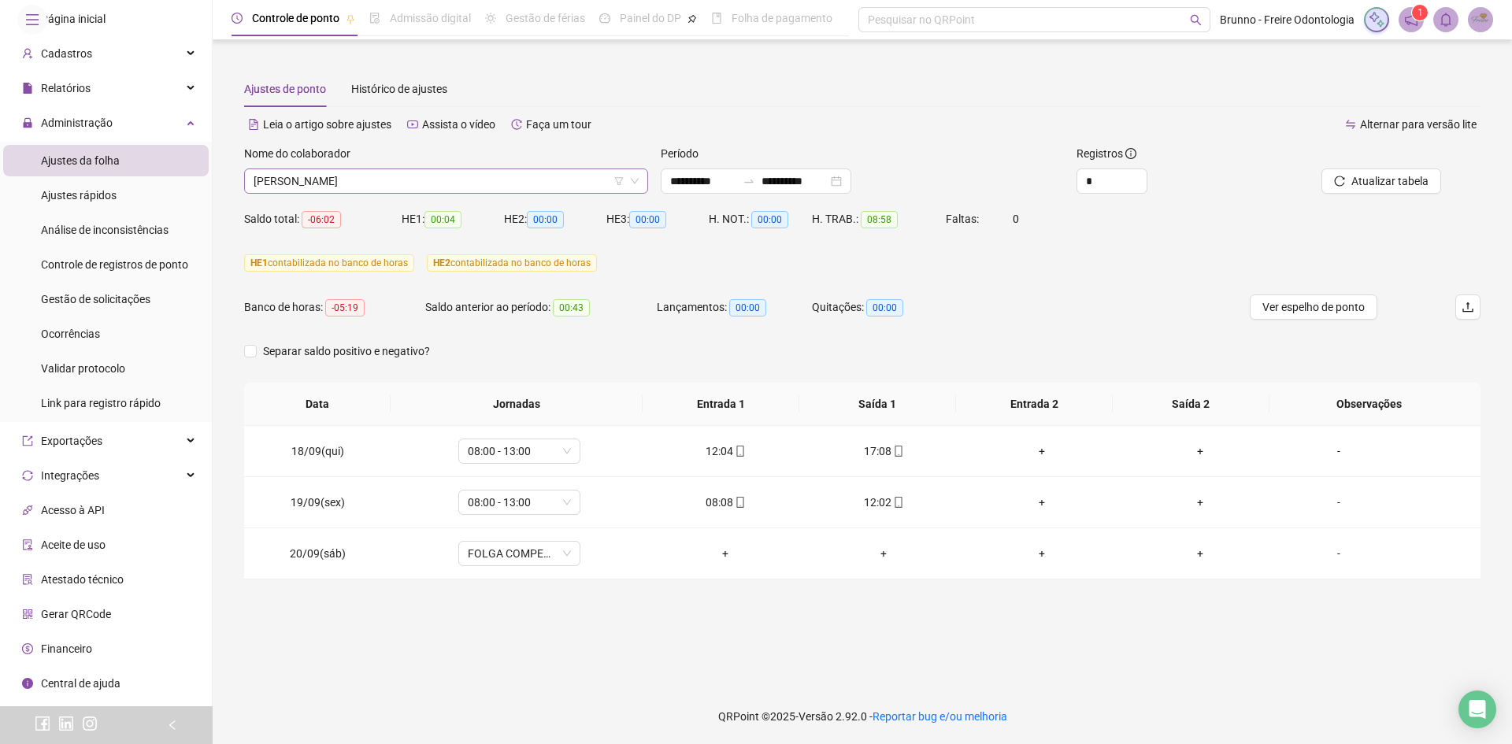
click at [486, 175] on span "[PERSON_NAME]" at bounding box center [446, 181] width 385 height 24
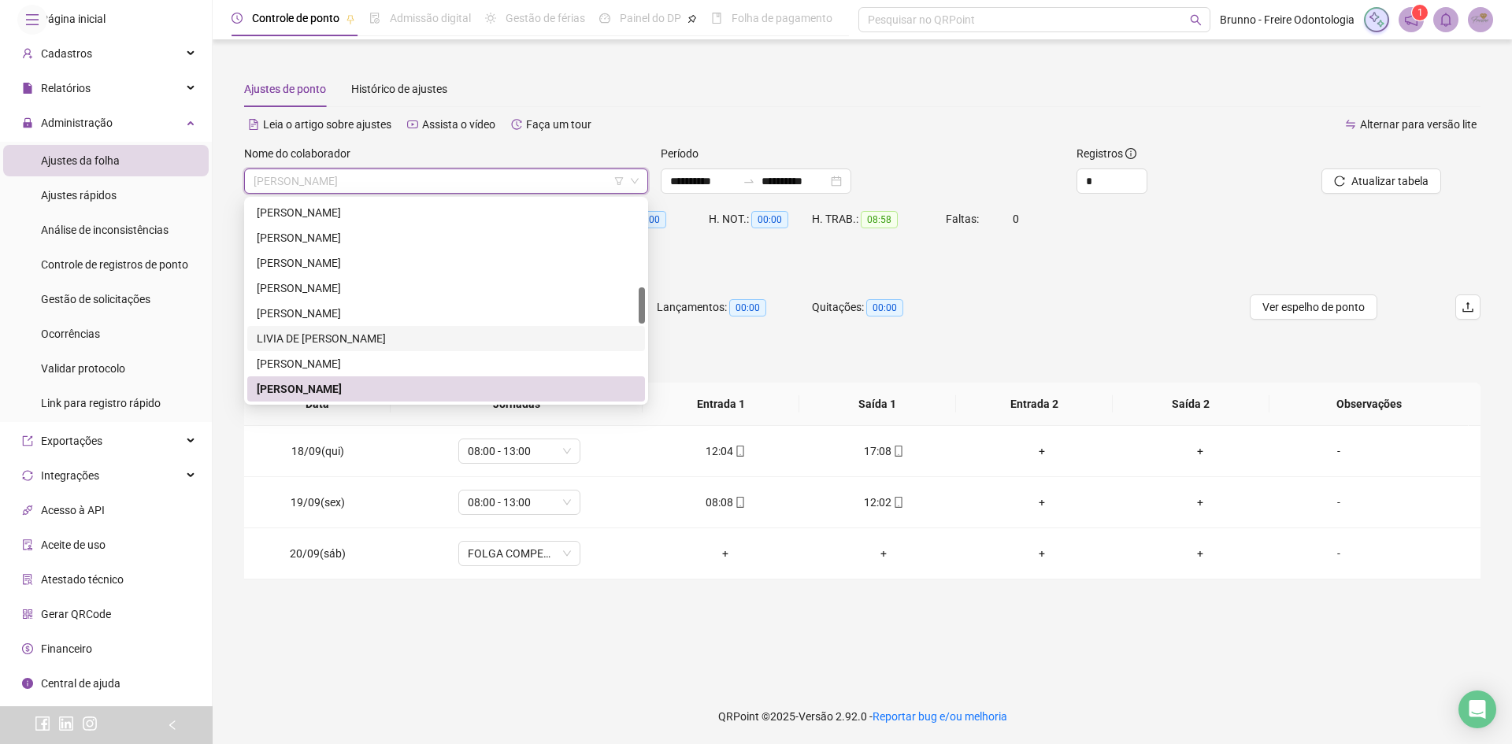
scroll to position [558, 0]
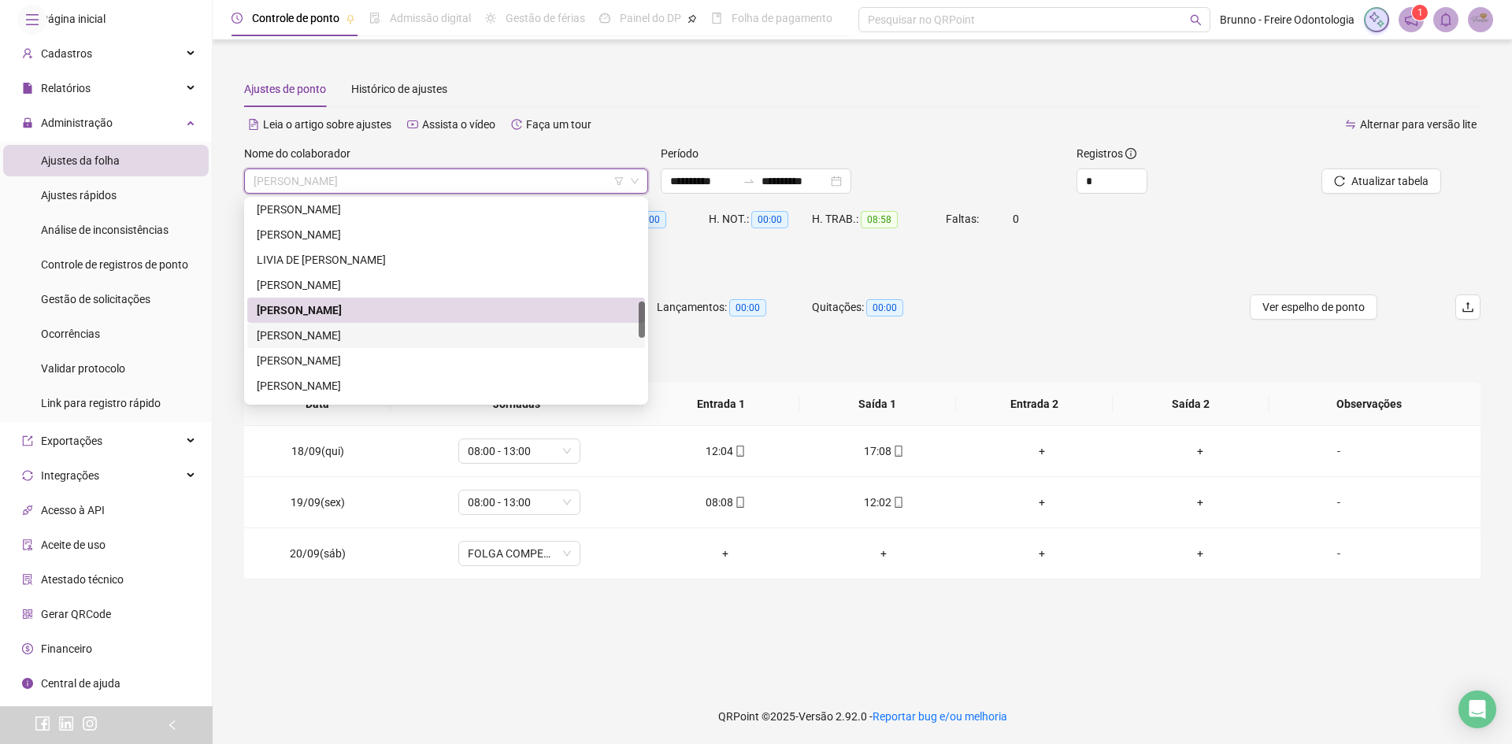
click at [411, 328] on div "[PERSON_NAME]" at bounding box center [446, 335] width 379 height 17
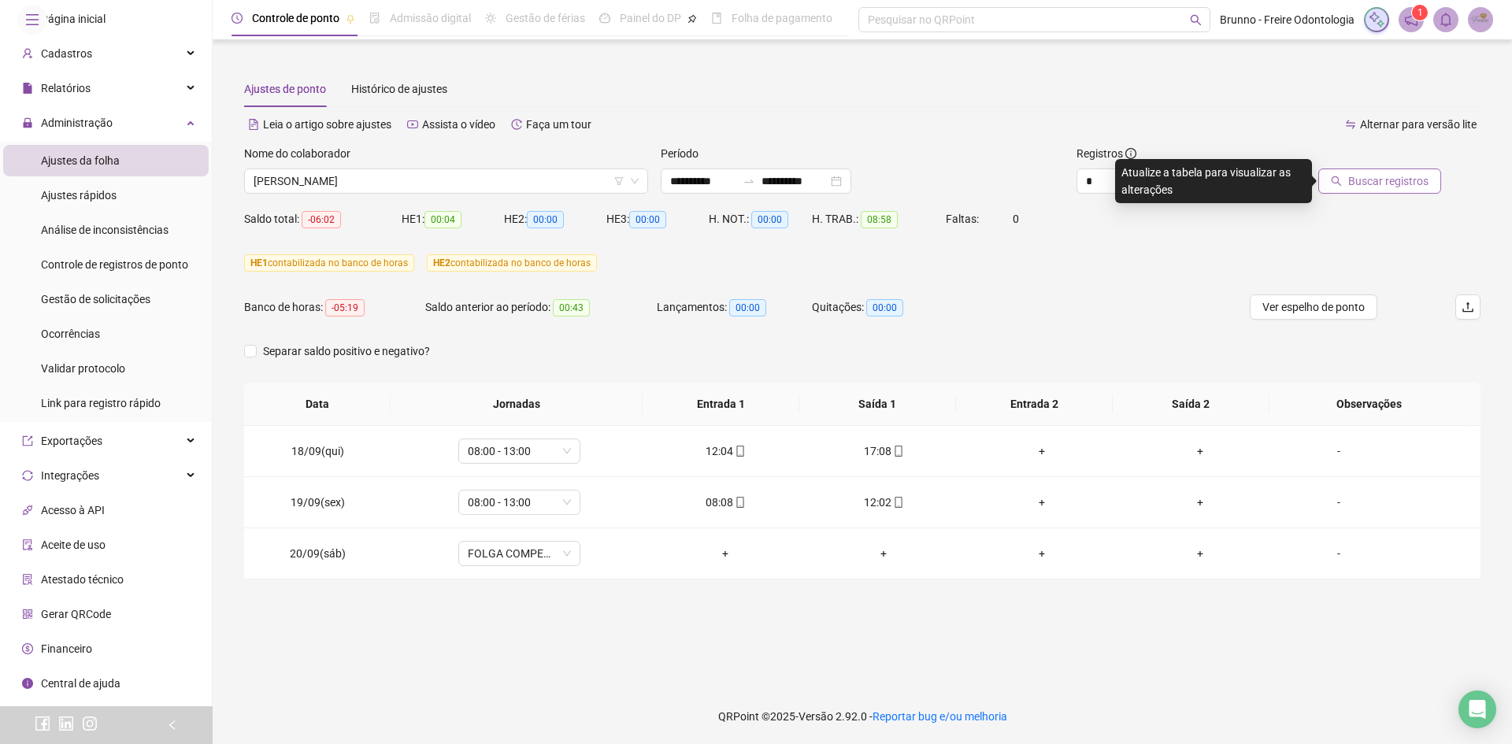
click at [1371, 169] on button "Buscar registros" at bounding box center [1380, 181] width 123 height 25
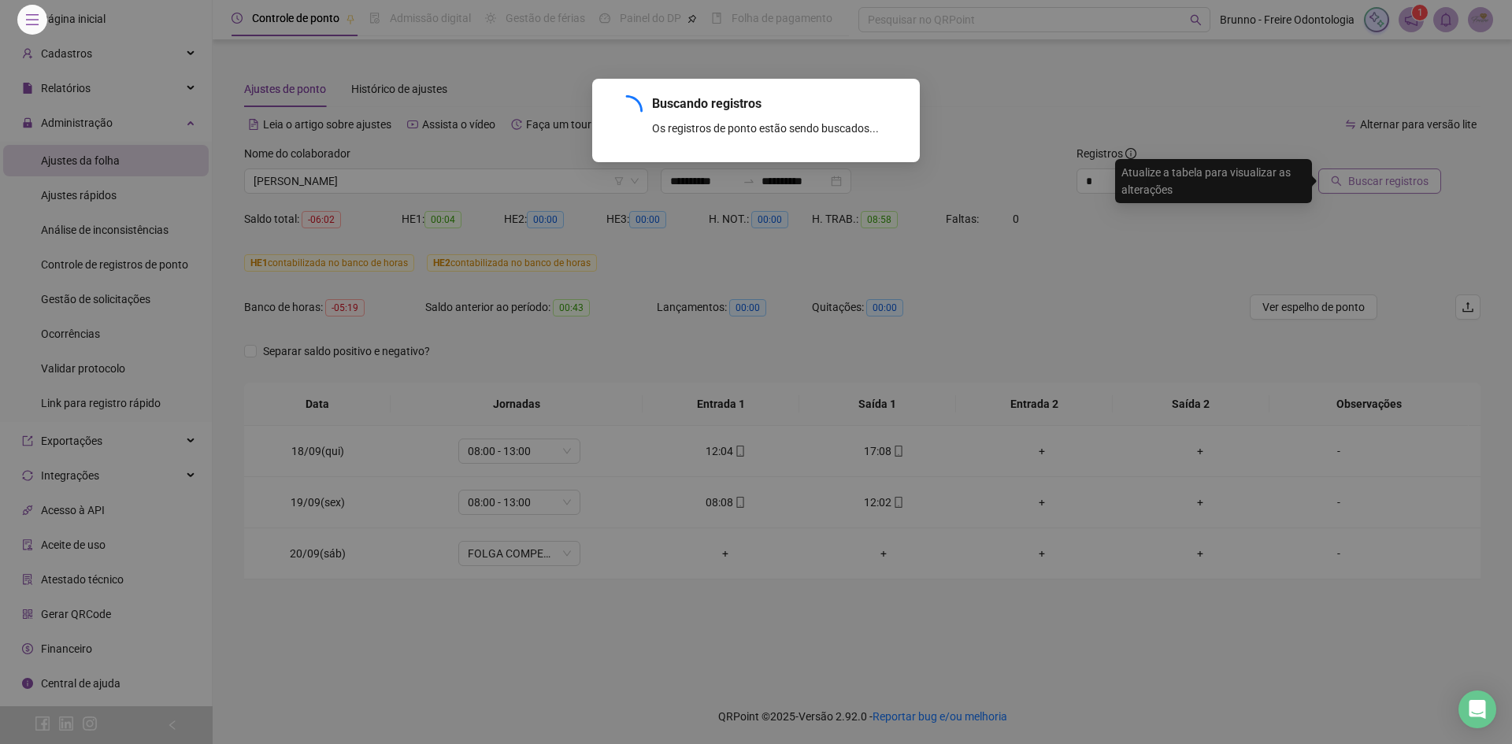
click at [1369, 176] on div "Buscando registros Os registros de ponto estão sendo buscados... OK" at bounding box center [756, 372] width 1512 height 744
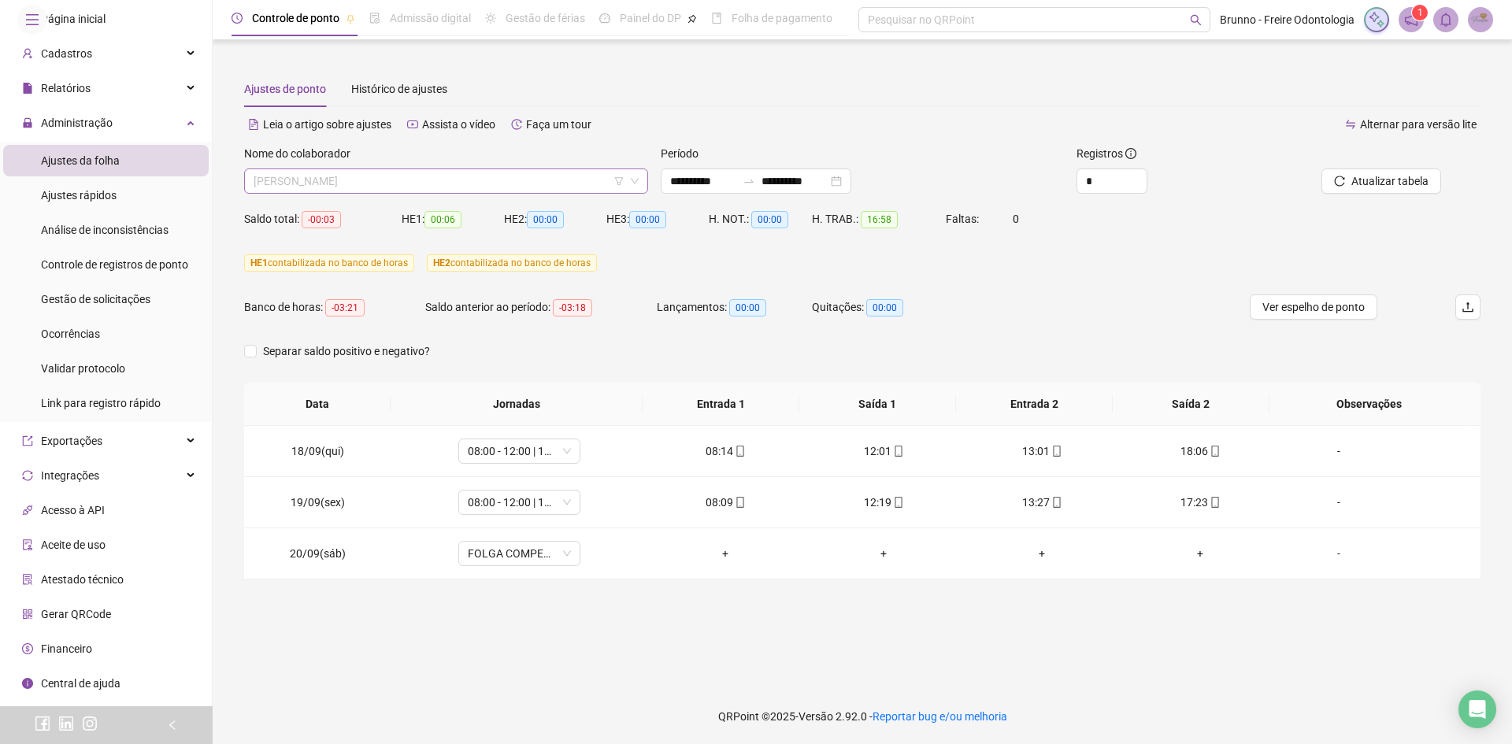
click at [460, 178] on span "[PERSON_NAME]" at bounding box center [446, 181] width 385 height 24
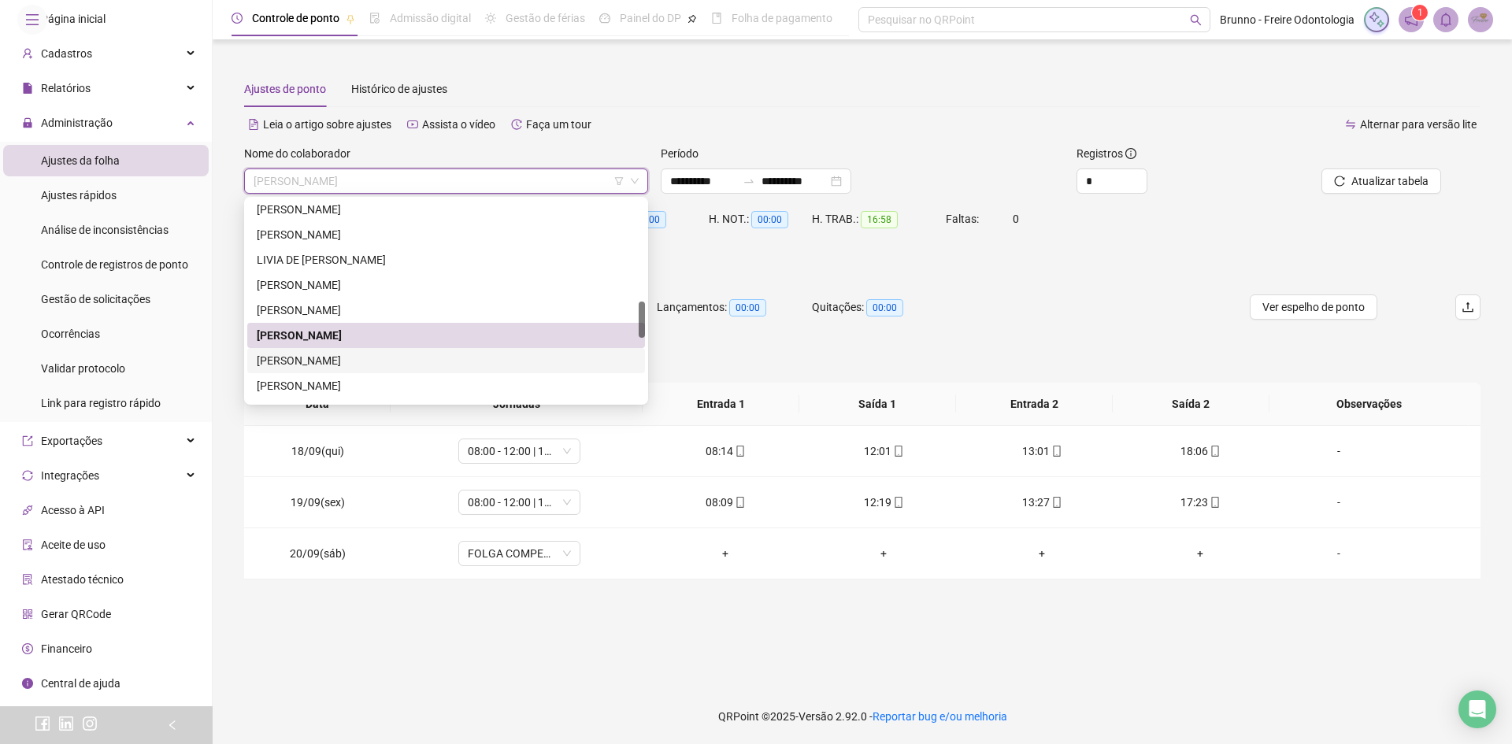
click at [429, 354] on div "[PERSON_NAME]" at bounding box center [446, 360] width 379 height 17
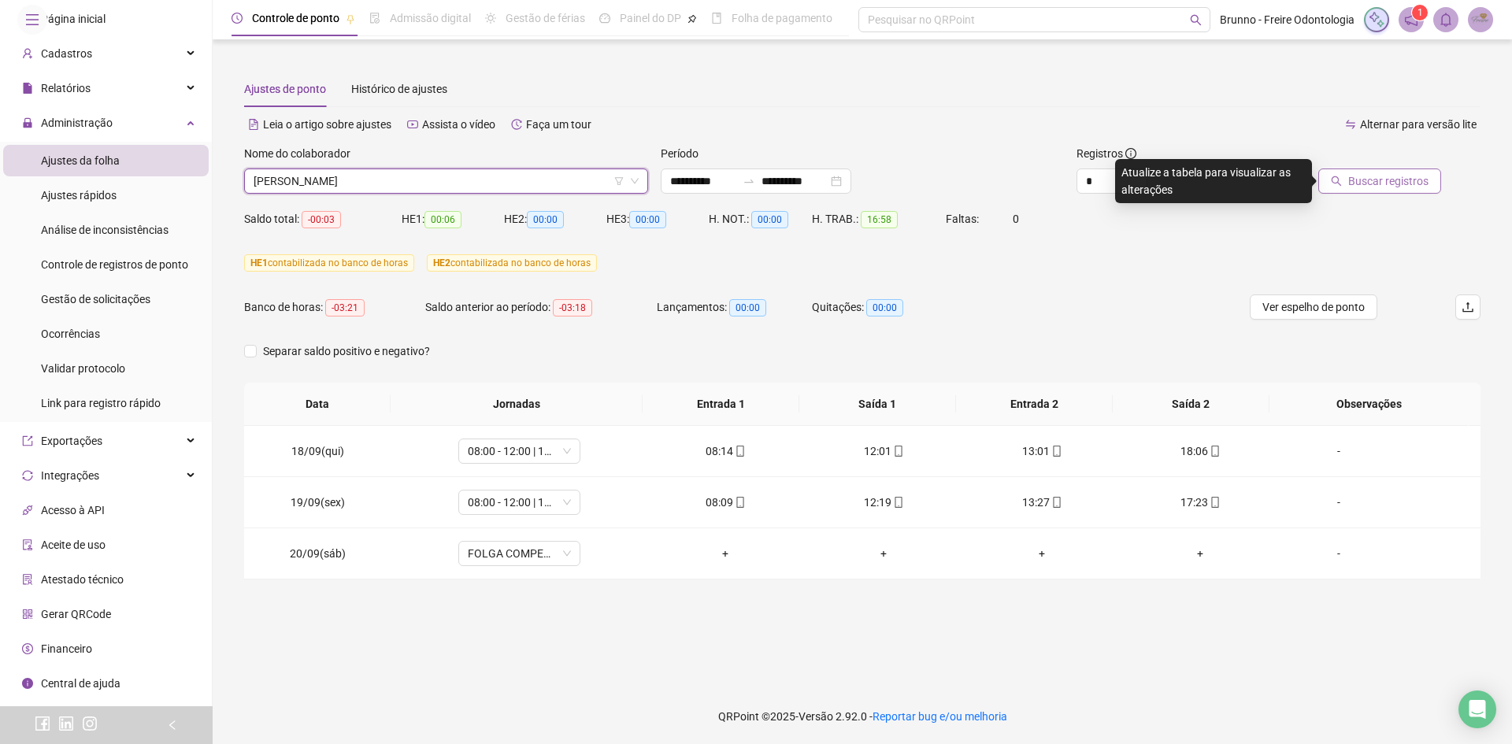
click at [1360, 187] on span "Buscar registros" at bounding box center [1389, 181] width 80 height 17
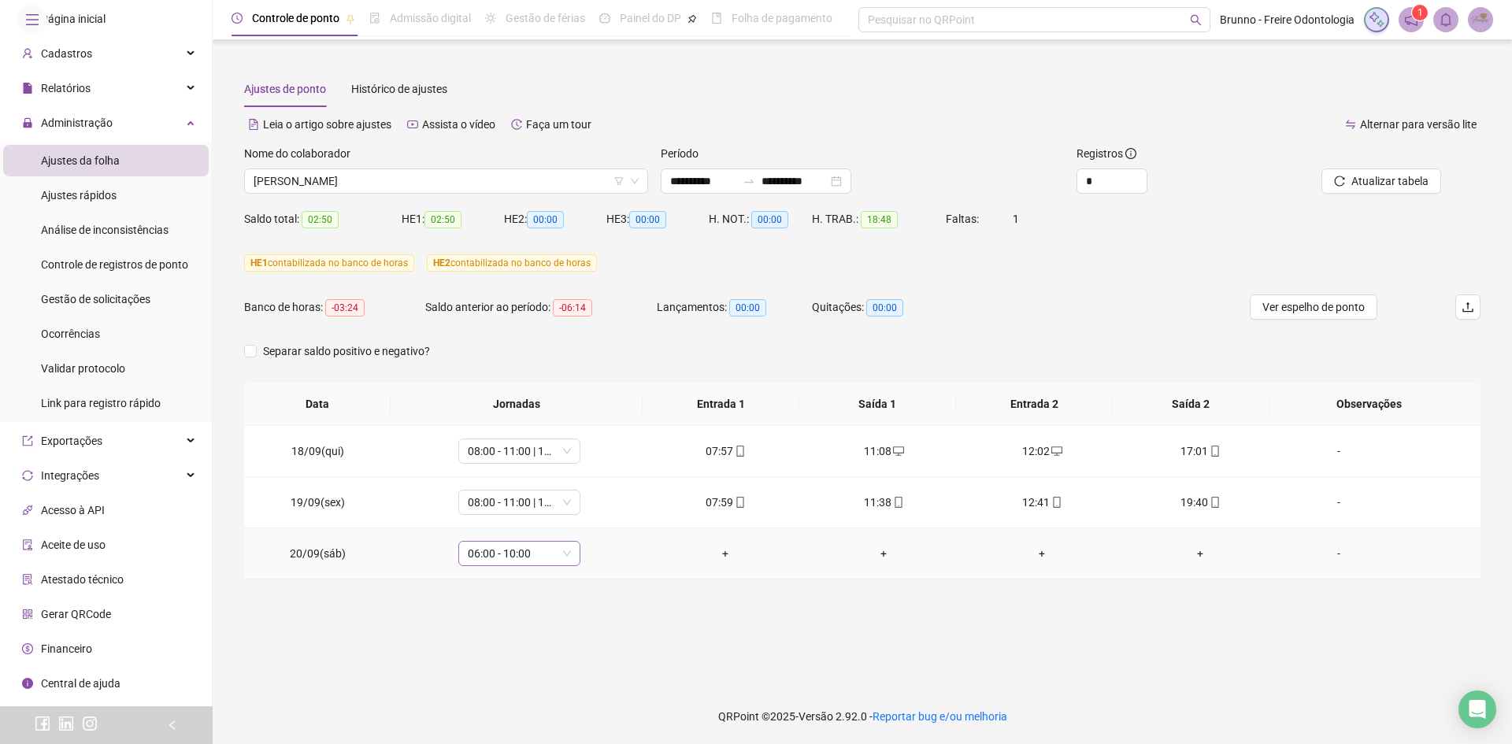
click at [542, 562] on span "06:00 - 10:00" at bounding box center [519, 554] width 103 height 24
type input "*****"
click at [548, 529] on div "Folga compensatória" at bounding box center [529, 521] width 104 height 17
click at [602, 507] on button "Sim" at bounding box center [591, 512] width 31 height 19
click at [1388, 187] on span "Atualizar tabela" at bounding box center [1390, 181] width 77 height 17
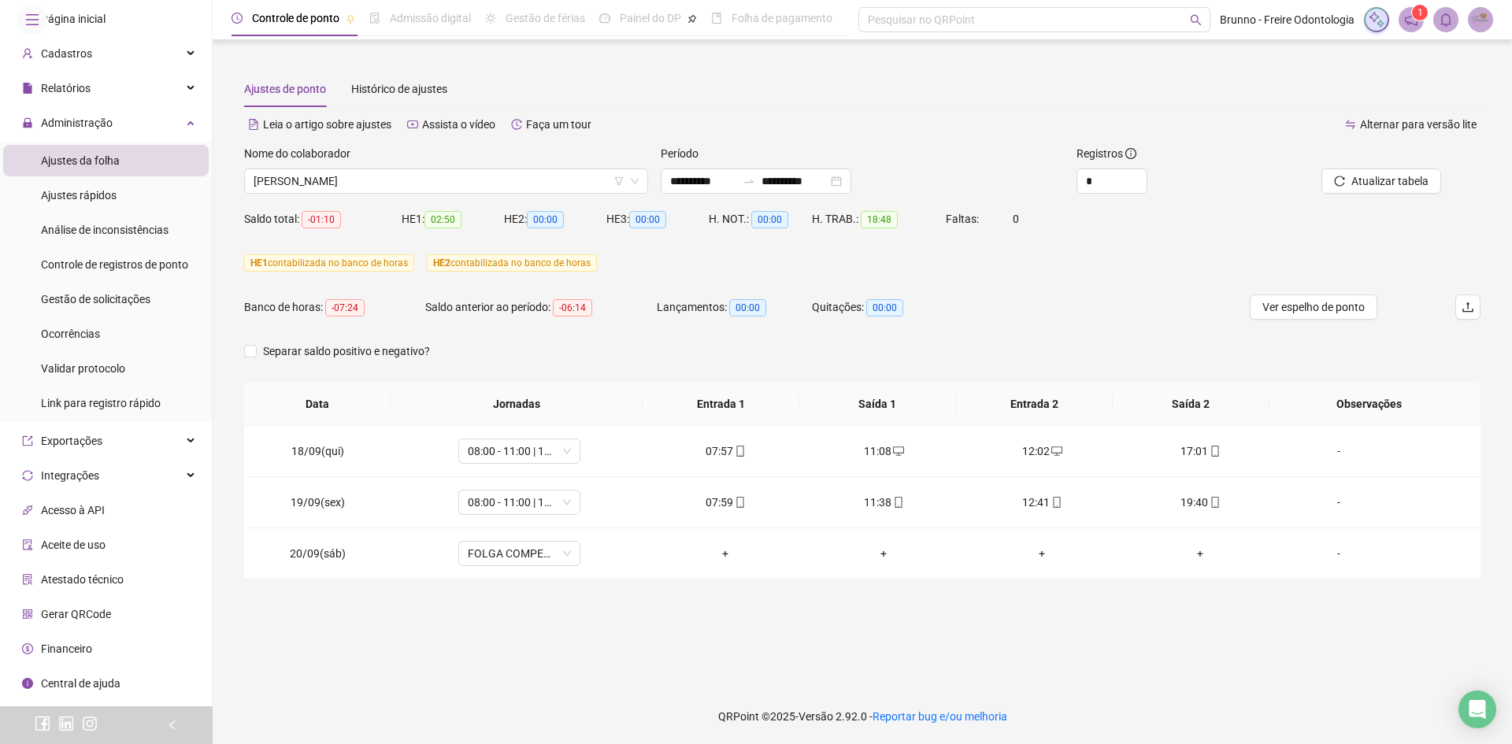
click at [486, 165] on div "Nome do colaborador" at bounding box center [446, 157] width 404 height 24
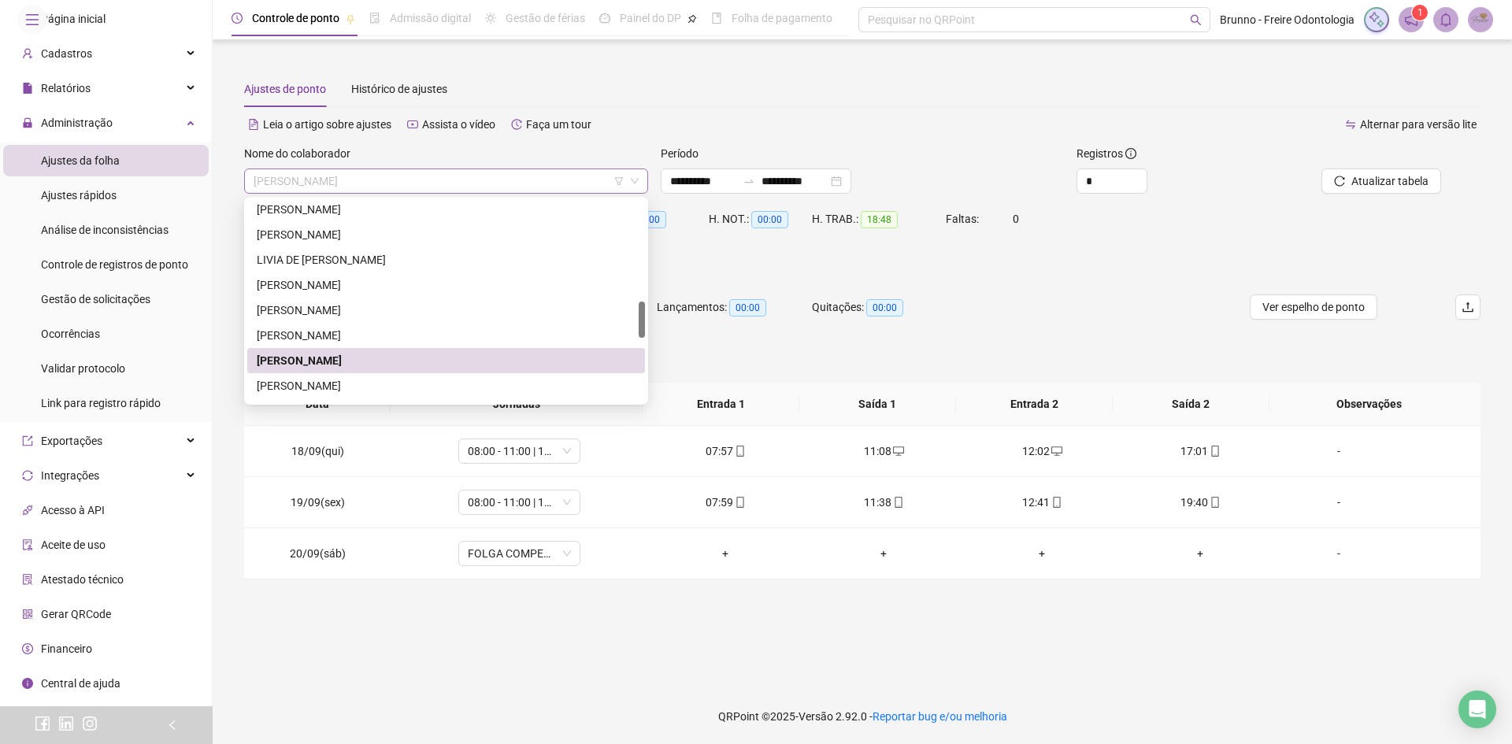
click at [481, 170] on span "[PERSON_NAME]" at bounding box center [446, 181] width 385 height 24
click at [383, 395] on div "[PERSON_NAME]" at bounding box center [446, 385] width 398 height 25
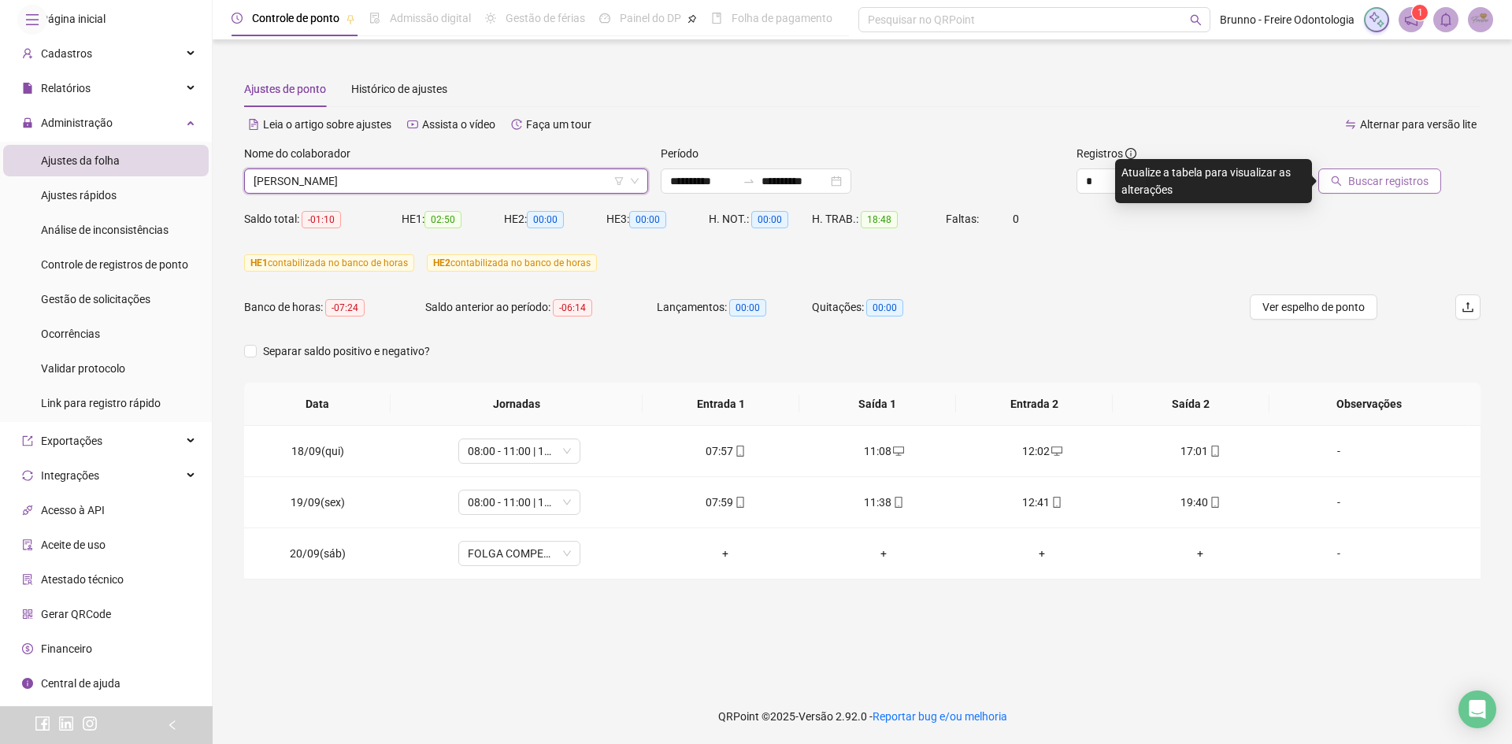
click at [1357, 186] on span "Buscar registros" at bounding box center [1389, 181] width 80 height 17
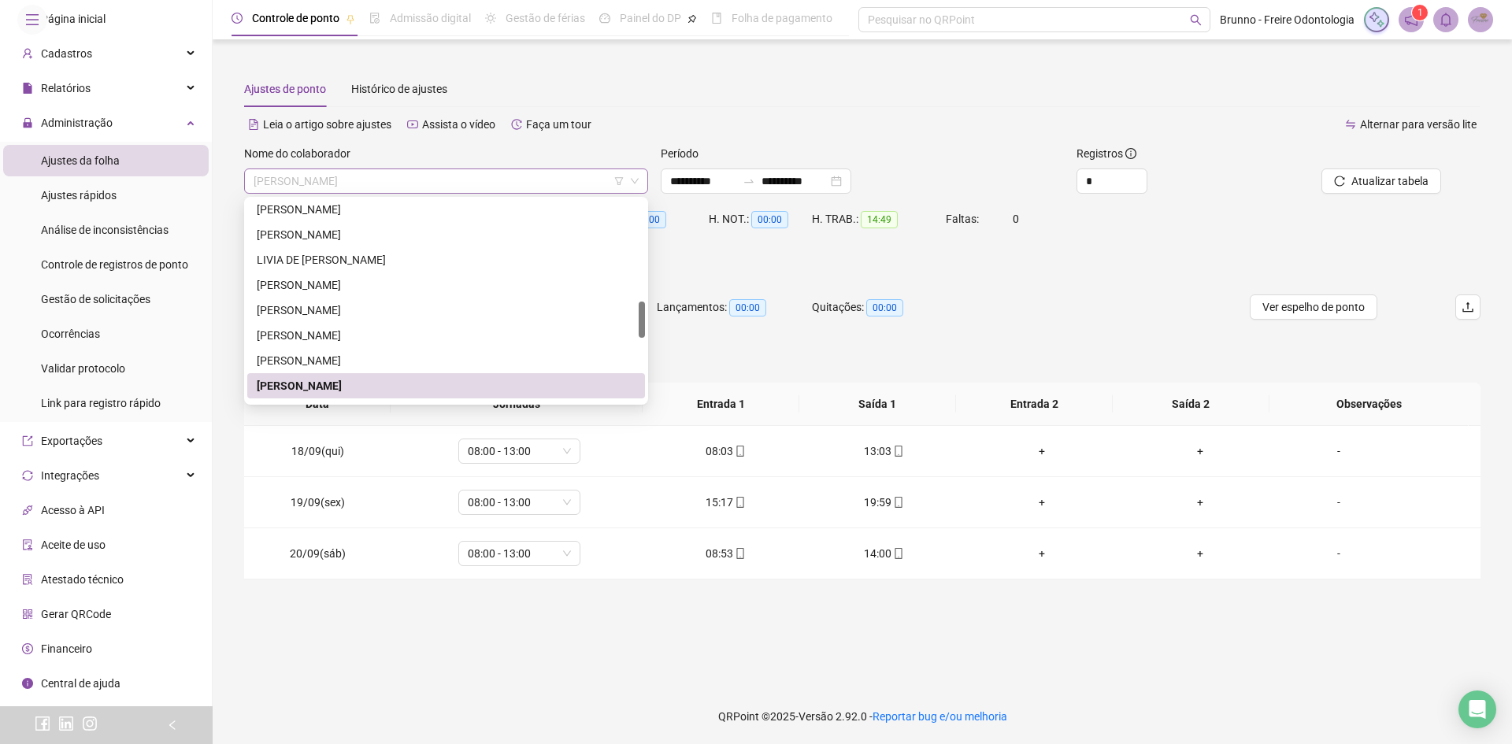
click at [404, 180] on span "[PERSON_NAME]" at bounding box center [446, 181] width 385 height 24
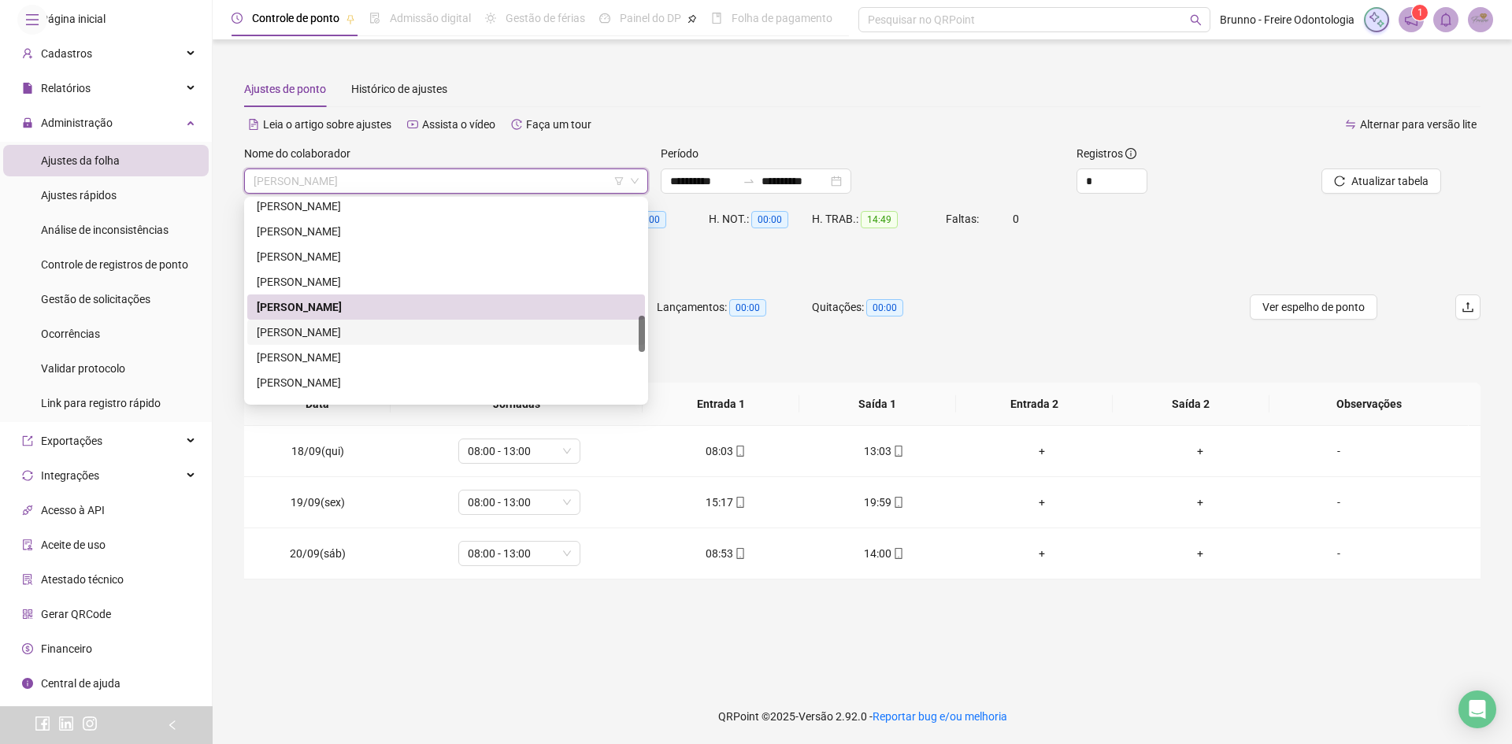
click at [333, 324] on div "[PERSON_NAME]" at bounding box center [446, 332] width 379 height 17
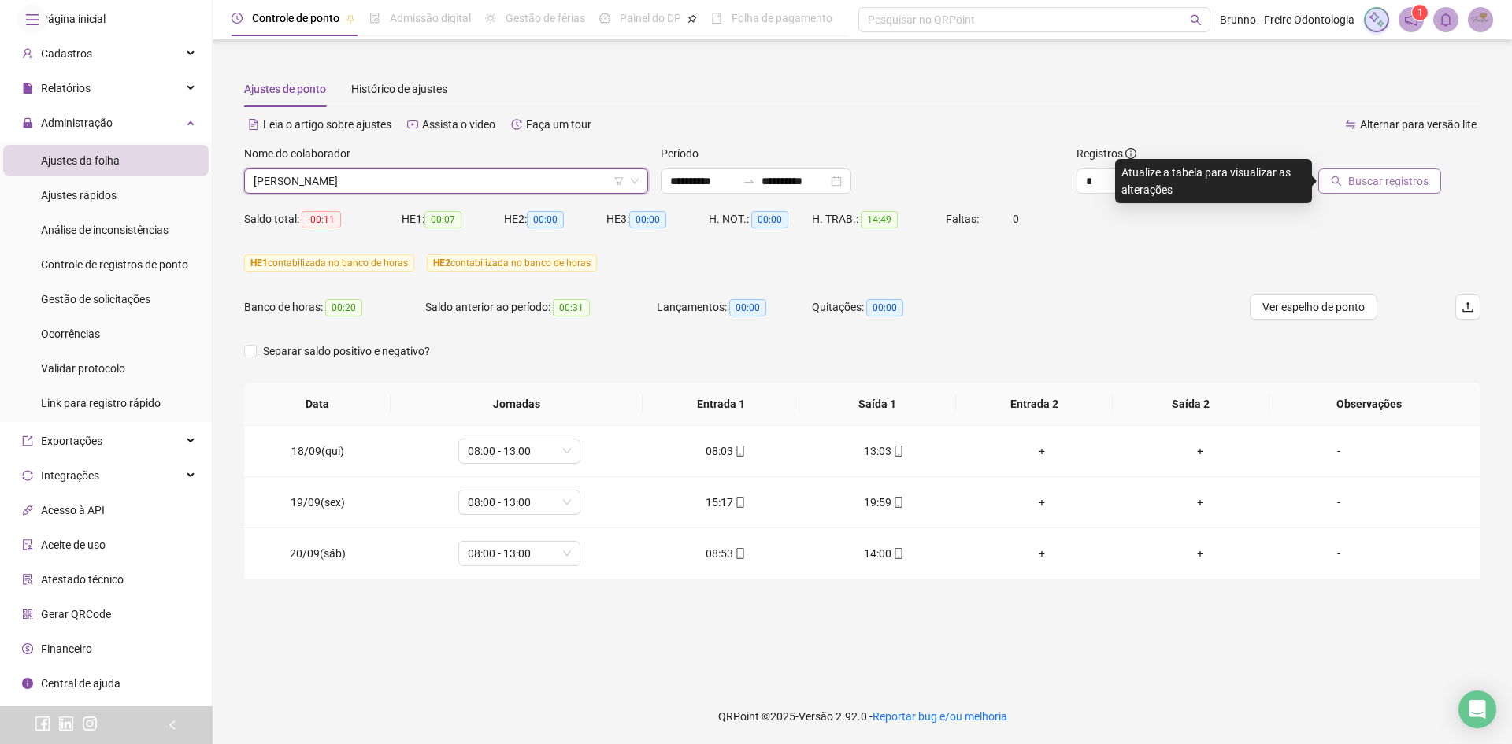
click at [1415, 183] on span "Buscar registros" at bounding box center [1389, 181] width 80 height 17
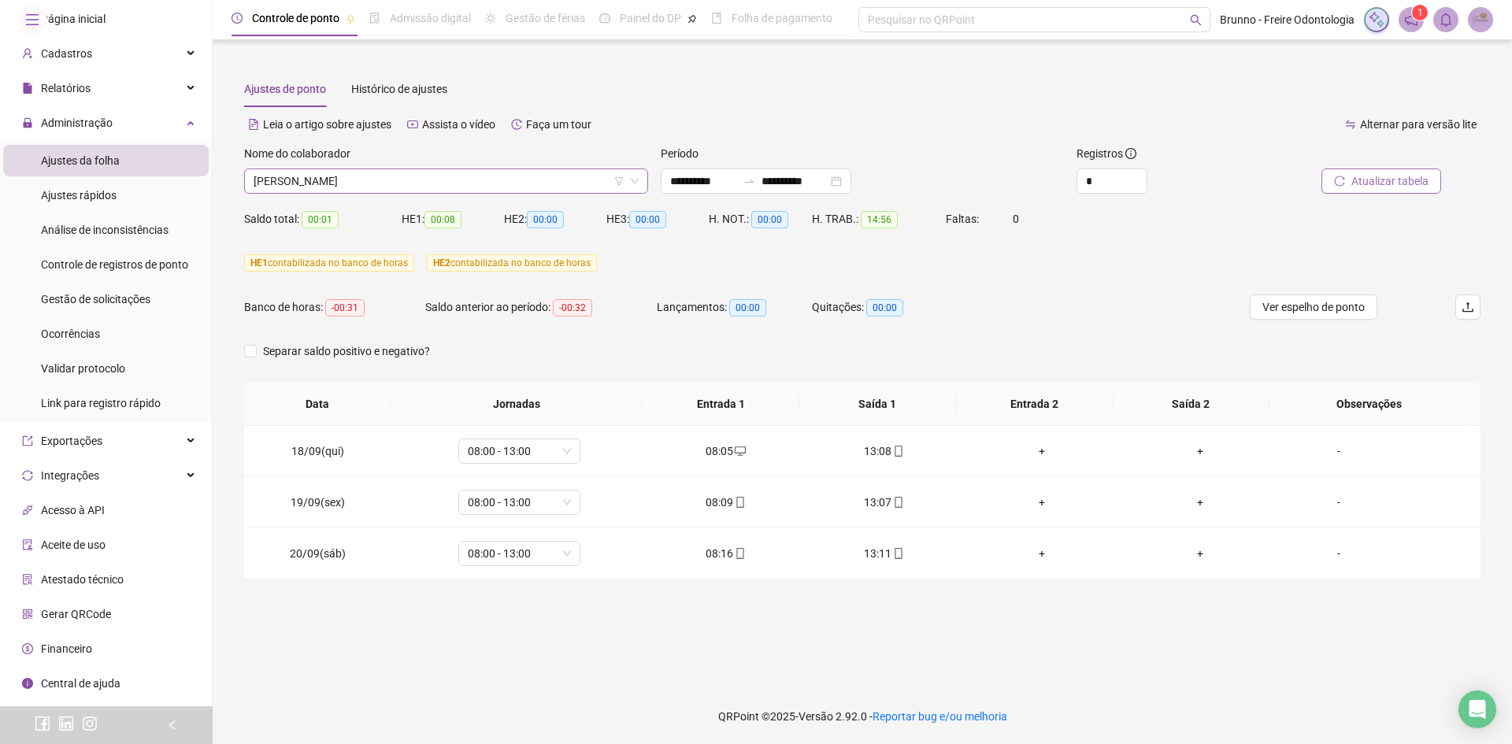
click at [351, 173] on span "[PERSON_NAME]" at bounding box center [446, 181] width 385 height 24
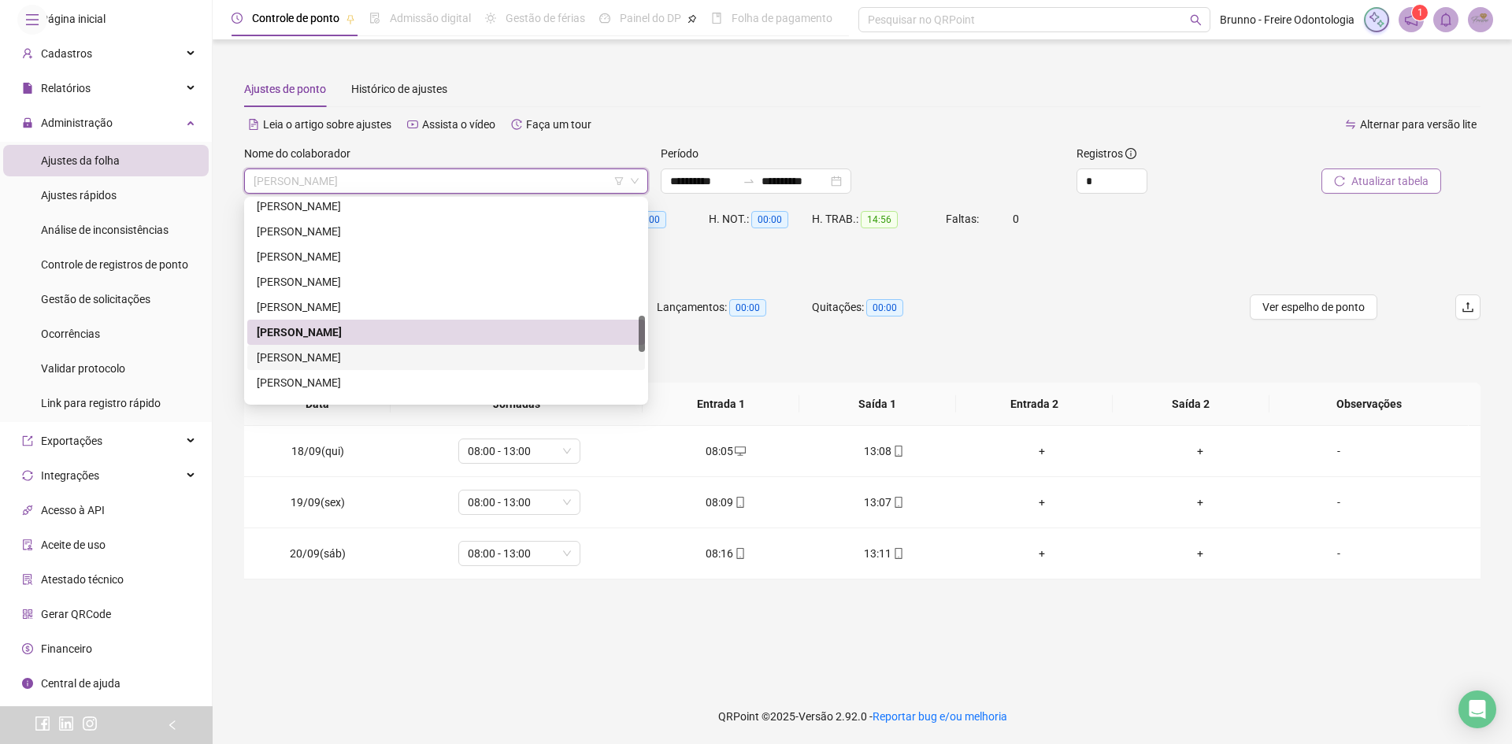
click at [314, 358] on div "[PERSON_NAME]" at bounding box center [446, 357] width 379 height 17
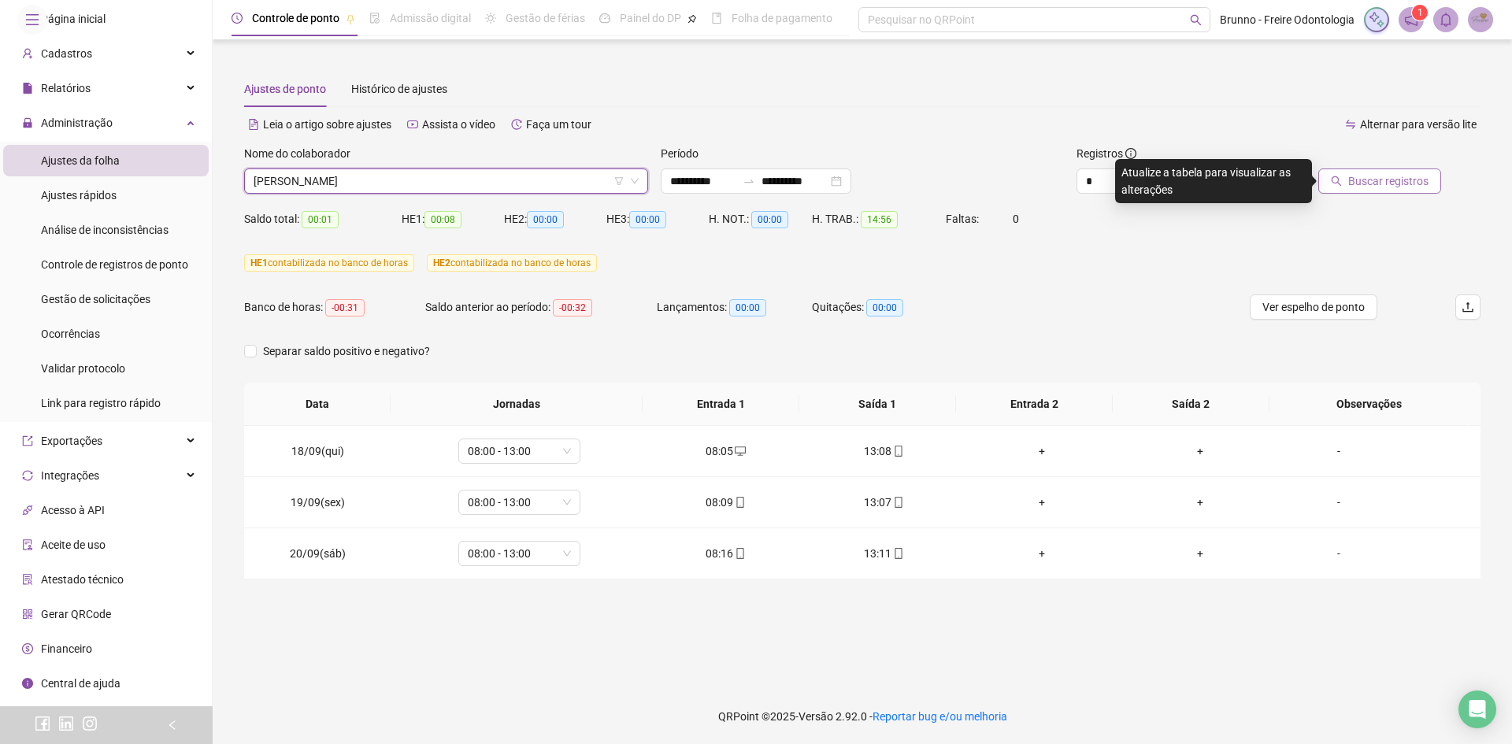
click at [1372, 180] on span "Buscar registros" at bounding box center [1389, 181] width 80 height 17
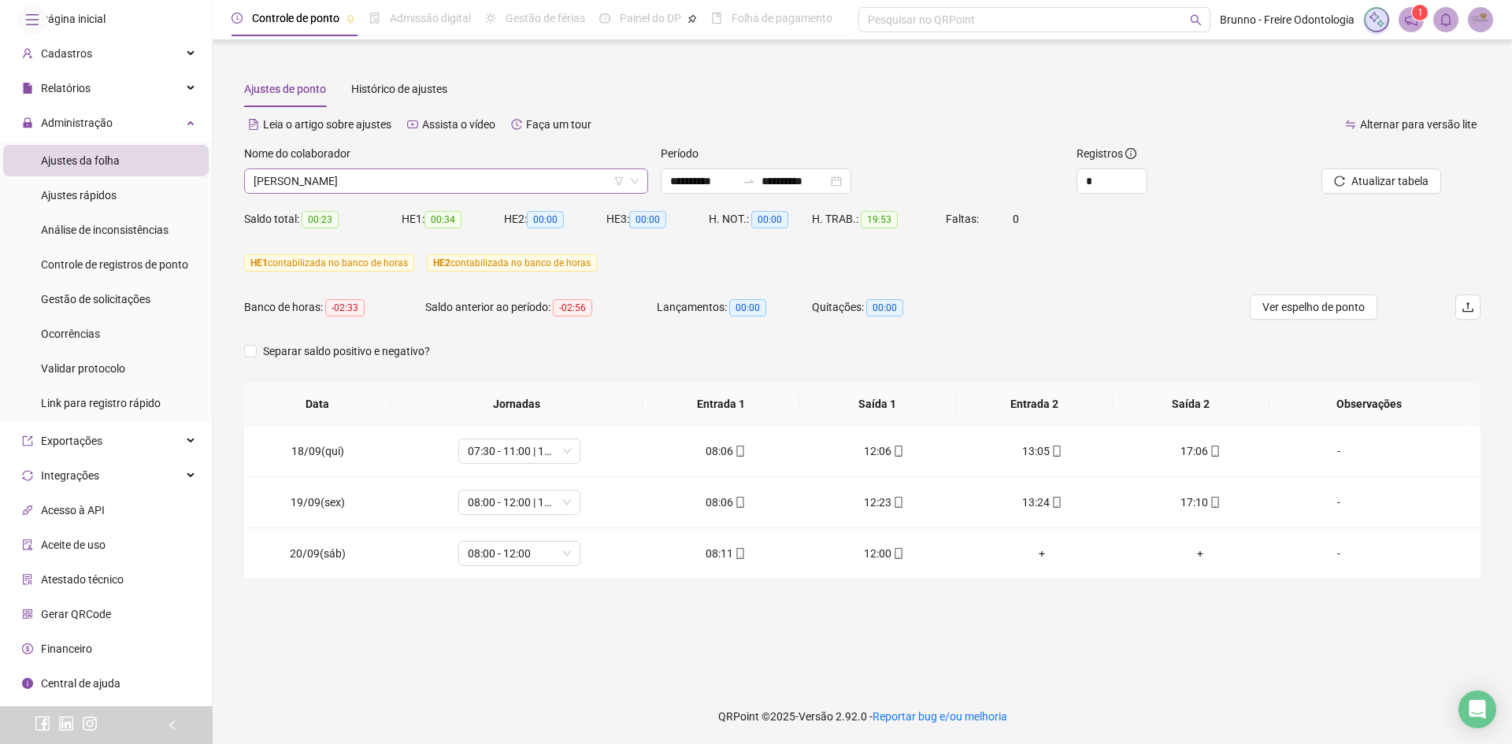
click at [468, 176] on span "[PERSON_NAME]" at bounding box center [446, 181] width 385 height 24
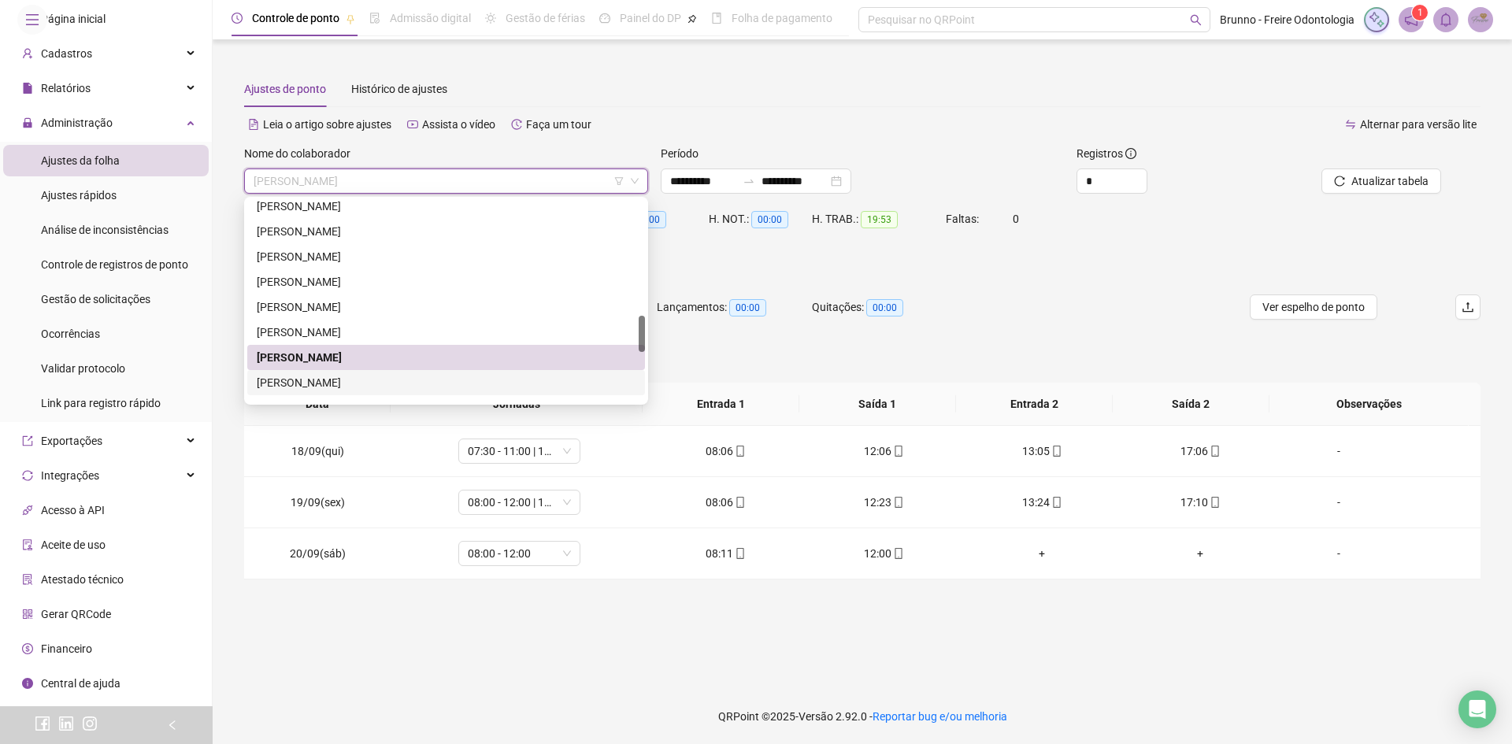
click at [409, 373] on div "[PERSON_NAME]" at bounding box center [446, 382] width 398 height 25
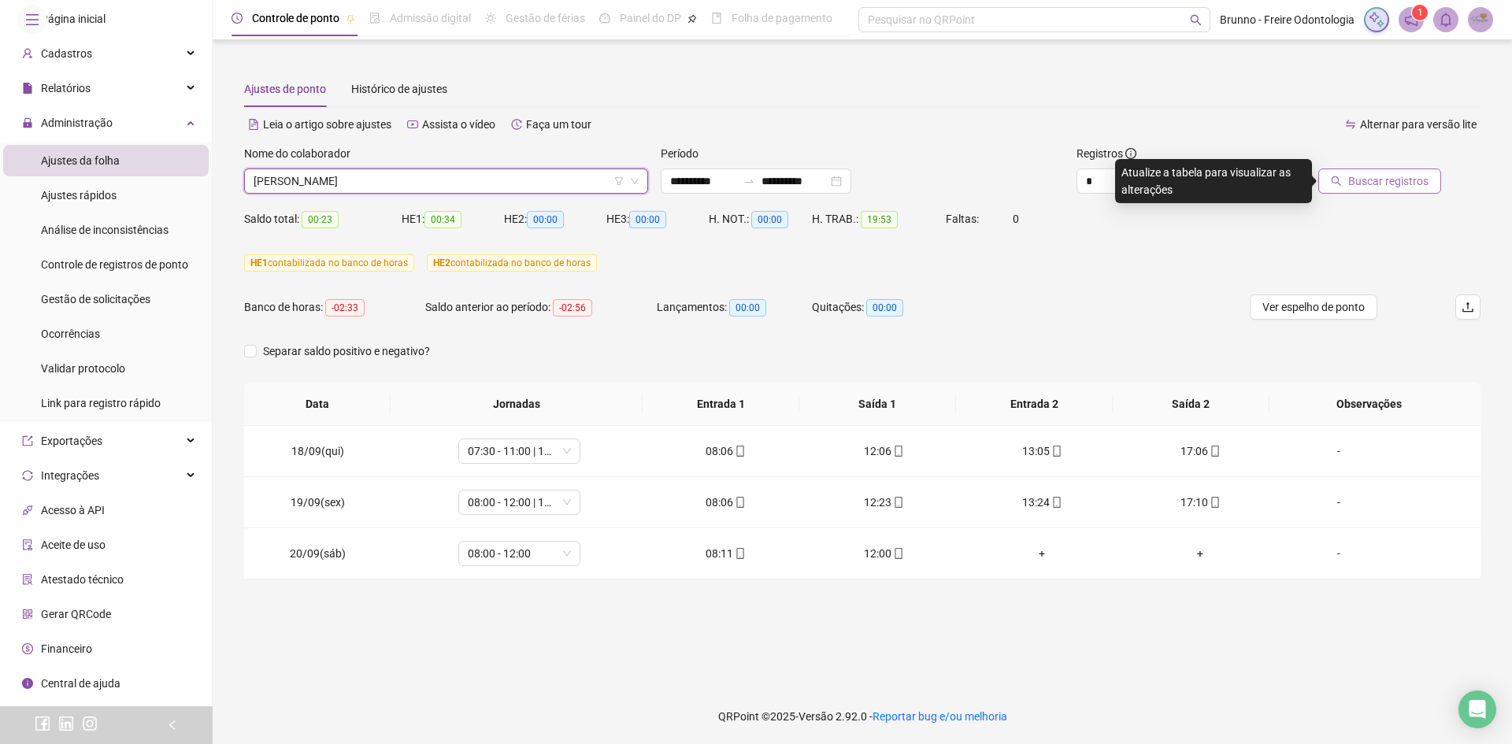
click at [1383, 187] on span "Buscar registros" at bounding box center [1389, 181] width 80 height 17
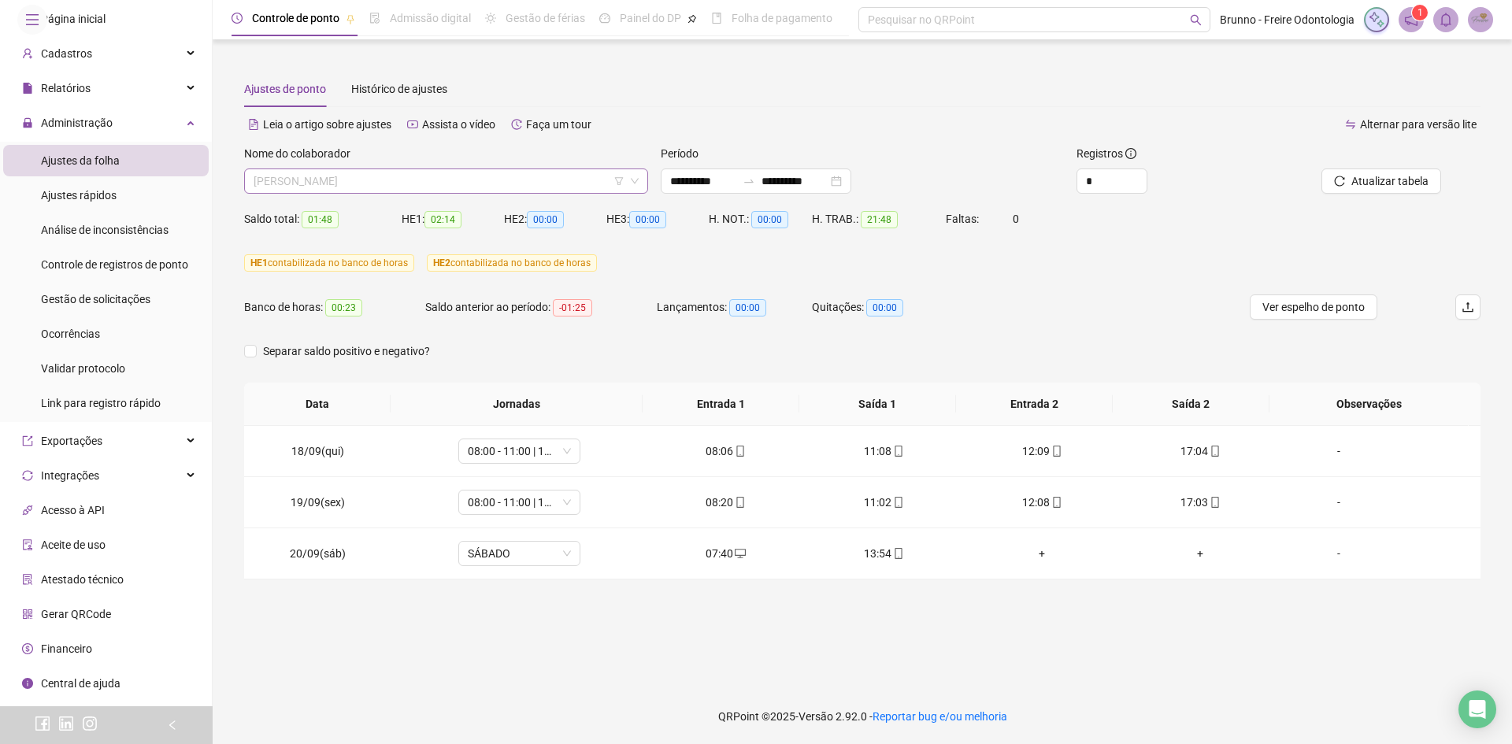
click at [382, 191] on span "[PERSON_NAME]" at bounding box center [446, 181] width 385 height 24
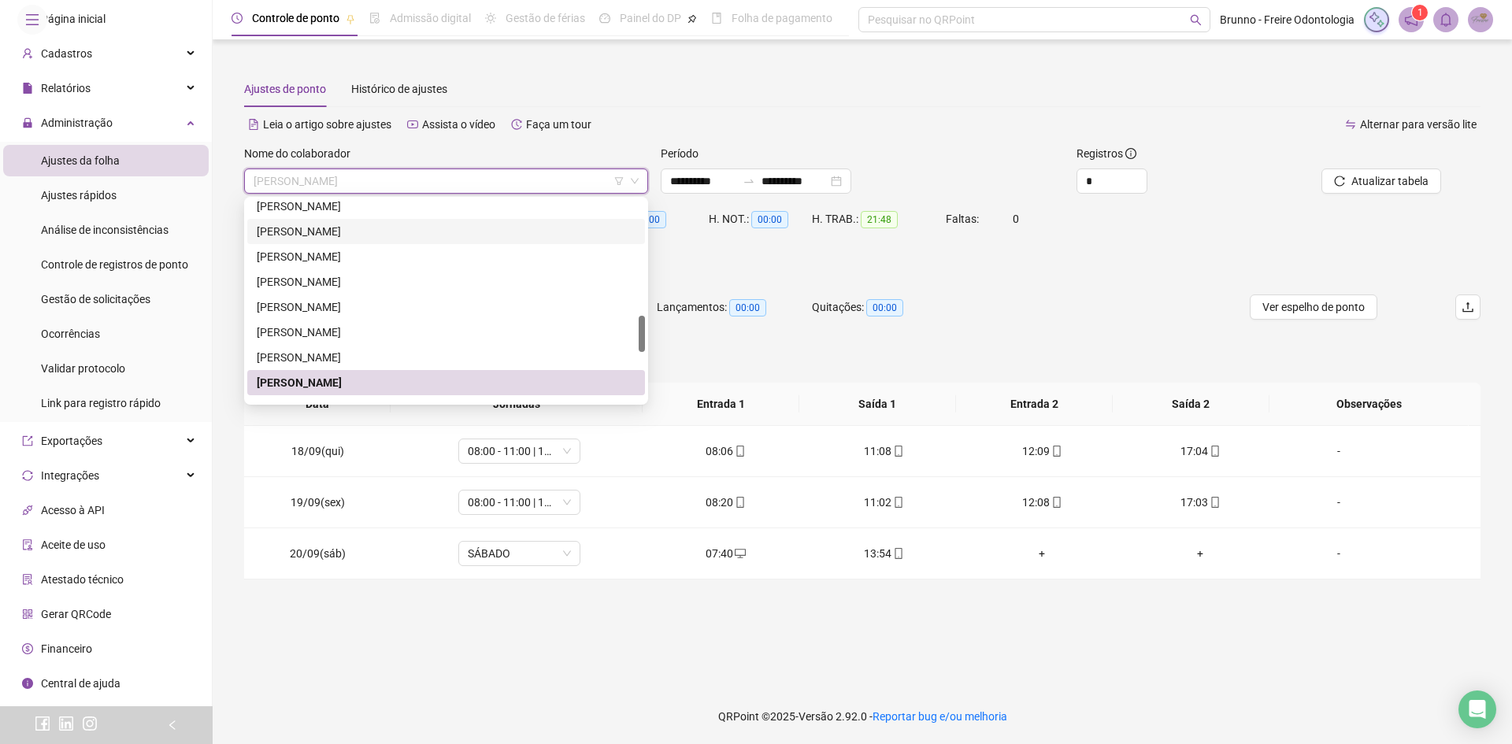
scroll to position [794, 0]
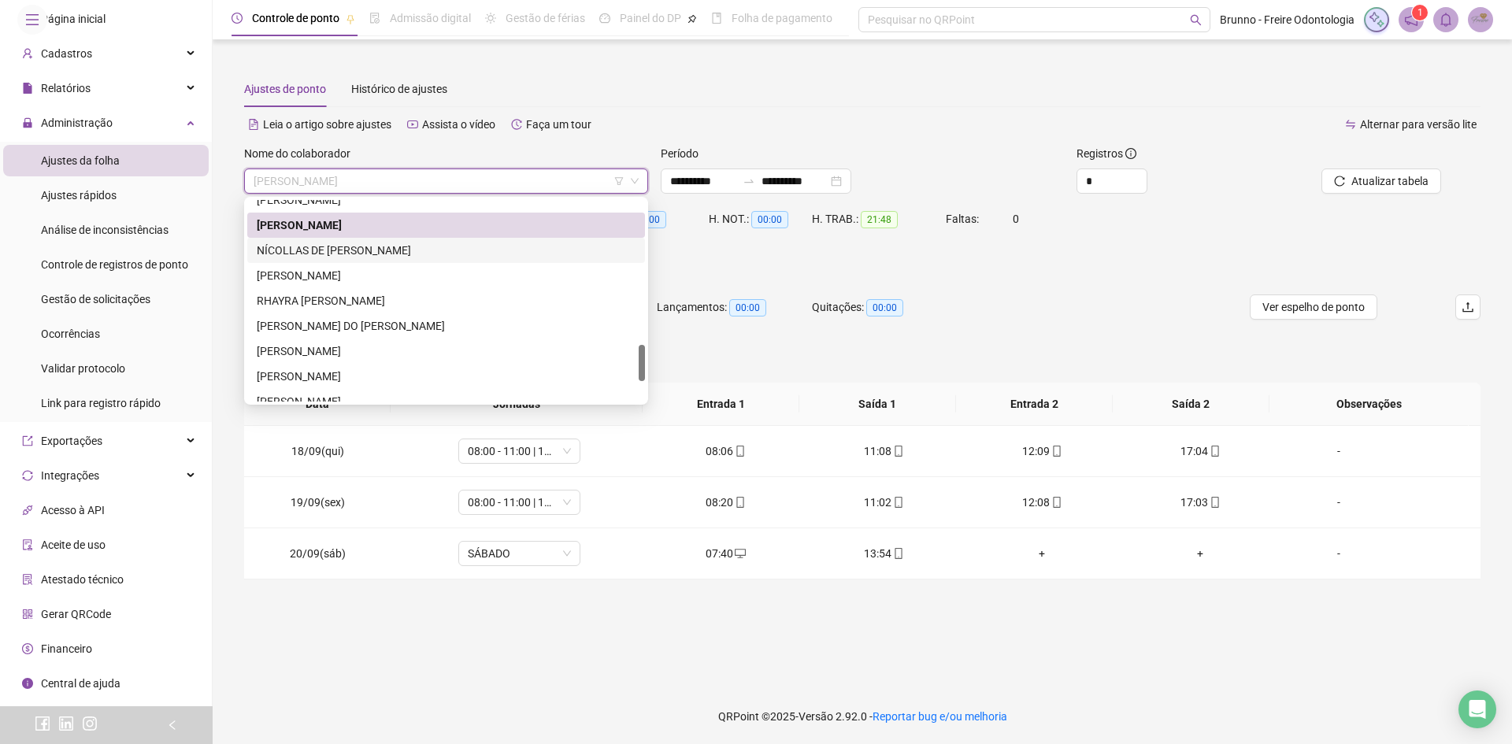
click at [369, 247] on div "NÍCOLLAS DE [PERSON_NAME]" at bounding box center [446, 250] width 379 height 17
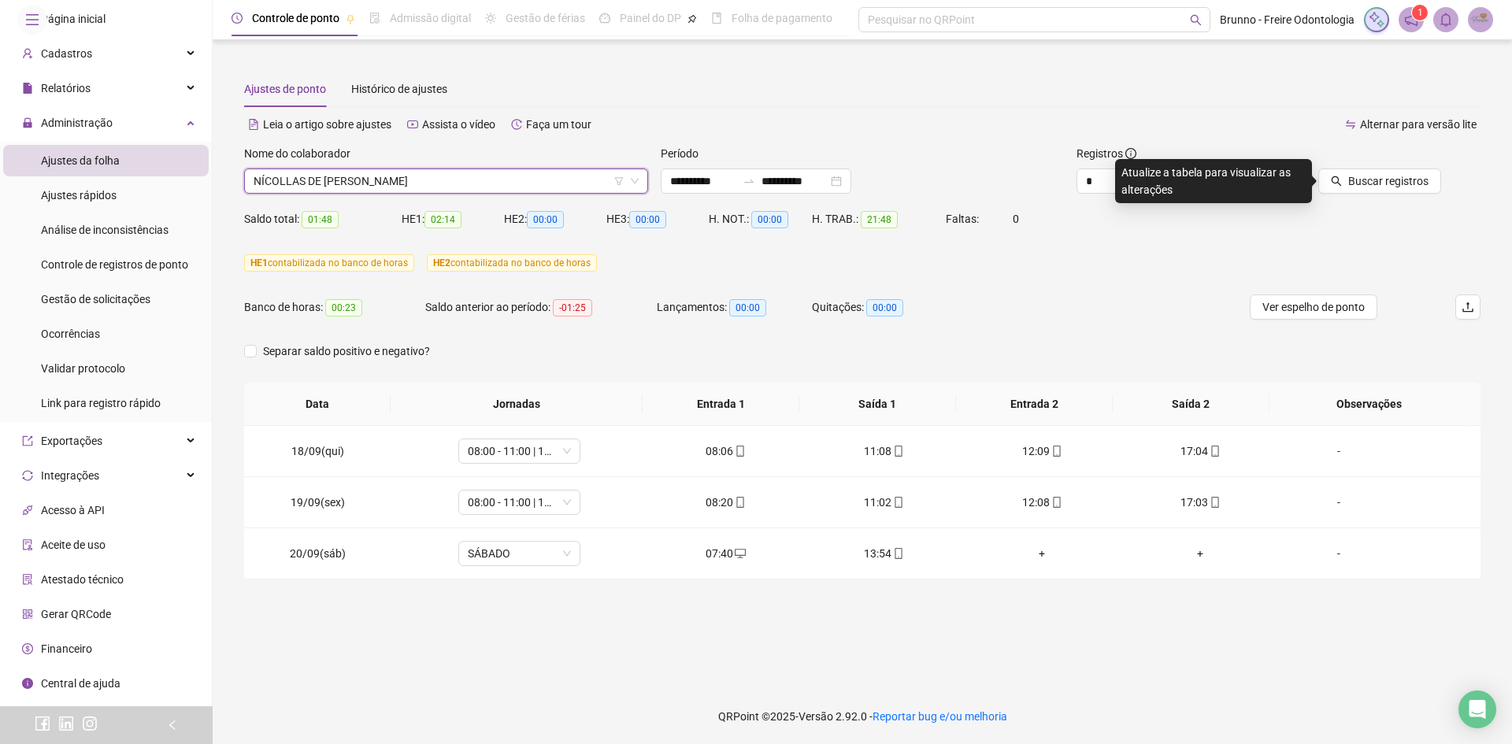
click at [1381, 195] on div "Buscar registros" at bounding box center [1383, 175] width 208 height 61
click at [1381, 186] on span "Buscar registros" at bounding box center [1389, 181] width 80 height 17
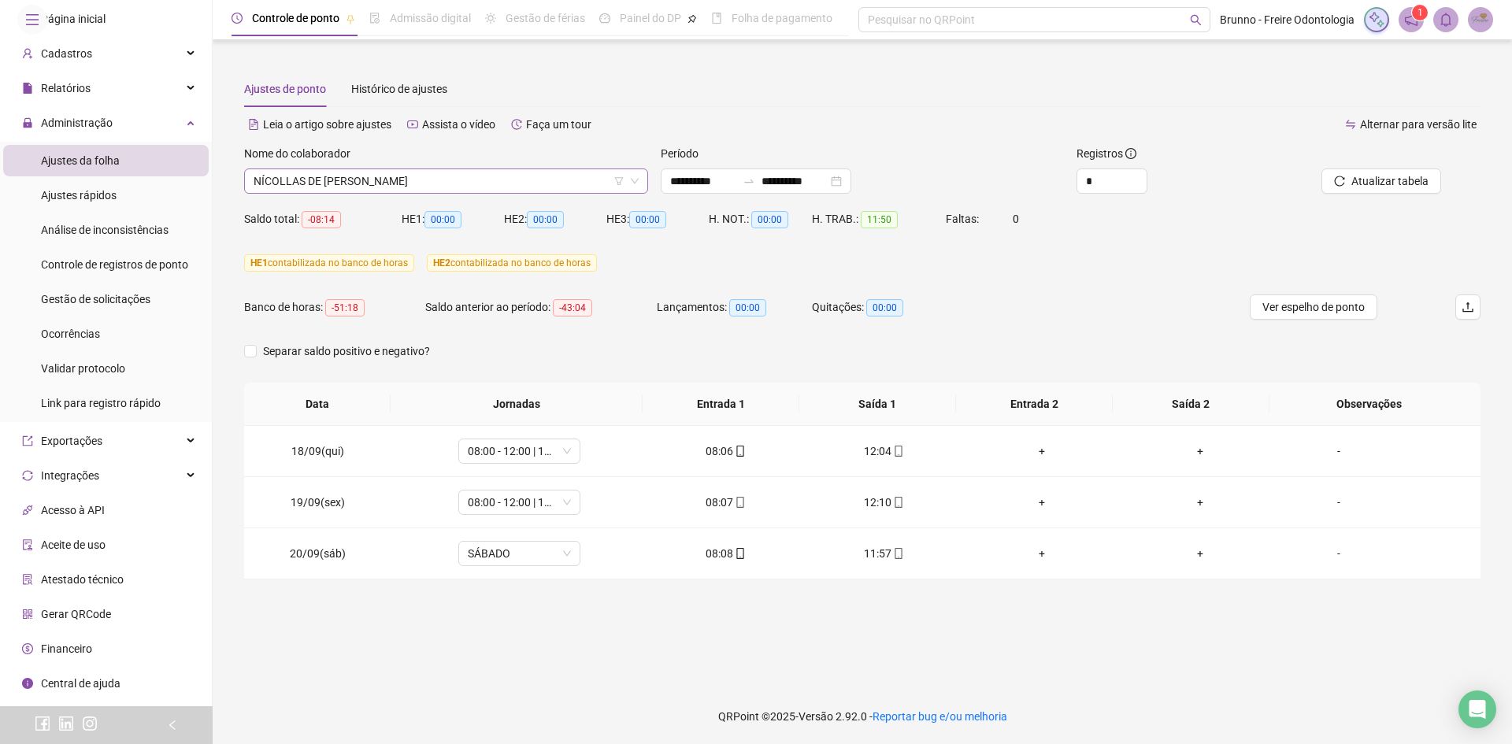
click at [384, 188] on span "NÍCOLLAS DE [PERSON_NAME]" at bounding box center [446, 181] width 385 height 24
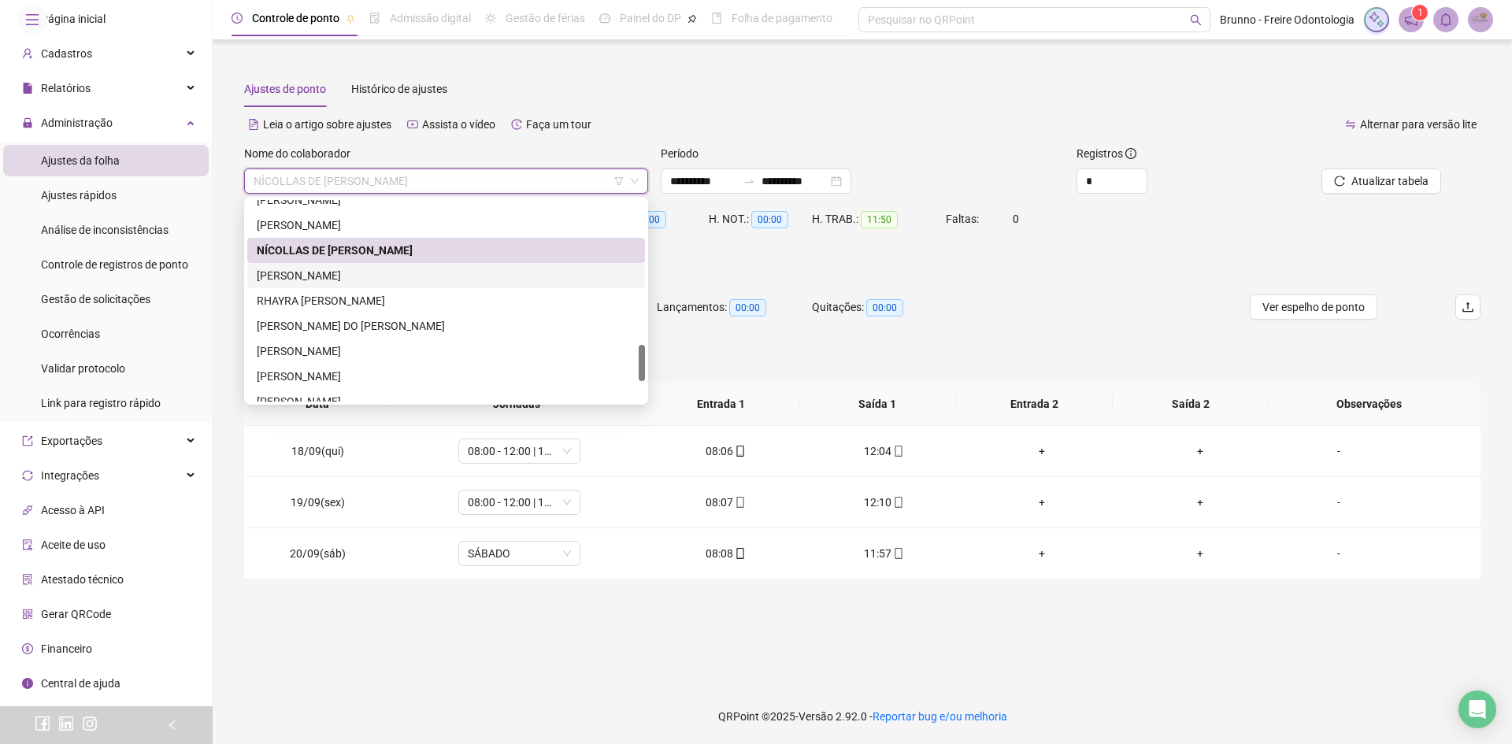
click at [343, 264] on div "[PERSON_NAME]" at bounding box center [446, 275] width 398 height 25
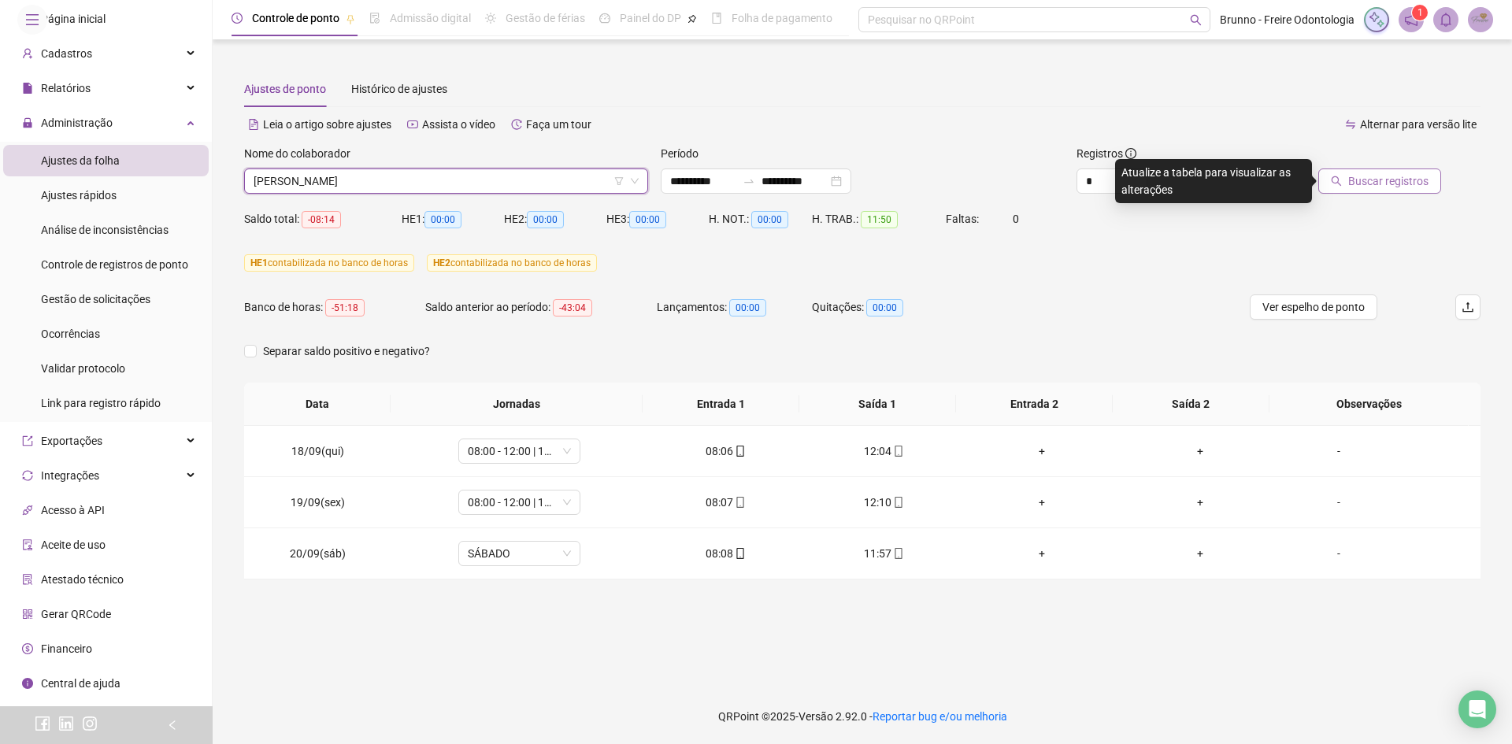
click at [1427, 191] on button "Buscar registros" at bounding box center [1380, 181] width 123 height 25
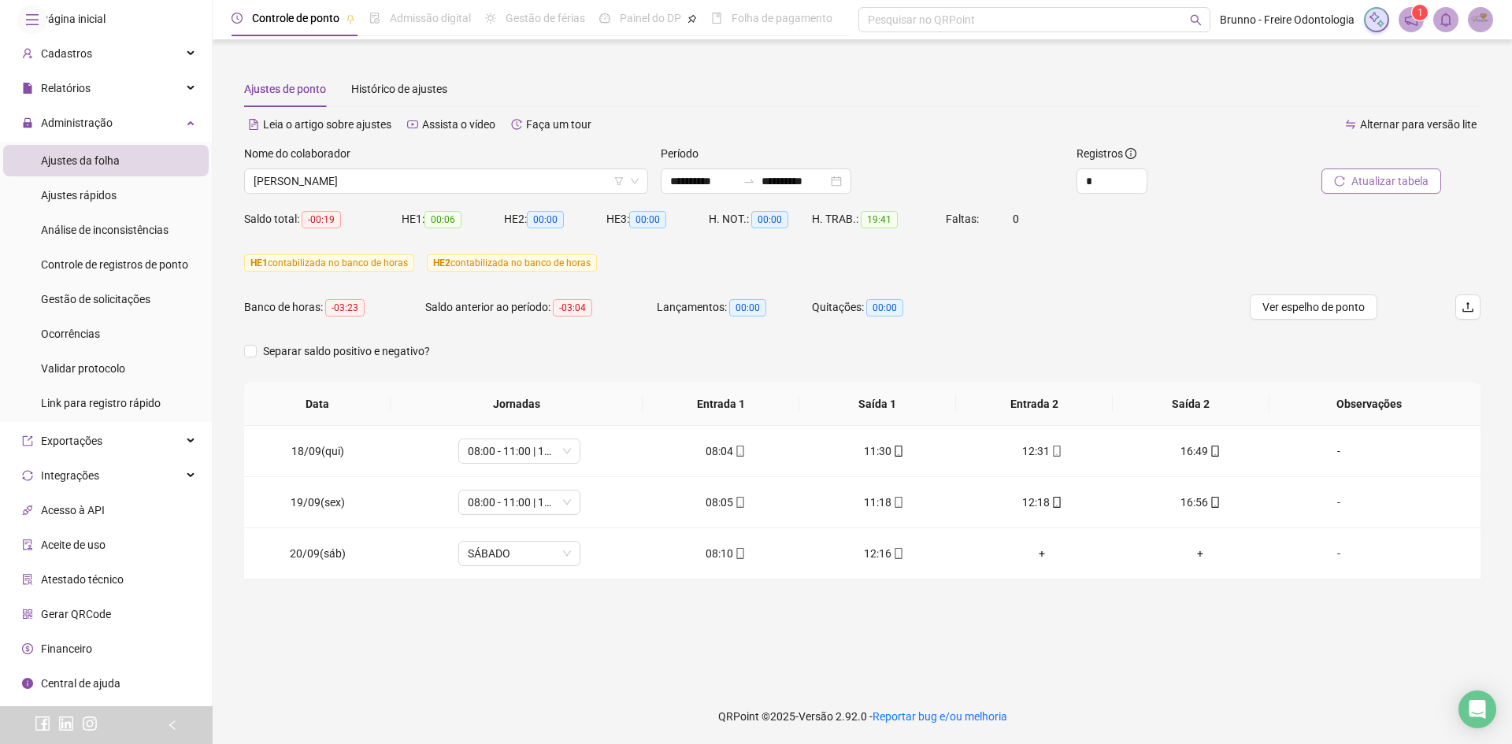
click at [1360, 176] on span "Atualizar tabela" at bounding box center [1390, 181] width 77 height 17
click at [432, 194] on div "Nome do colaborador [PERSON_NAME]" at bounding box center [446, 175] width 417 height 61
click at [431, 190] on span "[PERSON_NAME]" at bounding box center [446, 181] width 385 height 24
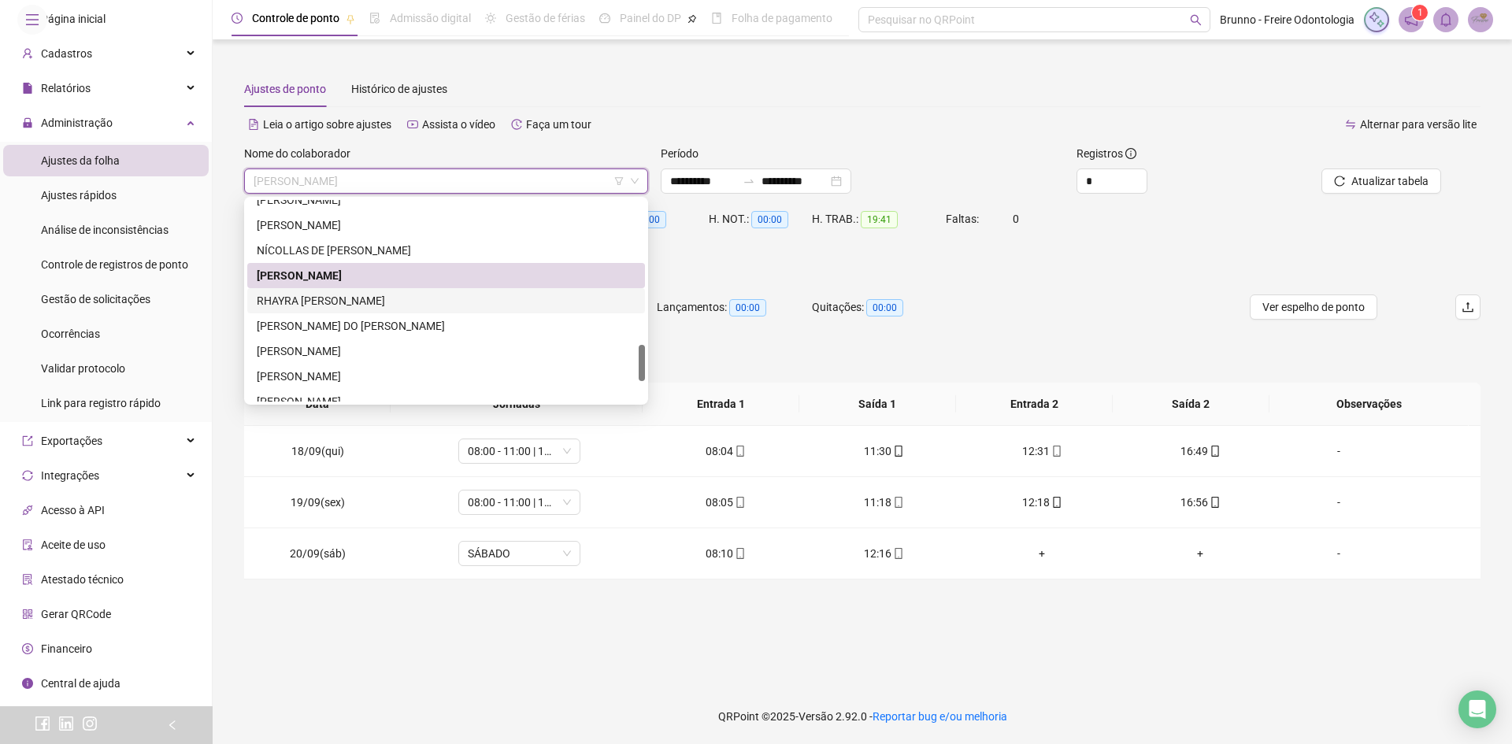
click at [392, 298] on div "RHAYRA [PERSON_NAME]" at bounding box center [446, 300] width 379 height 17
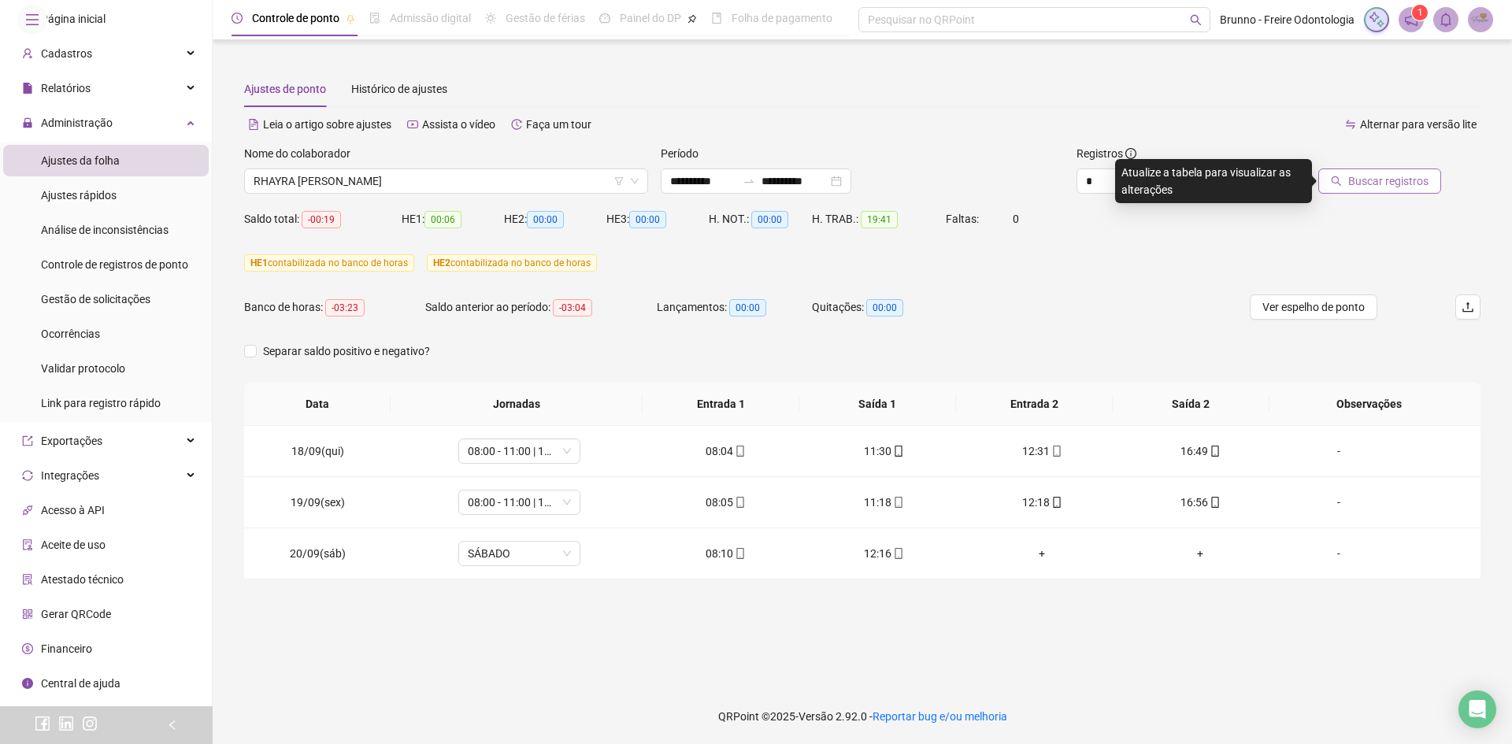
click at [1421, 177] on span "Buscar registros" at bounding box center [1389, 181] width 80 height 17
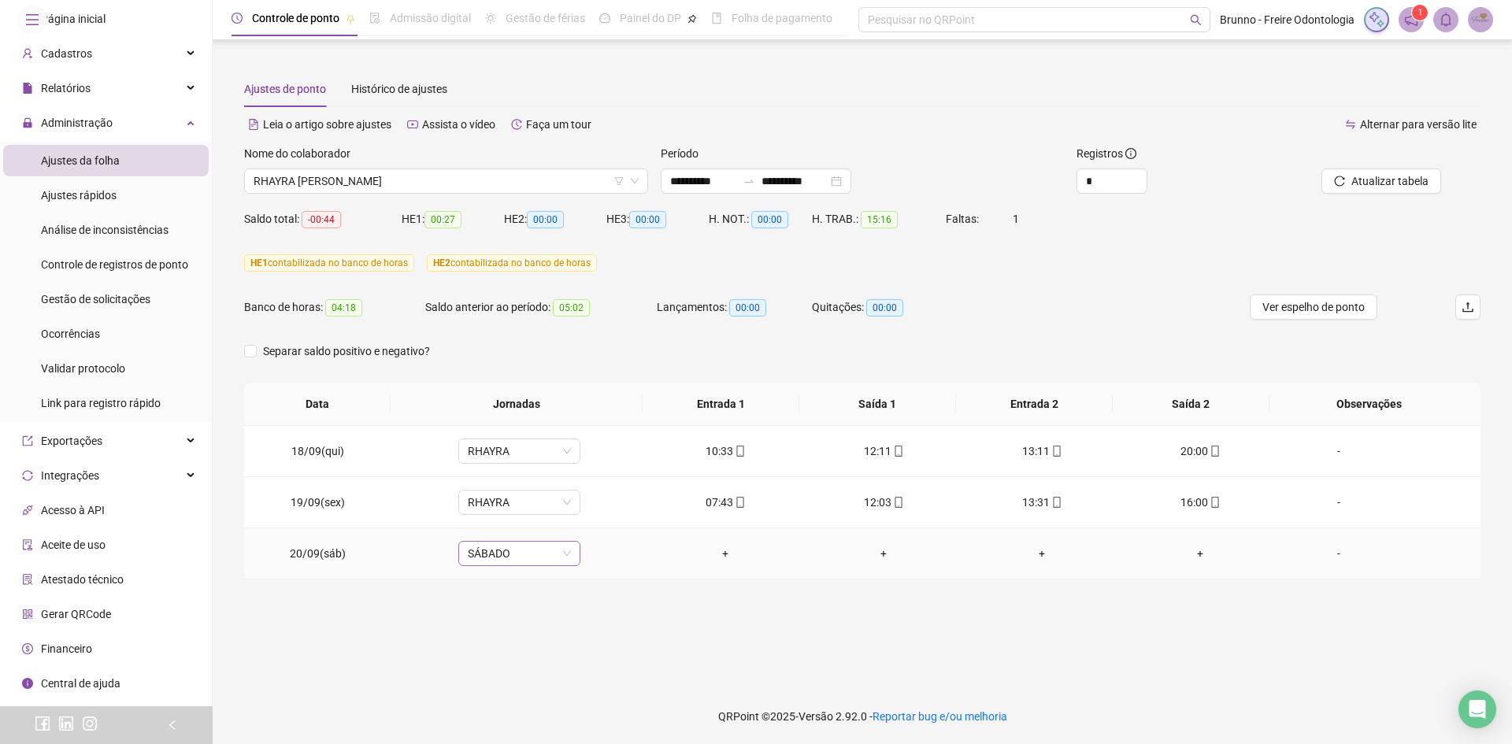
click at [526, 561] on span "SÁBADO" at bounding box center [519, 554] width 103 height 24
type input "***"
click at [521, 513] on div "Folga compensatória" at bounding box center [529, 521] width 104 height 17
click at [592, 513] on span "Sim" at bounding box center [591, 512] width 18 height 17
click at [1426, 173] on span "Atualizar tabela" at bounding box center [1390, 181] width 77 height 17
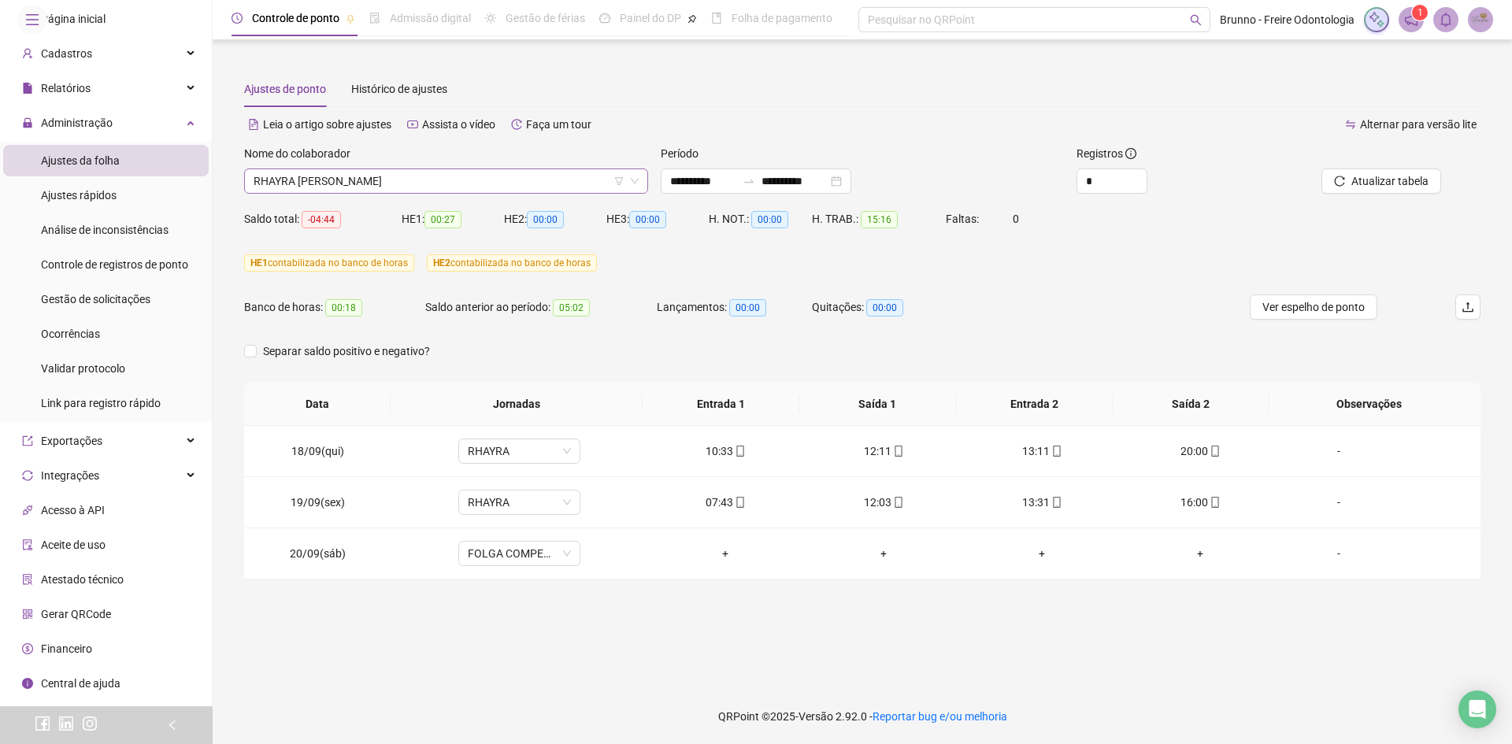
click at [531, 181] on span "RHAYRA [PERSON_NAME]" at bounding box center [446, 181] width 385 height 24
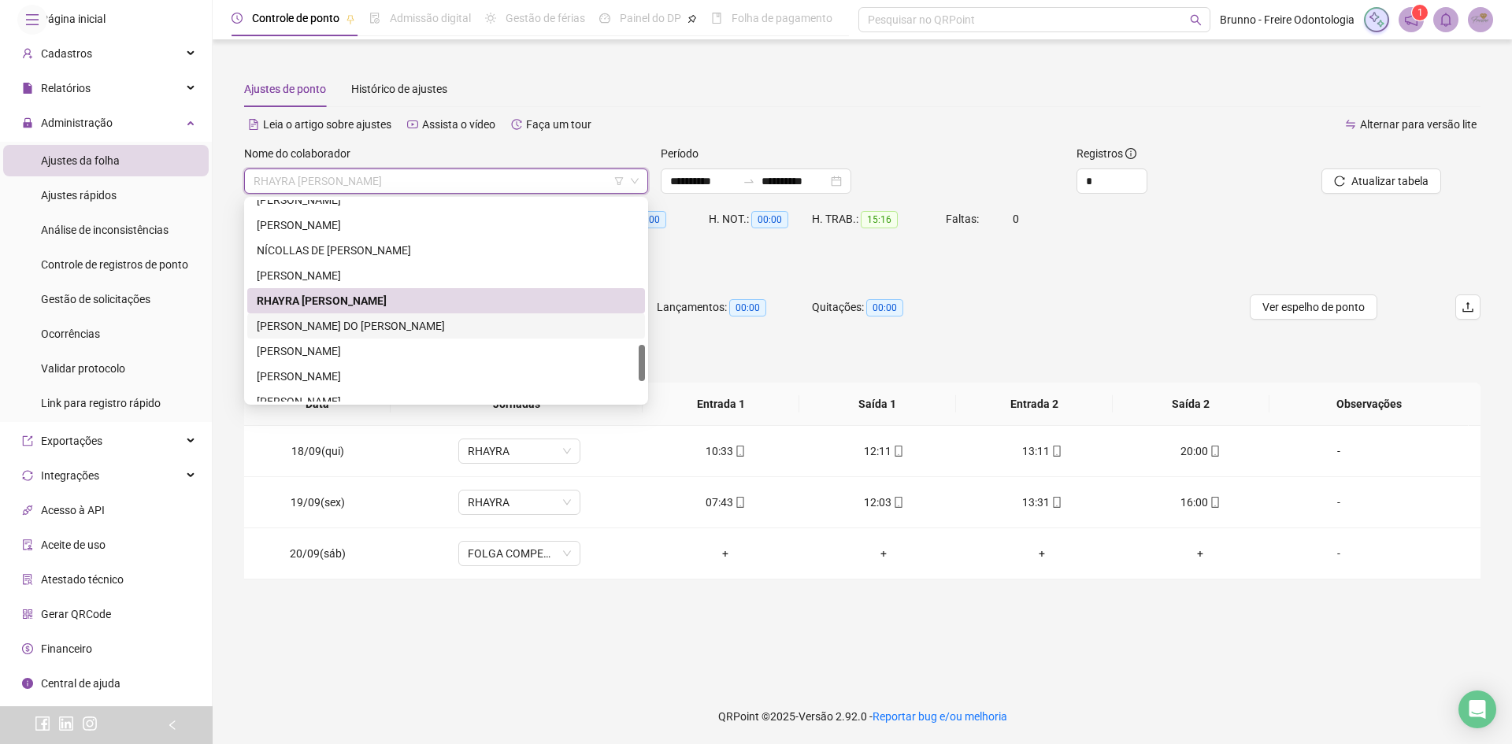
click at [432, 325] on div "[PERSON_NAME] DO [PERSON_NAME]" at bounding box center [446, 325] width 379 height 17
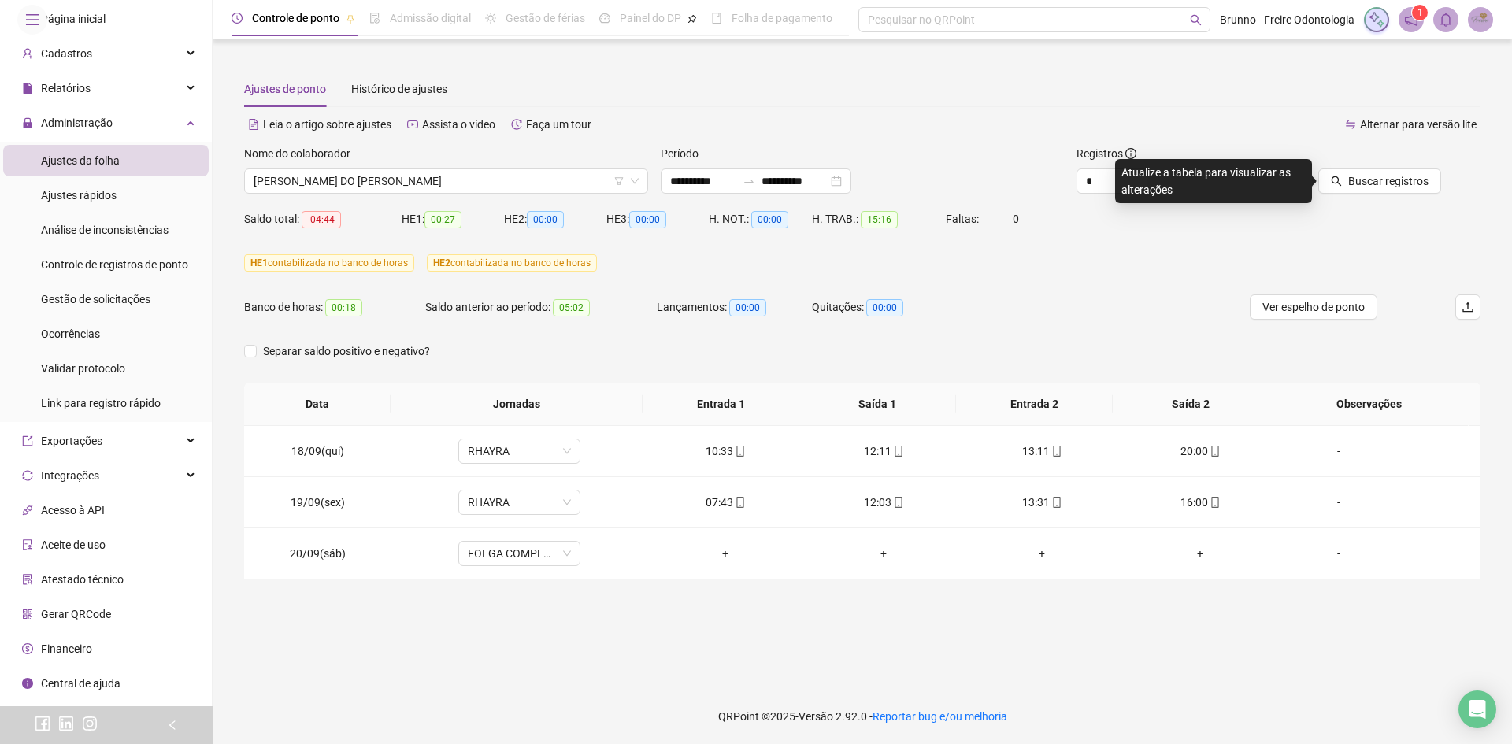
click at [1400, 200] on div "Buscar registros" at bounding box center [1383, 175] width 208 height 61
click at [1403, 186] on span "Buscar registros" at bounding box center [1389, 181] width 80 height 17
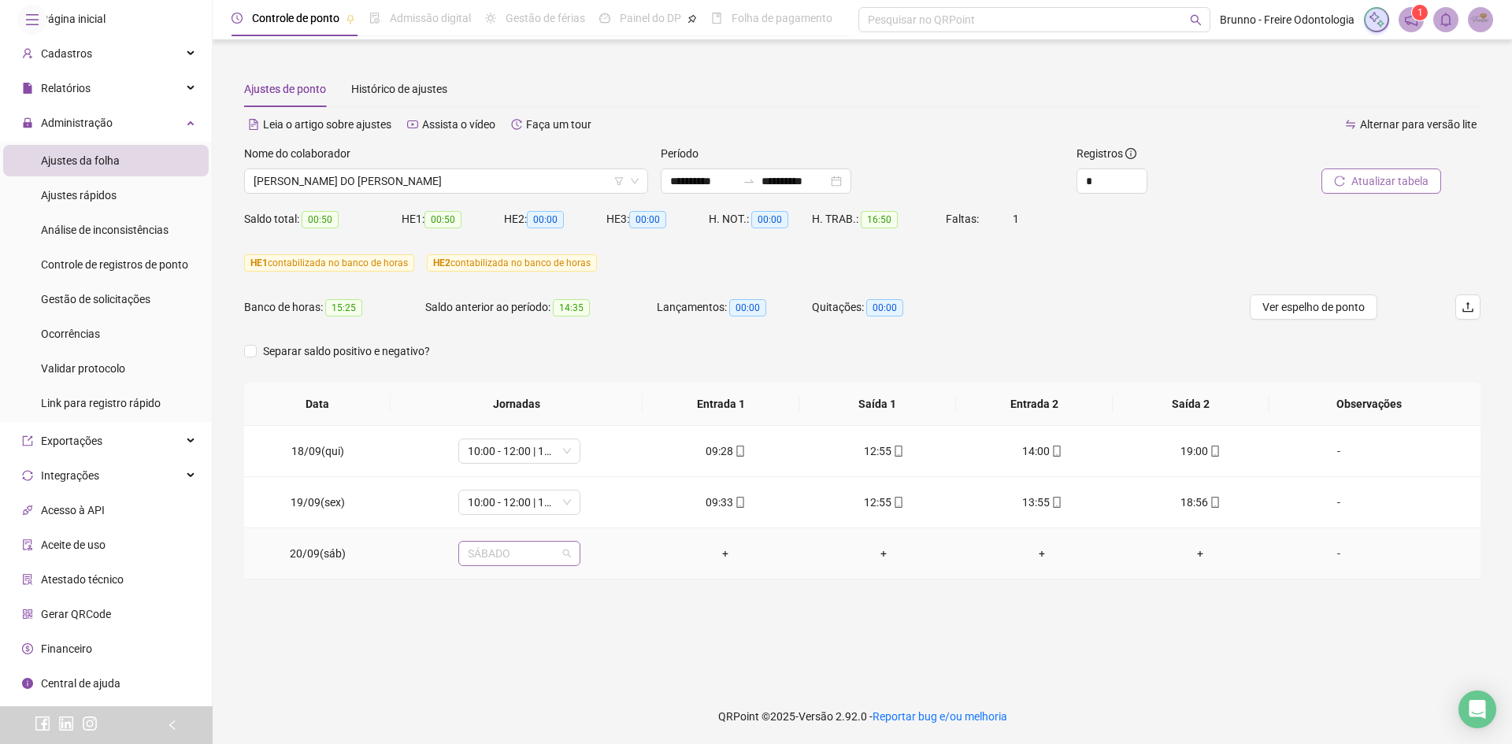
click at [504, 555] on span "SÁBADO" at bounding box center [519, 554] width 103 height 24
type input "*****"
click at [551, 528] on div "Folga compensatória" at bounding box center [529, 521] width 104 height 17
click at [592, 515] on span "Sim" at bounding box center [591, 512] width 18 height 17
click at [1353, 176] on span "Atualizar tabela" at bounding box center [1390, 181] width 77 height 17
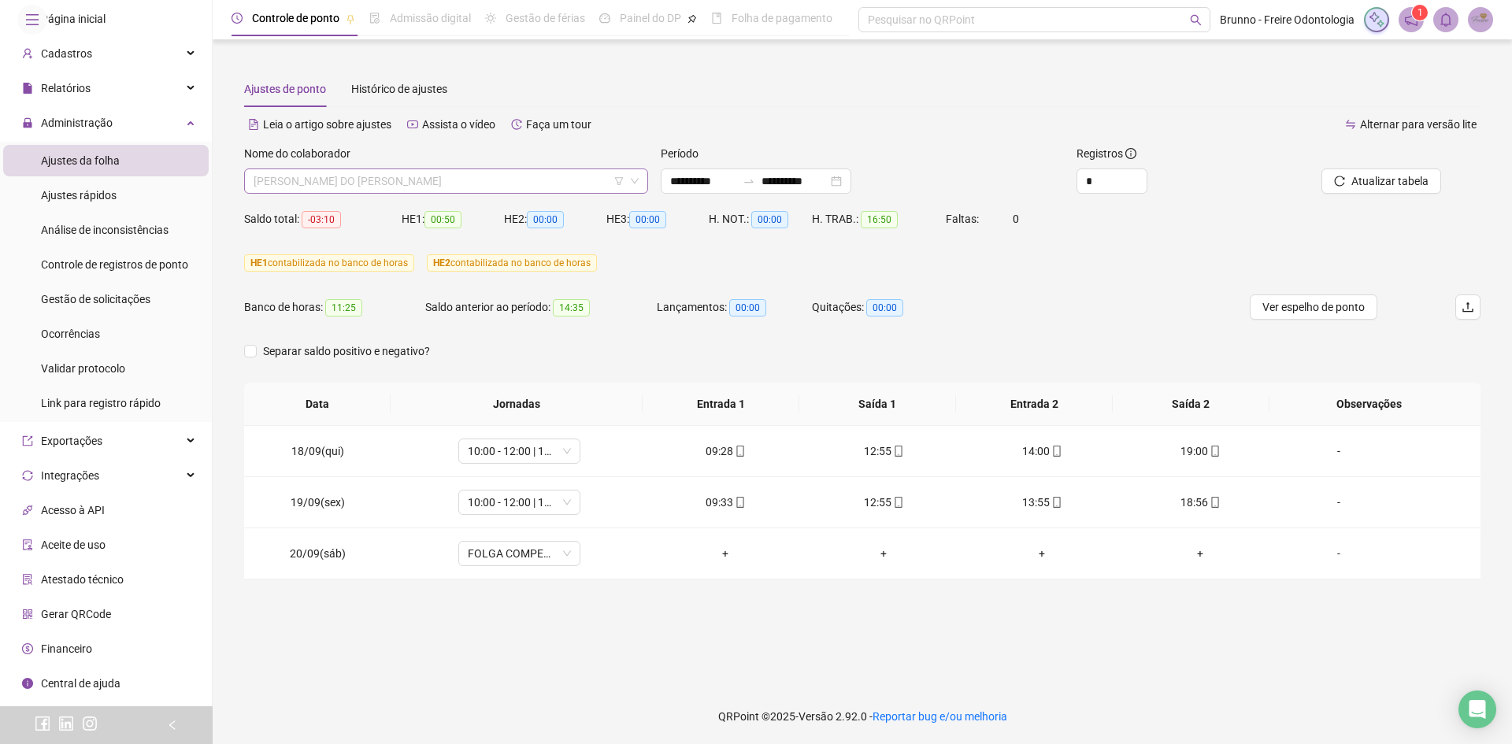
click at [444, 189] on span "[PERSON_NAME] DO [PERSON_NAME]" at bounding box center [446, 181] width 385 height 24
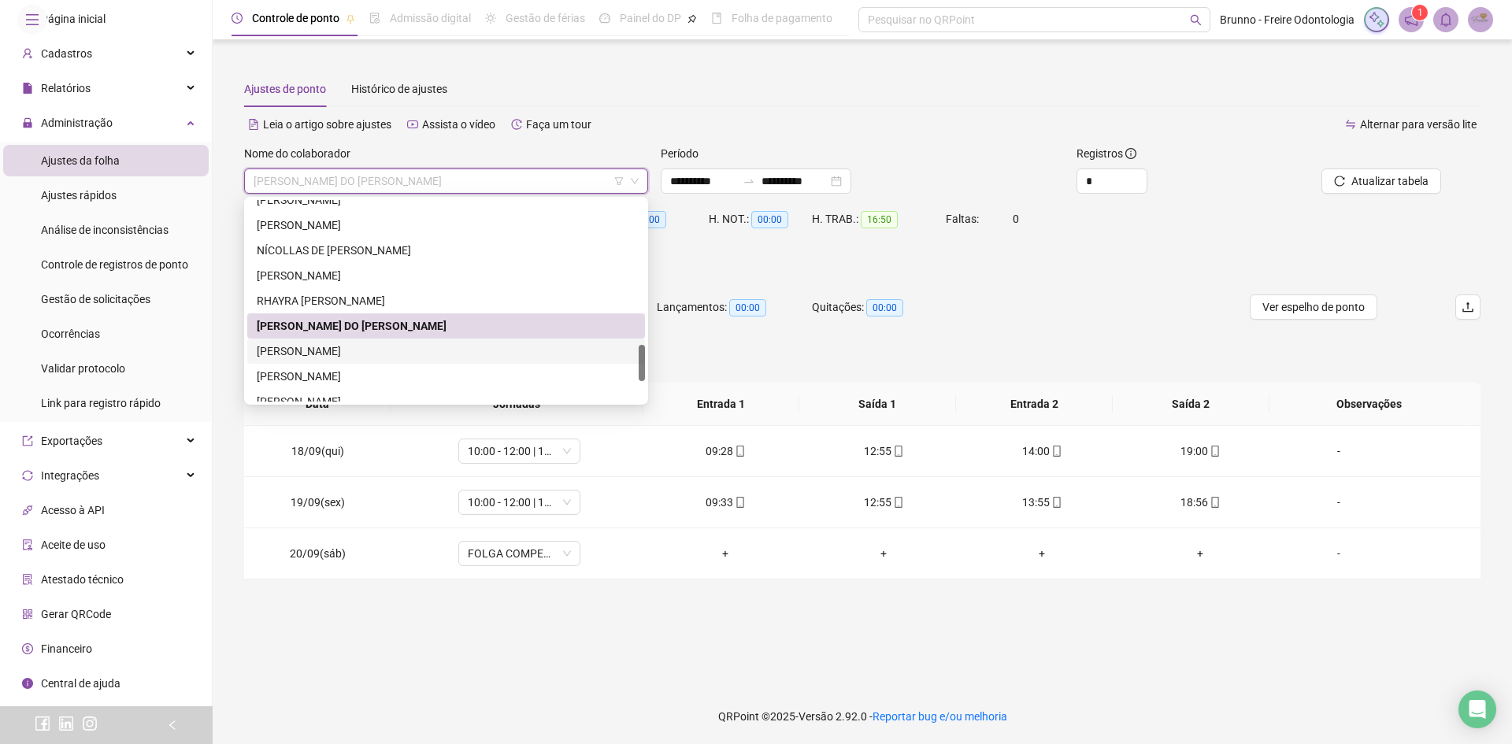
click at [388, 347] on div "[PERSON_NAME]" at bounding box center [446, 351] width 379 height 17
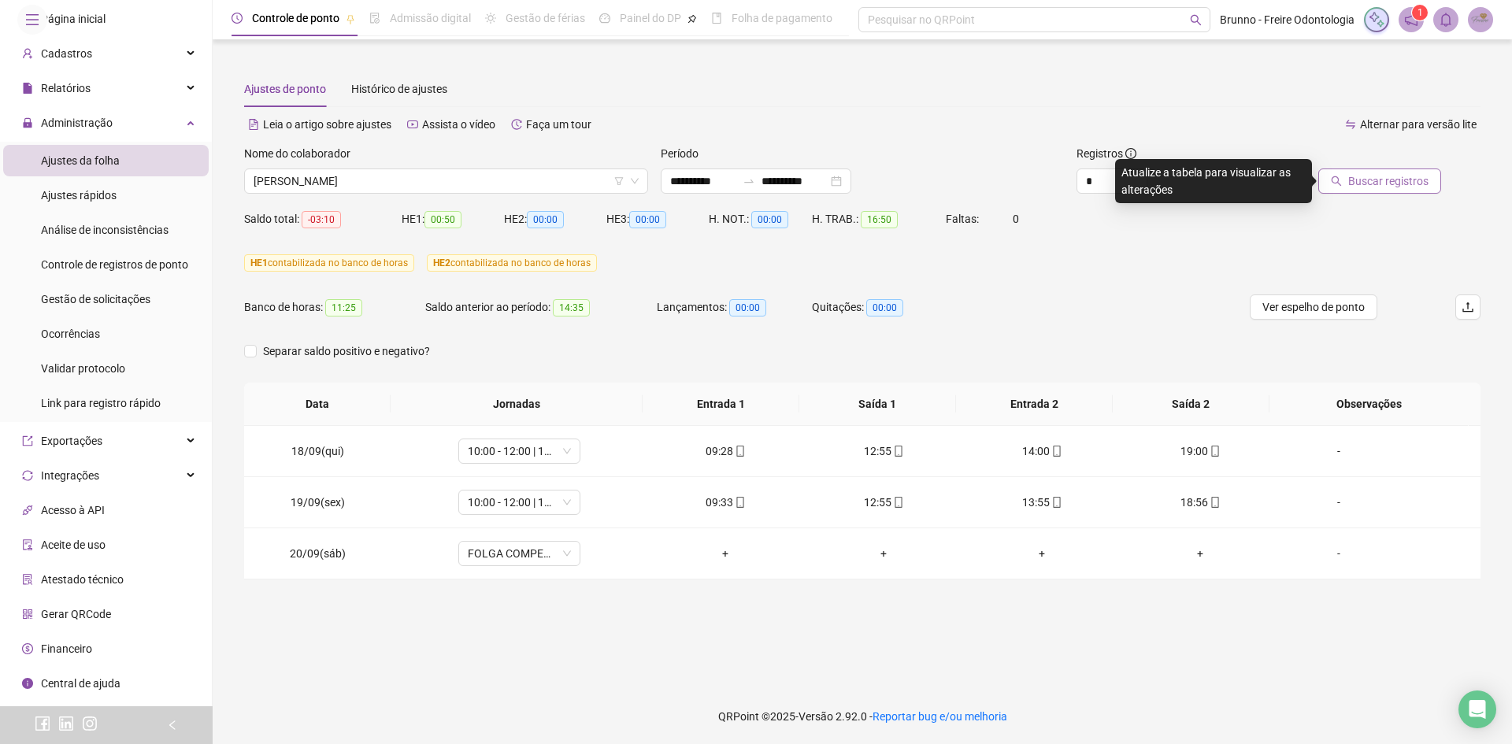
click at [1371, 180] on span "Buscar registros" at bounding box center [1389, 181] width 80 height 17
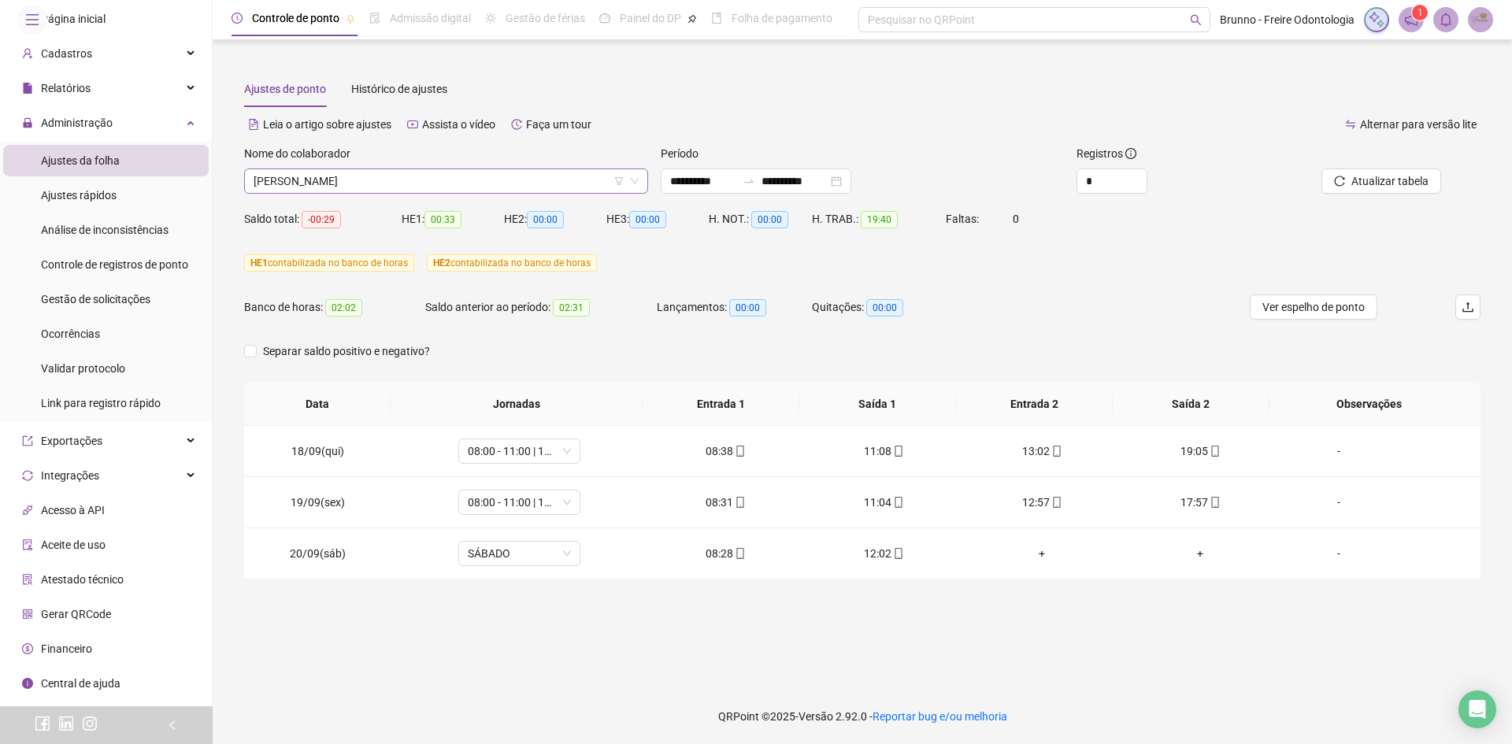
click at [402, 173] on span "[PERSON_NAME]" at bounding box center [446, 181] width 385 height 24
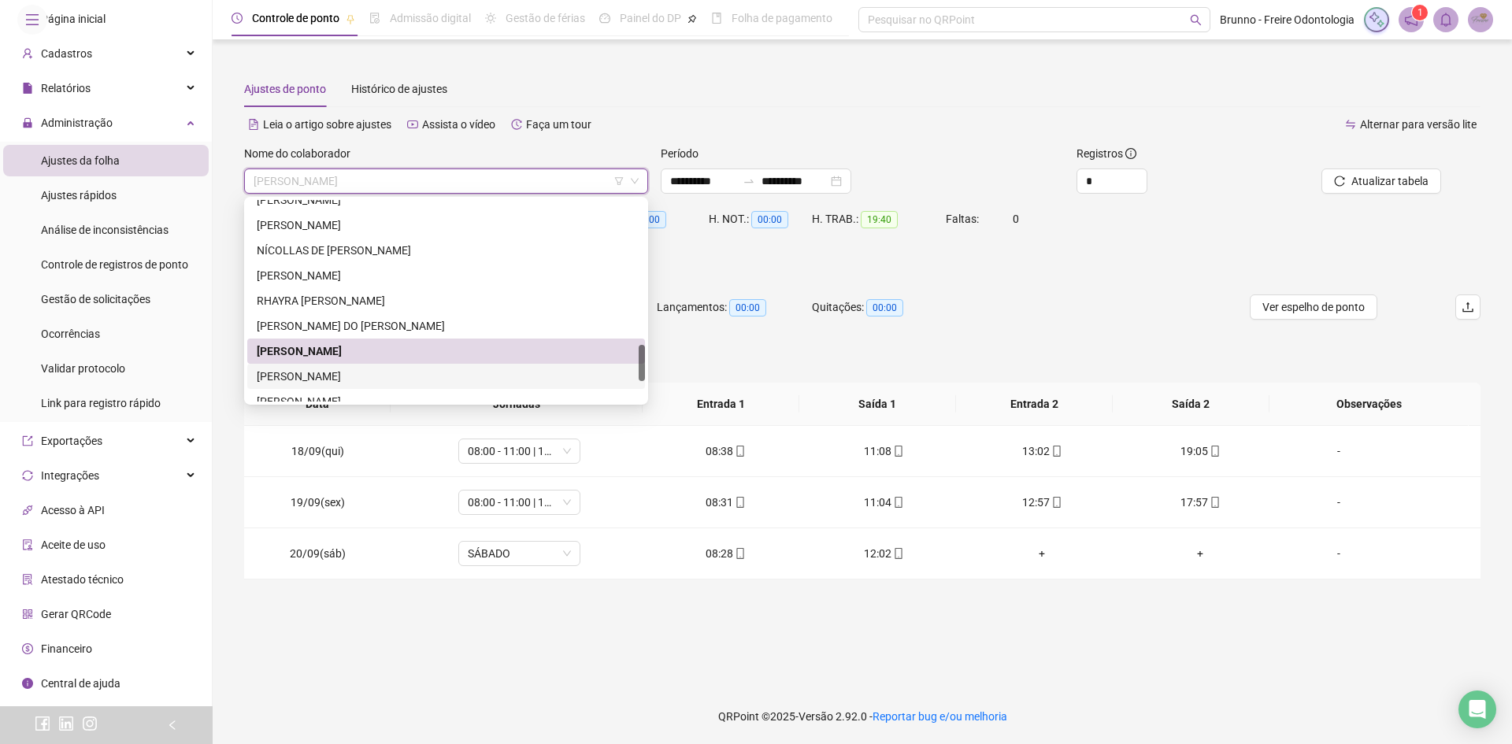
click at [373, 370] on div "[PERSON_NAME]" at bounding box center [446, 376] width 379 height 17
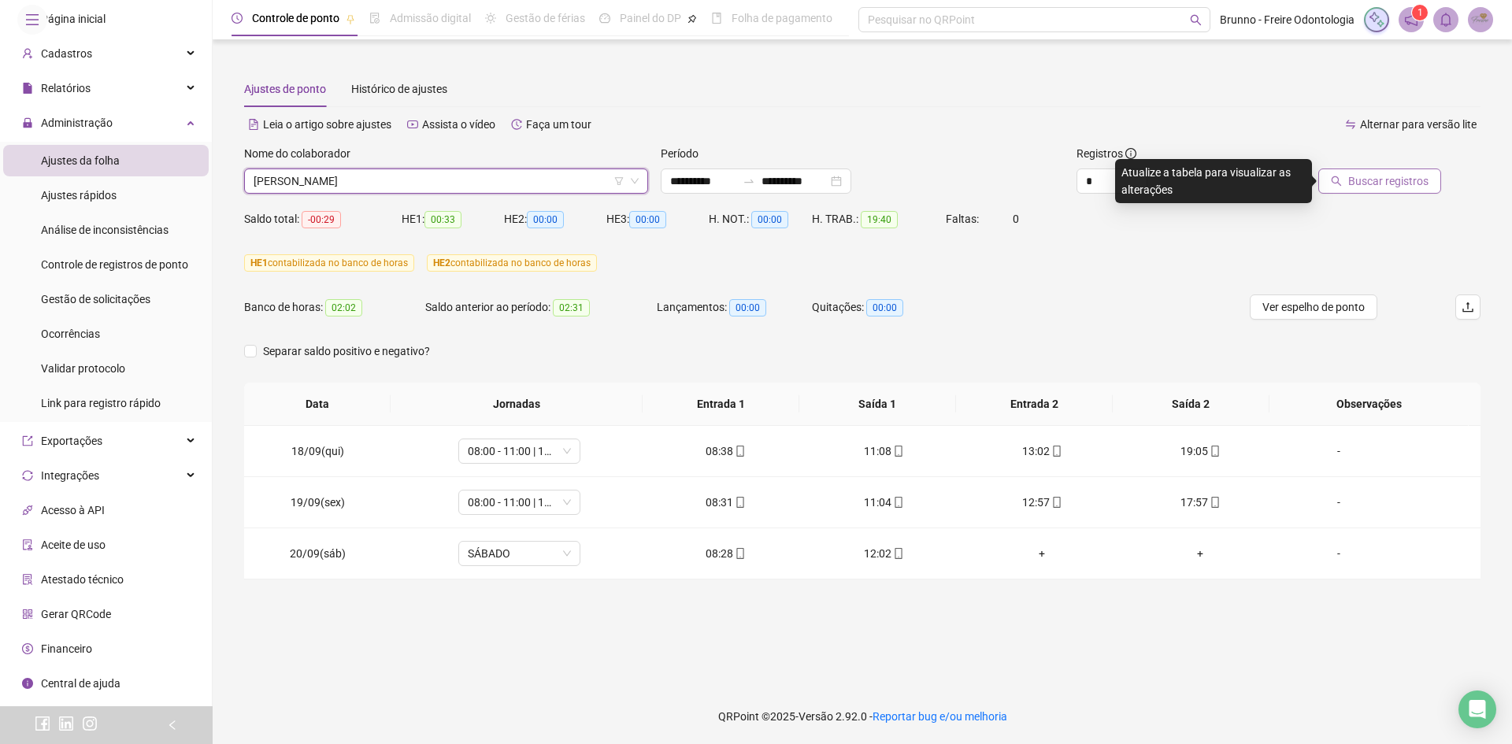
click at [1360, 173] on span "Buscar registros" at bounding box center [1389, 181] width 80 height 17
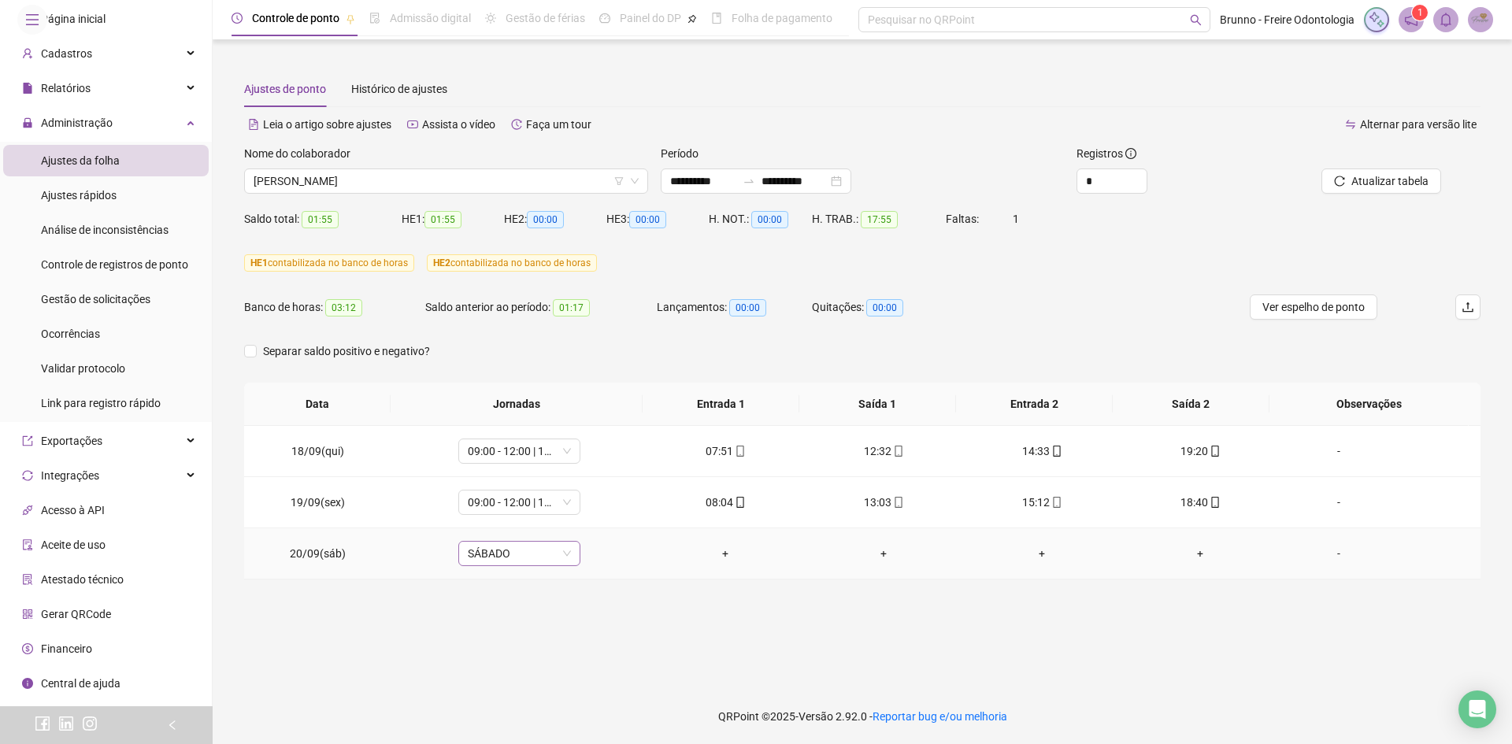
click at [564, 551] on span "SÁBADO" at bounding box center [519, 554] width 103 height 24
type input "*****"
click at [566, 509] on div "Folga compensatória" at bounding box center [524, 522] width 132 height 26
click at [593, 507] on span "Sim" at bounding box center [591, 512] width 18 height 17
click at [1388, 180] on span "Atualizar tabela" at bounding box center [1390, 181] width 77 height 17
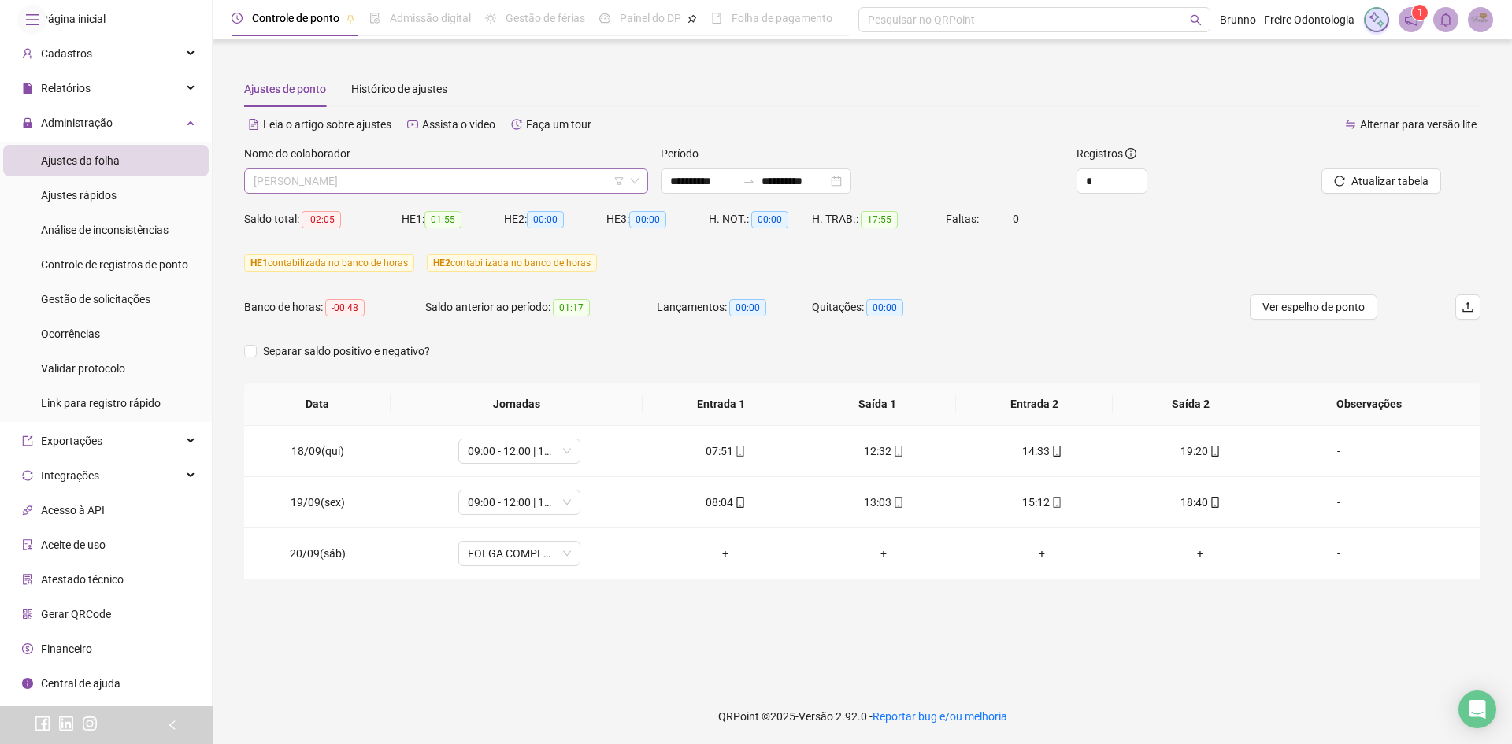
click at [378, 181] on span "[PERSON_NAME]" at bounding box center [446, 181] width 385 height 24
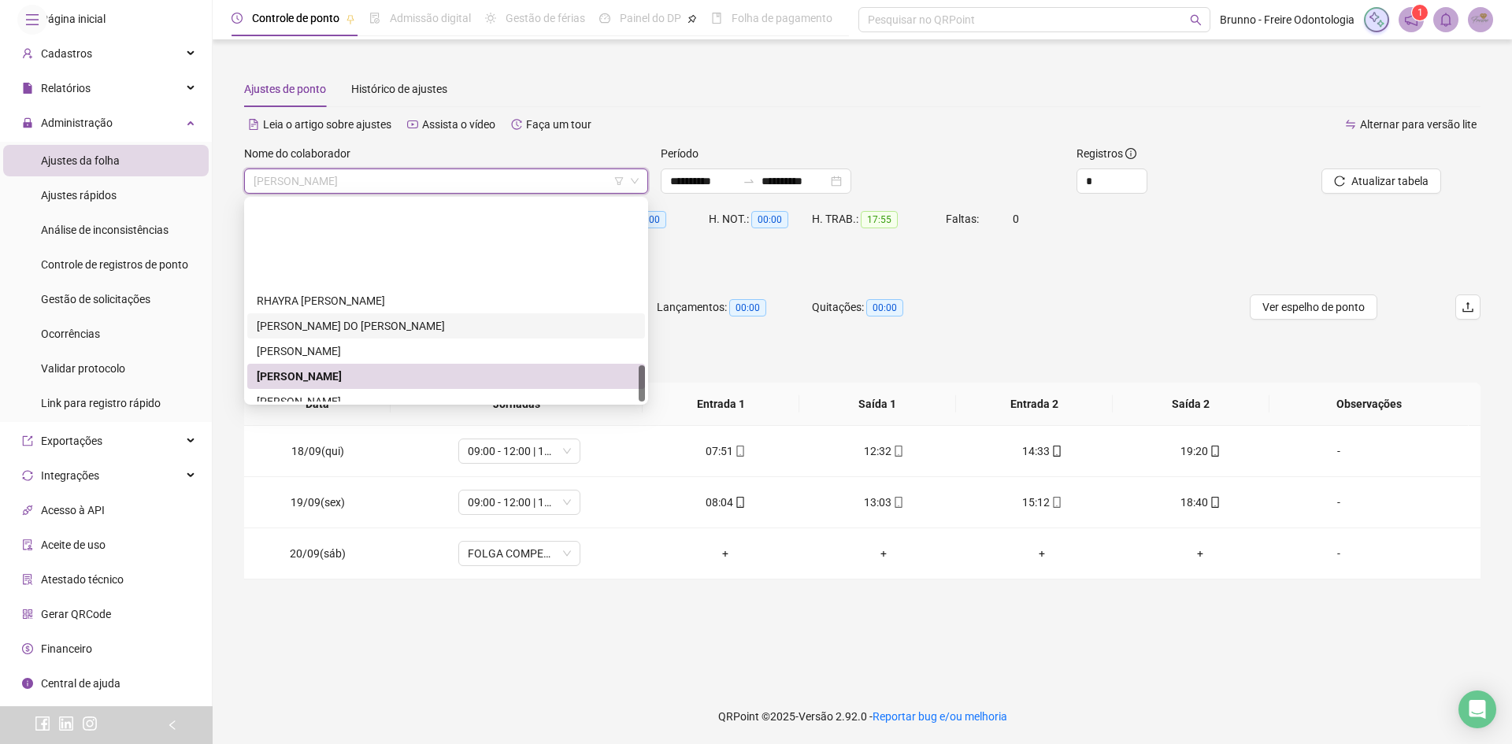
scroll to position [907, 0]
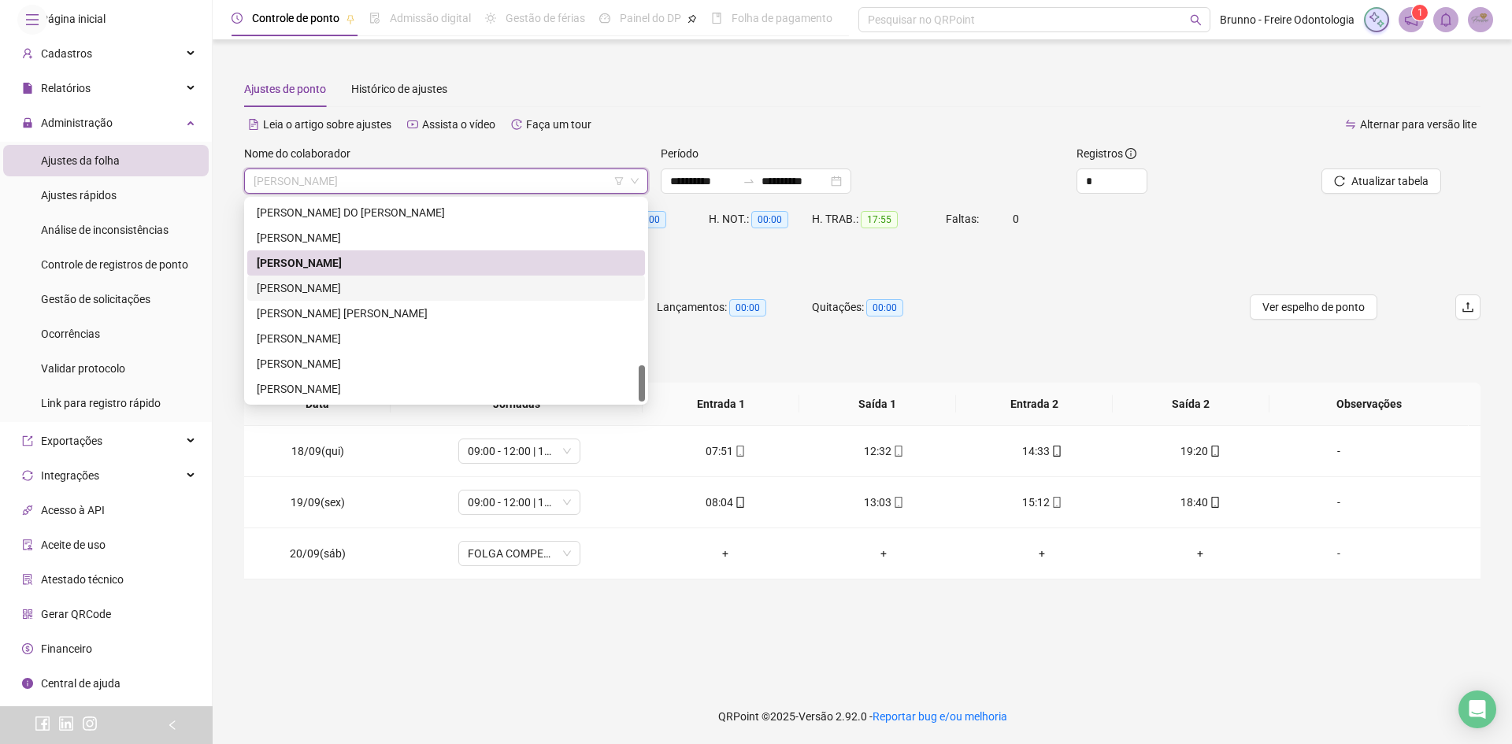
click at [373, 287] on div "[PERSON_NAME]" at bounding box center [446, 288] width 379 height 17
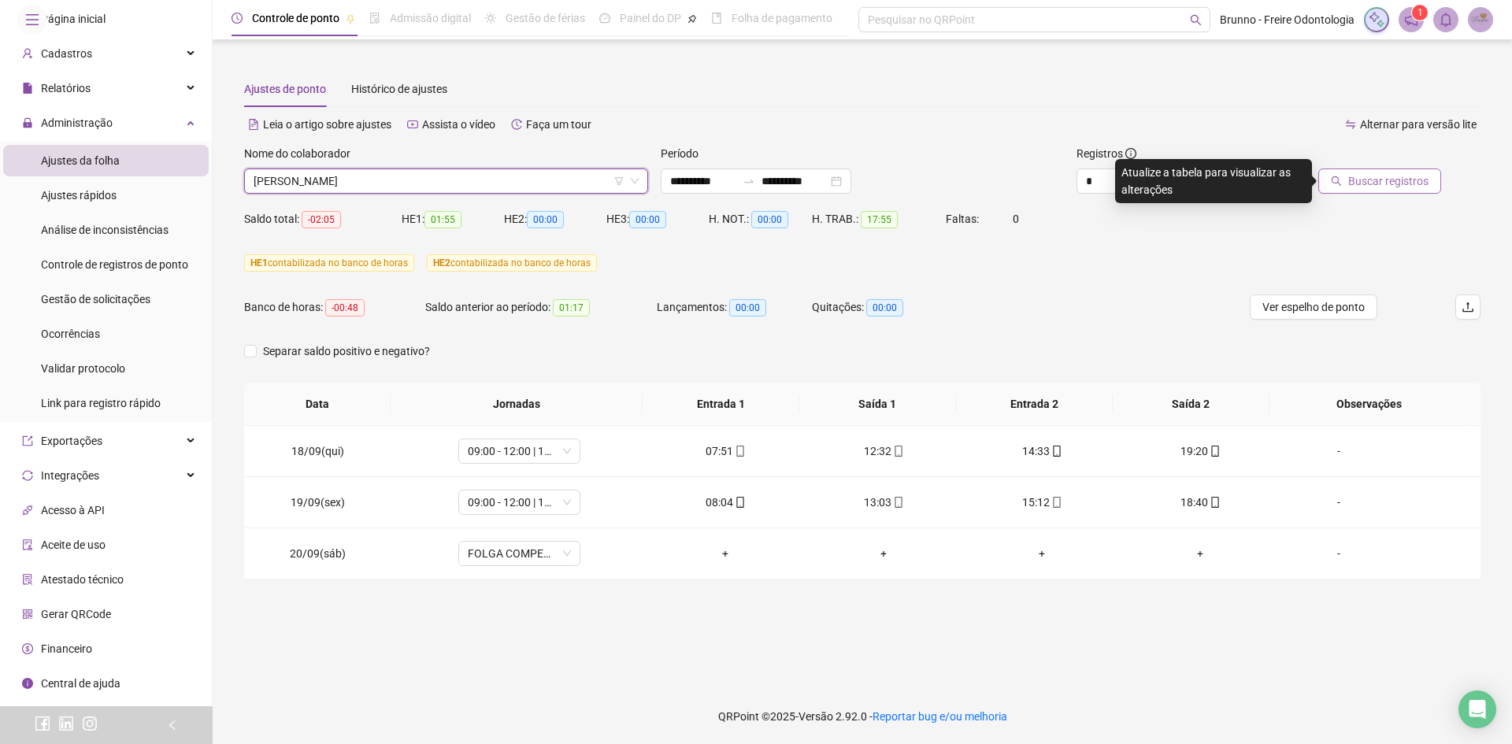
click at [1364, 183] on span "Buscar registros" at bounding box center [1389, 181] width 80 height 17
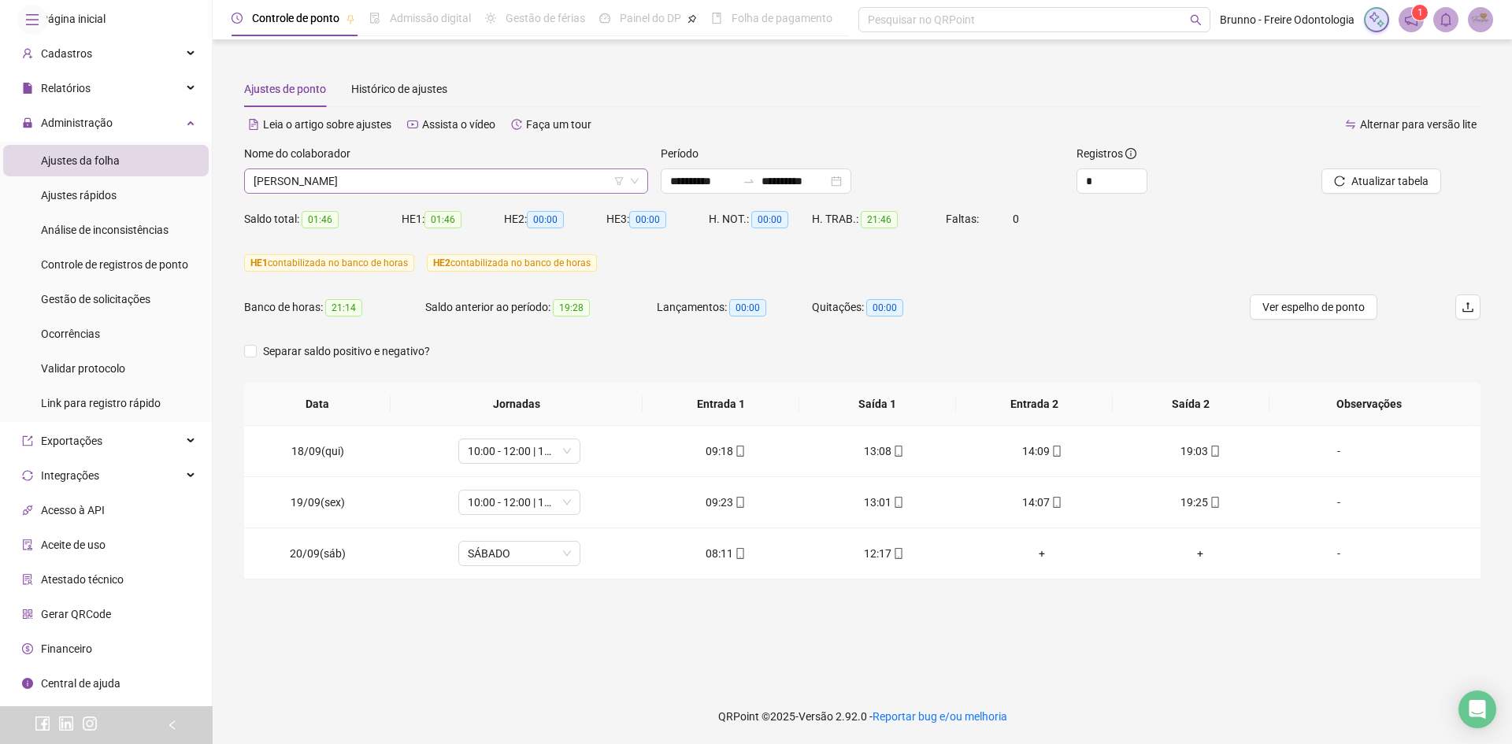
click at [351, 178] on span "[PERSON_NAME]" at bounding box center [446, 181] width 385 height 24
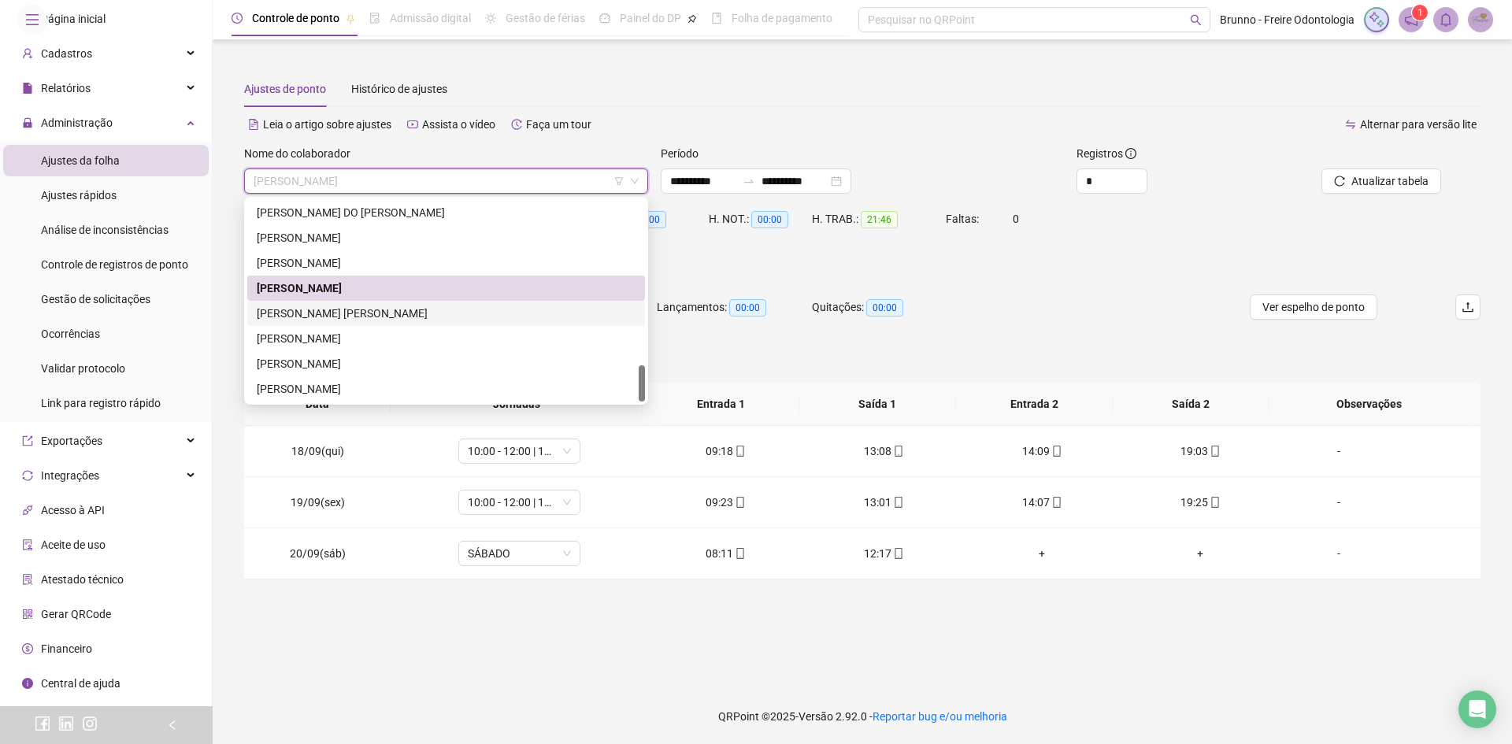
click at [326, 304] on div "[PERSON_NAME] [PERSON_NAME]" at bounding box center [446, 313] width 398 height 25
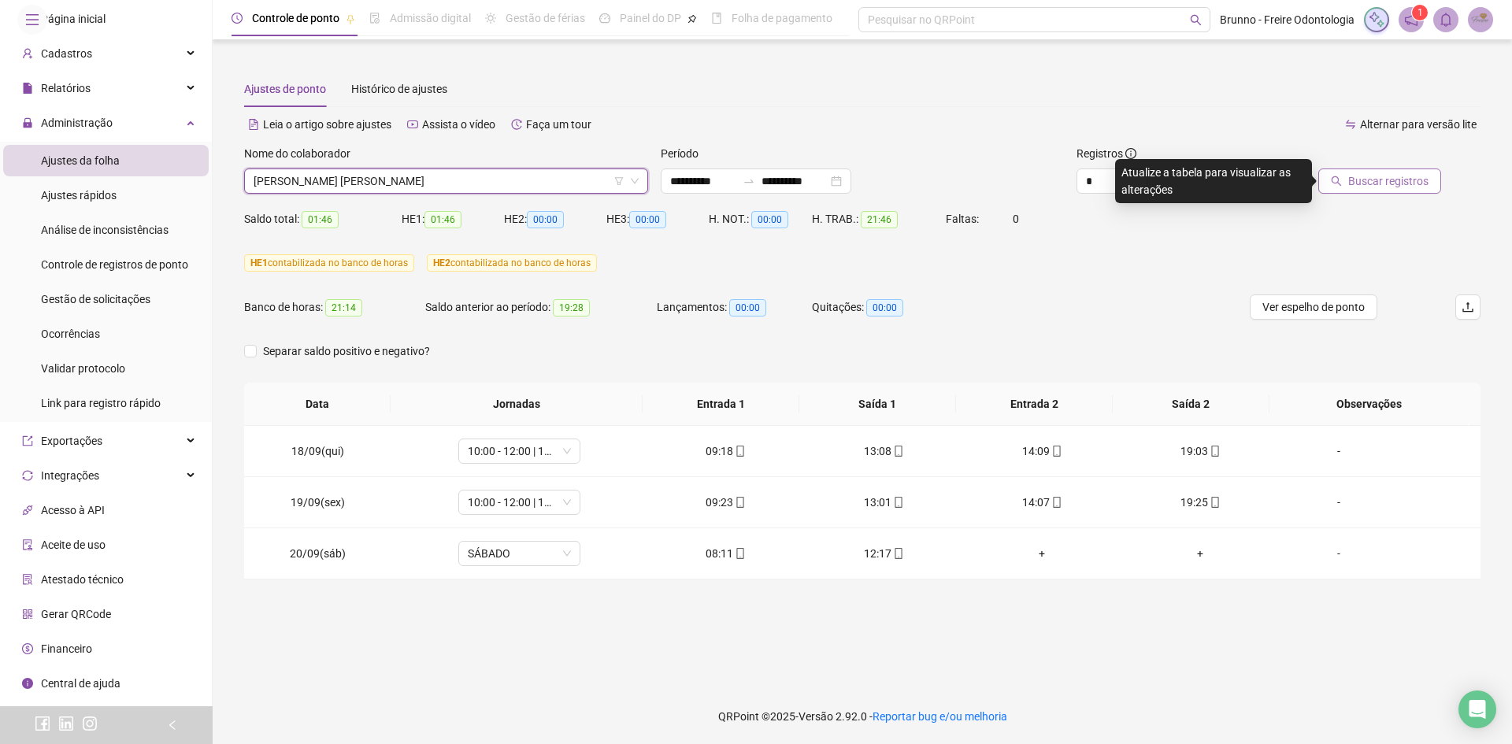
click at [1364, 173] on span "Buscar registros" at bounding box center [1389, 181] width 80 height 17
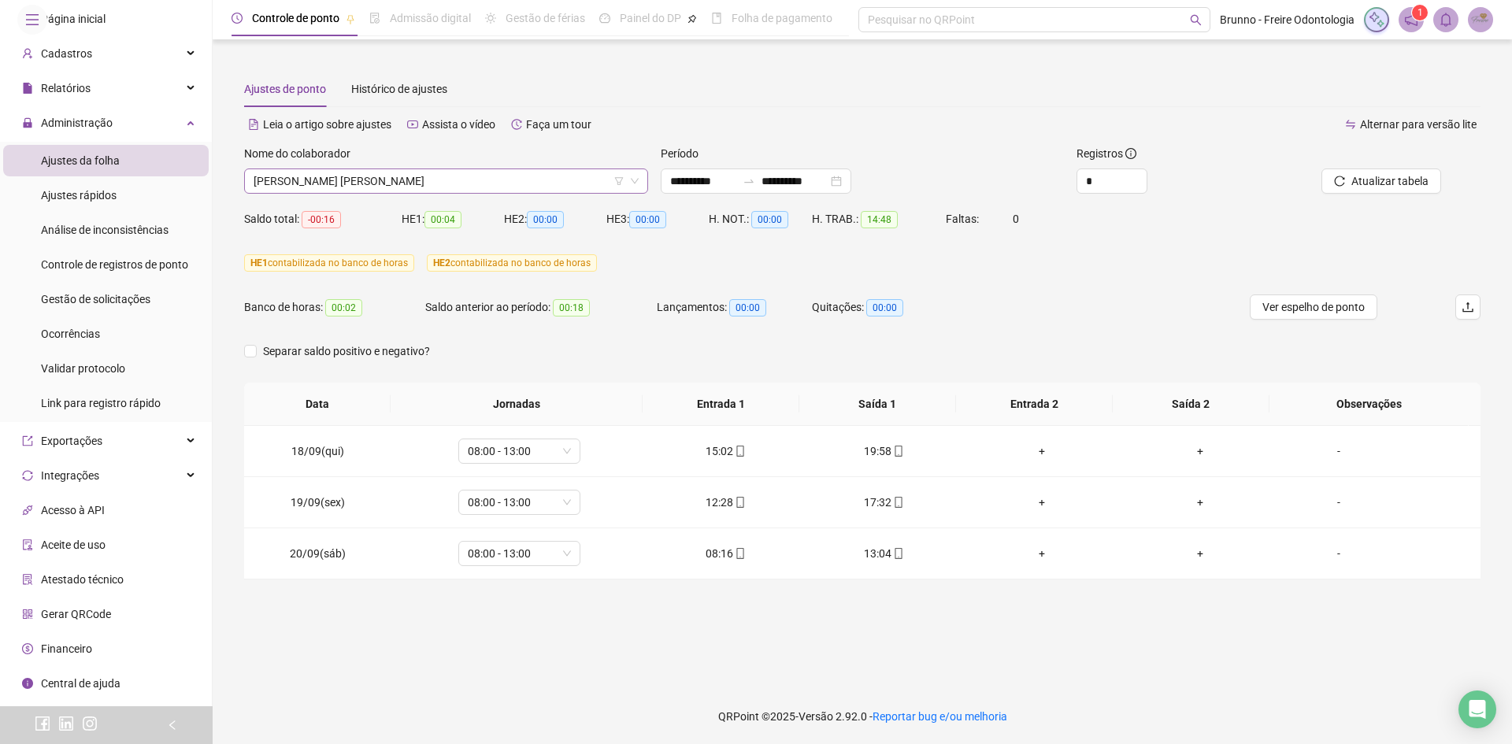
click at [391, 173] on span "[PERSON_NAME] [PERSON_NAME]" at bounding box center [446, 181] width 385 height 24
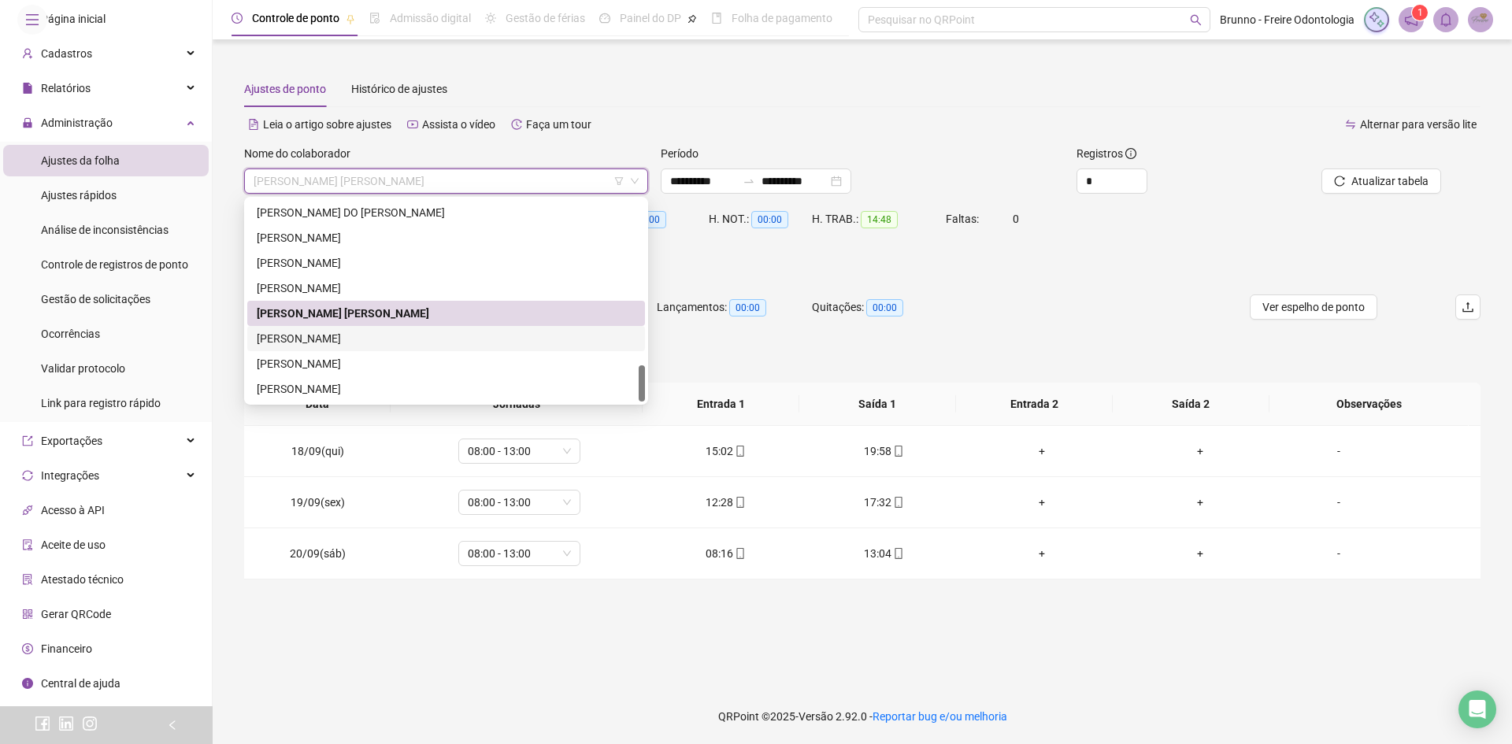
drag, startPoint x: 351, startPoint y: 341, endPoint x: 358, endPoint y: 335, distance: 8.9
click at [352, 340] on div "[PERSON_NAME]" at bounding box center [446, 338] width 379 height 17
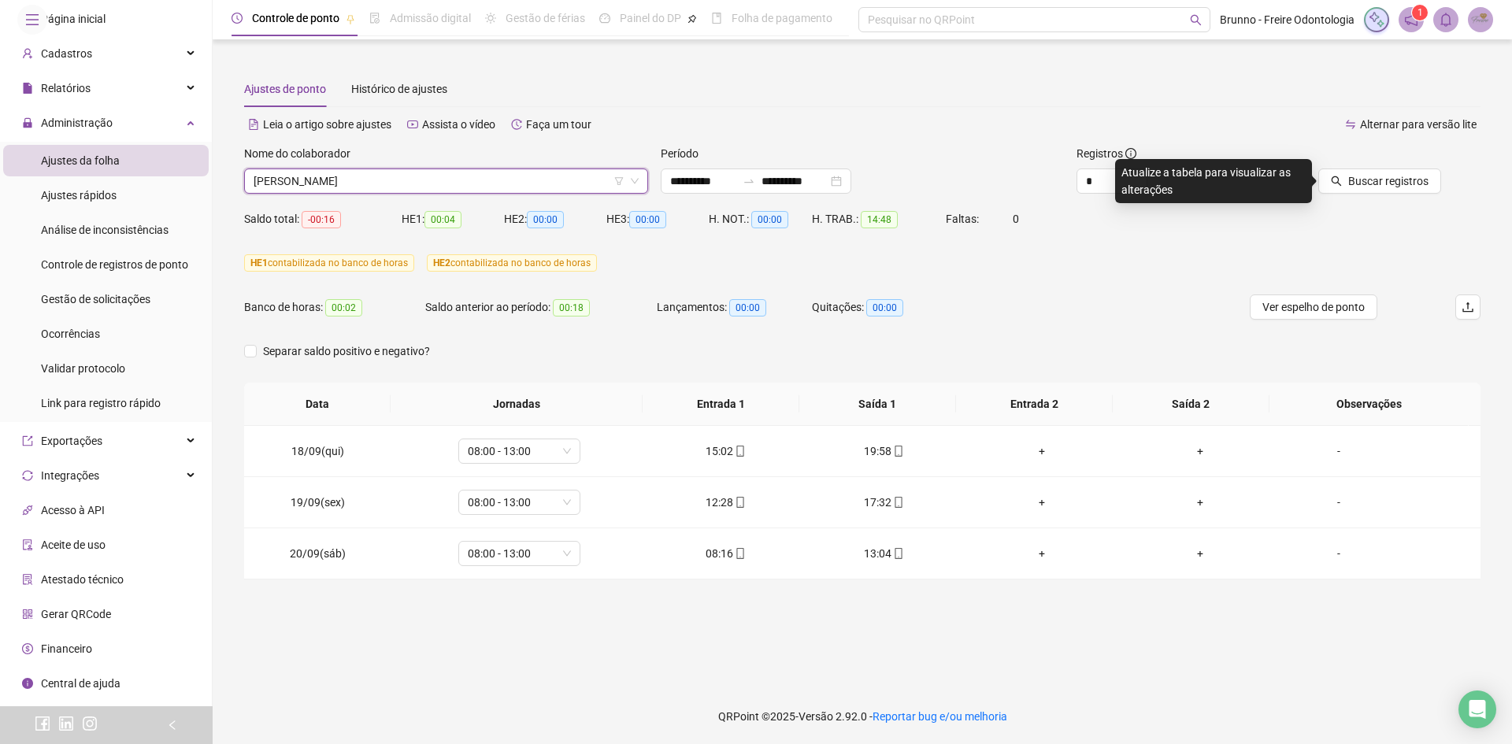
click at [1401, 163] on div at bounding box center [1364, 157] width 156 height 24
click at [1392, 179] on span "Buscar registros" at bounding box center [1389, 181] width 80 height 17
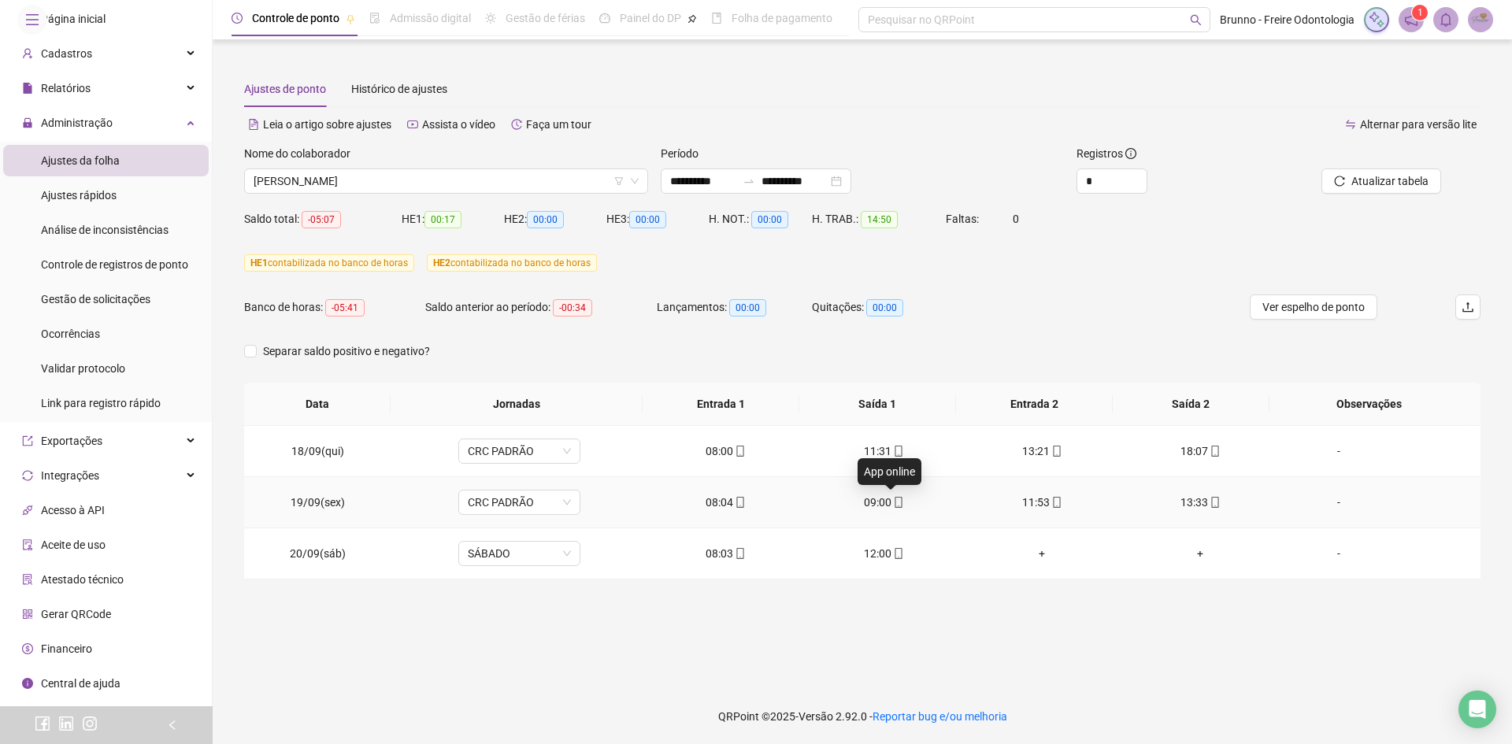
click at [895, 501] on icon "mobile" at bounding box center [898, 502] width 7 height 11
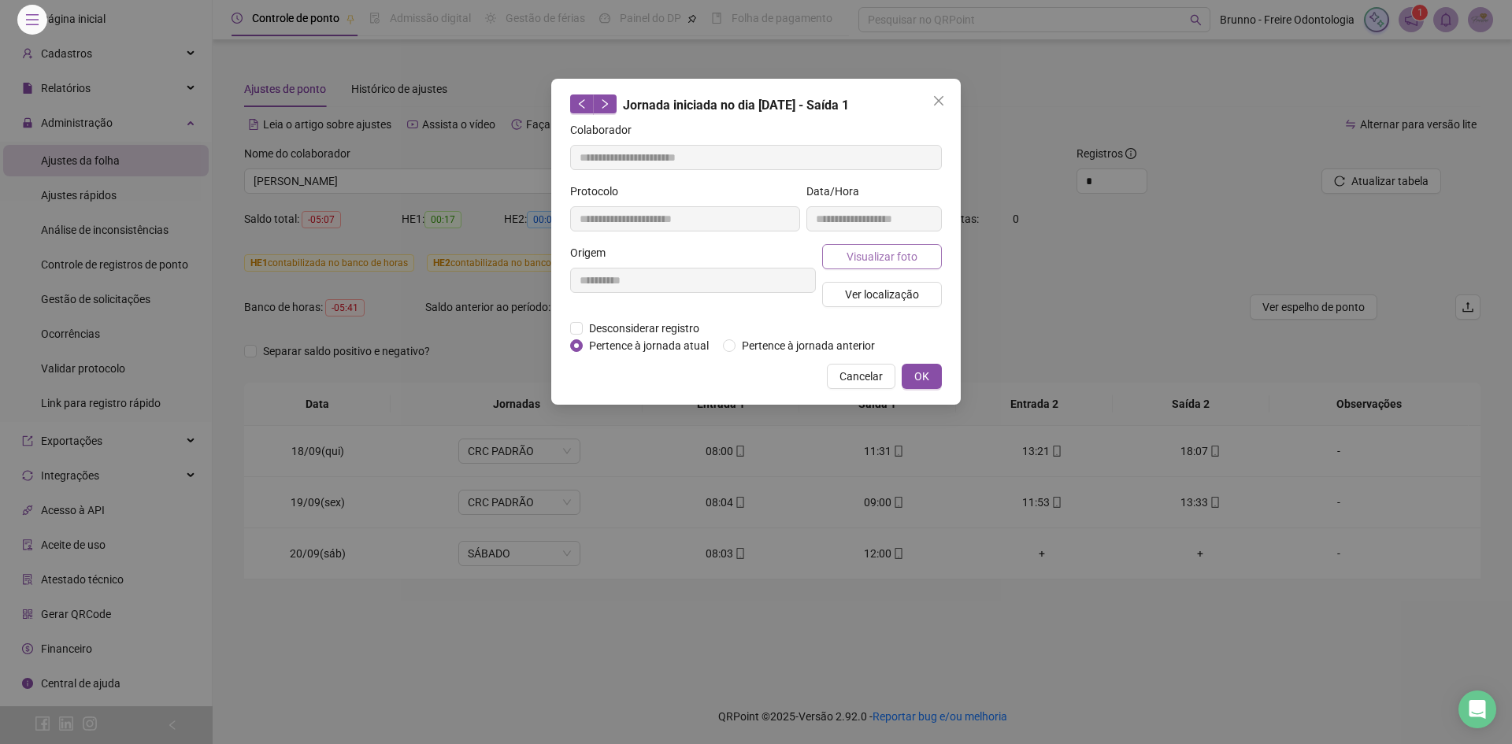
click at [883, 263] on span "Visualizar foto" at bounding box center [882, 256] width 71 height 17
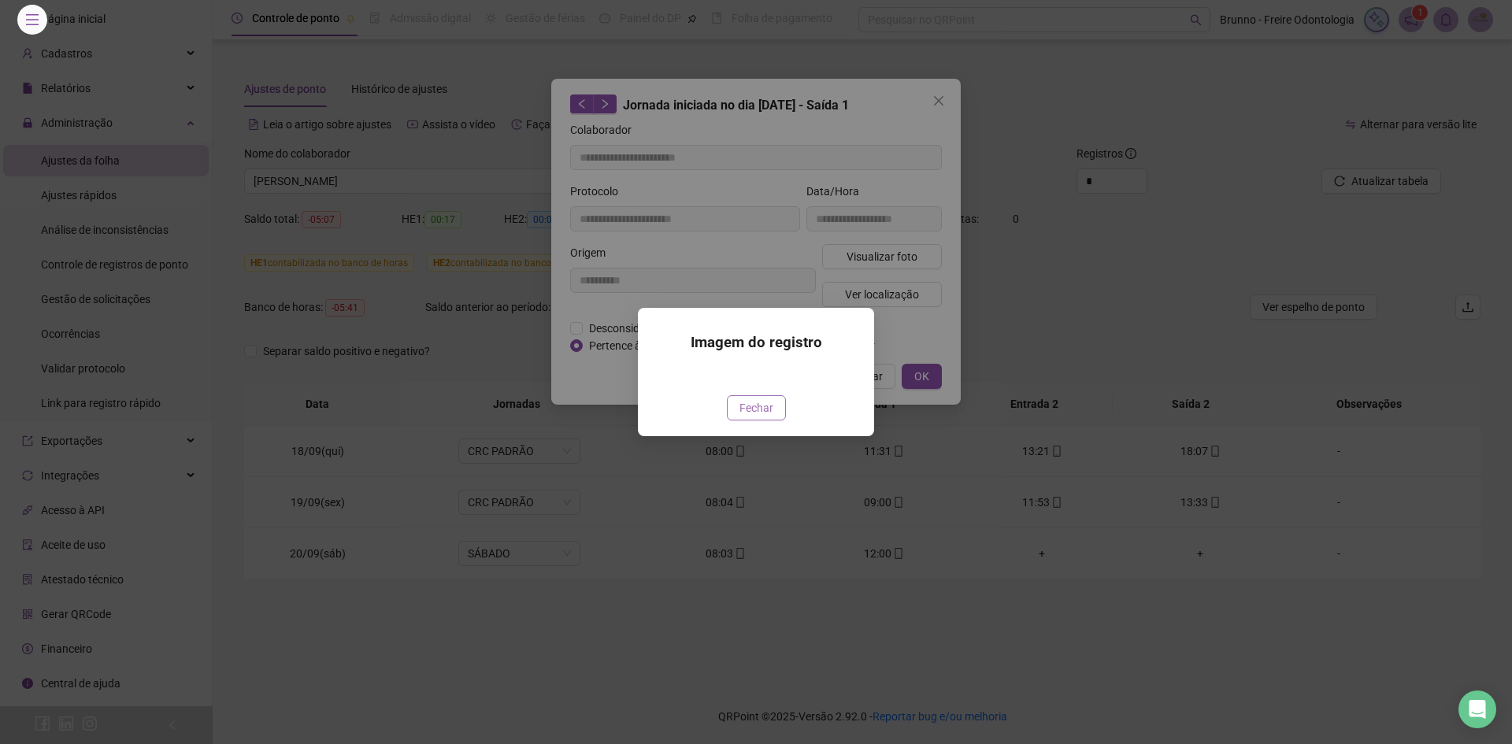
click at [755, 386] on div at bounding box center [756, 377] width 199 height 17
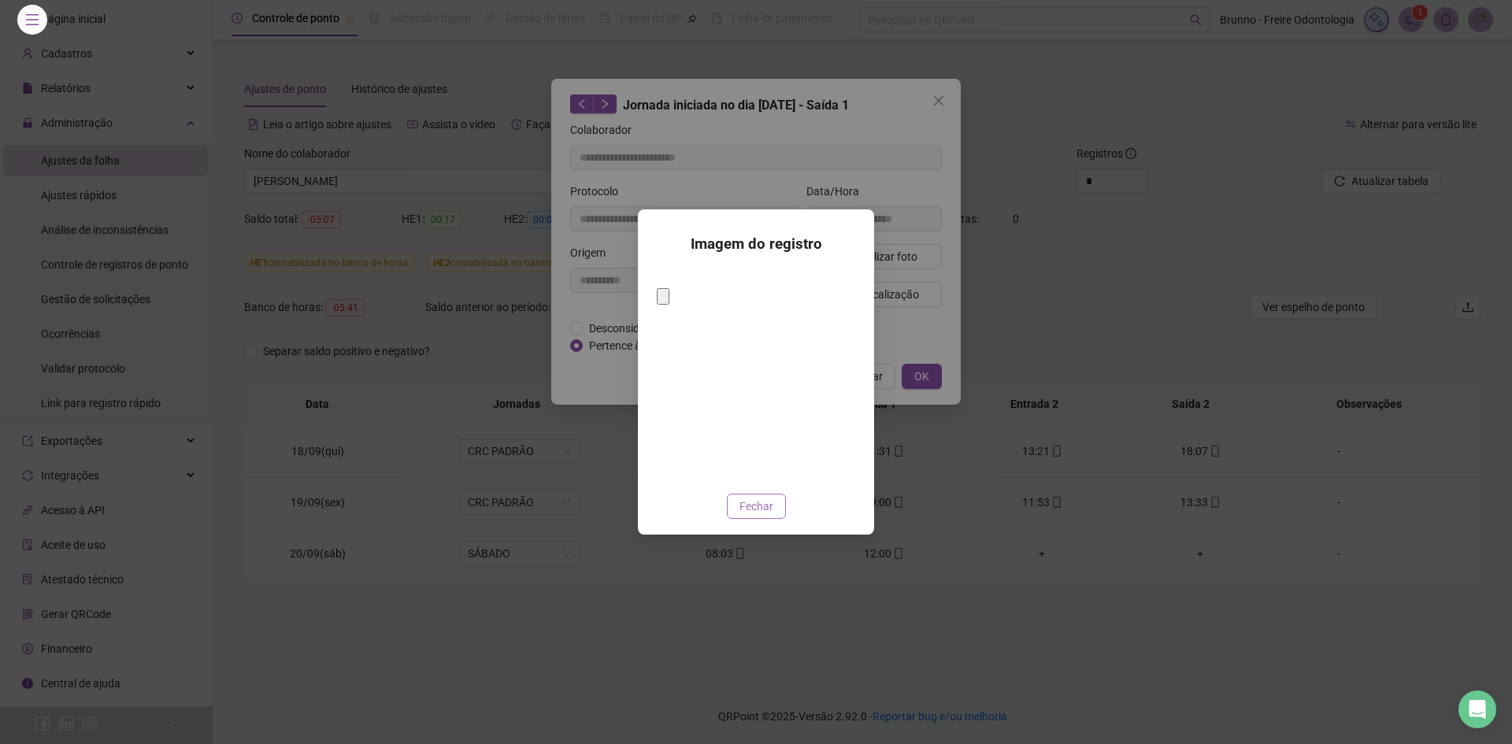
click at [762, 498] on span "Fechar" at bounding box center [757, 506] width 34 height 17
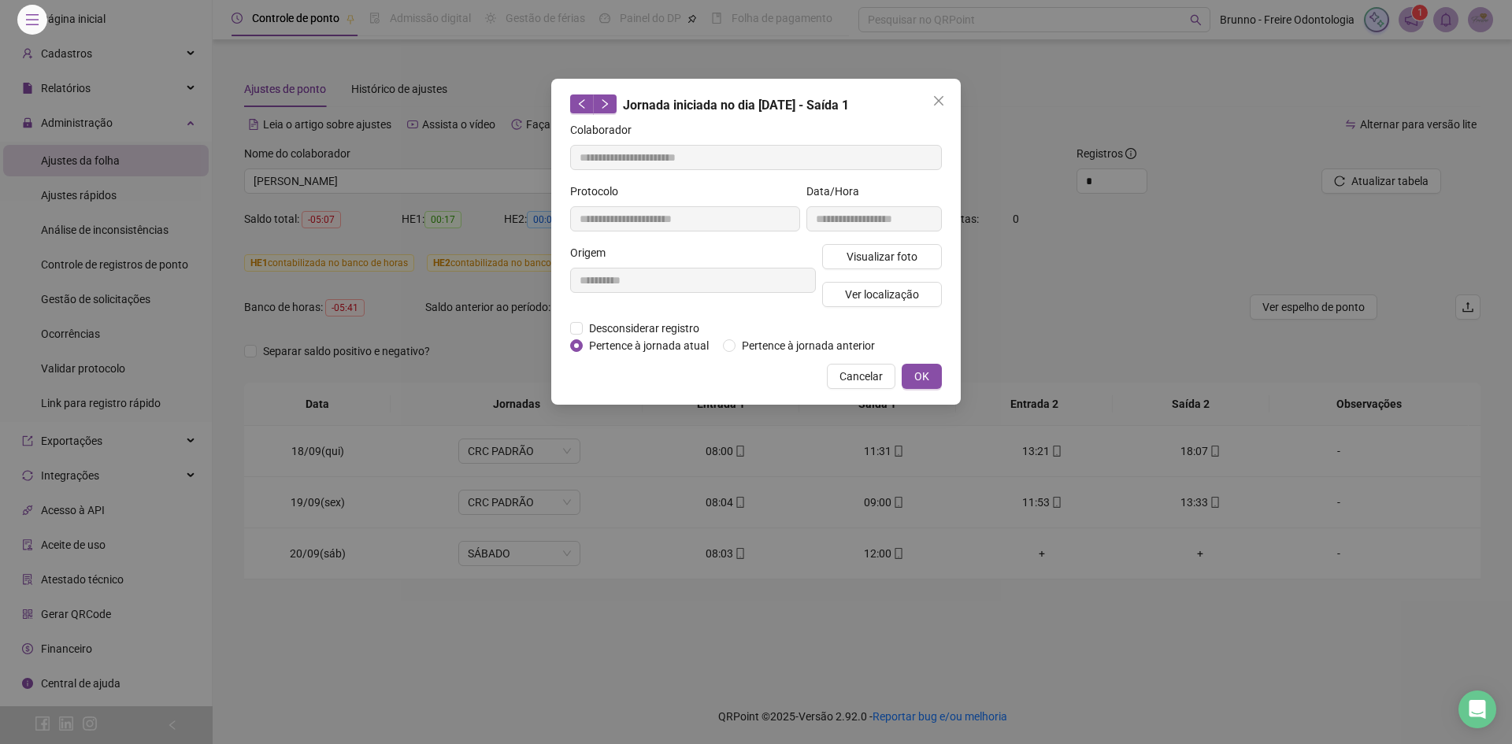
click at [944, 101] on span "Close" at bounding box center [938, 101] width 25 height 13
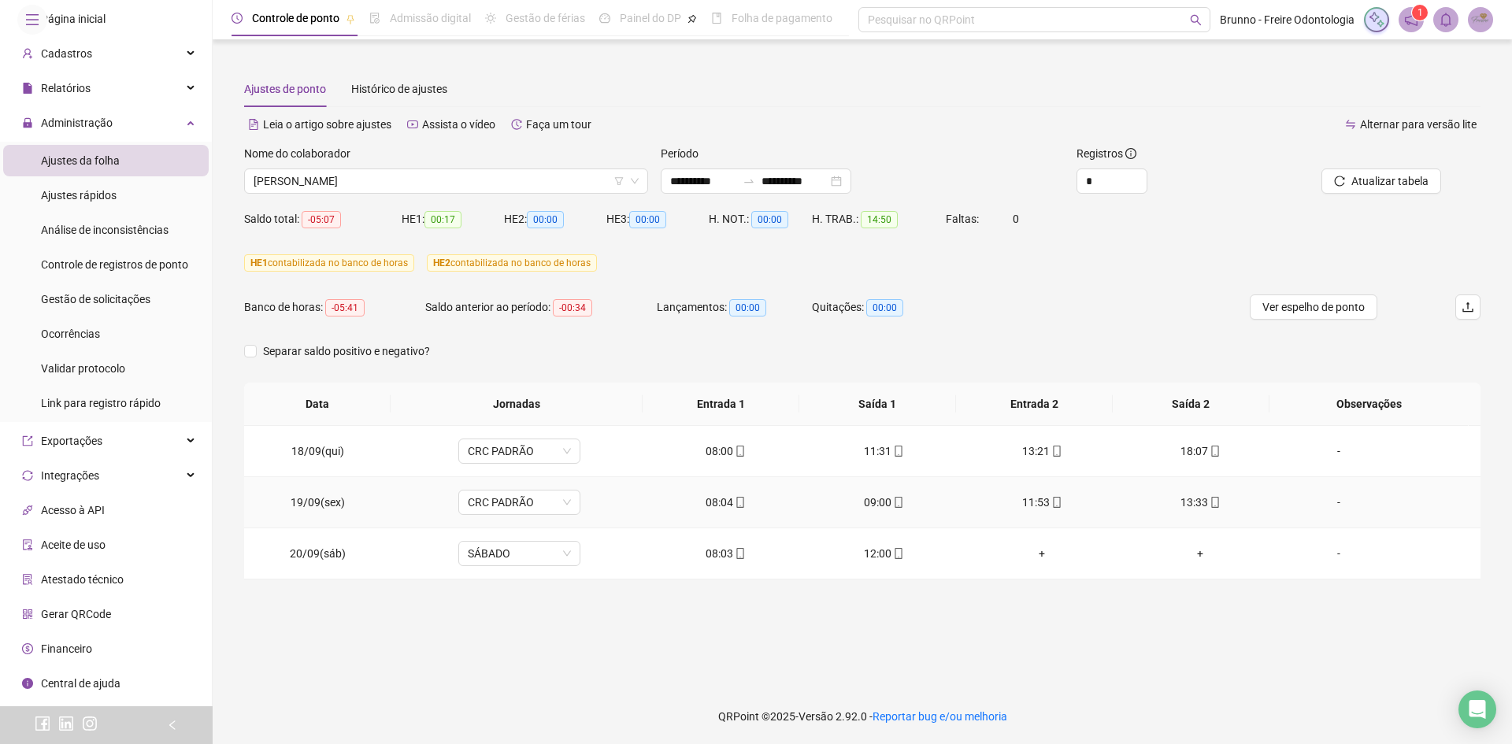
click at [1052, 503] on icon "mobile" at bounding box center [1057, 502] width 11 height 11
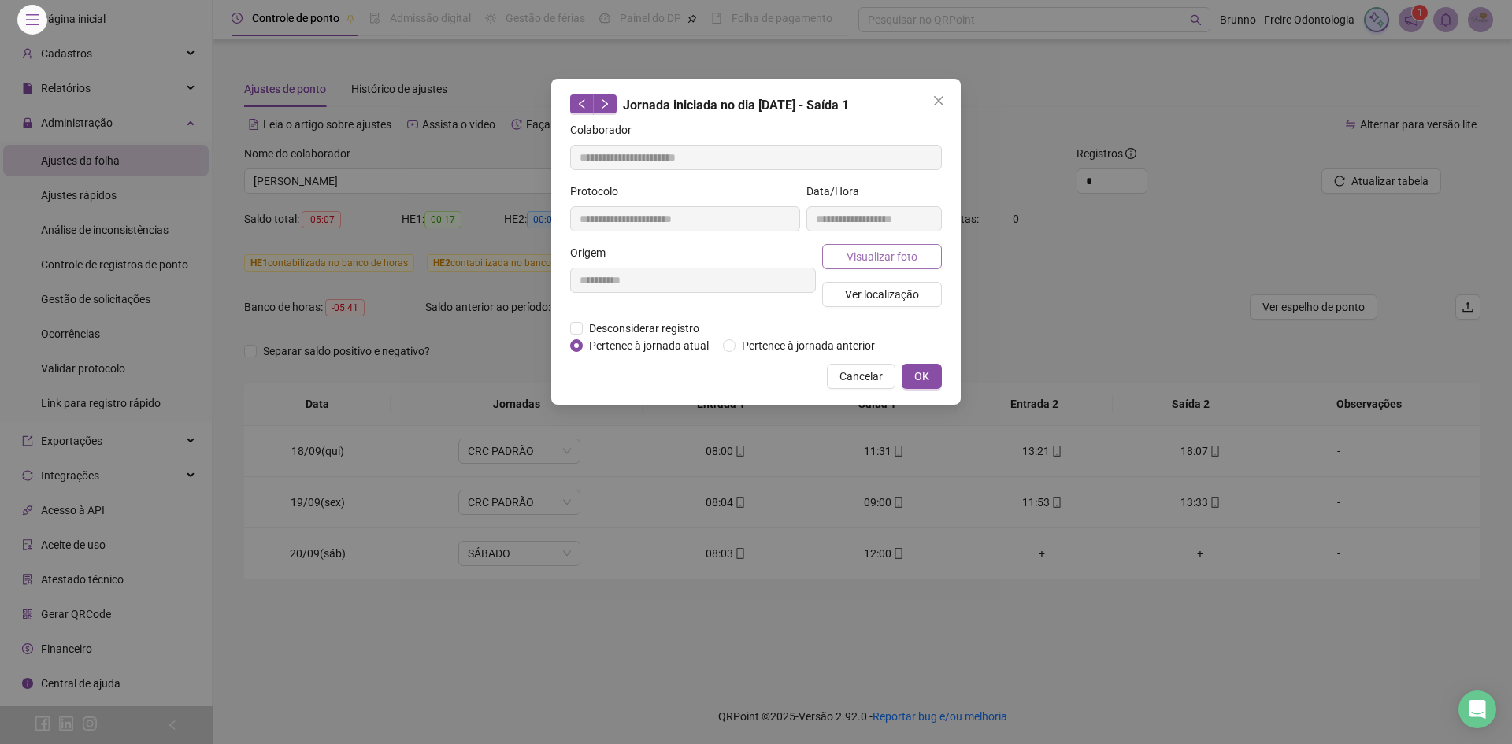
click at [871, 262] on span "Visualizar foto" at bounding box center [882, 256] width 71 height 17
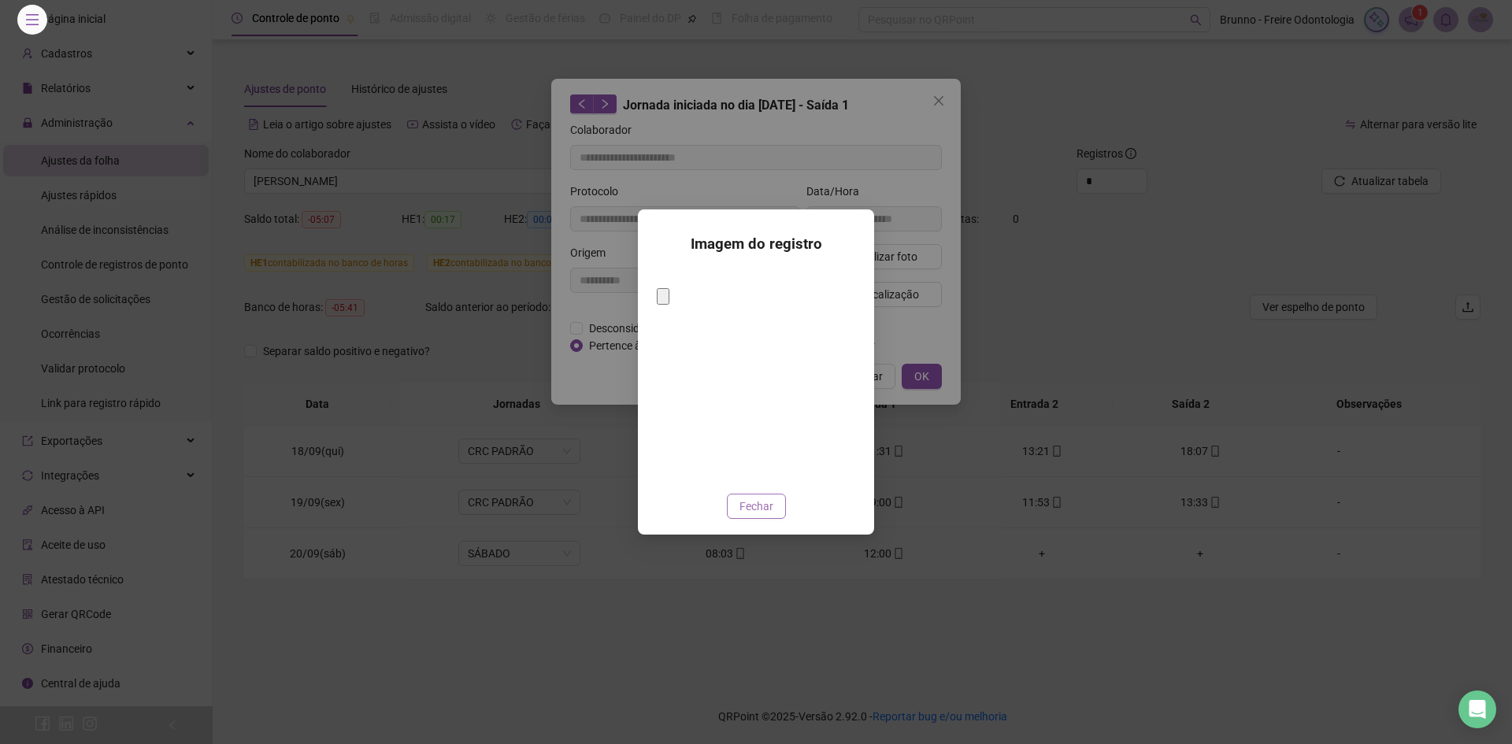
type input "**********"
click at [771, 498] on span "Fechar" at bounding box center [757, 506] width 34 height 17
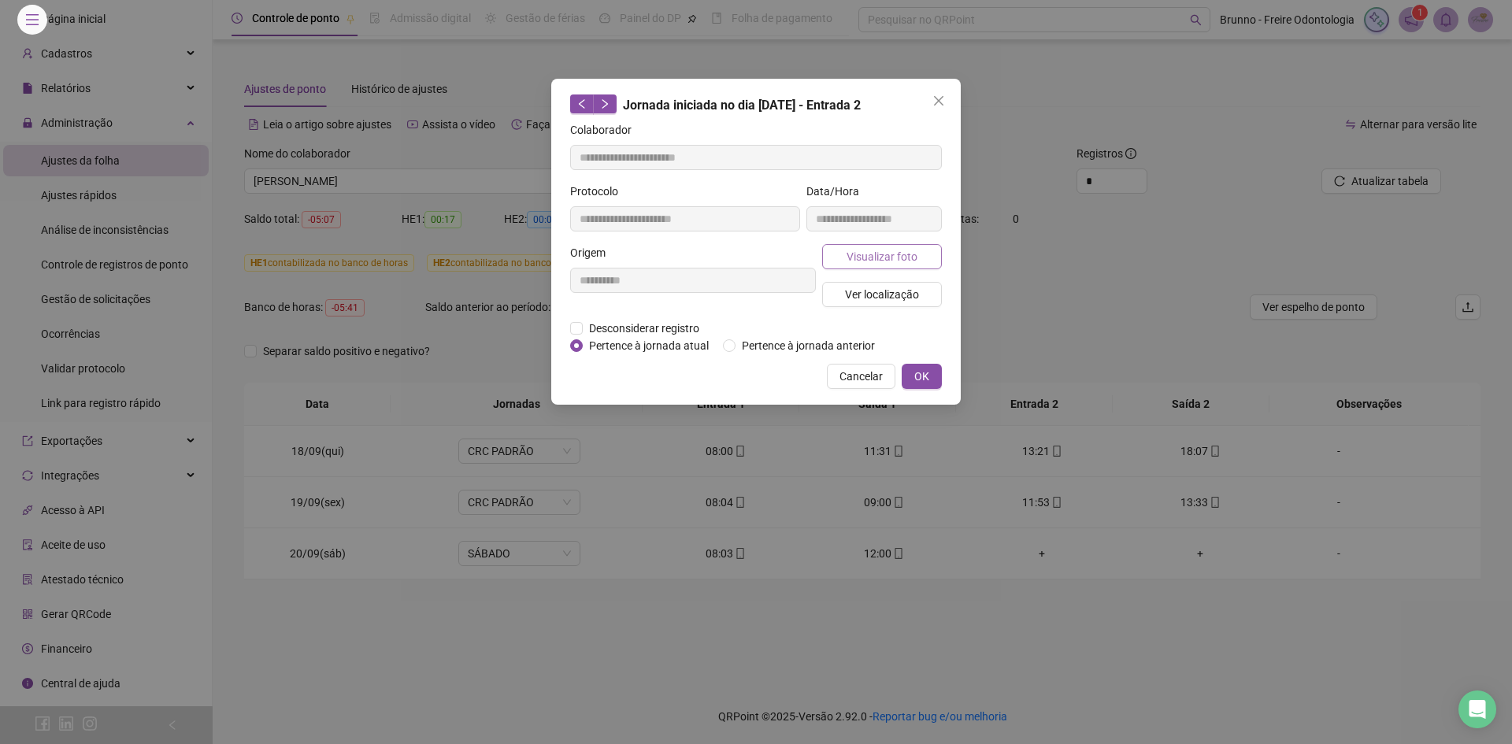
click at [890, 258] on span "Visualizar foto" at bounding box center [882, 256] width 71 height 17
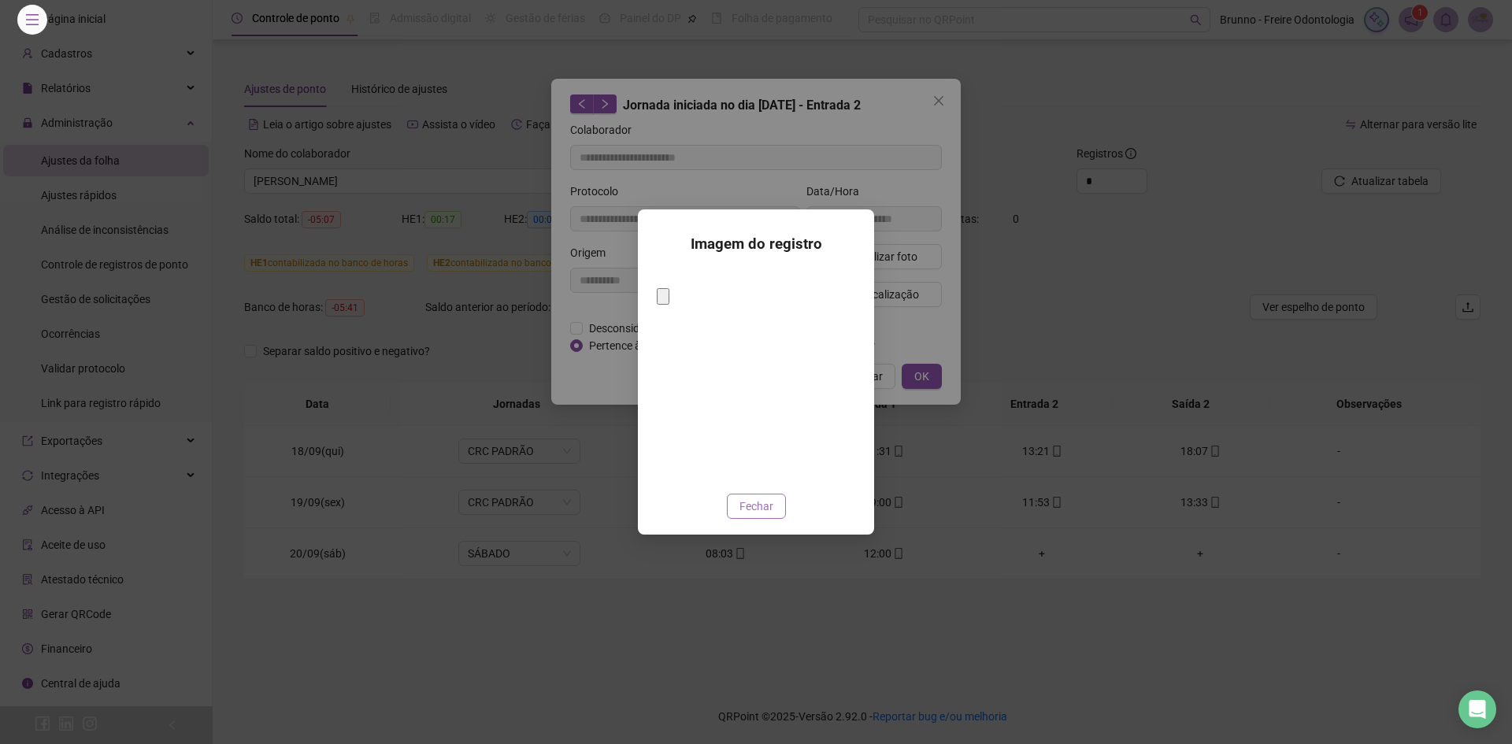
click at [756, 499] on span "Fechar" at bounding box center [757, 506] width 34 height 17
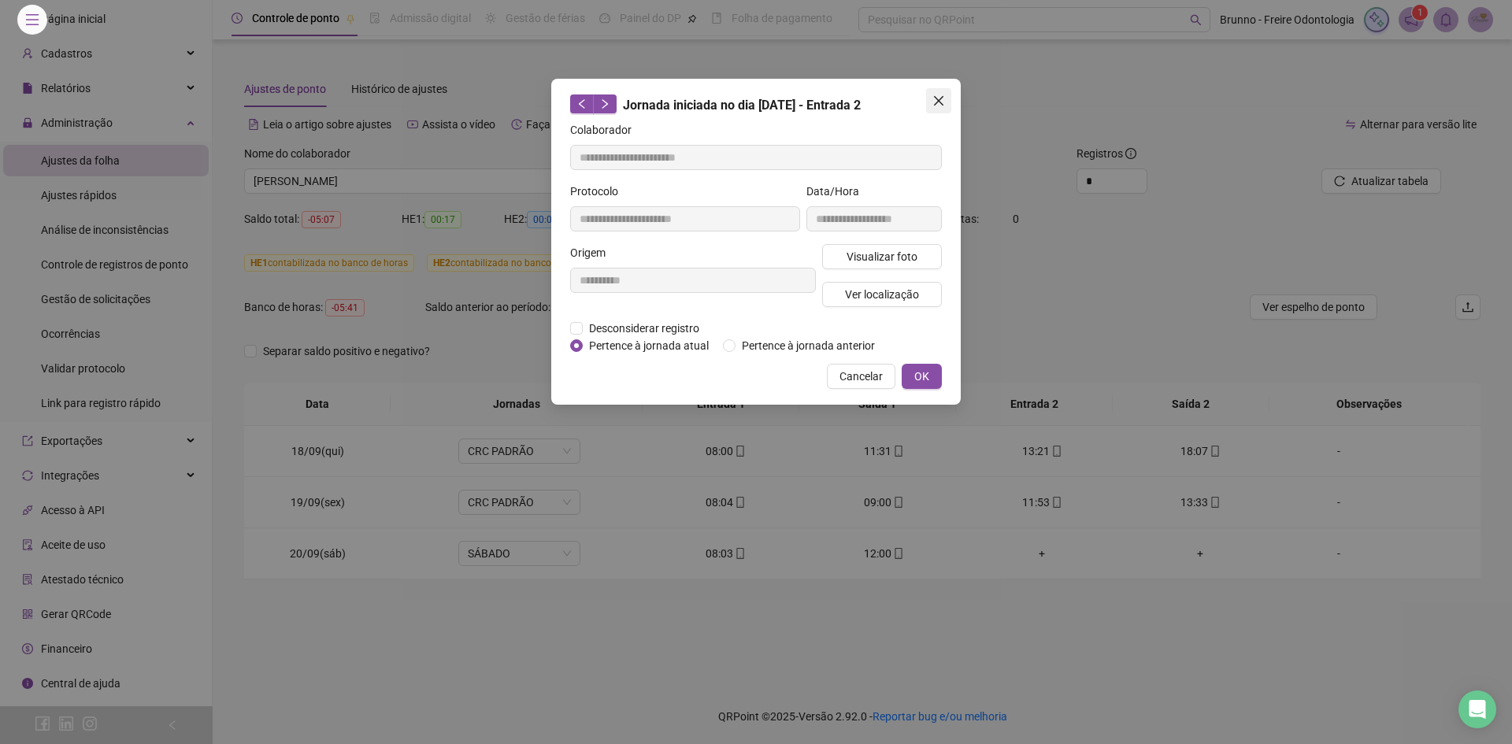
click at [948, 101] on span "Close" at bounding box center [938, 101] width 25 height 13
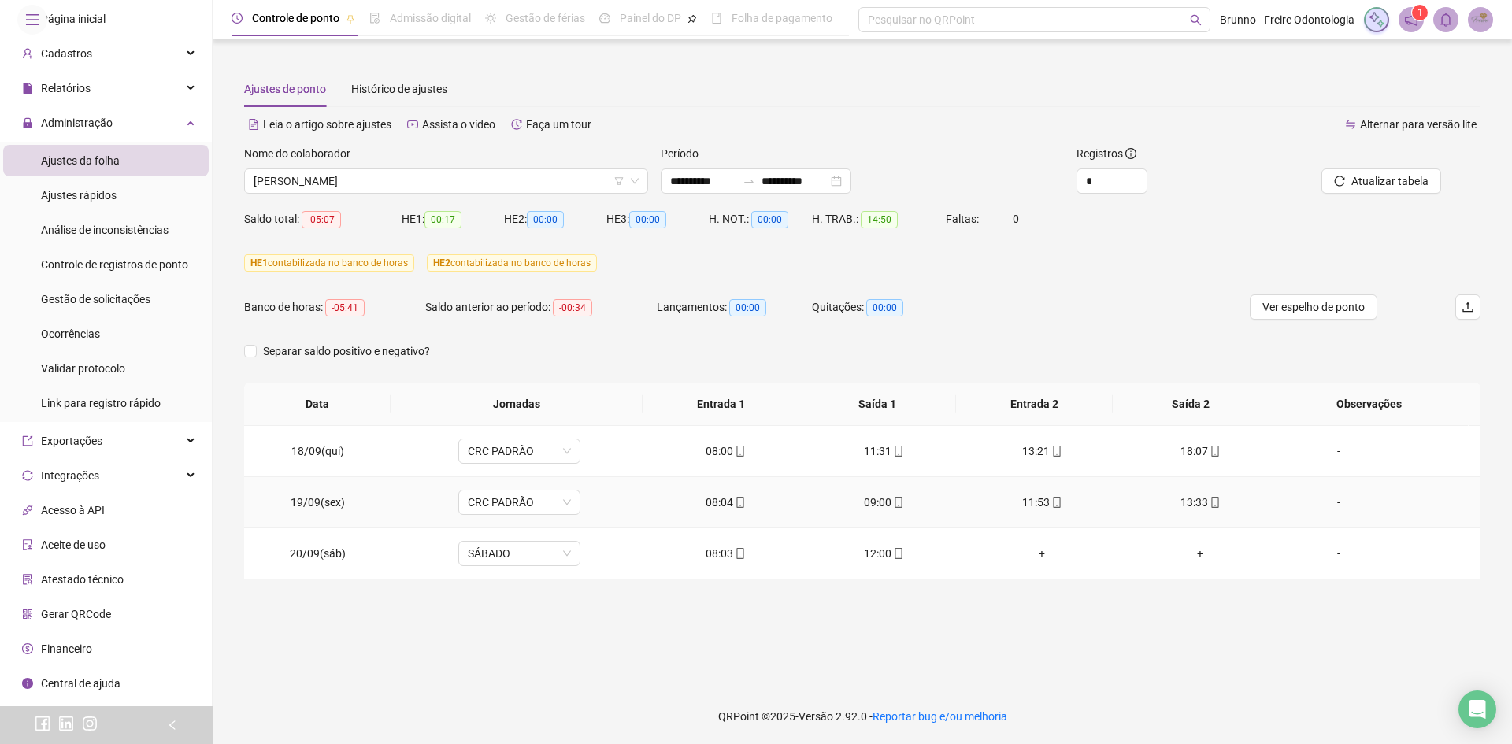
click at [1210, 502] on icon "mobile" at bounding box center [1215, 502] width 11 height 11
type input "**********"
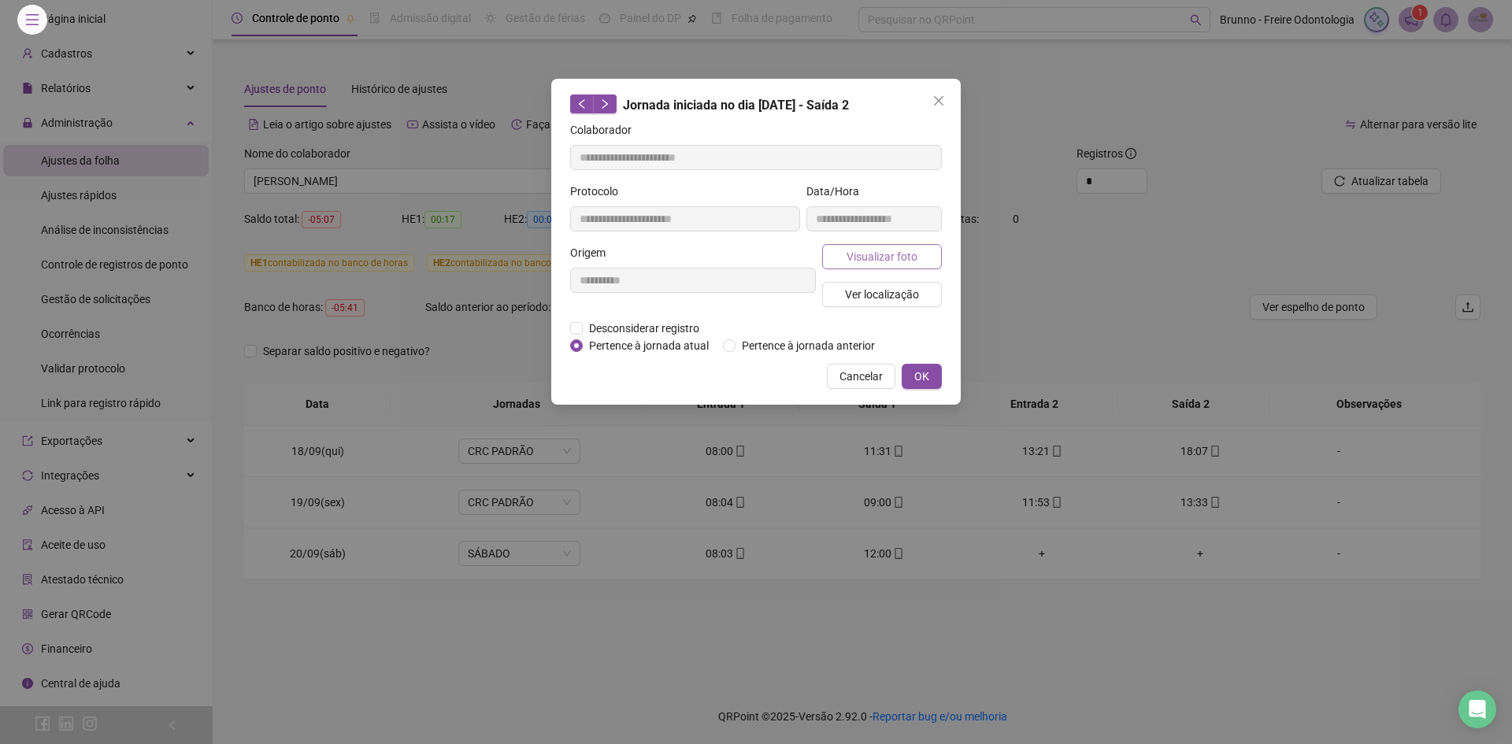
click at [875, 246] on button "Visualizar foto" at bounding box center [882, 256] width 120 height 25
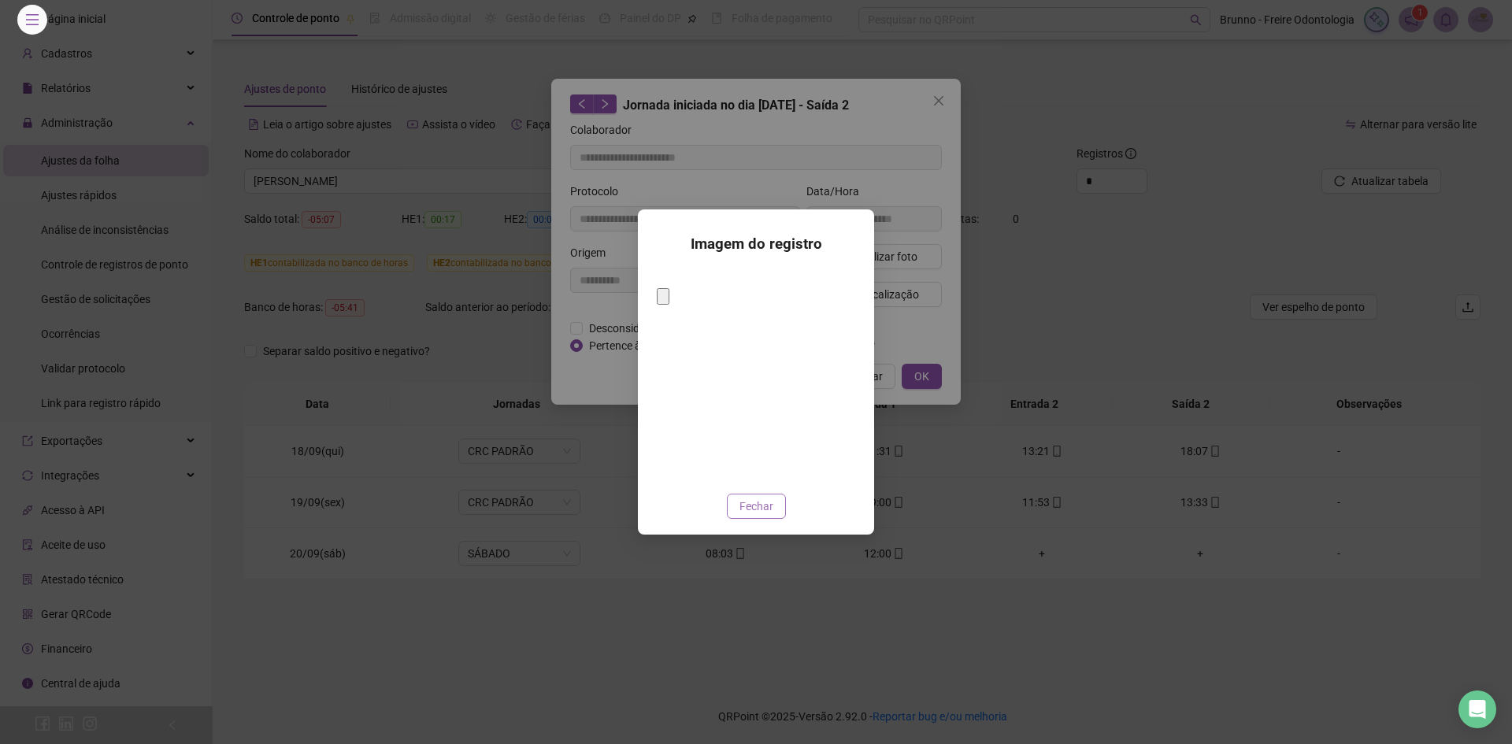
click at [755, 498] on span "Fechar" at bounding box center [757, 506] width 34 height 17
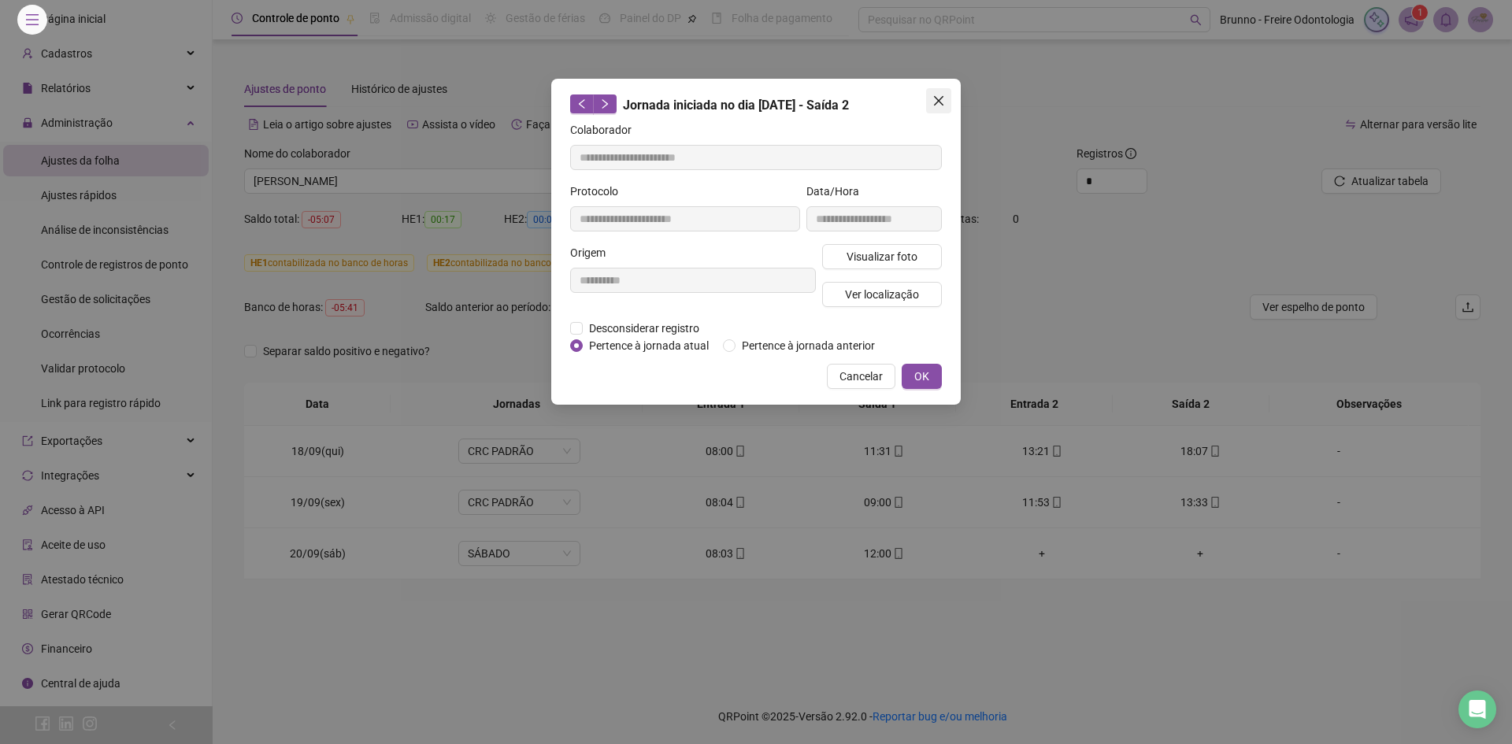
click at [937, 96] on icon "close" at bounding box center [939, 101] width 13 height 13
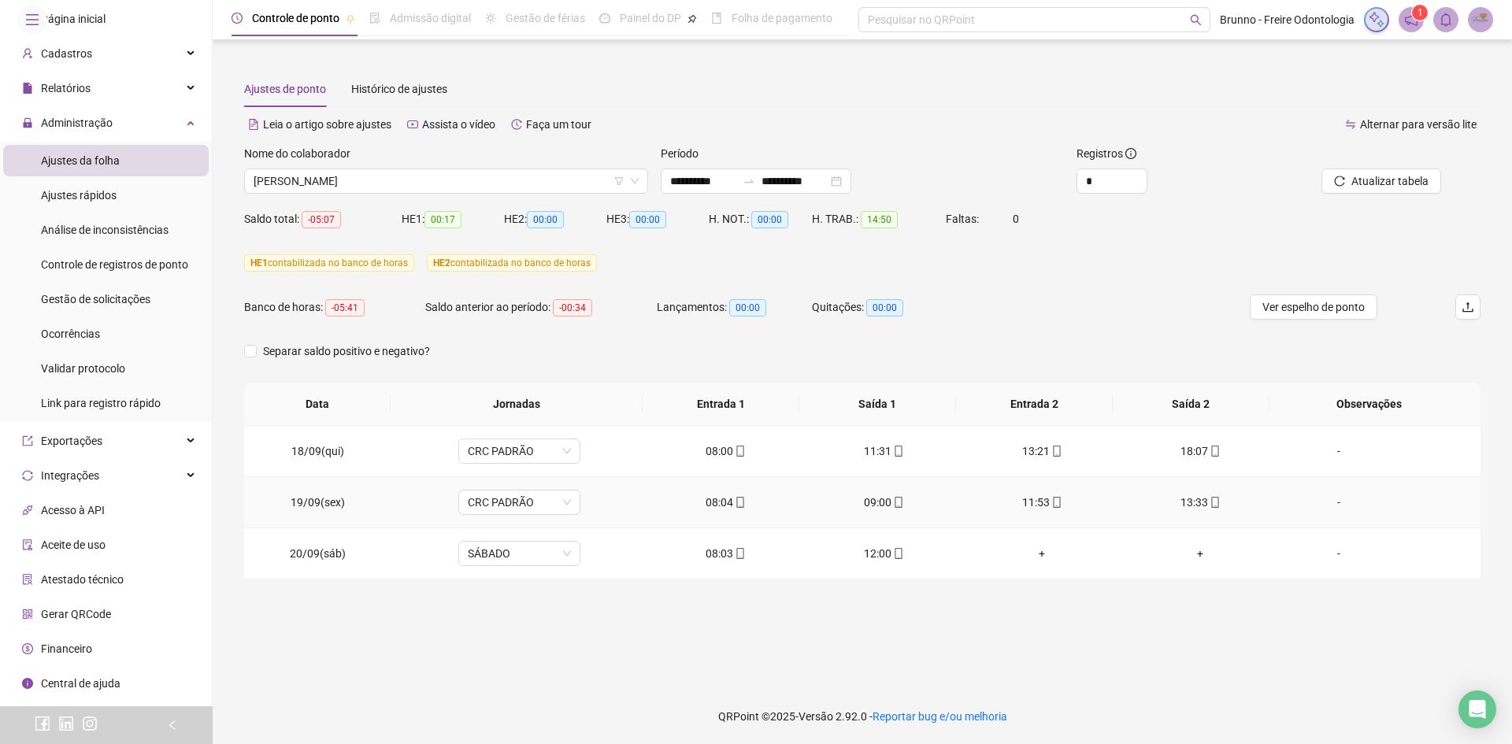
click at [892, 504] on span "mobile" at bounding box center [898, 502] width 13 height 11
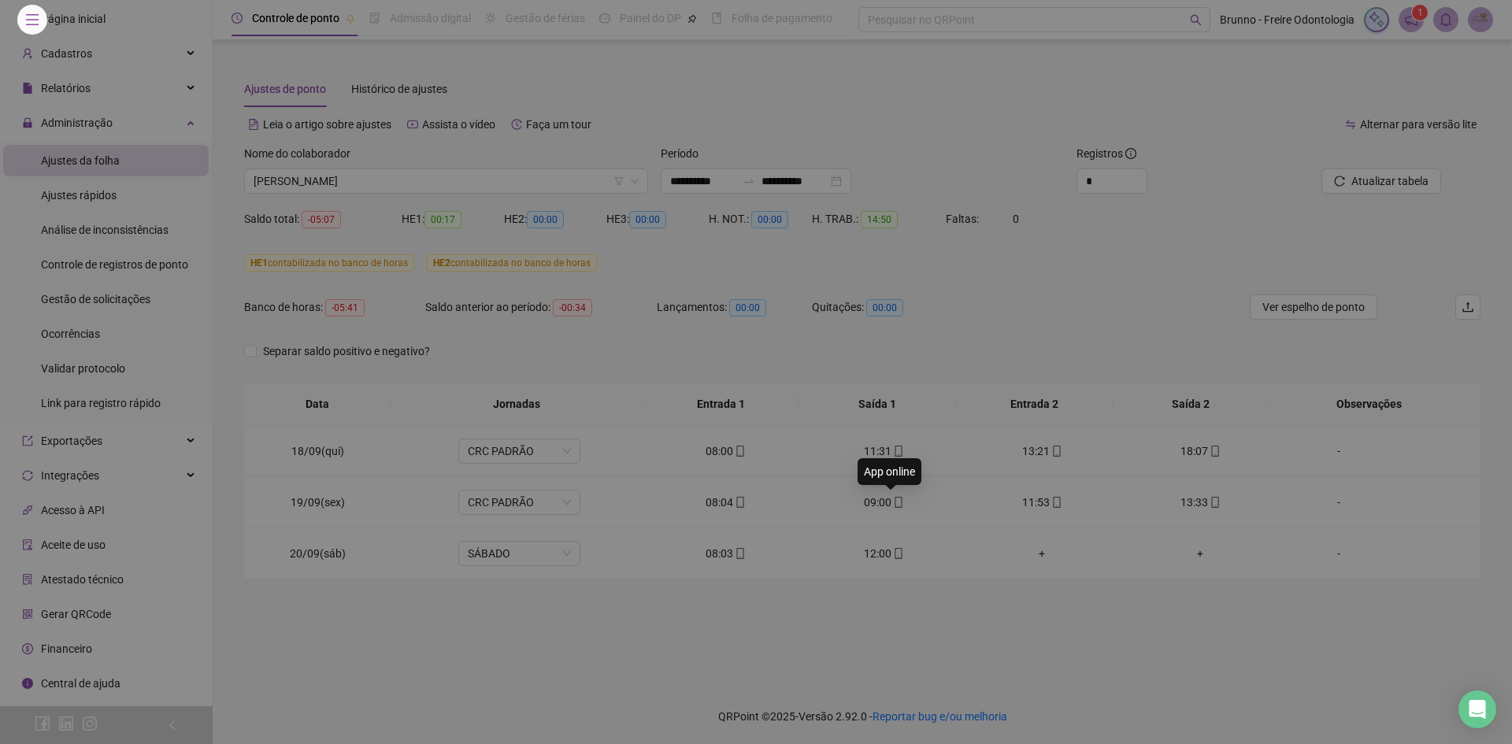
type input "**********"
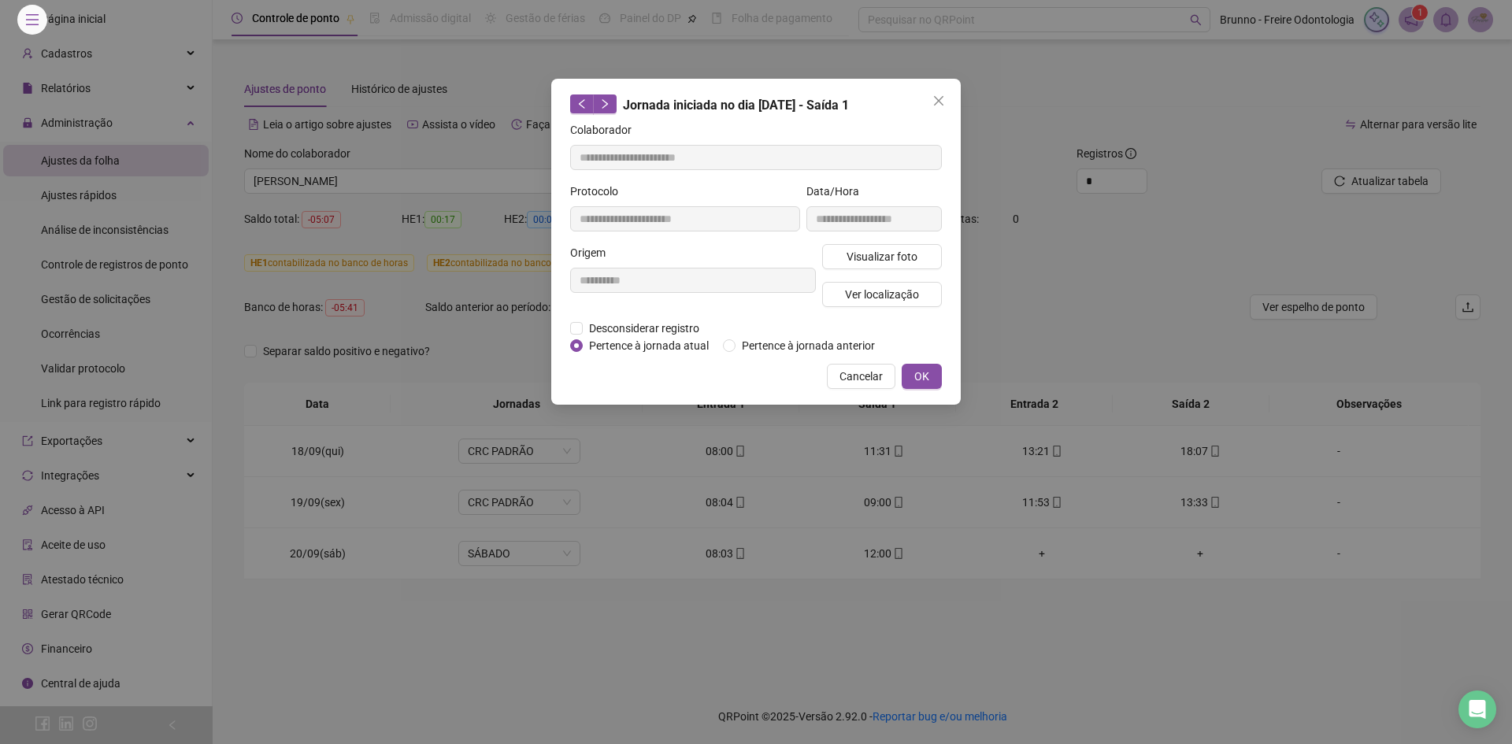
click at [718, 599] on div "**********" at bounding box center [756, 372] width 1512 height 744
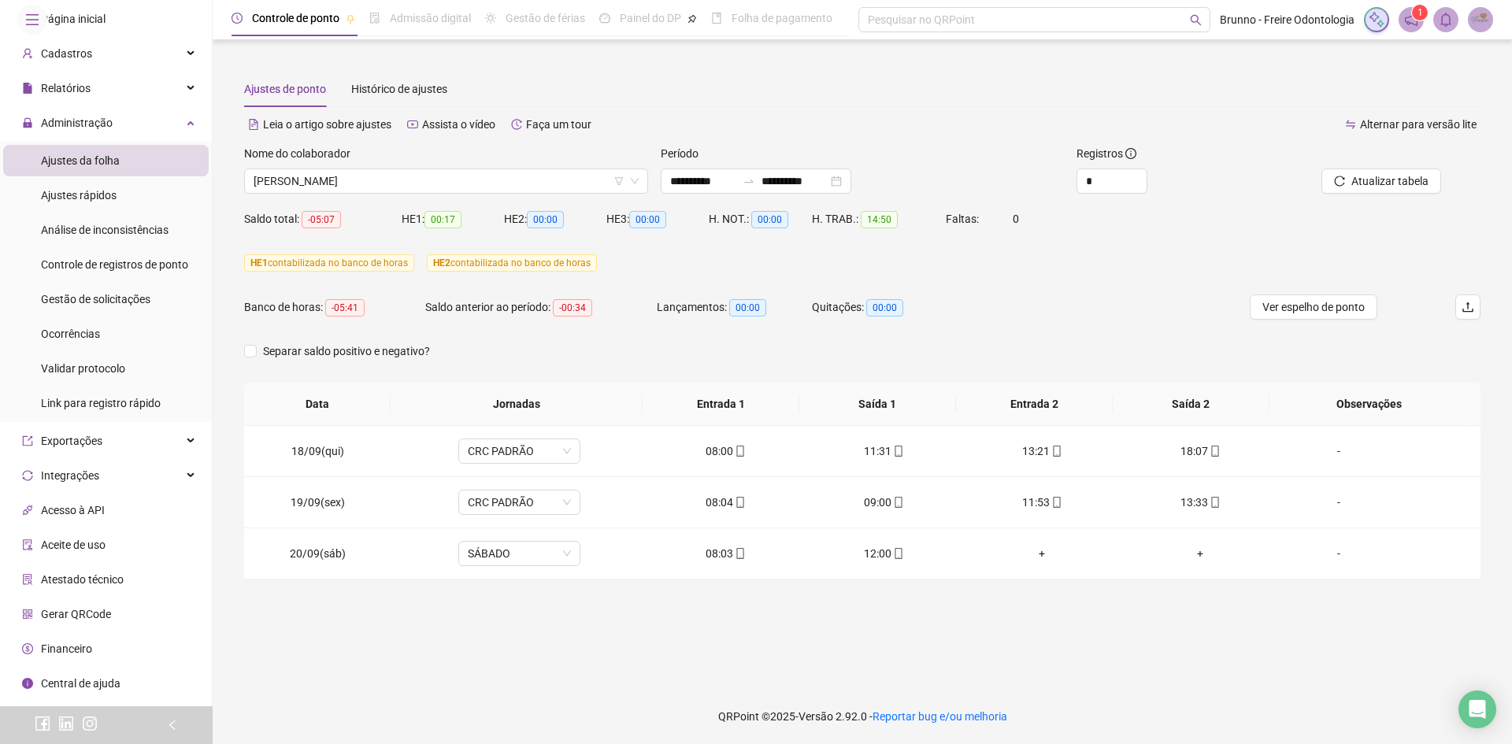
drag, startPoint x: 113, startPoint y: 336, endPoint x: 132, endPoint y: 354, distance: 26.7
click at [113, 306] on span "Gestão de solicitações" at bounding box center [95, 299] width 109 height 13
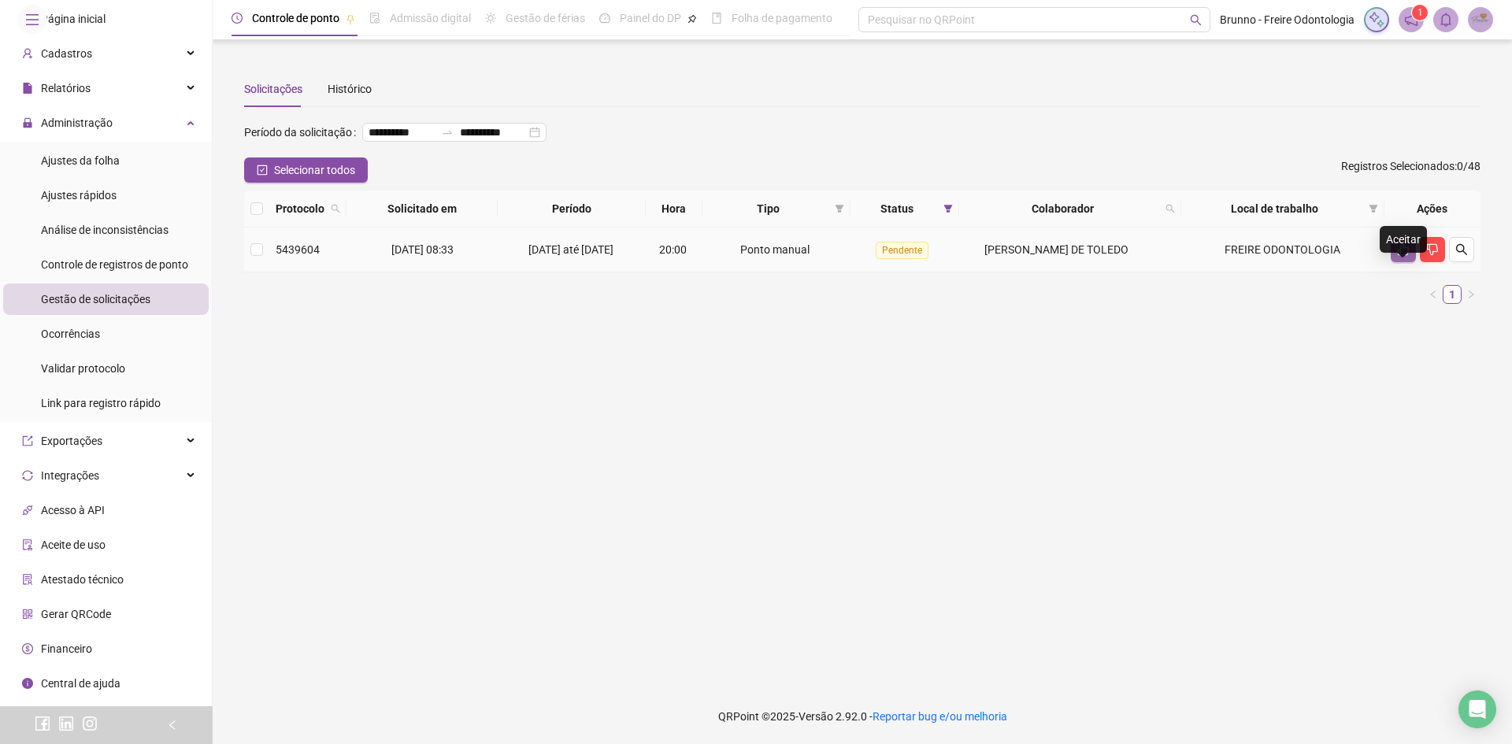
click at [1391, 262] on button "button" at bounding box center [1403, 249] width 25 height 25
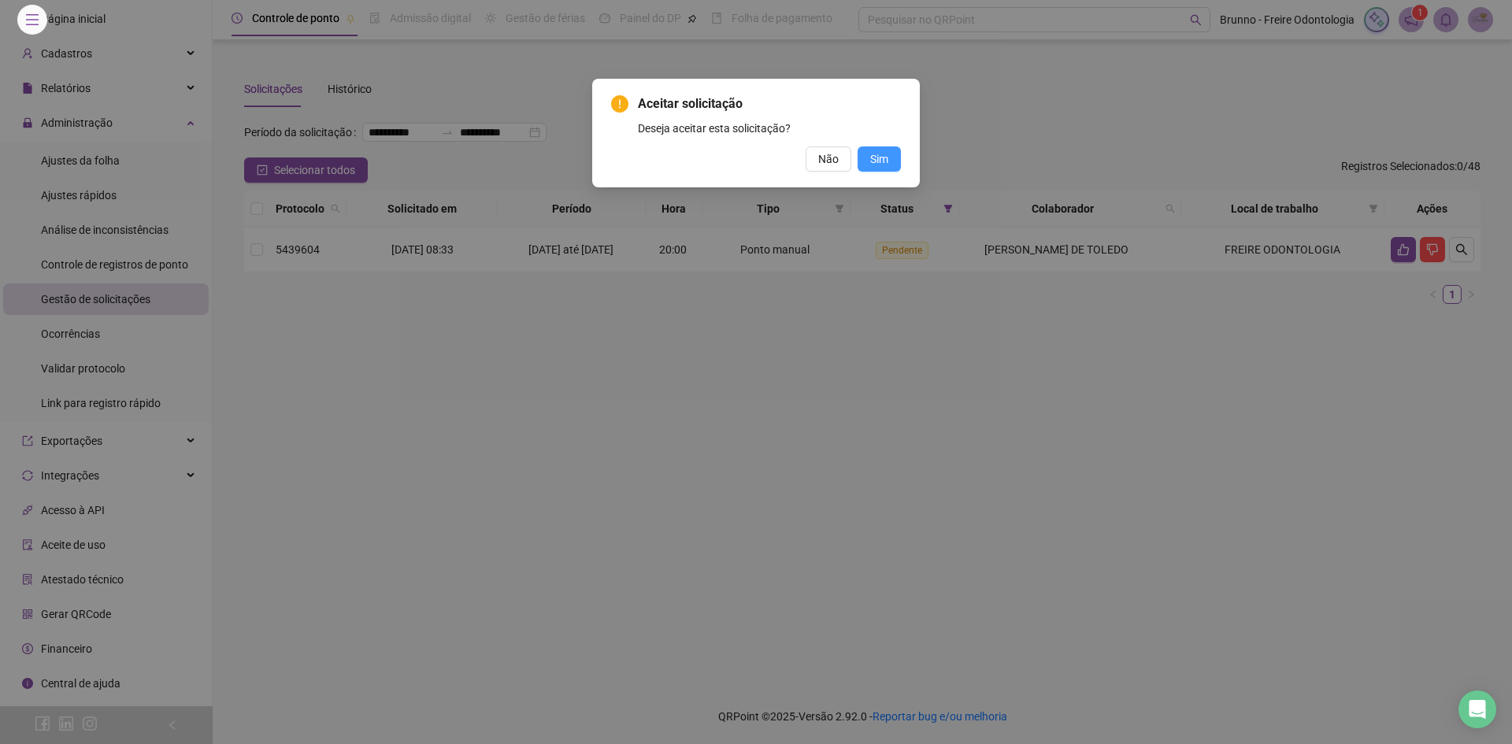
click at [898, 154] on button "Sim" at bounding box center [879, 159] width 43 height 25
click at [896, 151] on button "Sim" at bounding box center [879, 159] width 43 height 25
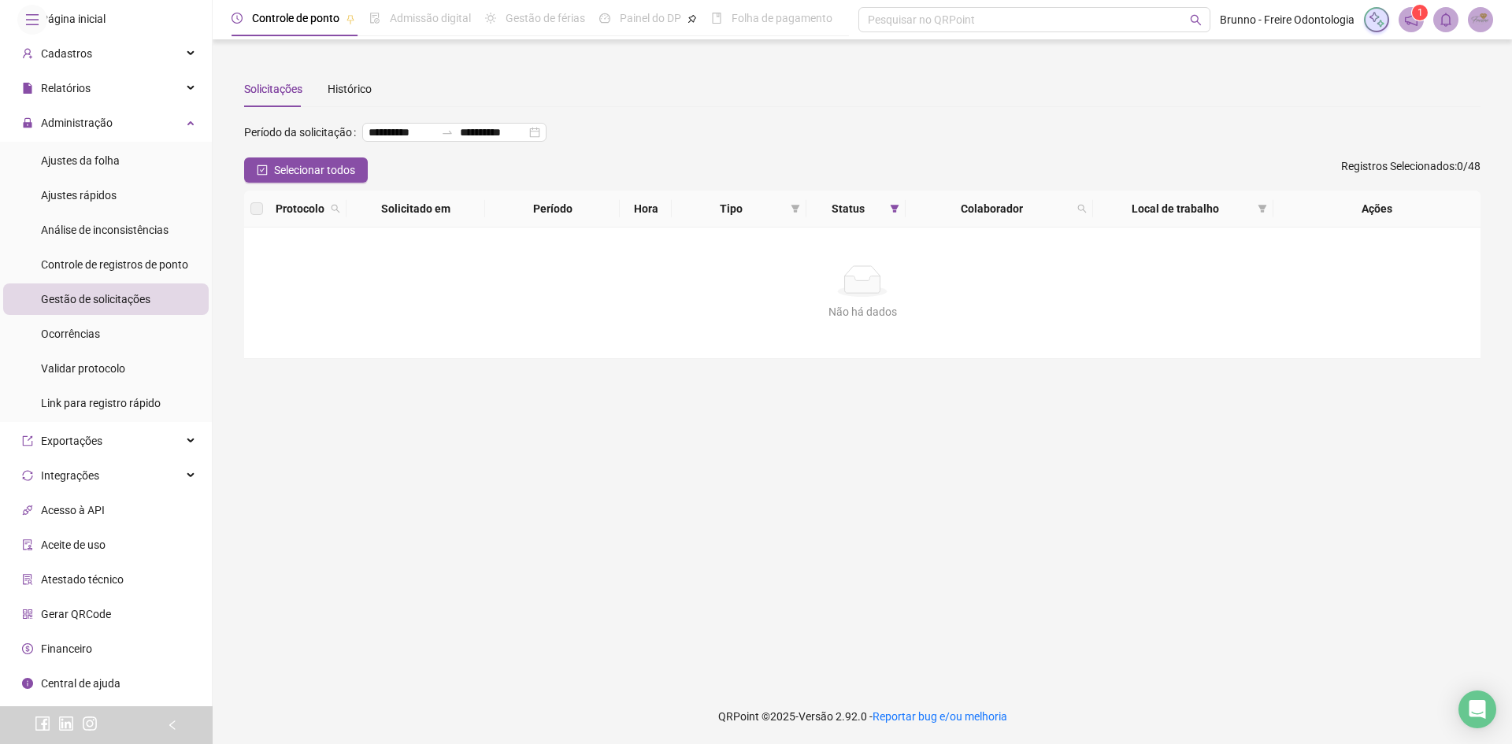
click at [91, 179] on li "Administração Ajustes da folha Ajustes rápidos Análise de inconsistências Contr…" at bounding box center [106, 264] width 212 height 315
click at [90, 167] on span "Ajustes da folha" at bounding box center [80, 160] width 79 height 13
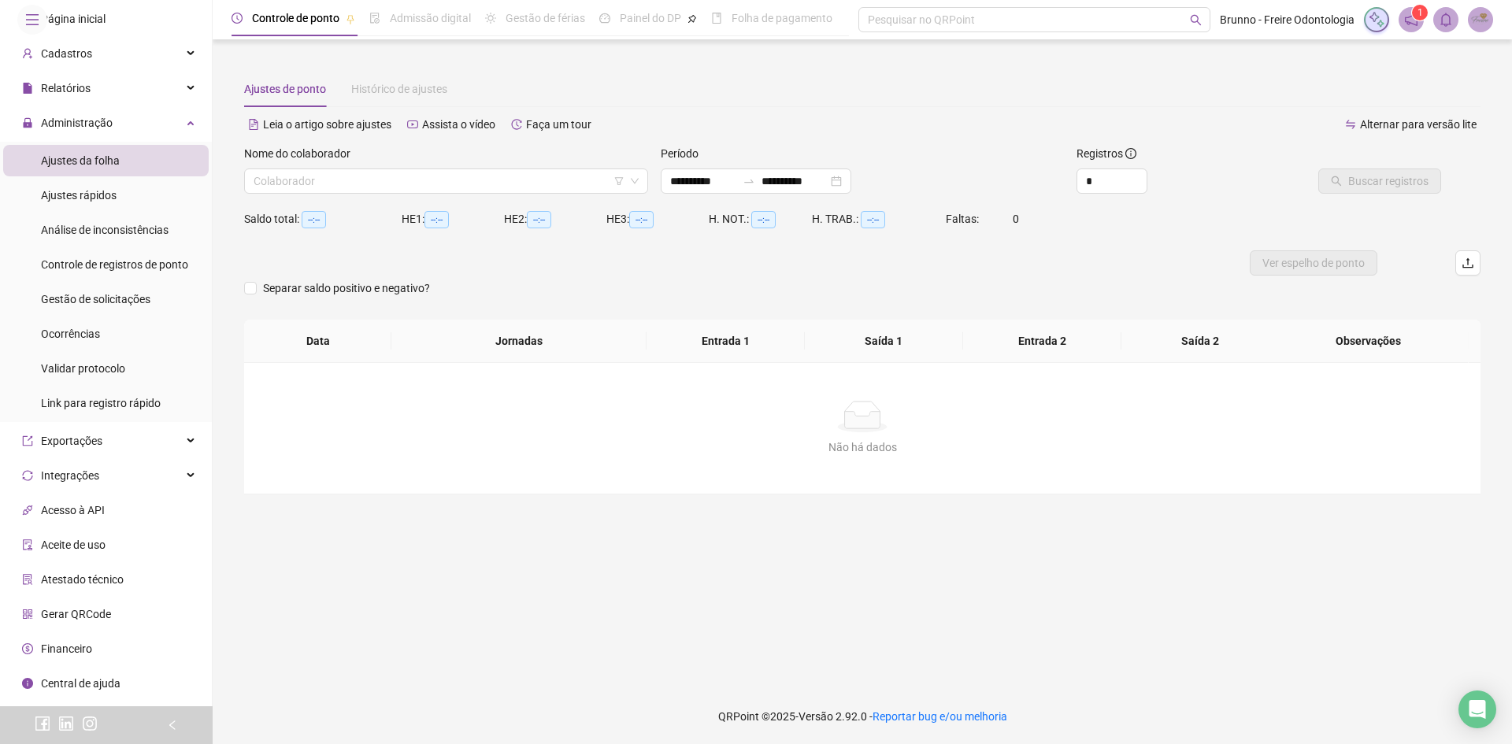
type input "**********"
click at [377, 186] on input "search" at bounding box center [439, 181] width 371 height 24
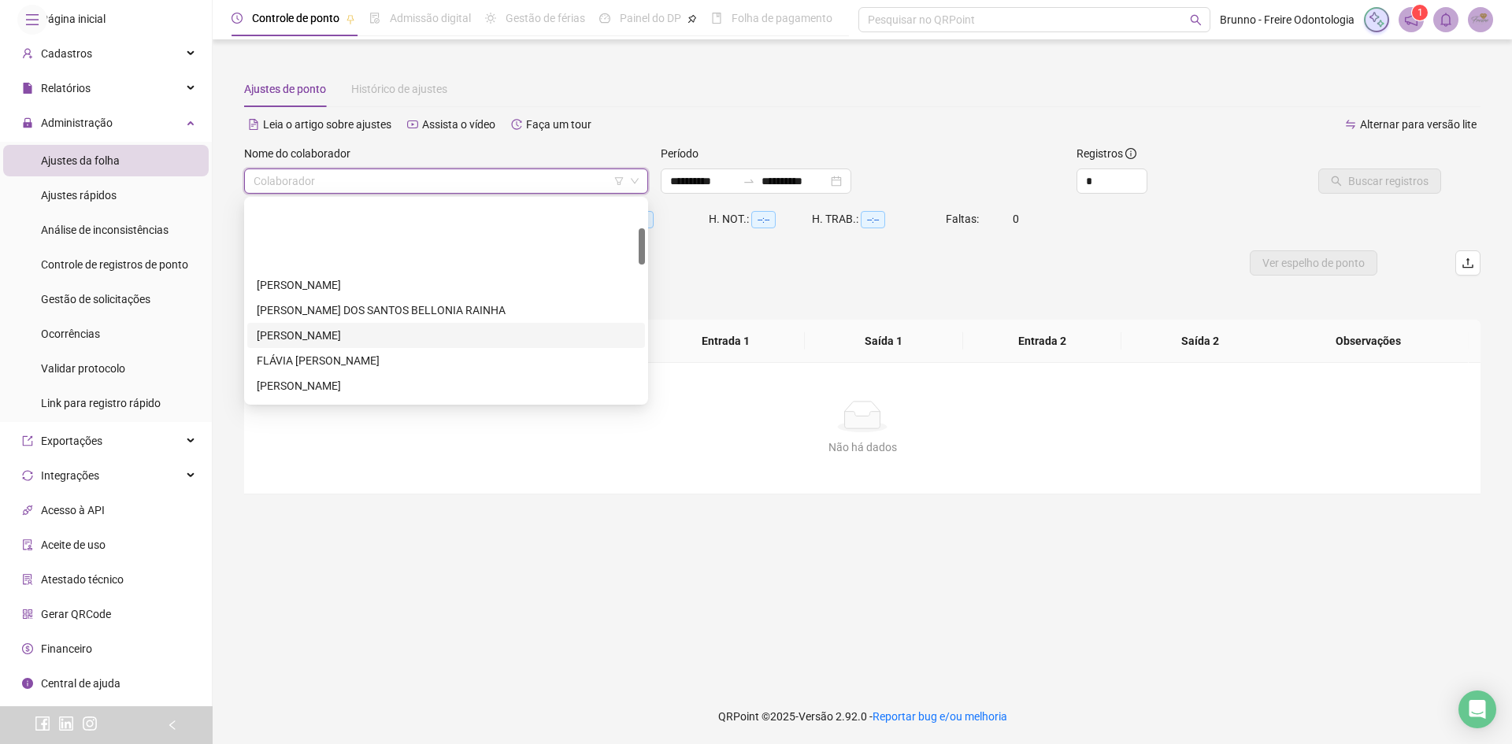
scroll to position [236, 0]
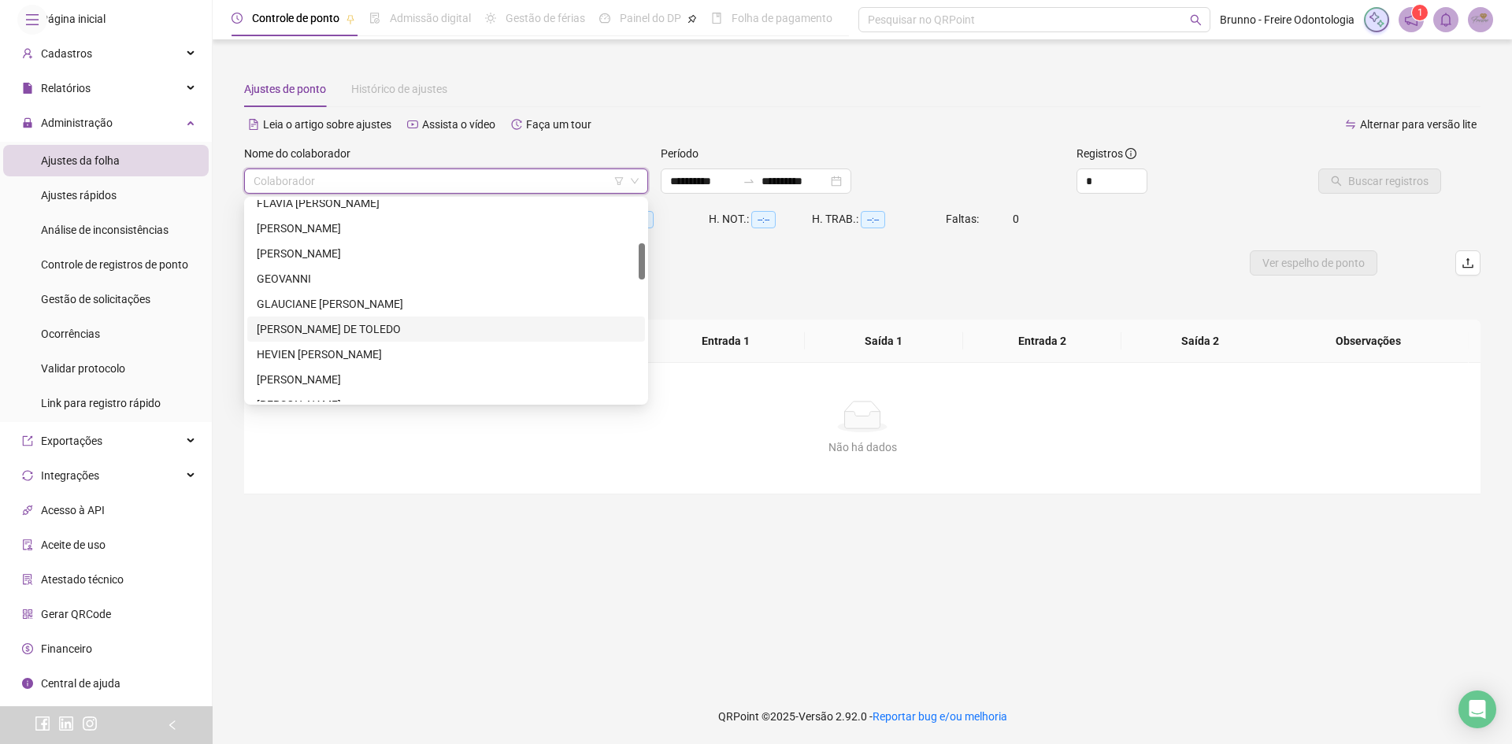
click at [343, 336] on div "[PERSON_NAME] DE TOLEDO" at bounding box center [446, 329] width 379 height 17
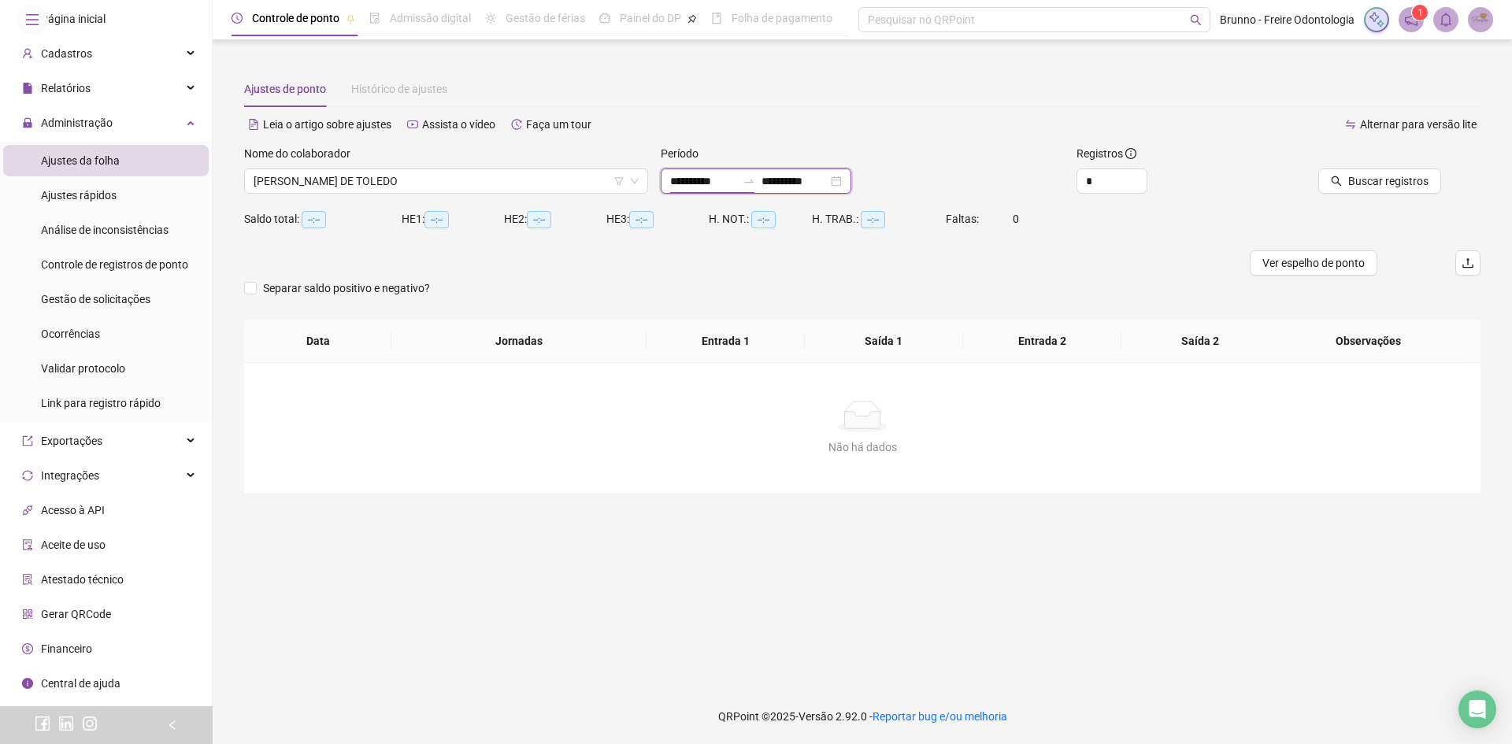
click at [715, 184] on input "**********" at bounding box center [703, 181] width 66 height 17
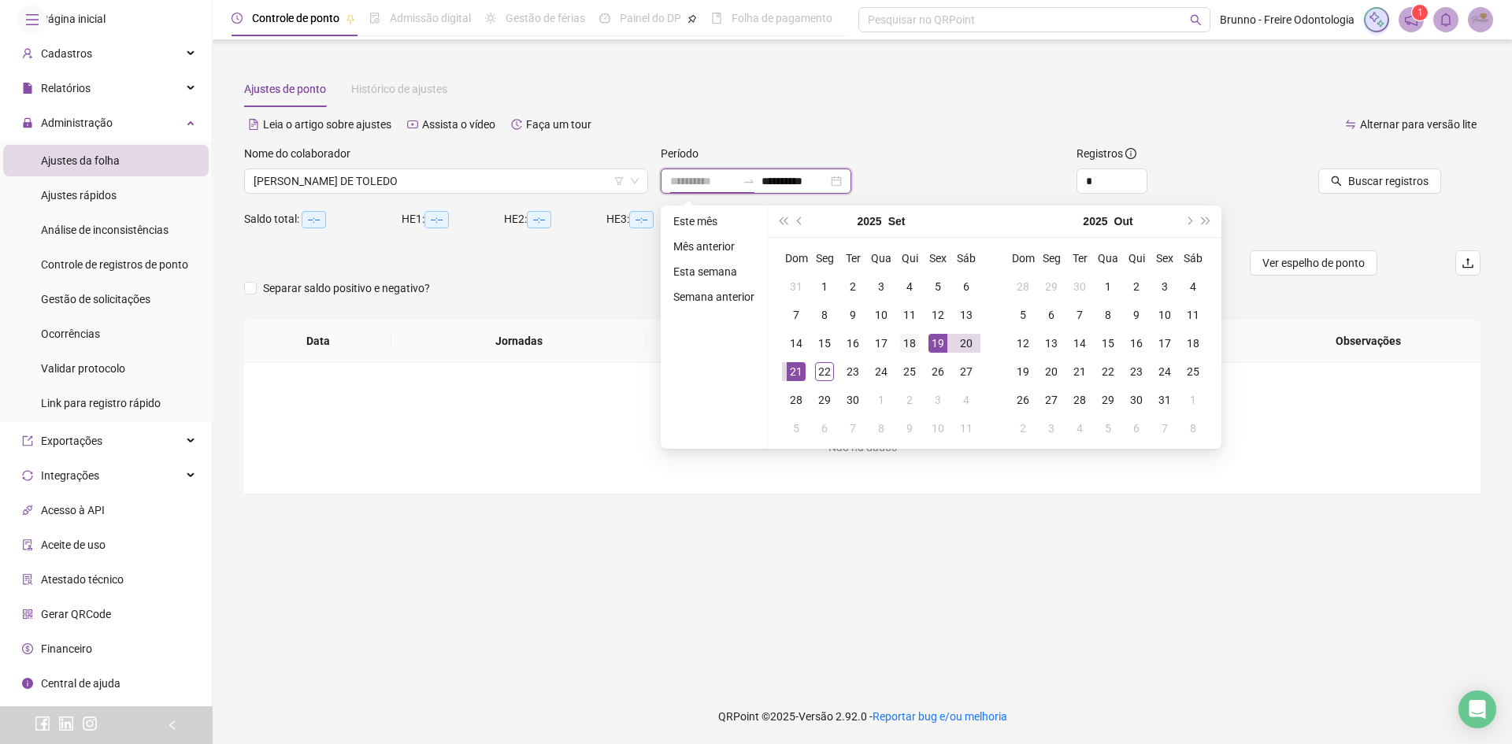
type input "**********"
click at [921, 344] on td "18" at bounding box center [910, 343] width 28 height 28
type input "**********"
click at [973, 342] on div "20" at bounding box center [966, 343] width 19 height 19
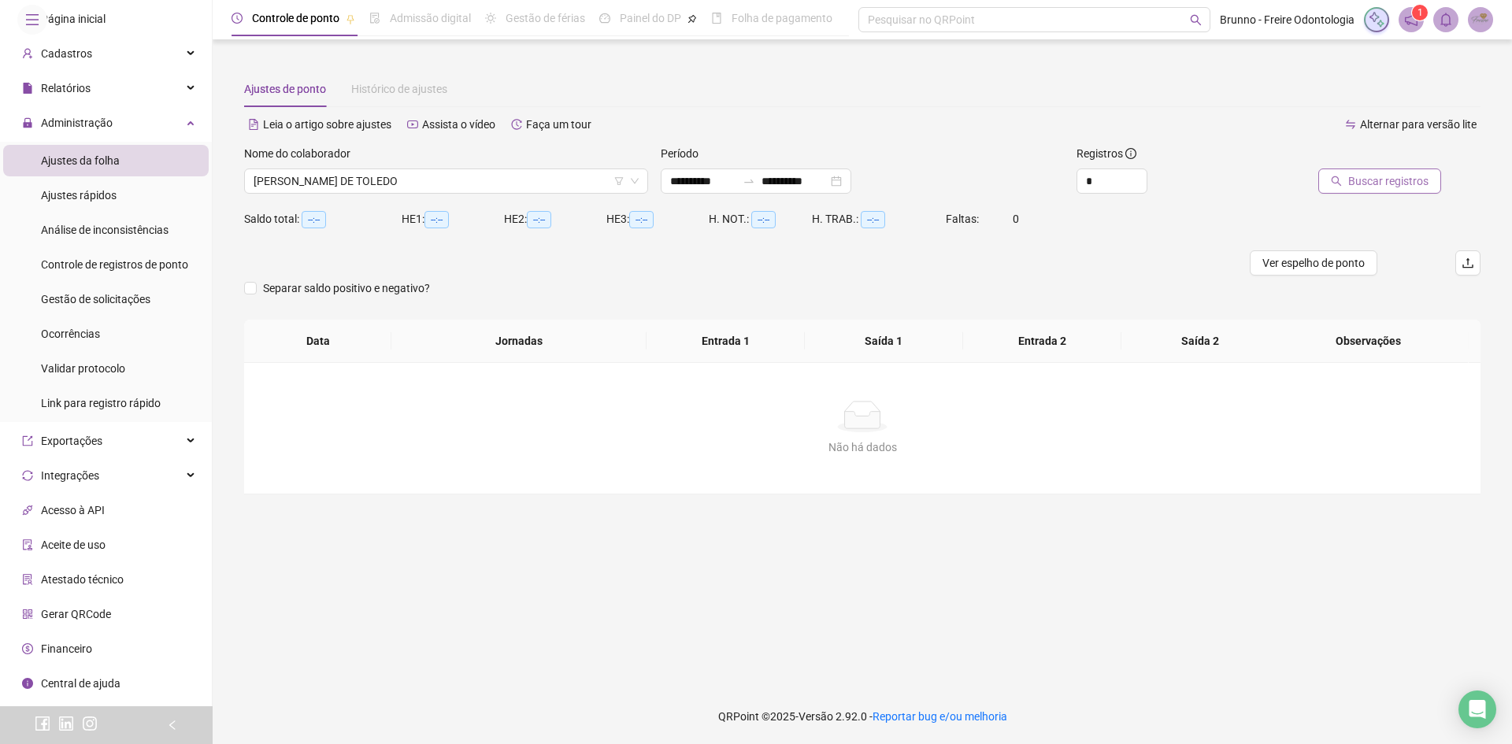
click at [1361, 177] on span "Buscar registros" at bounding box center [1389, 181] width 80 height 17
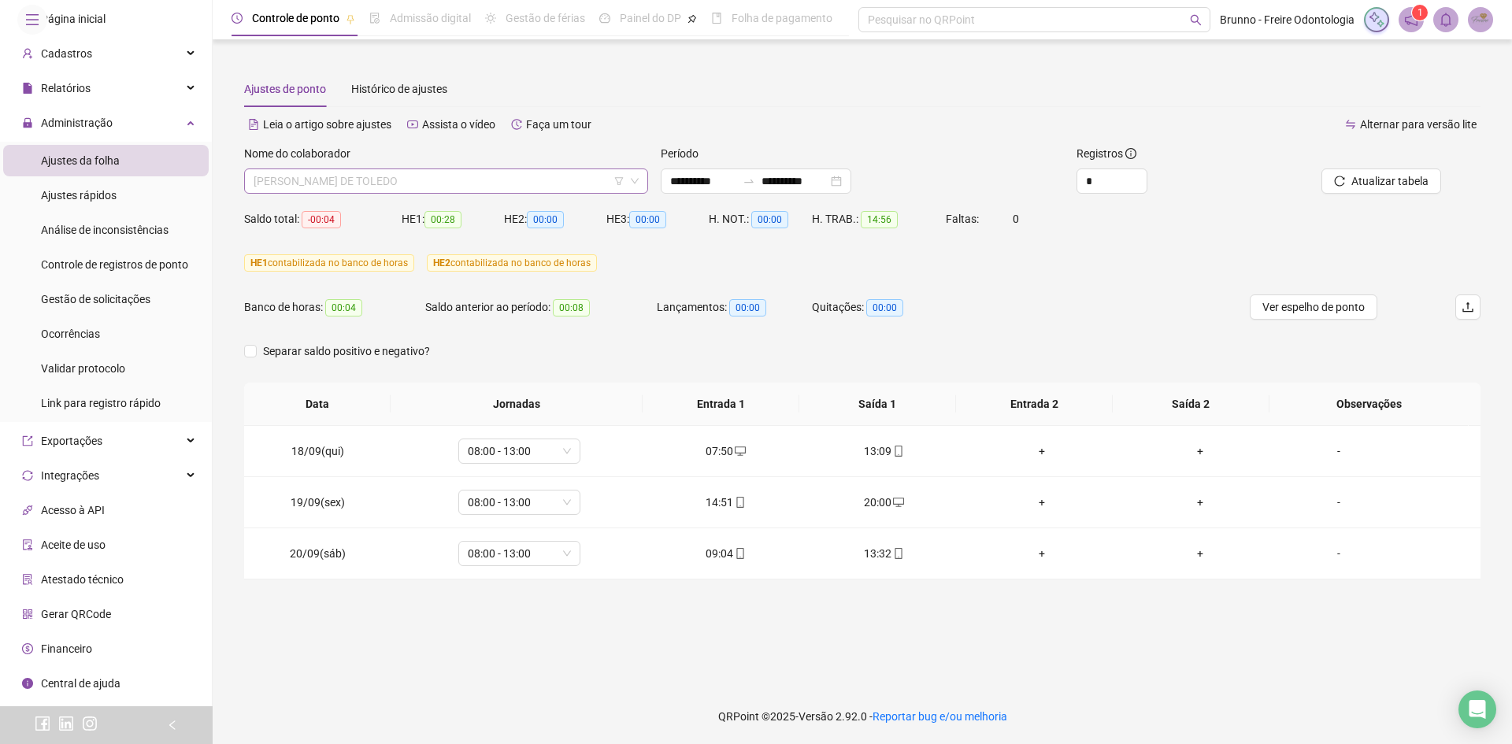
click at [373, 176] on span "[PERSON_NAME] DE TOLEDO" at bounding box center [446, 181] width 385 height 24
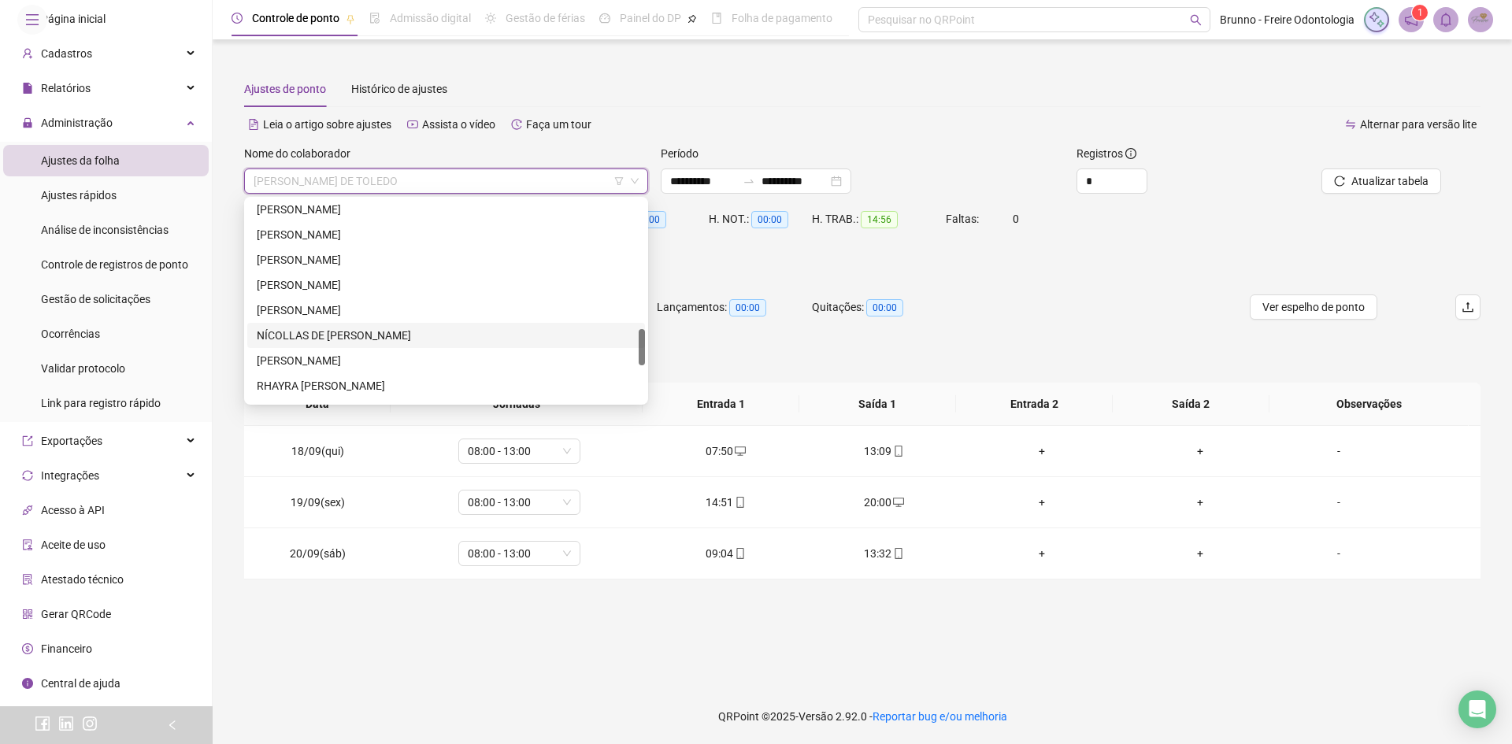
scroll to position [788, 0]
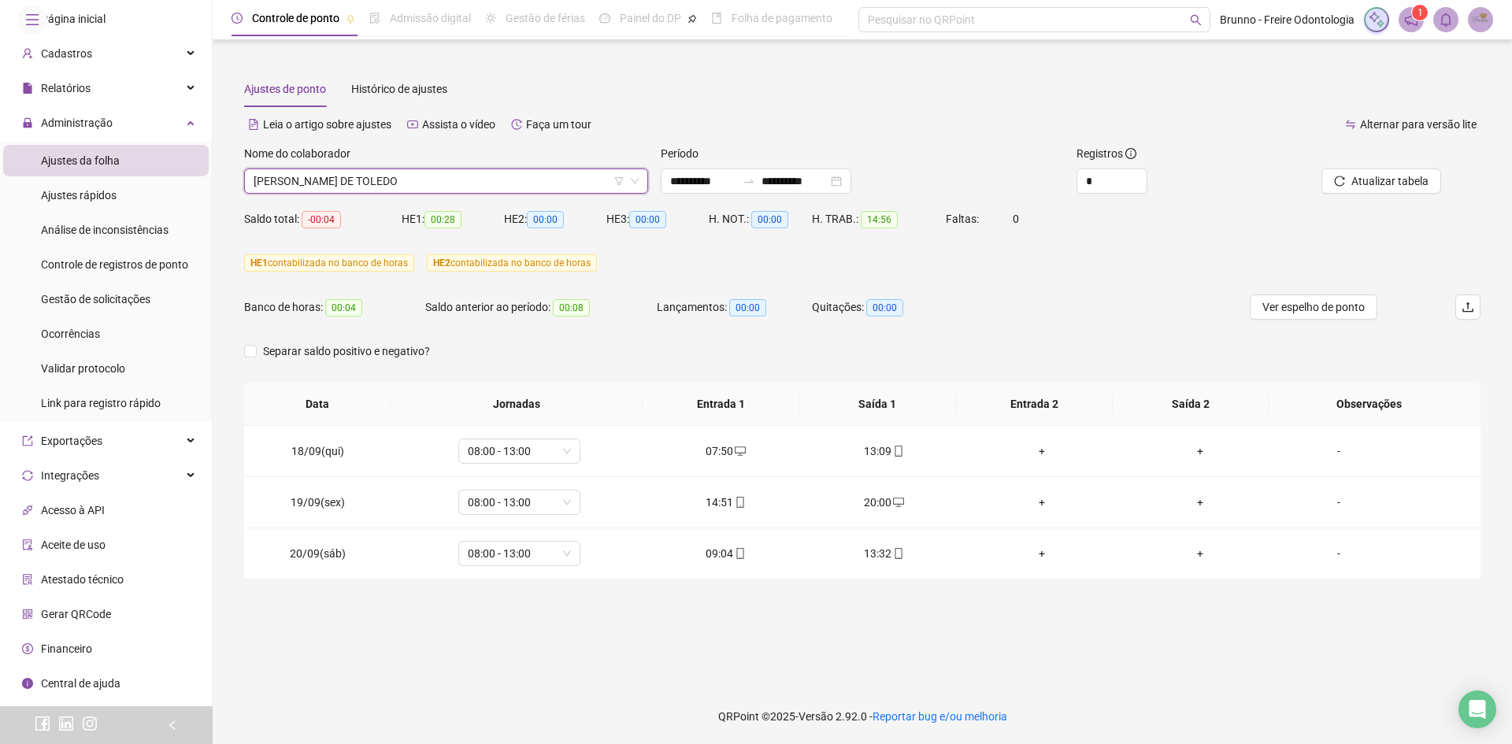
click at [448, 184] on span "[PERSON_NAME] DE TOLEDO" at bounding box center [446, 181] width 385 height 24
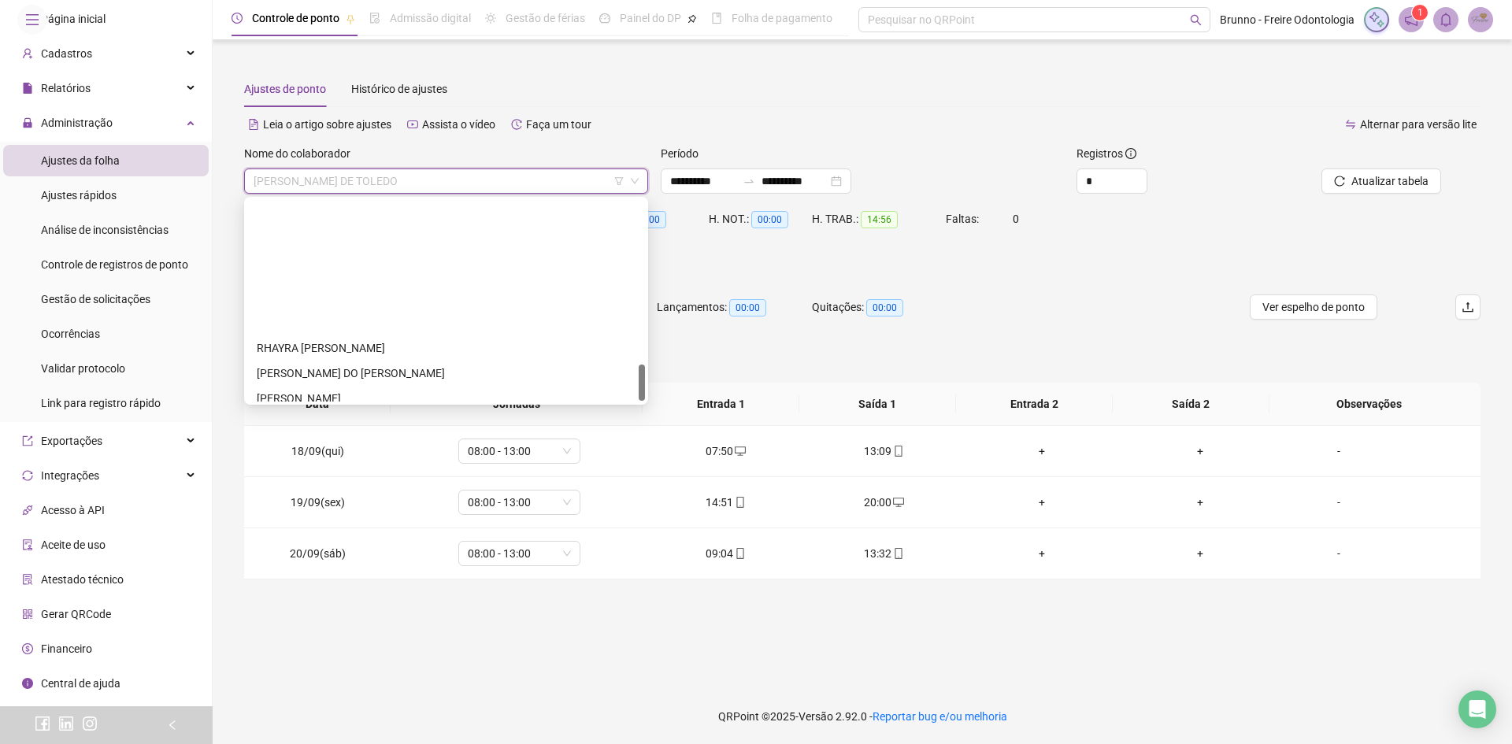
scroll to position [904, 0]
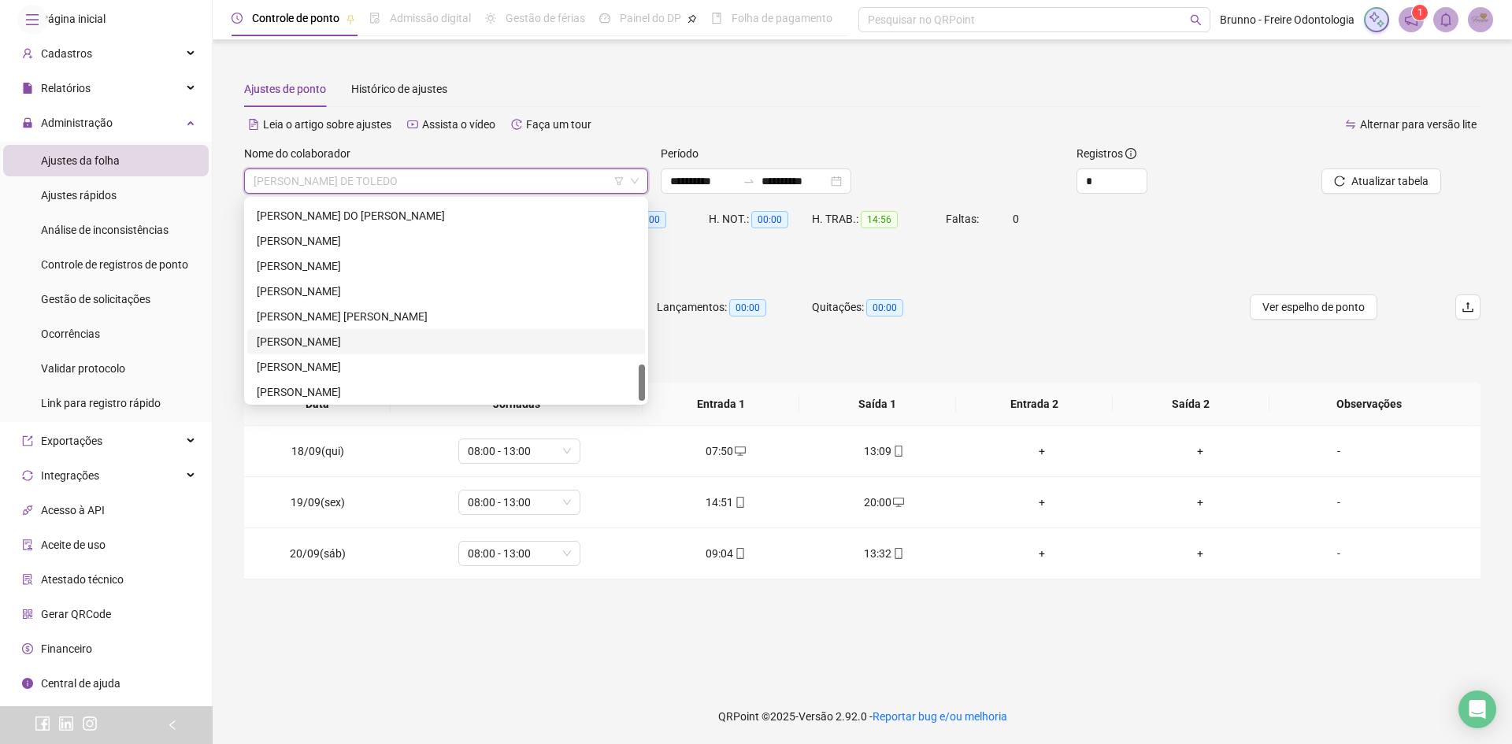
click at [353, 334] on div "[PERSON_NAME]" at bounding box center [446, 341] width 379 height 17
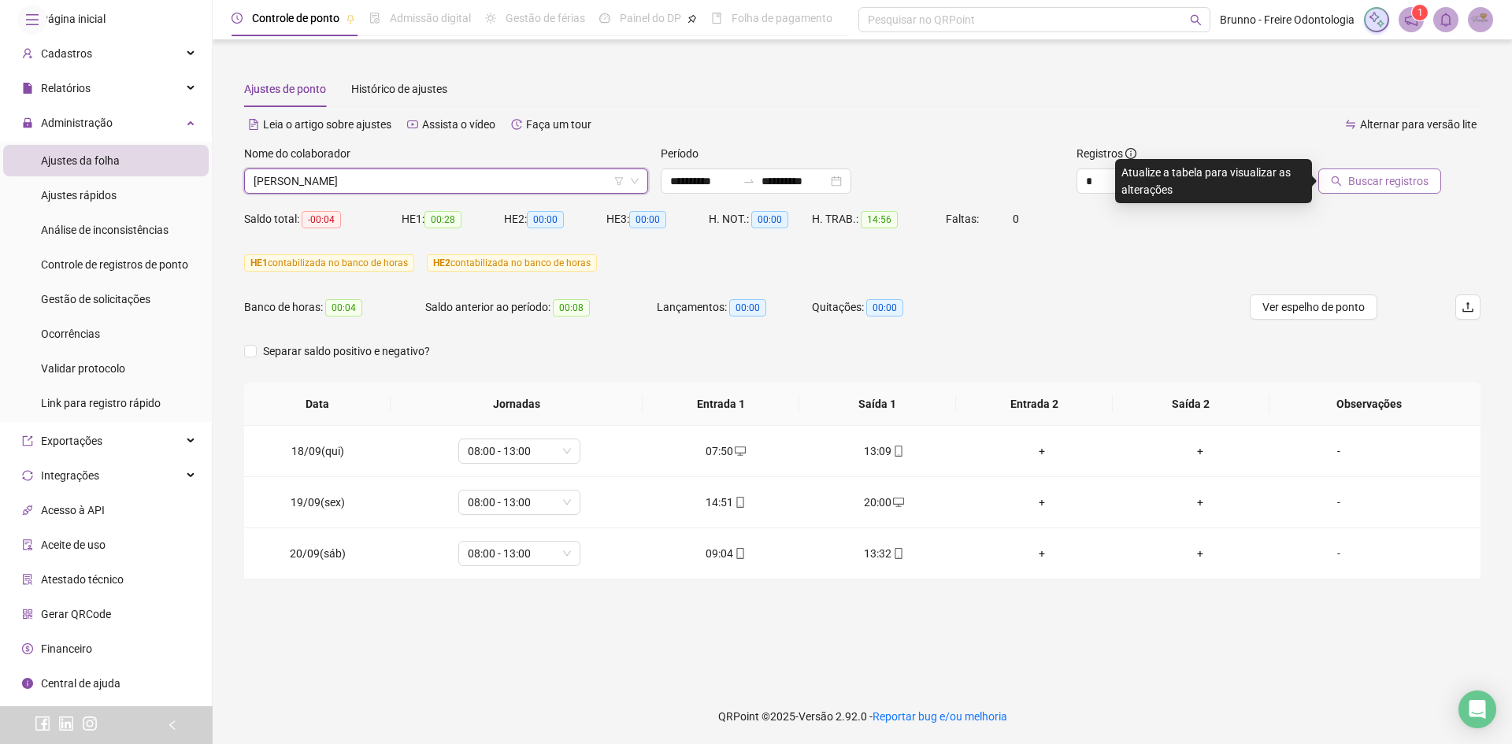
click at [1352, 180] on span "Buscar registros" at bounding box center [1389, 181] width 80 height 17
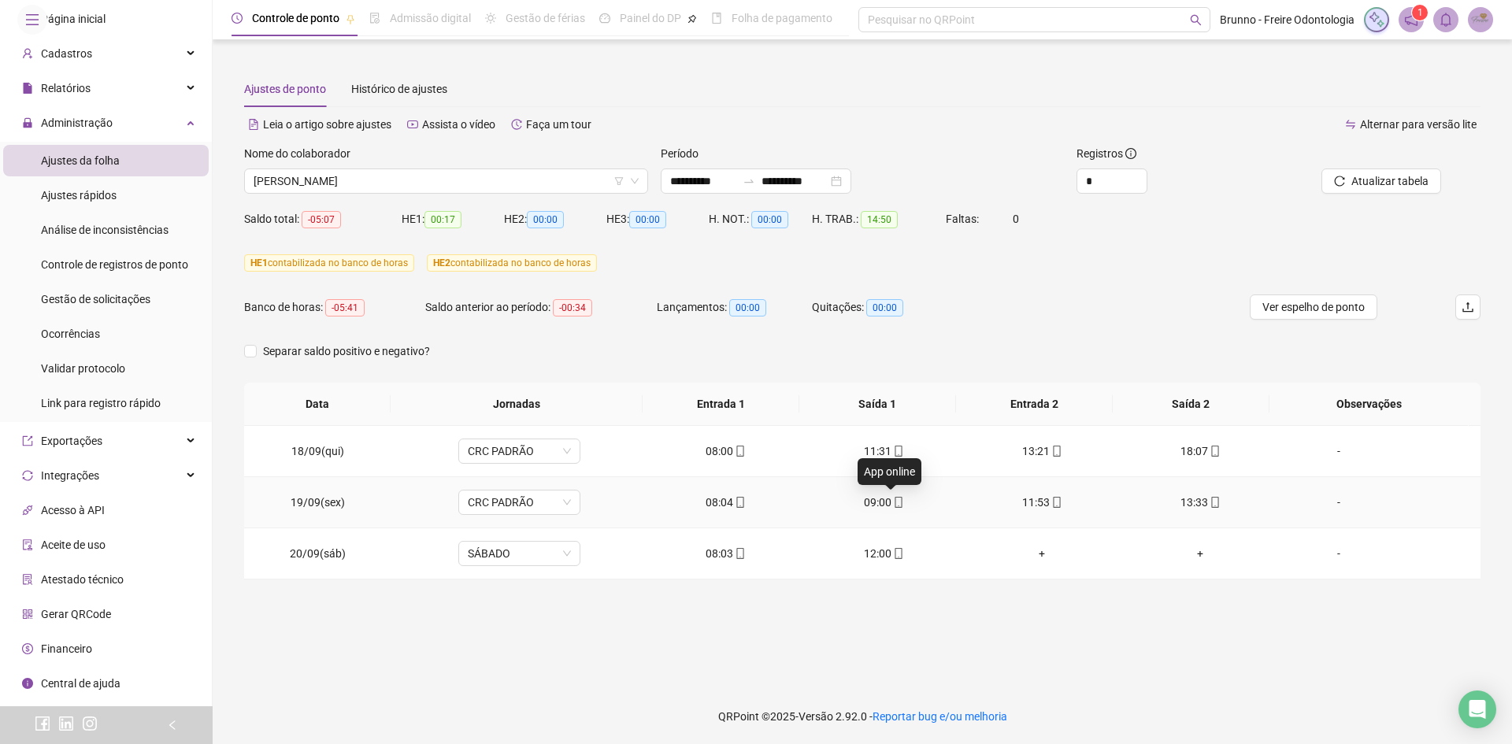
click at [895, 504] on icon "mobile" at bounding box center [898, 502] width 7 height 11
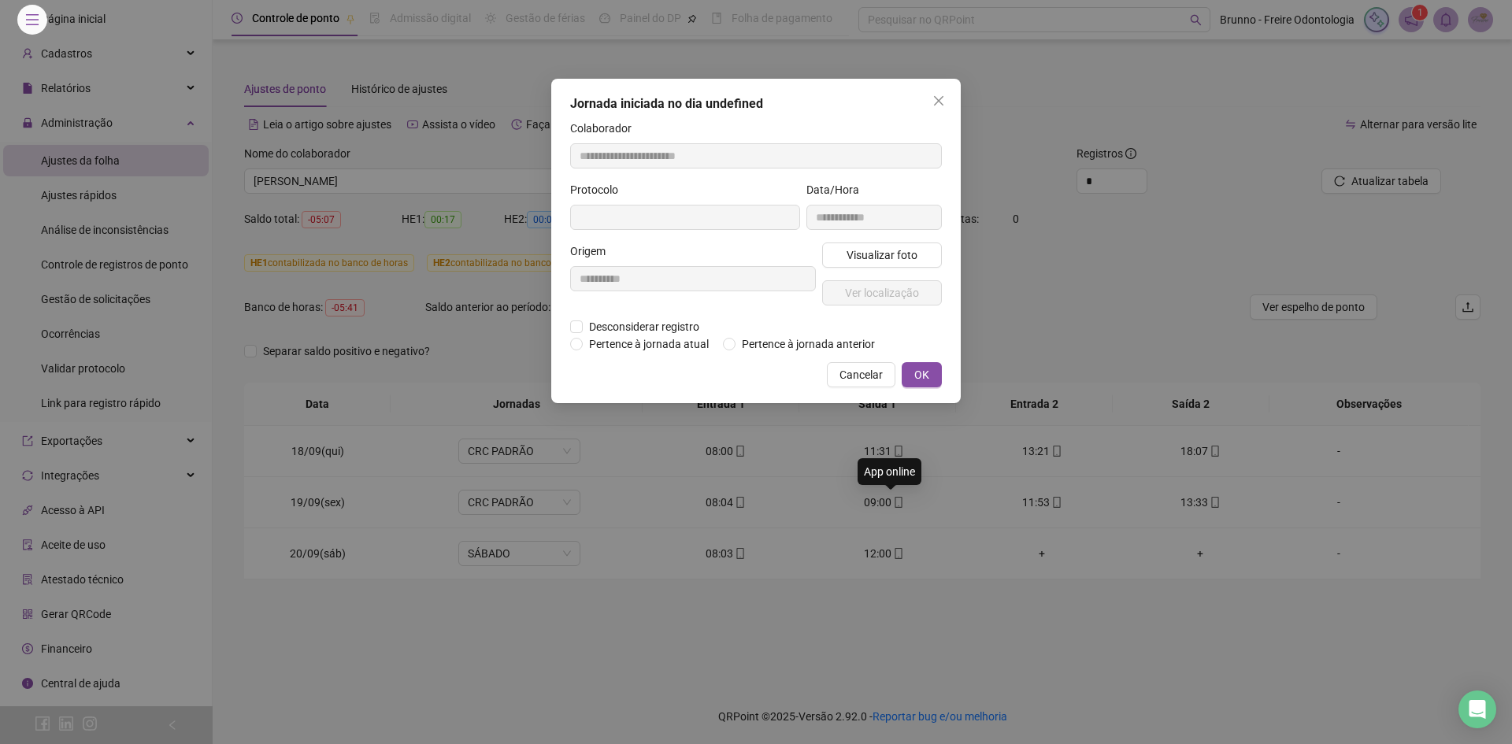
type input "**********"
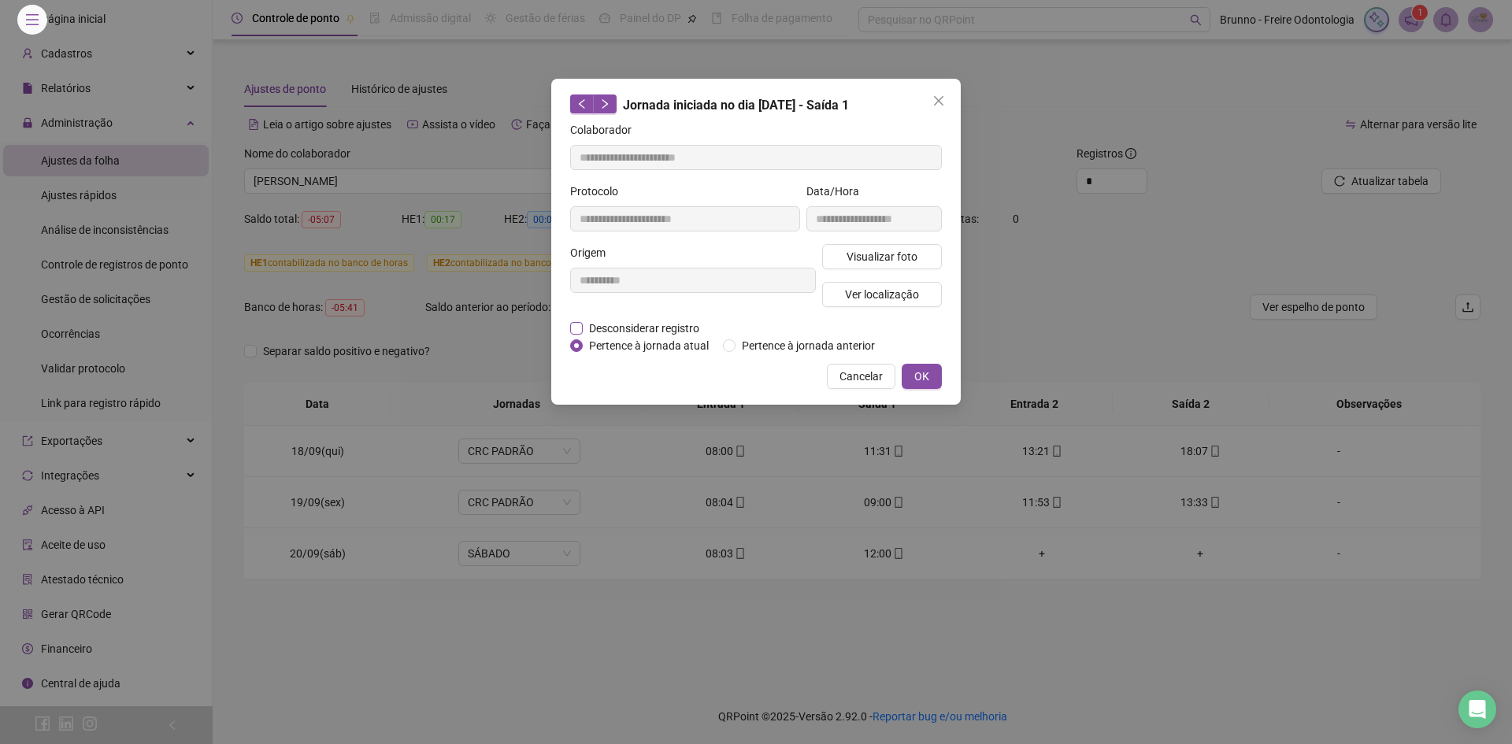
click at [588, 325] on span "Desconsiderar registro" at bounding box center [644, 328] width 123 height 17
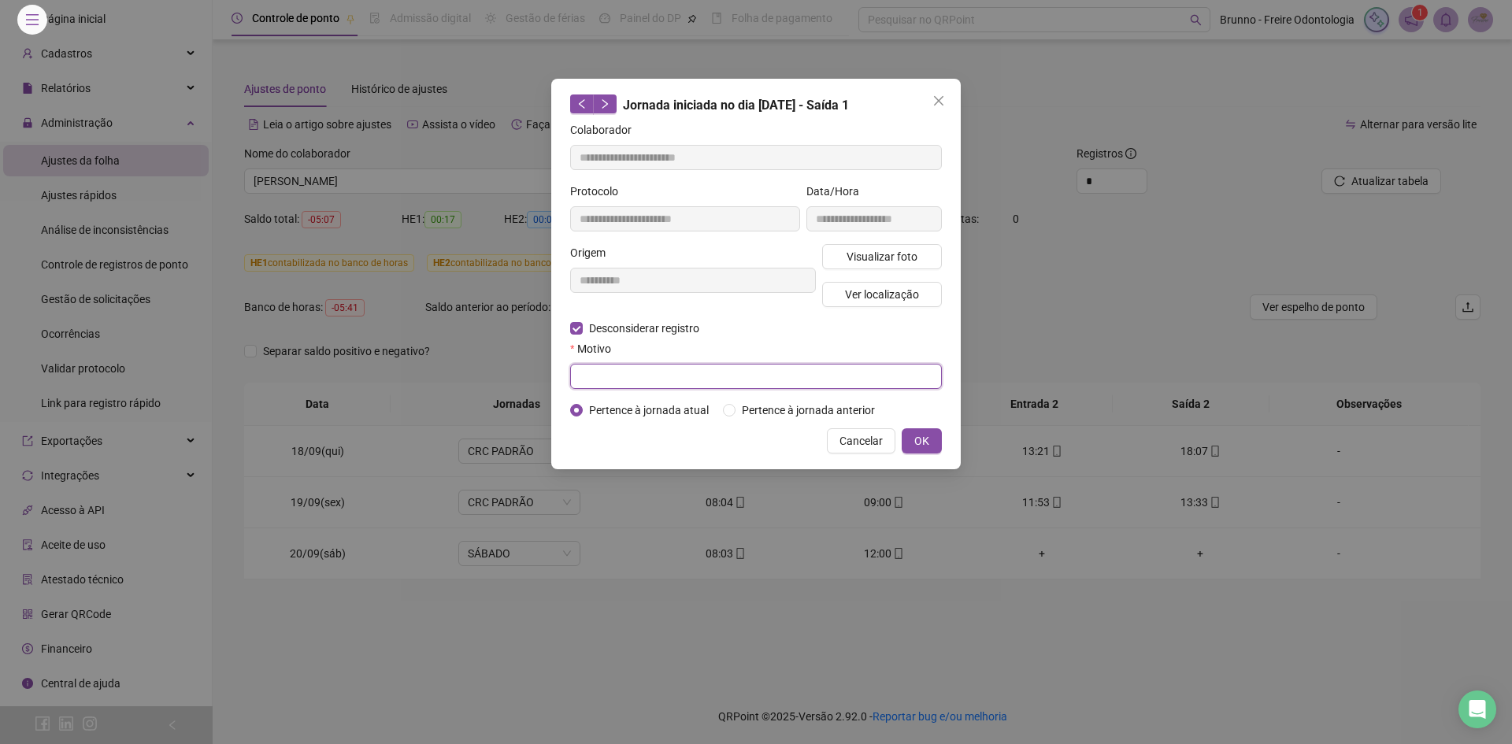
click at [688, 378] on input "text" at bounding box center [756, 376] width 372 height 25
type input "**********"
click at [933, 442] on button "OK" at bounding box center [922, 441] width 40 height 25
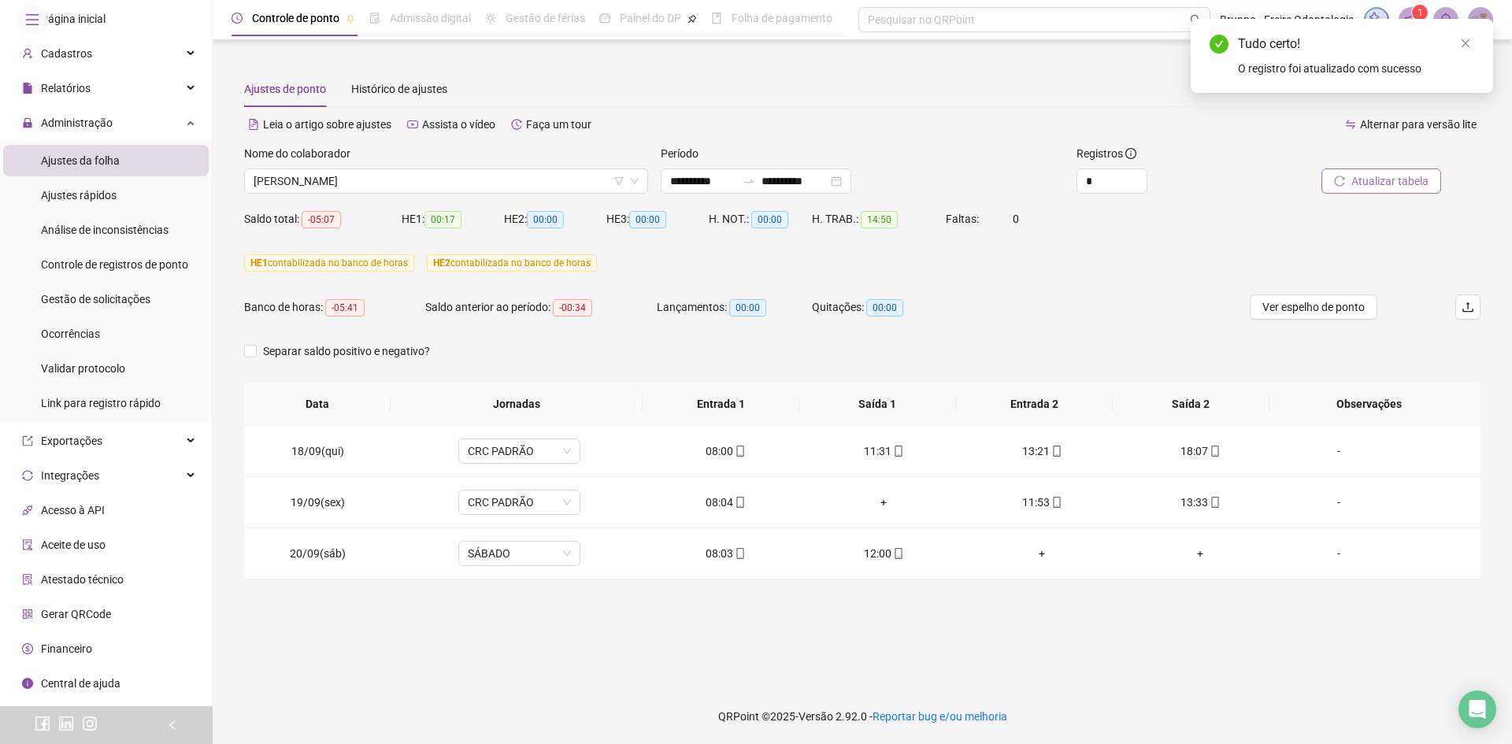
click at [1415, 171] on button "Atualizar tabela" at bounding box center [1382, 181] width 120 height 25
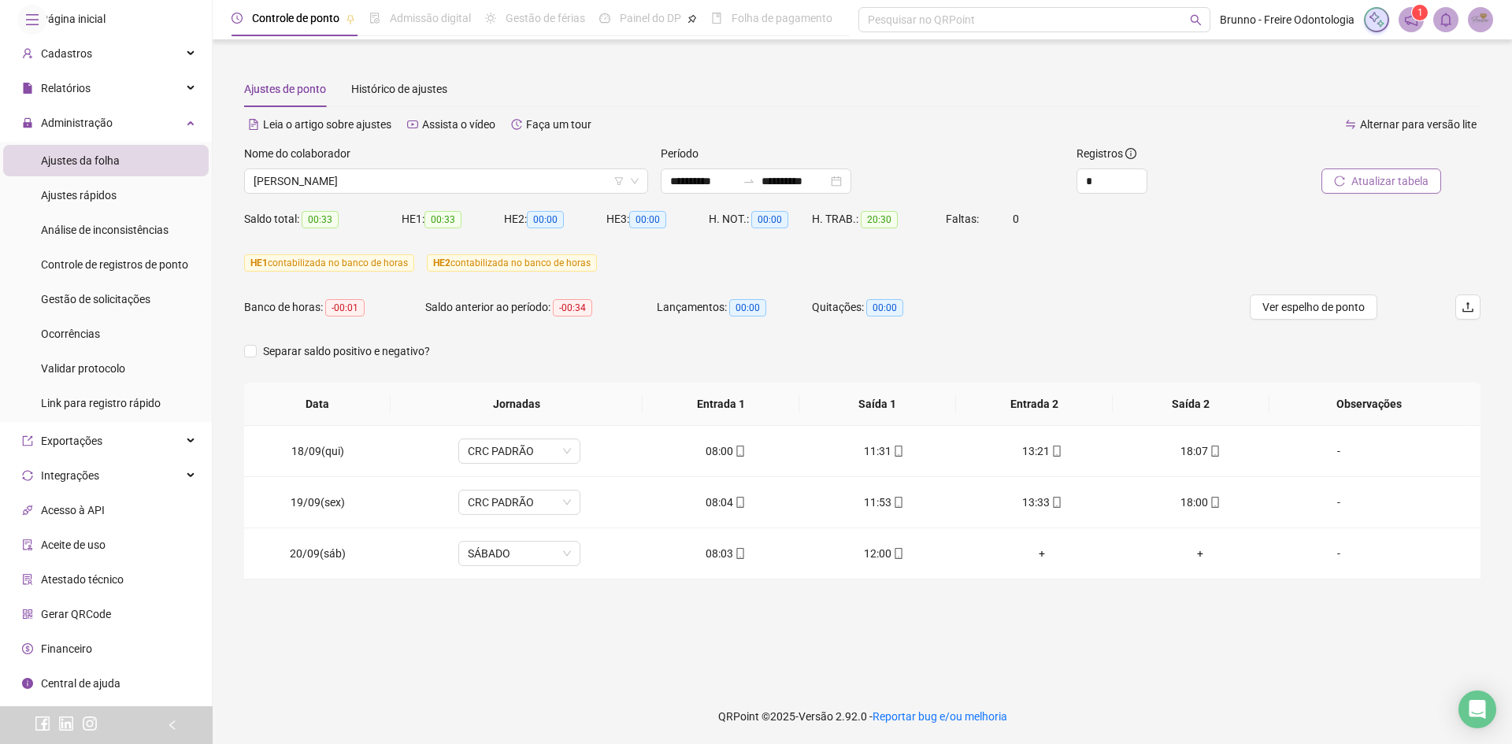
click at [1410, 180] on span "Atualizar tabela" at bounding box center [1390, 181] width 77 height 17
click at [411, 200] on div "Nome do colaborador [PERSON_NAME]" at bounding box center [446, 175] width 417 height 61
click at [414, 175] on span "[PERSON_NAME]" at bounding box center [446, 181] width 385 height 24
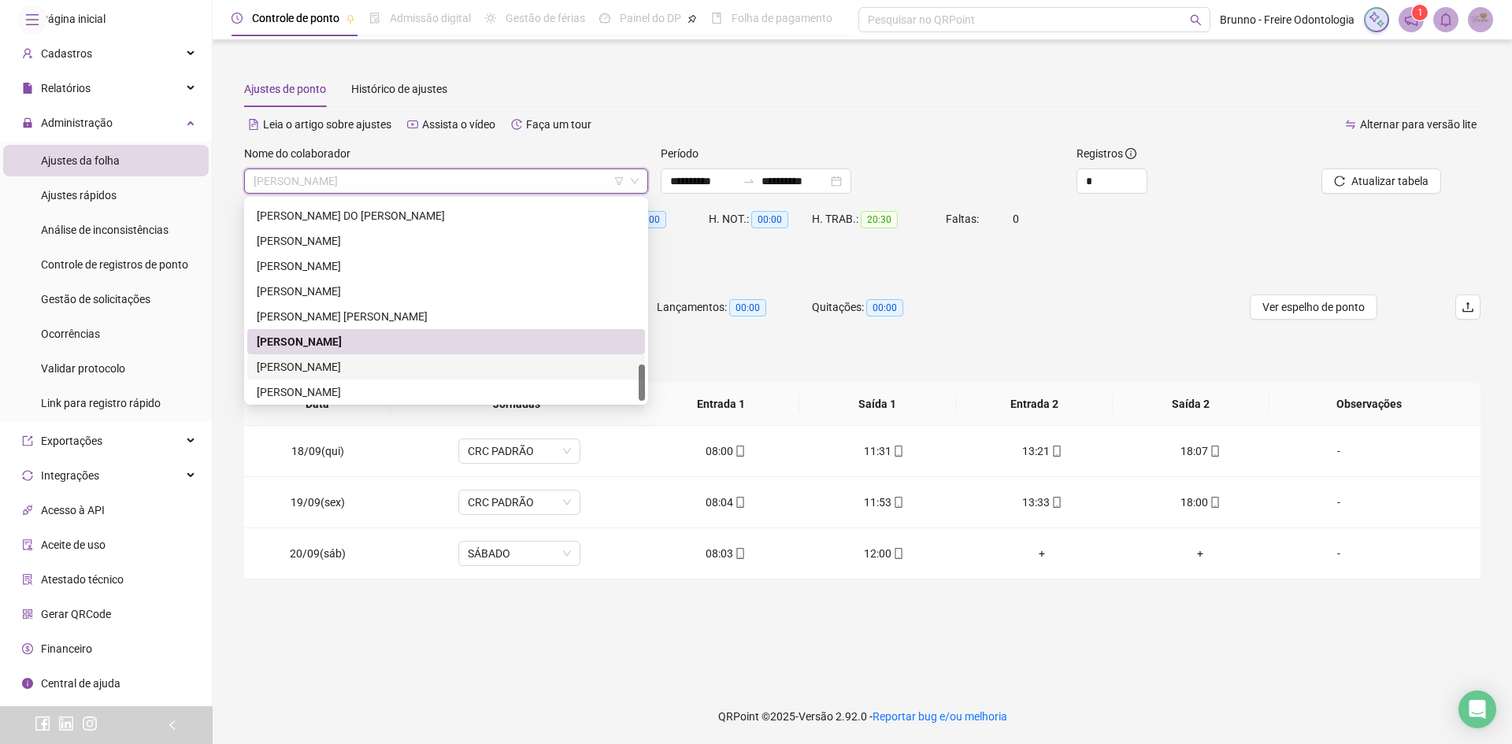
click at [365, 359] on div "[PERSON_NAME]" at bounding box center [446, 366] width 379 height 17
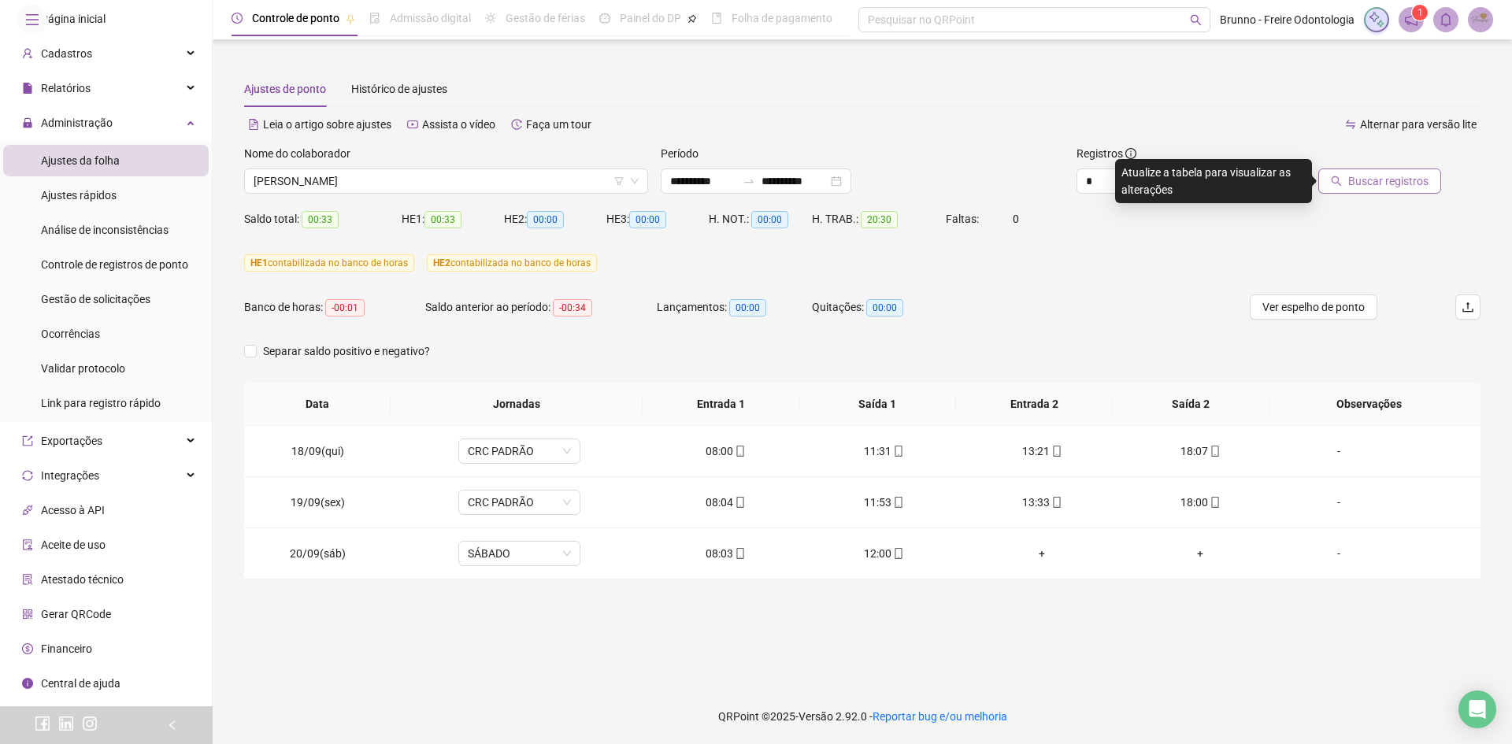
click at [1396, 184] on span "Buscar registros" at bounding box center [1389, 181] width 80 height 17
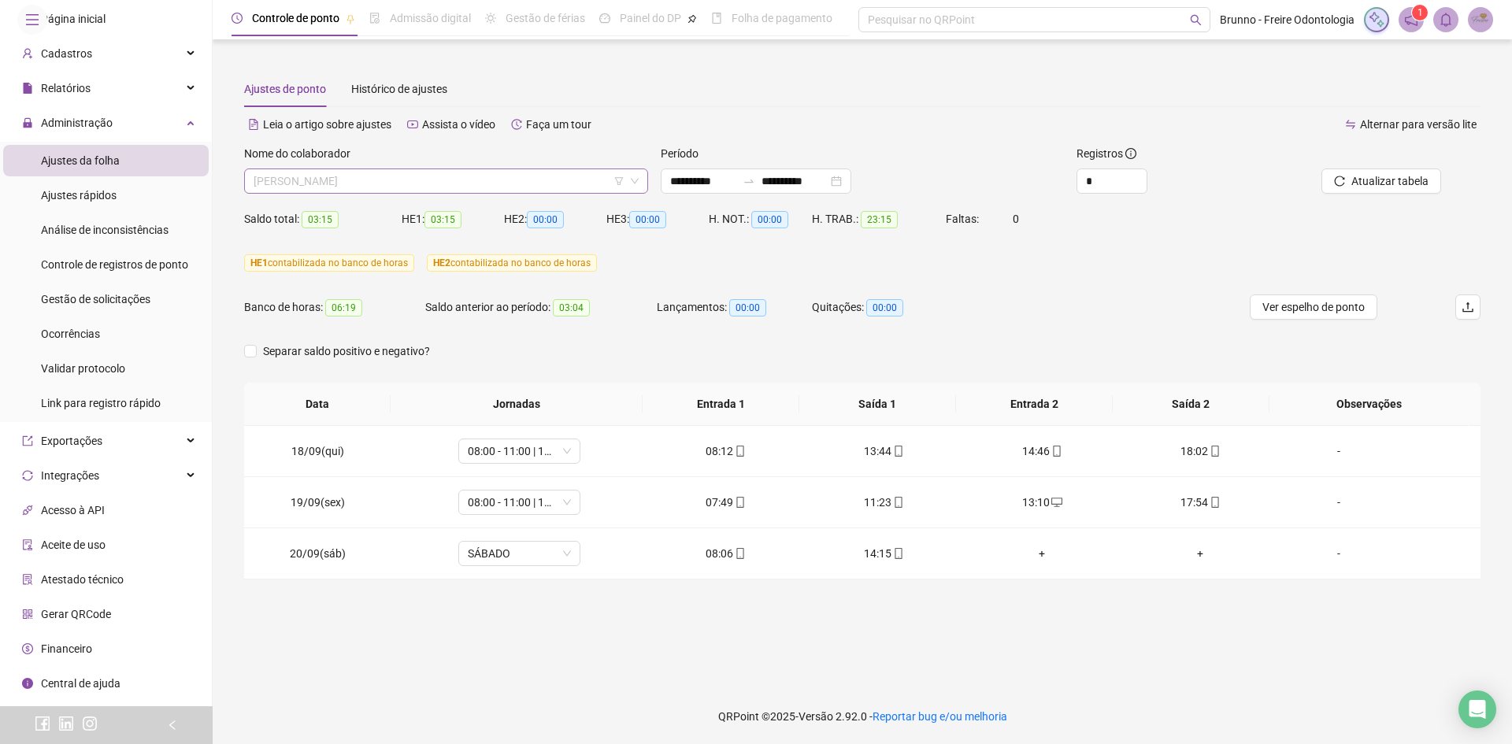
click at [476, 179] on span "[PERSON_NAME]" at bounding box center [446, 181] width 385 height 24
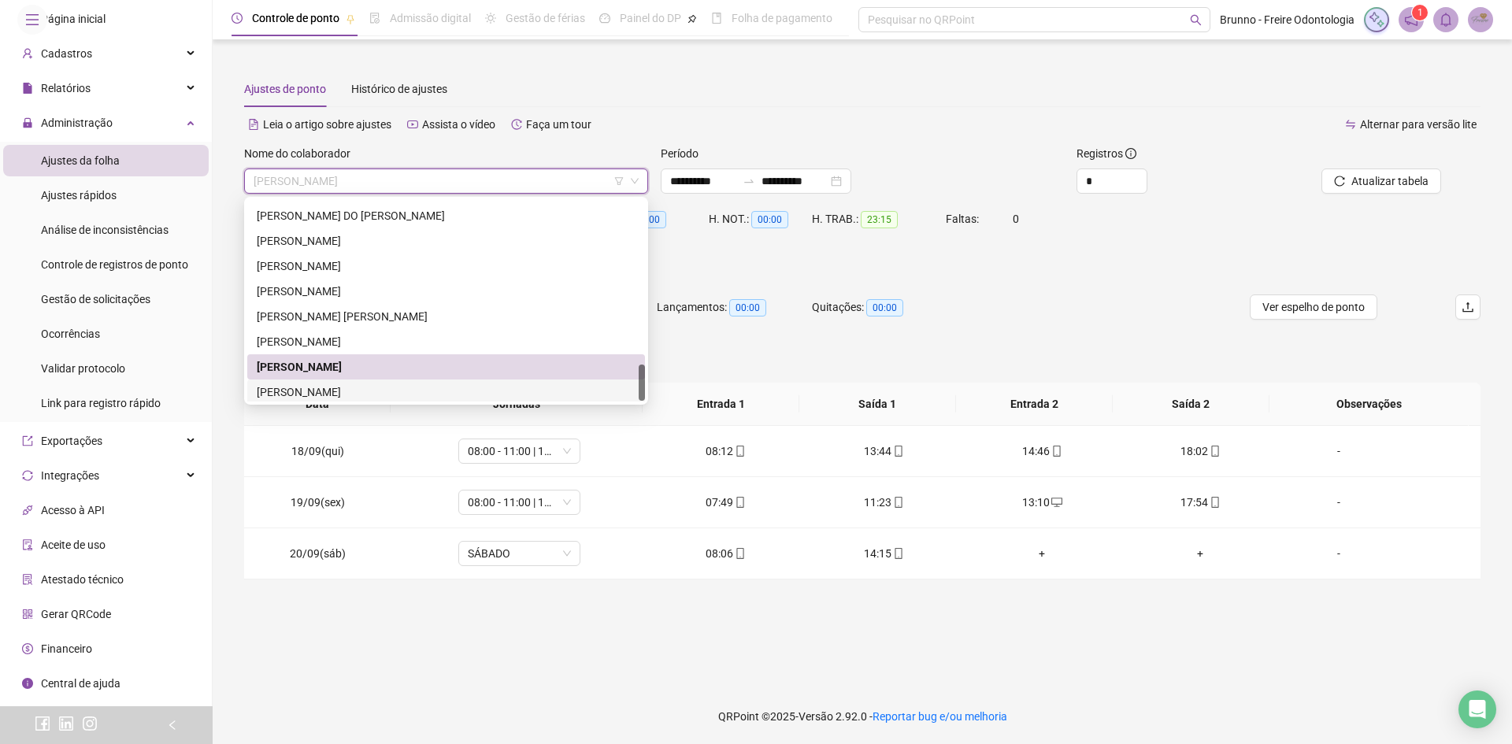
click at [417, 388] on div "[PERSON_NAME]" at bounding box center [446, 392] width 379 height 17
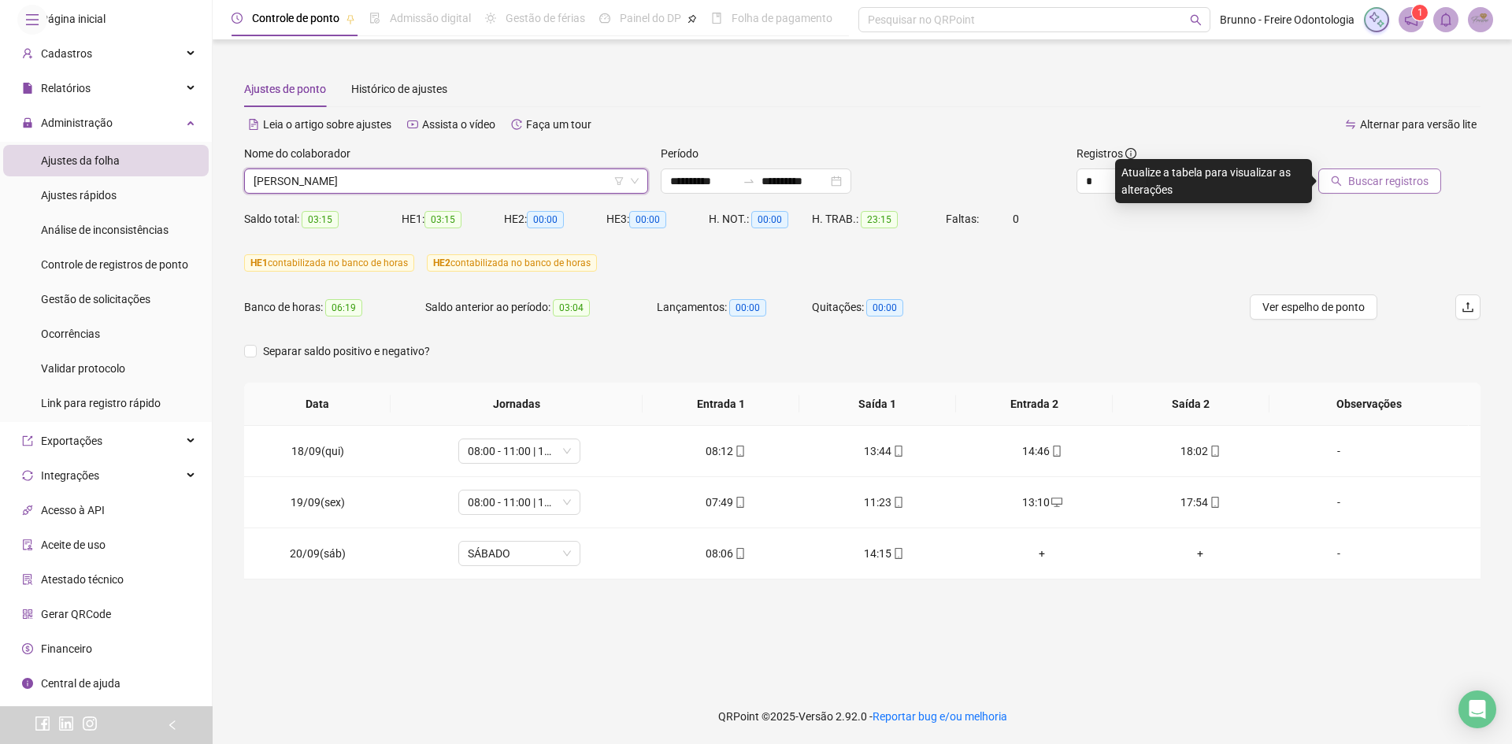
click at [1353, 187] on span "Buscar registros" at bounding box center [1389, 181] width 80 height 17
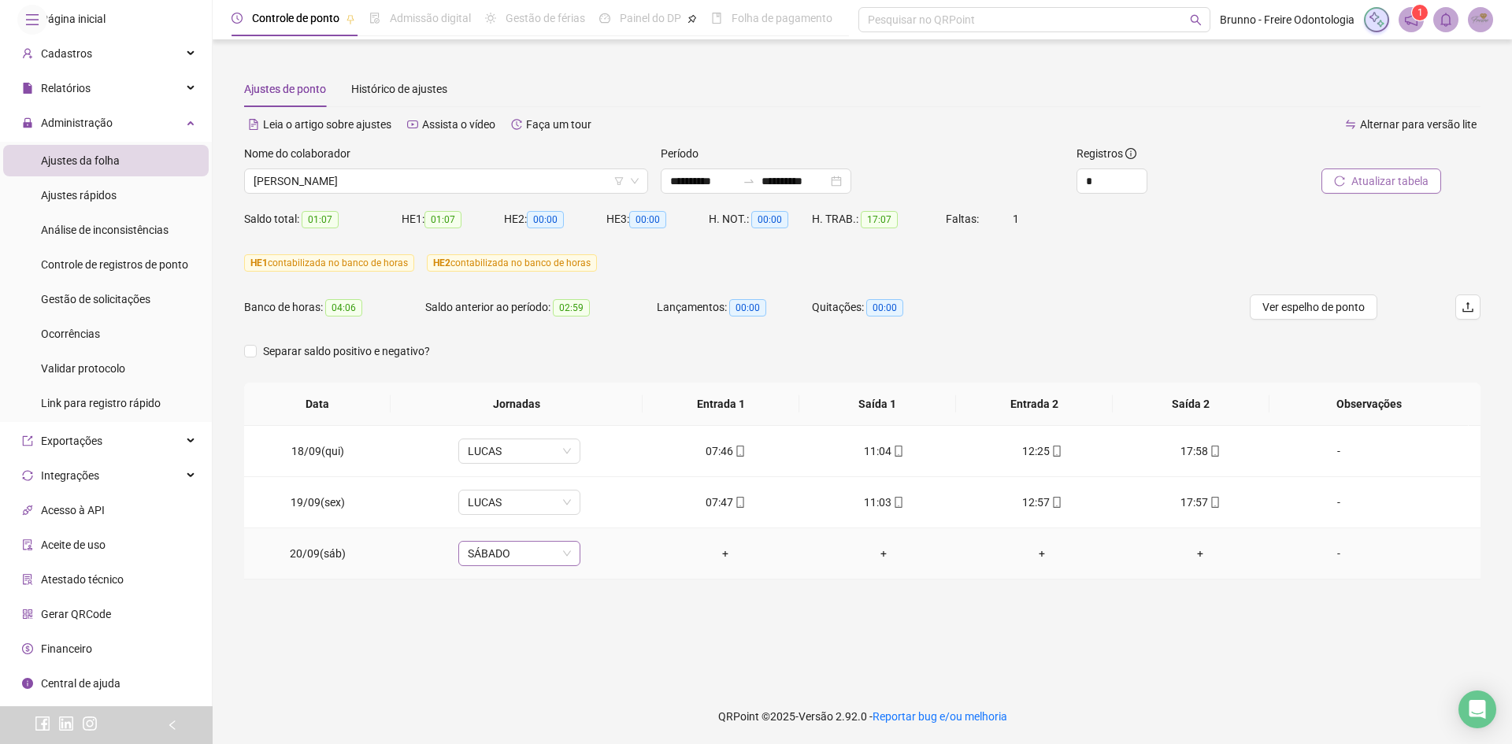
click at [536, 555] on span "SÁBADO" at bounding box center [519, 554] width 103 height 24
type input "*****"
click at [548, 523] on div "Folga compensatória" at bounding box center [529, 521] width 104 height 17
click at [598, 507] on button "Sim" at bounding box center [591, 512] width 31 height 19
click at [1334, 187] on button "Atualizar tabela" at bounding box center [1382, 181] width 120 height 25
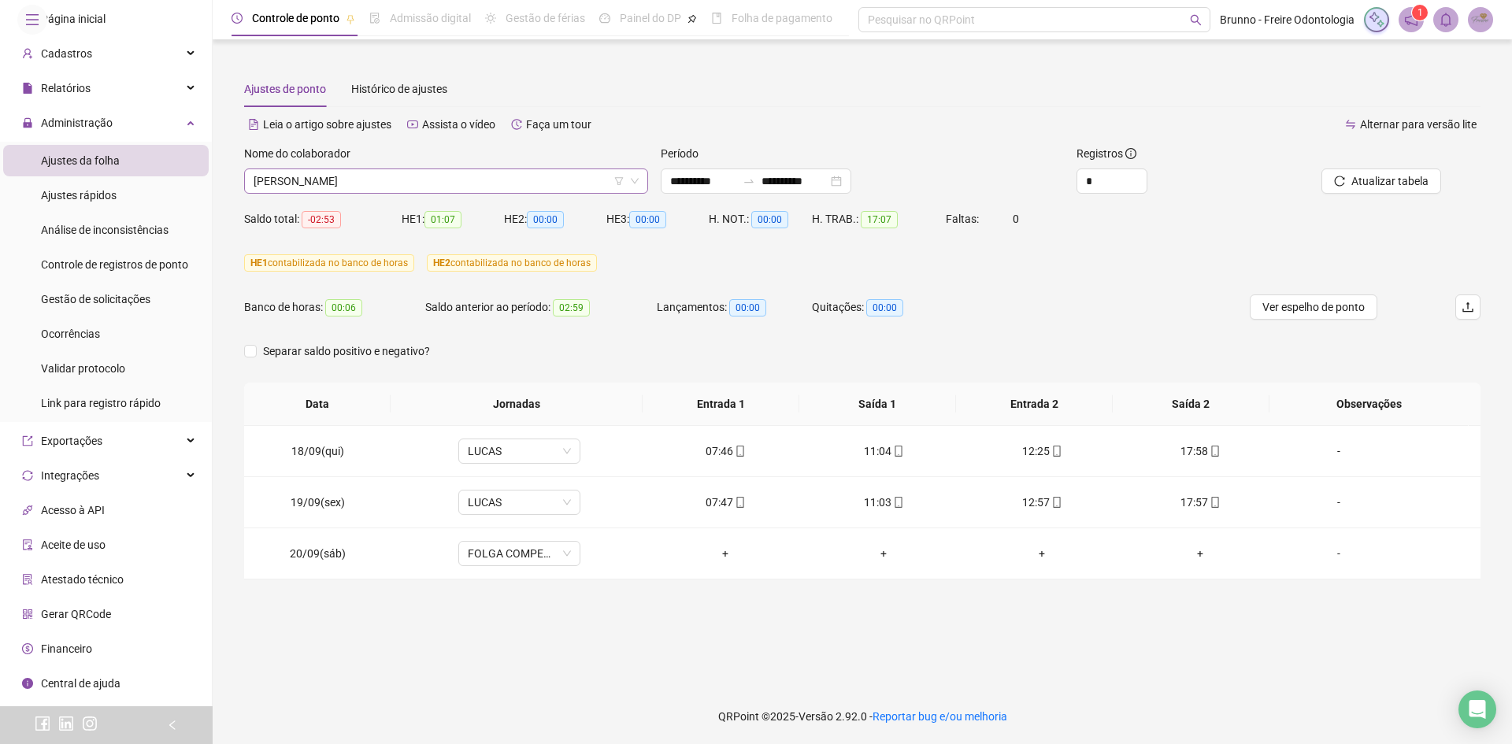
click at [427, 187] on span "[PERSON_NAME]" at bounding box center [446, 181] width 385 height 24
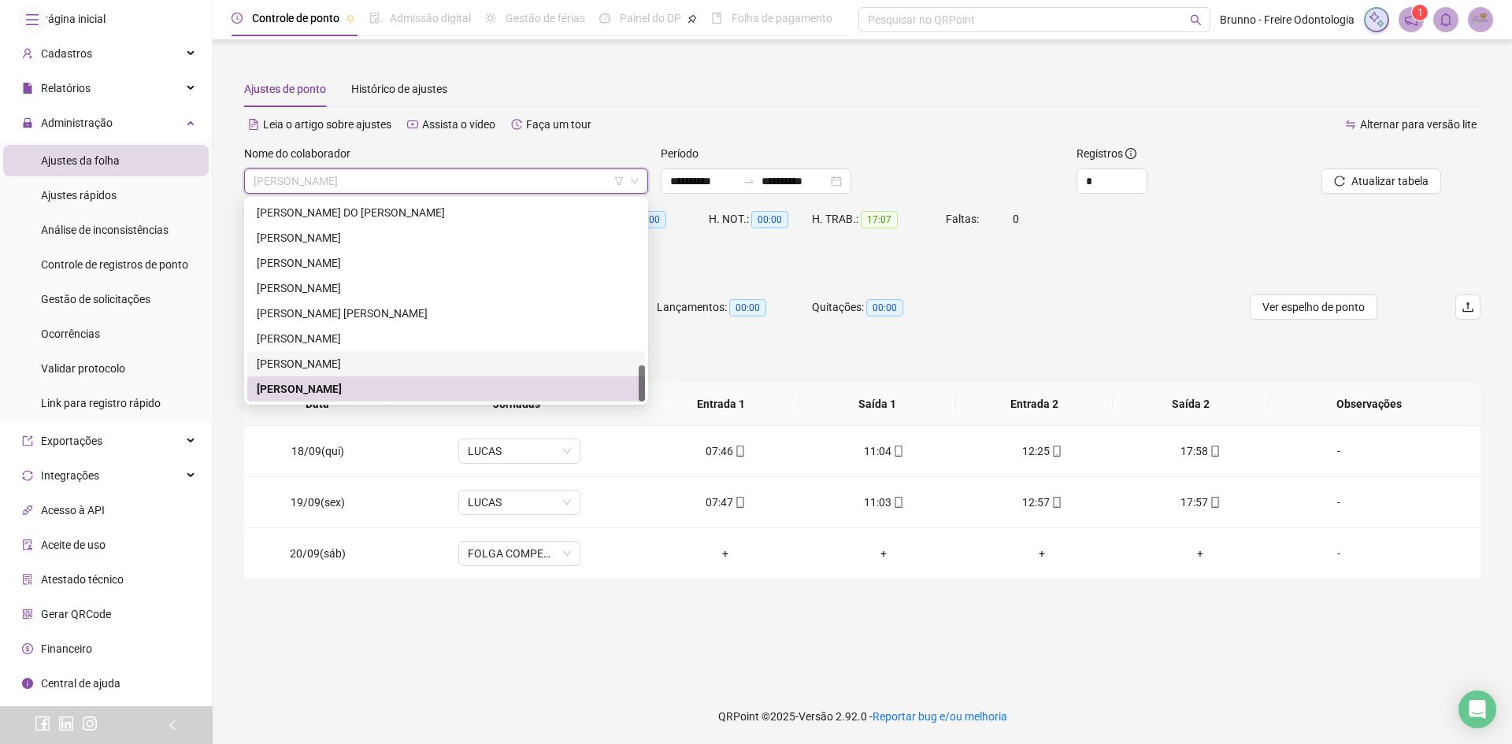
click at [1278, 344] on div "Separar saldo positivo e negativo?" at bounding box center [862, 361] width 1237 height 44
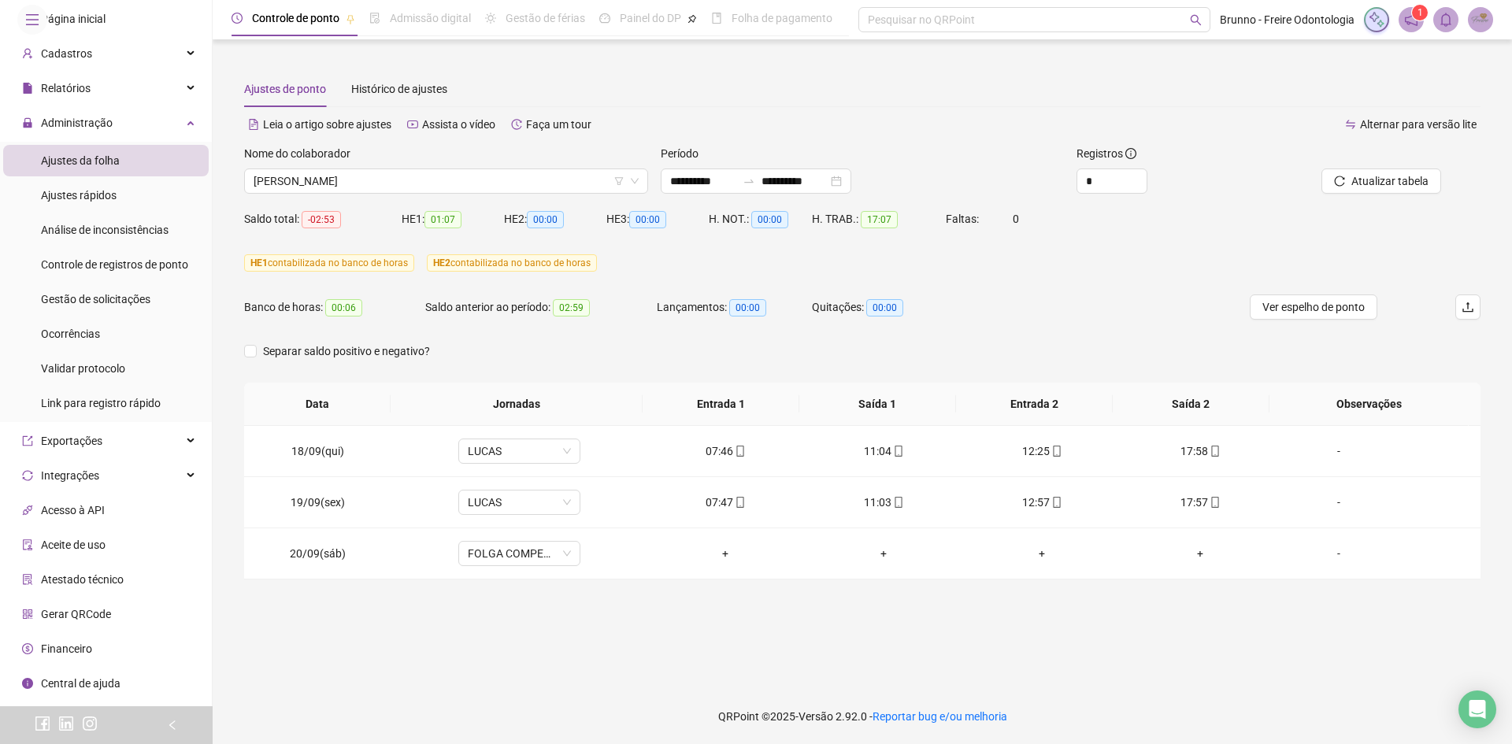
click at [1448, 173] on div "Atualizar tabela" at bounding box center [1383, 169] width 195 height 49
click at [1420, 175] on span "Atualizar tabela" at bounding box center [1390, 181] width 77 height 17
